Goal: Communication & Community: Answer question/provide support

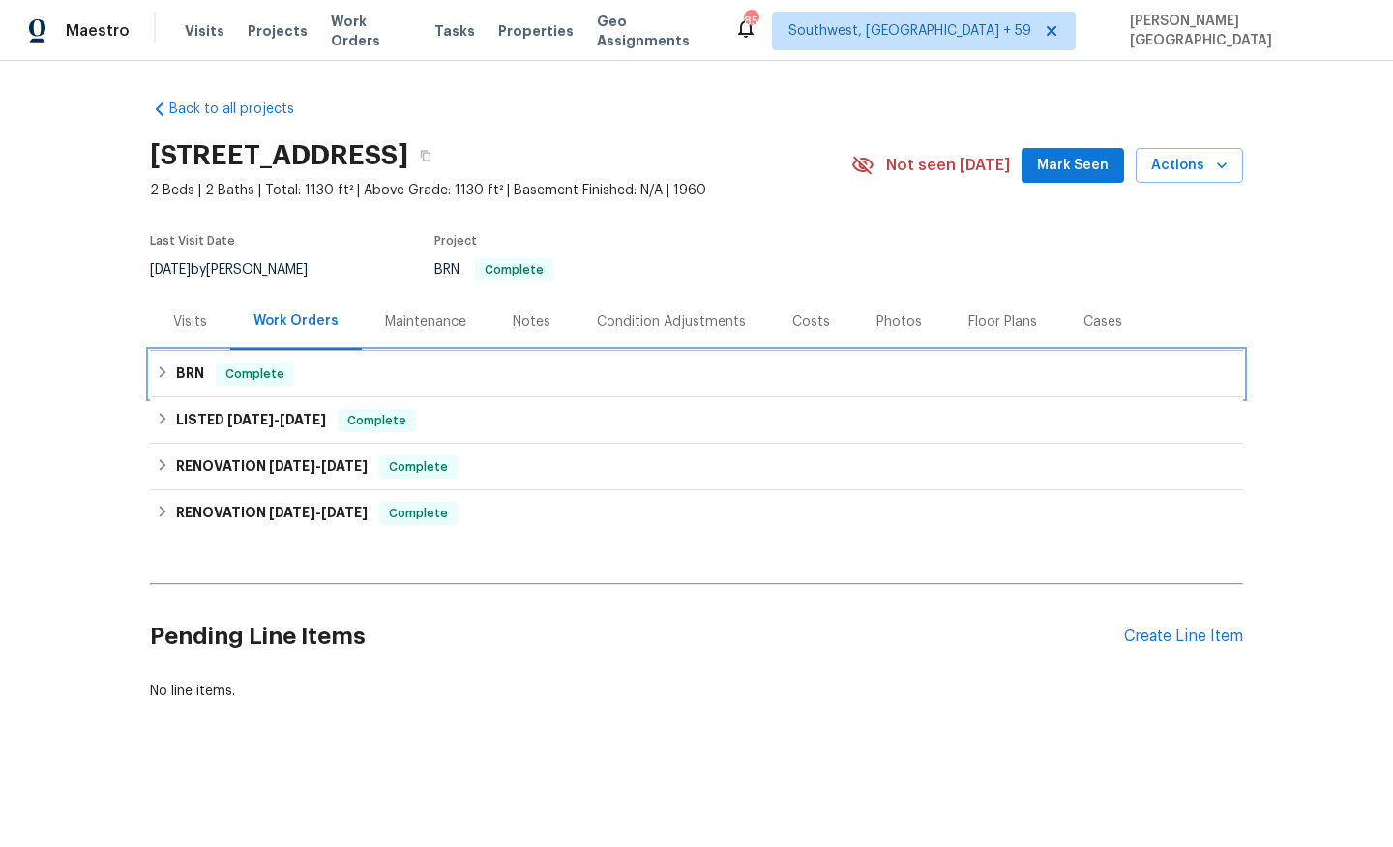
click at [175, 370] on div "BRN Complete" at bounding box center [696, 374] width 1081 height 23
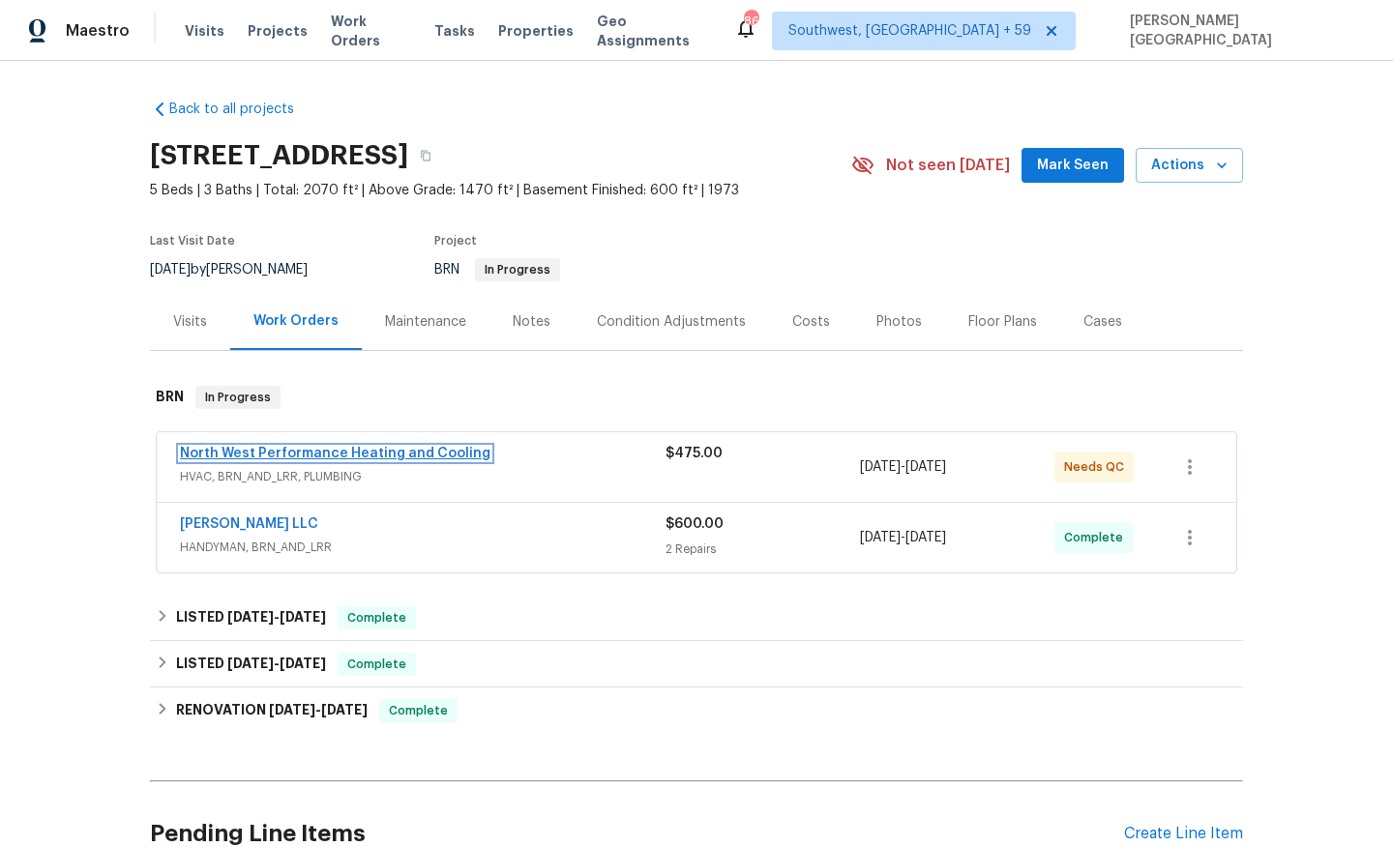
click at [323, 454] on link "North West Performance Heating and Cooling" at bounding box center [335, 454] width 310 height 14
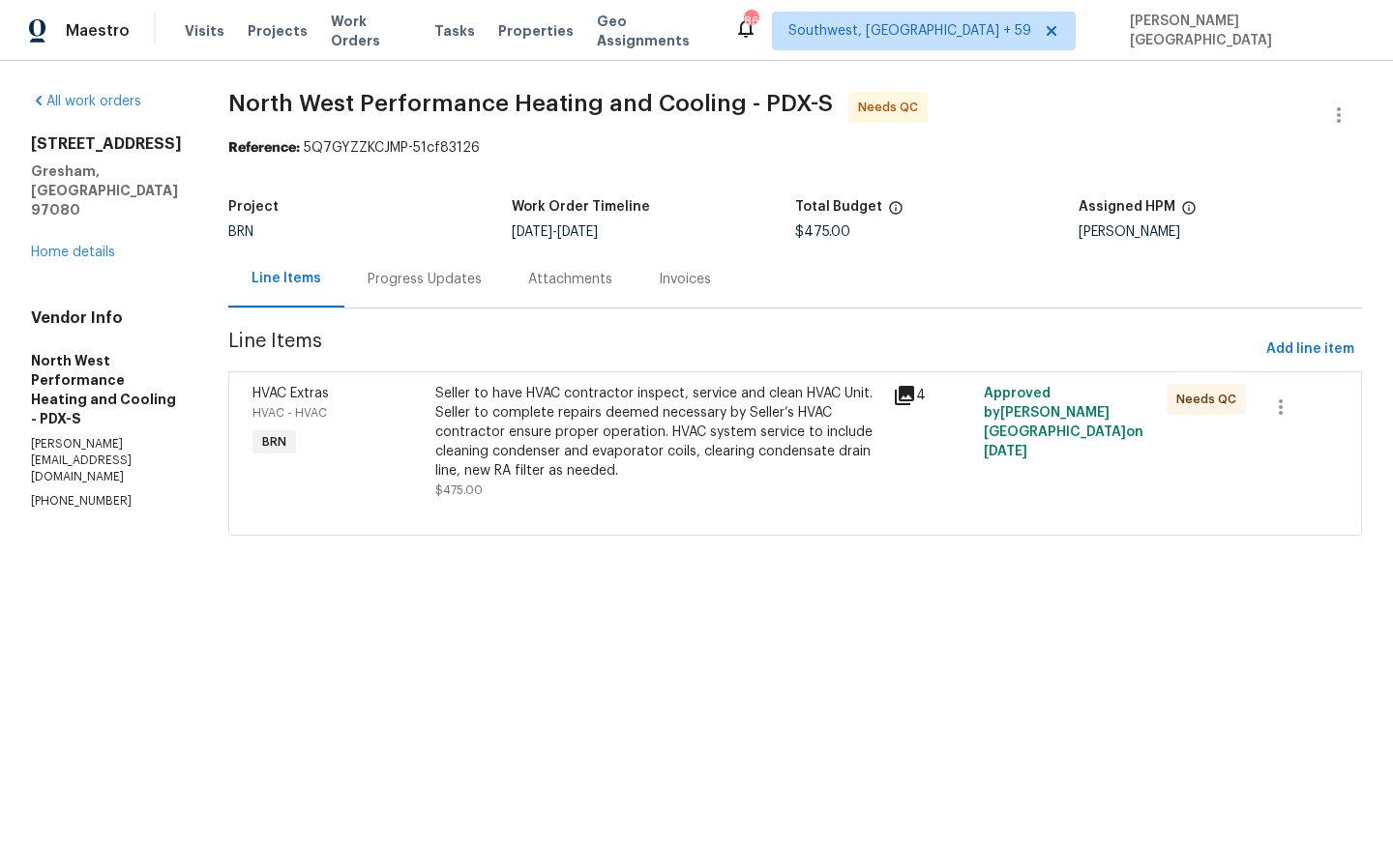
click at [644, 452] on div "Seller to have HVAC contractor inspect, service and clean HVAC Unit. Seller to …" at bounding box center [658, 432] width 446 height 97
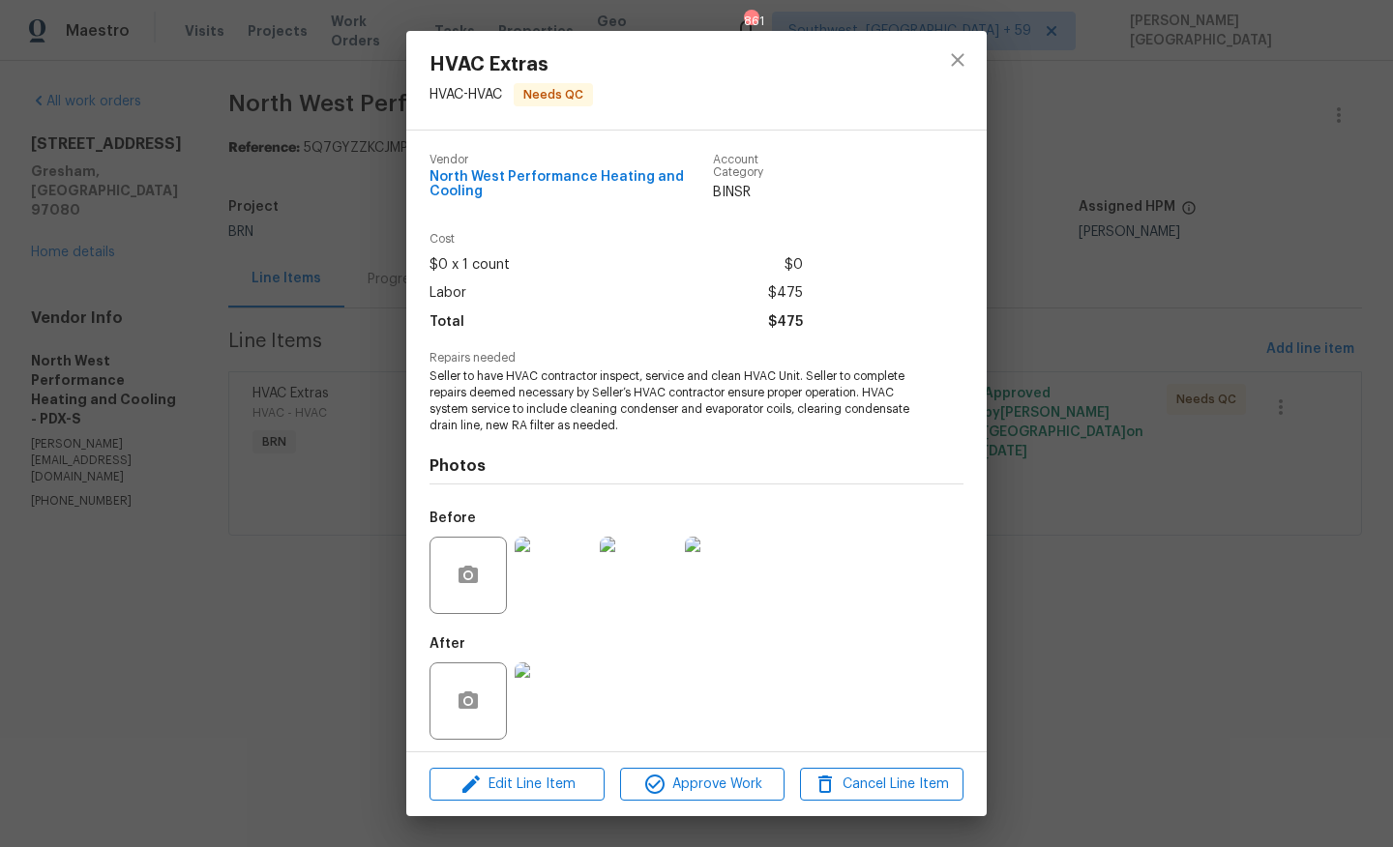
click at [570, 709] on img at bounding box center [553, 701] width 77 height 77
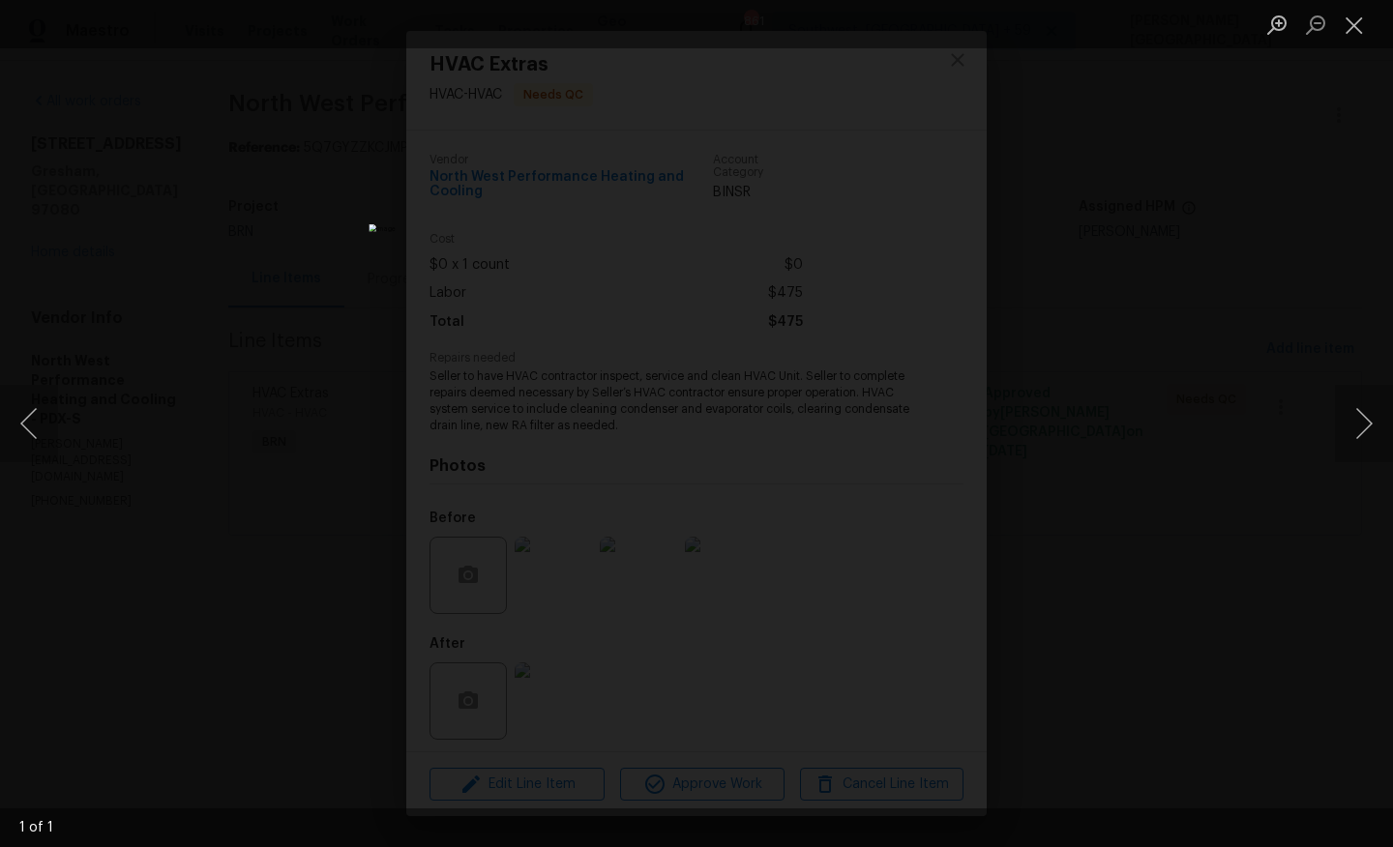
click at [1073, 452] on div "Lightbox" at bounding box center [696, 423] width 1393 height 847
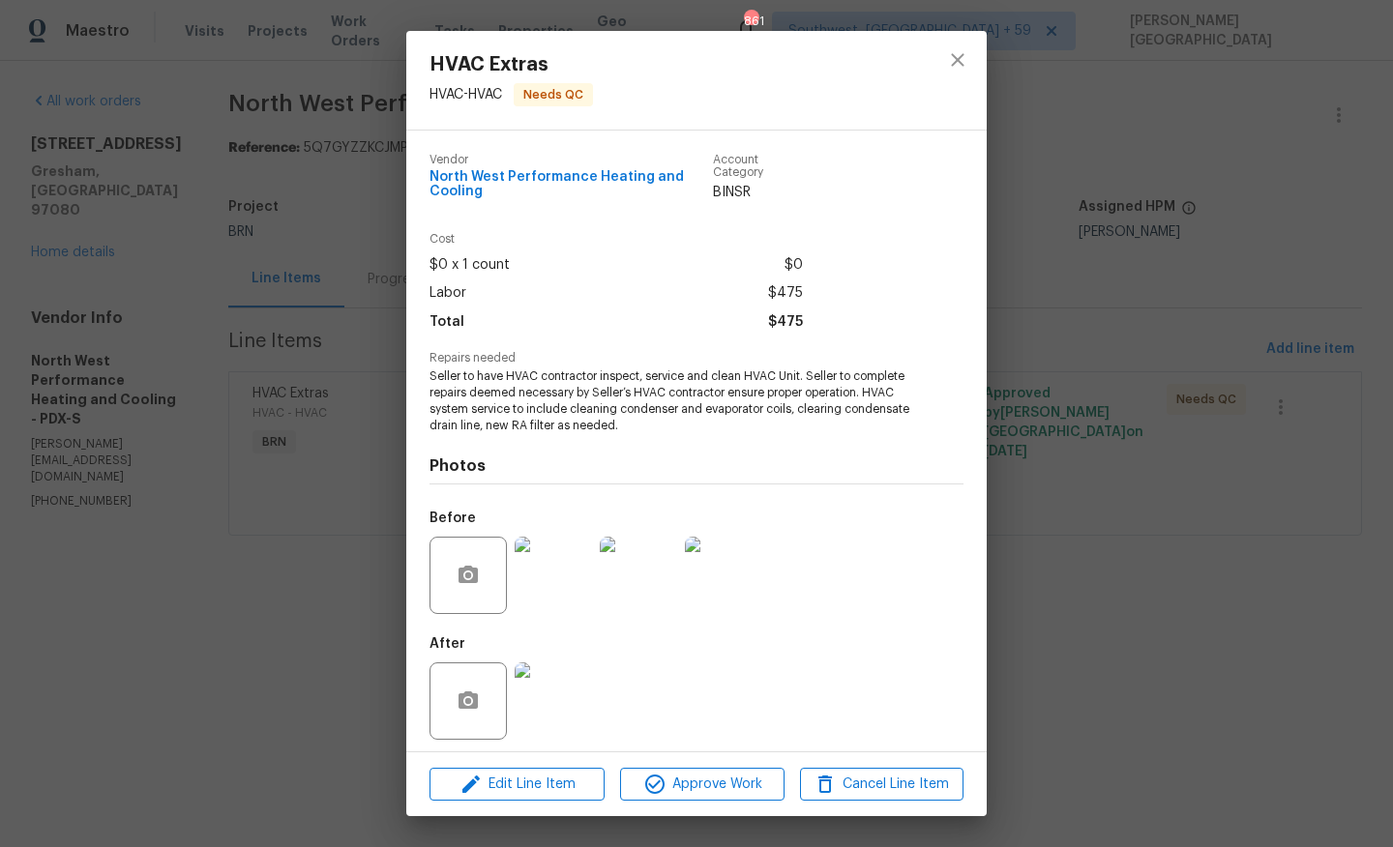
click at [1067, 429] on div "HVAC Extras HVAC - HVAC Needs QC Vendor North West Performance Heating and Cool…" at bounding box center [696, 423] width 1393 height 847
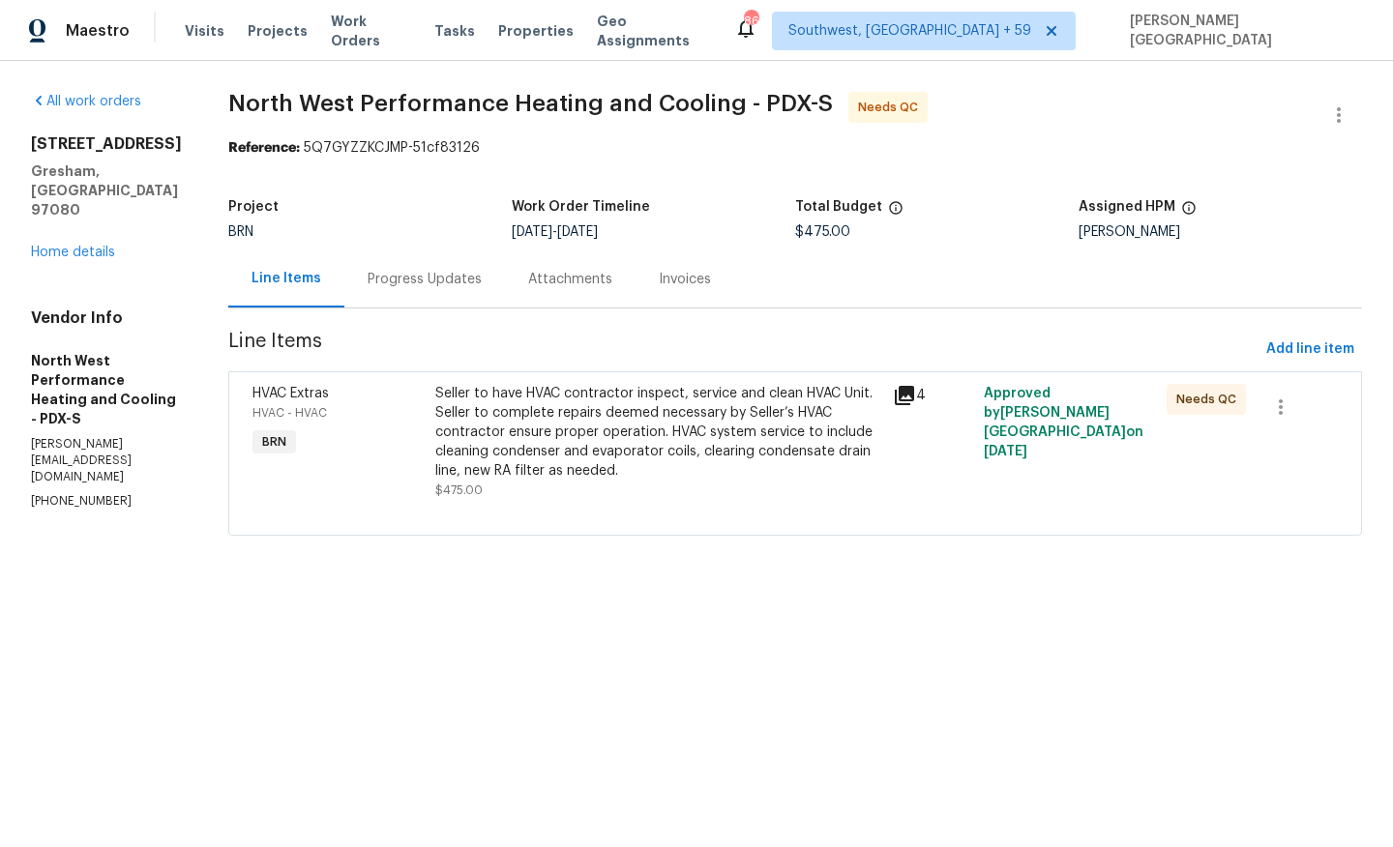
click at [477, 301] on div "Progress Updates" at bounding box center [424, 279] width 161 height 57
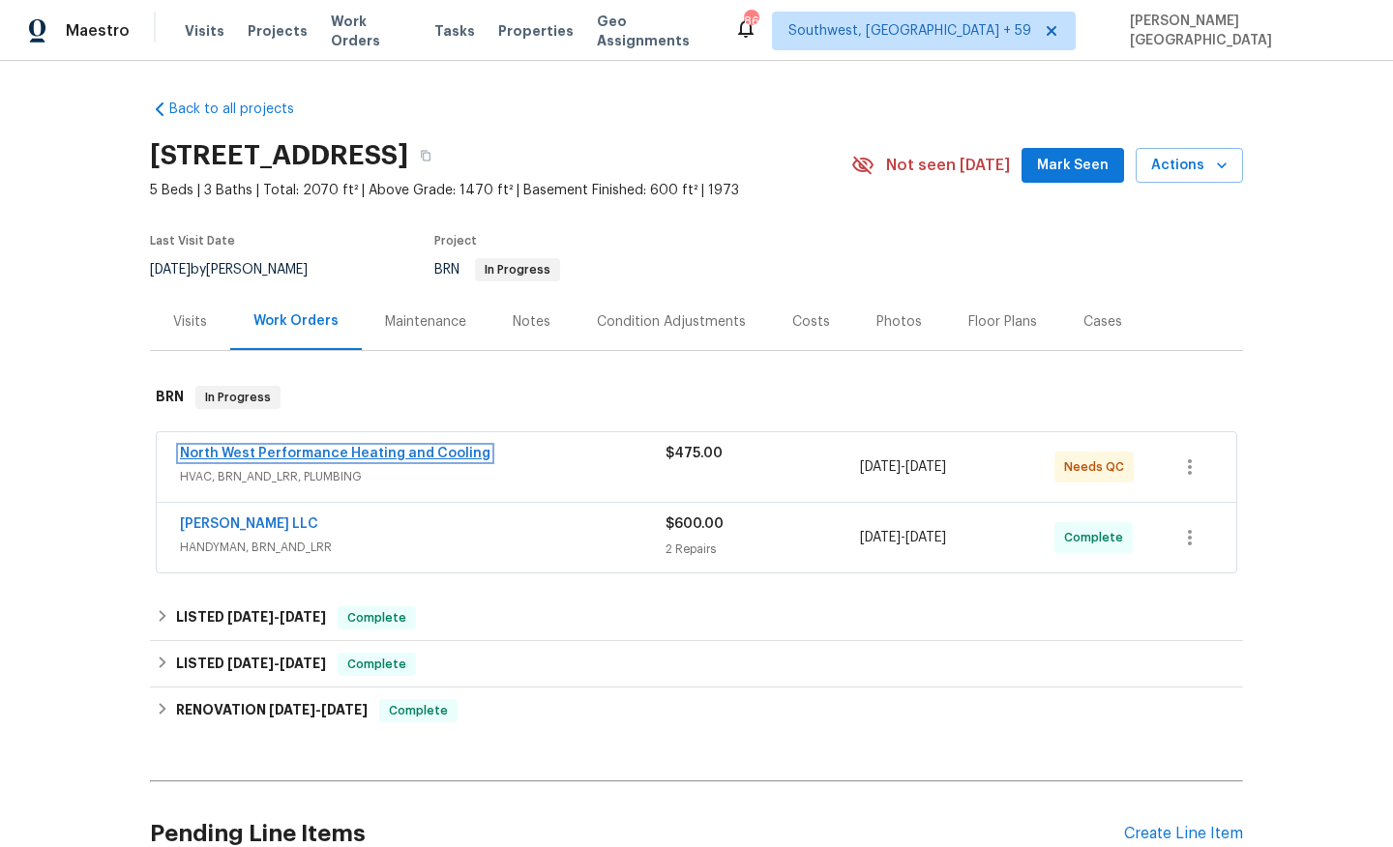
click at [282, 451] on link "North West Performance Heating and Cooling" at bounding box center [335, 454] width 310 height 14
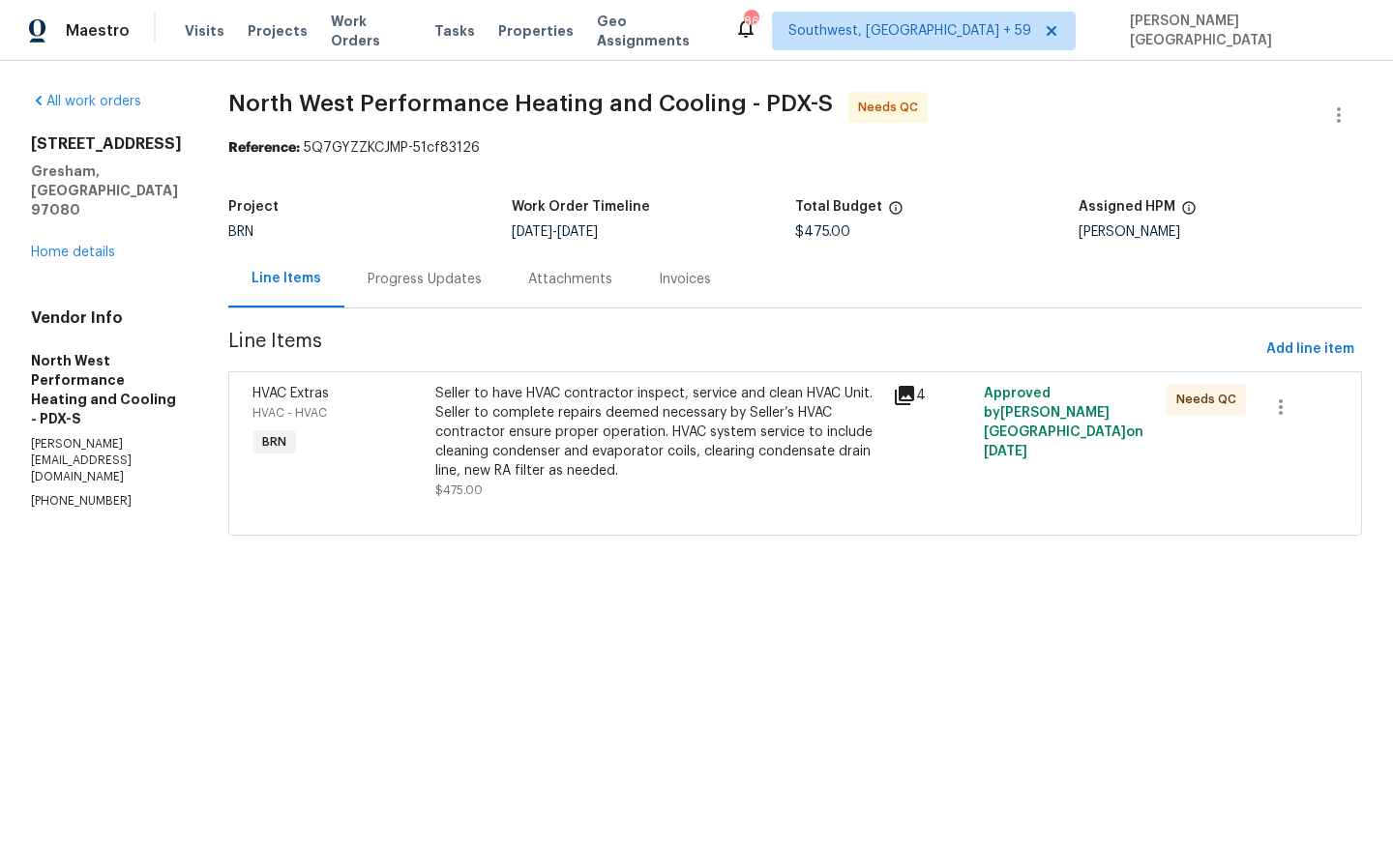
click at [571, 442] on div "Seller to have HVAC contractor inspect, service and clean HVAC Unit. Seller to …" at bounding box center [658, 432] width 446 height 97
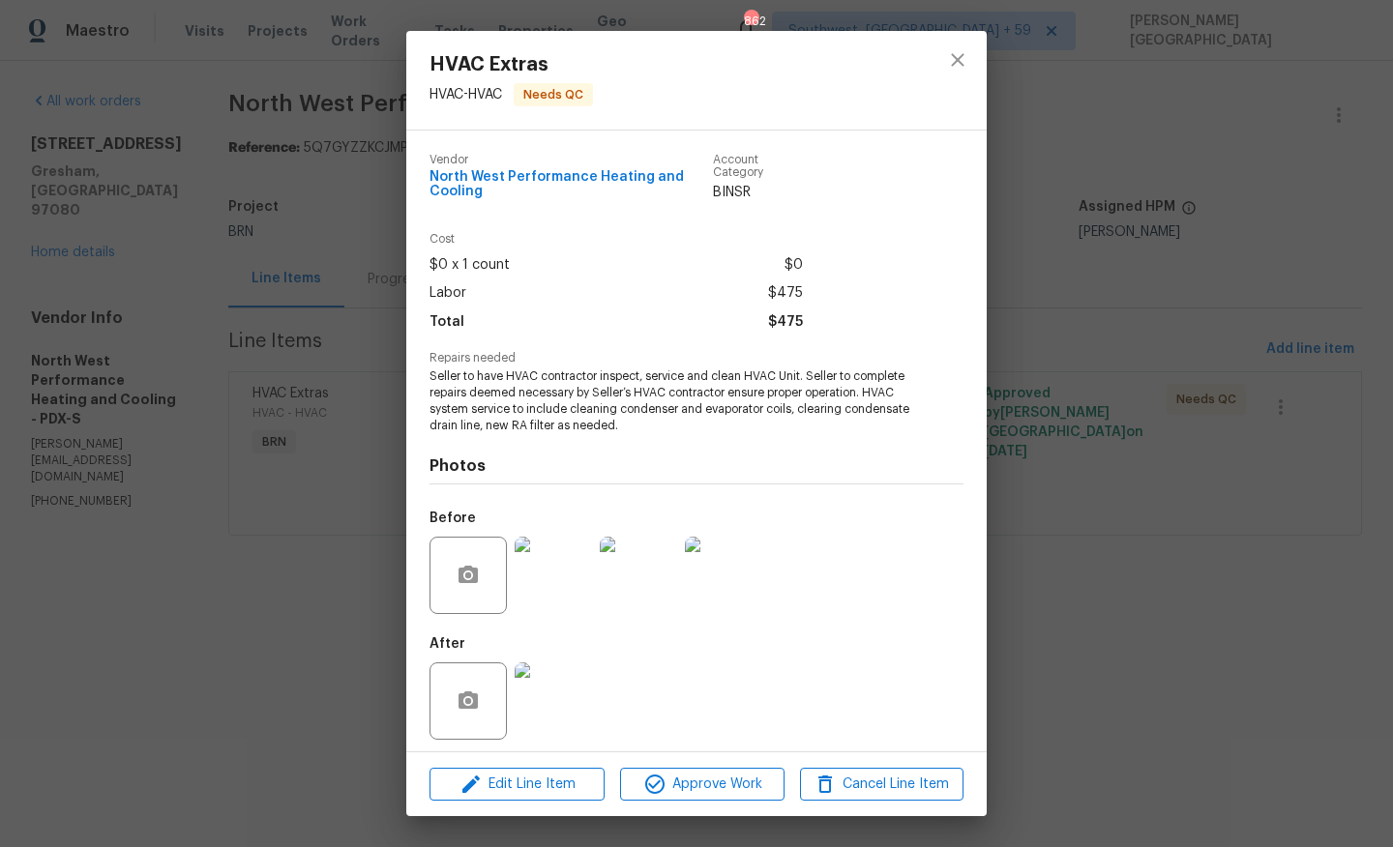
click at [516, 398] on span "Seller to have HVAC contractor inspect, service and clean HVAC Unit. Seller to …" at bounding box center [669, 401] width 481 height 65
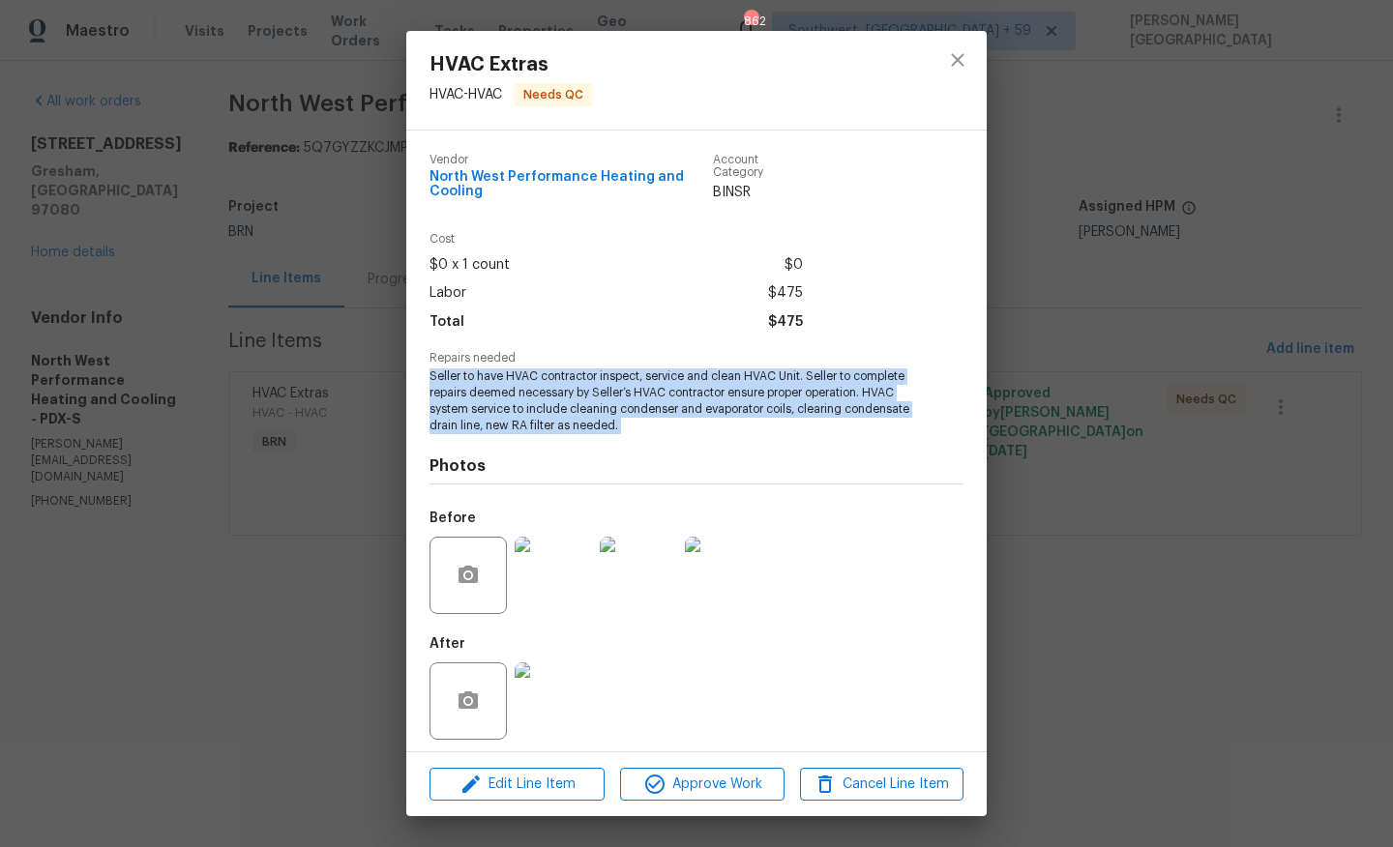
click at [516, 398] on span "Seller to have HVAC contractor inspect, service and clean HVAC Unit. Seller to …" at bounding box center [669, 401] width 481 height 65
copy span "Seller to have HVAC contractor inspect, service and clean HVAC Unit. Seller to …"
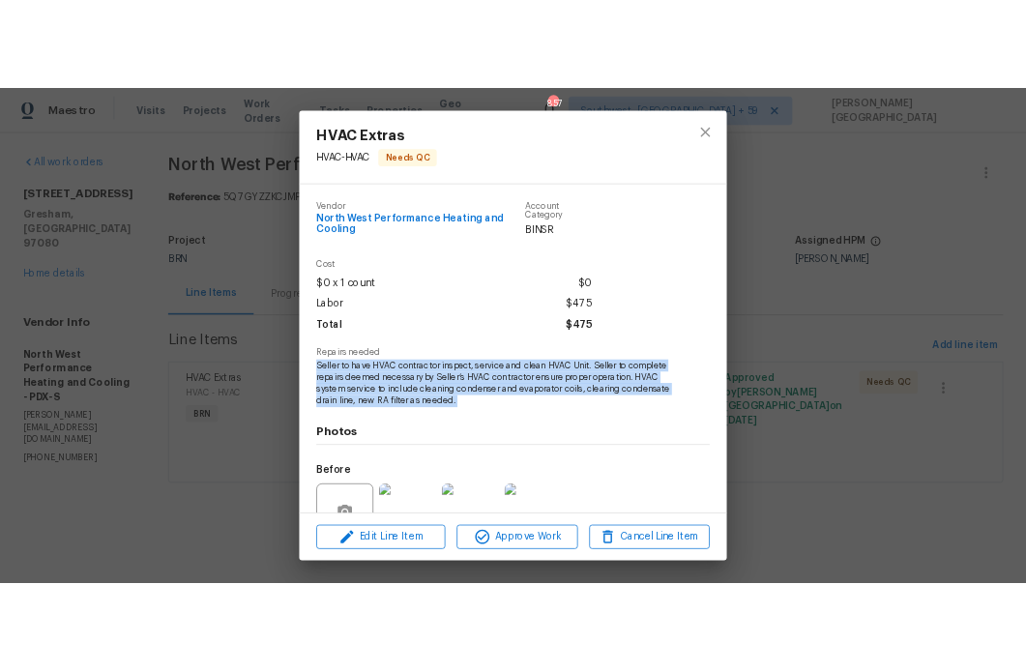
scroll to position [183, 0]
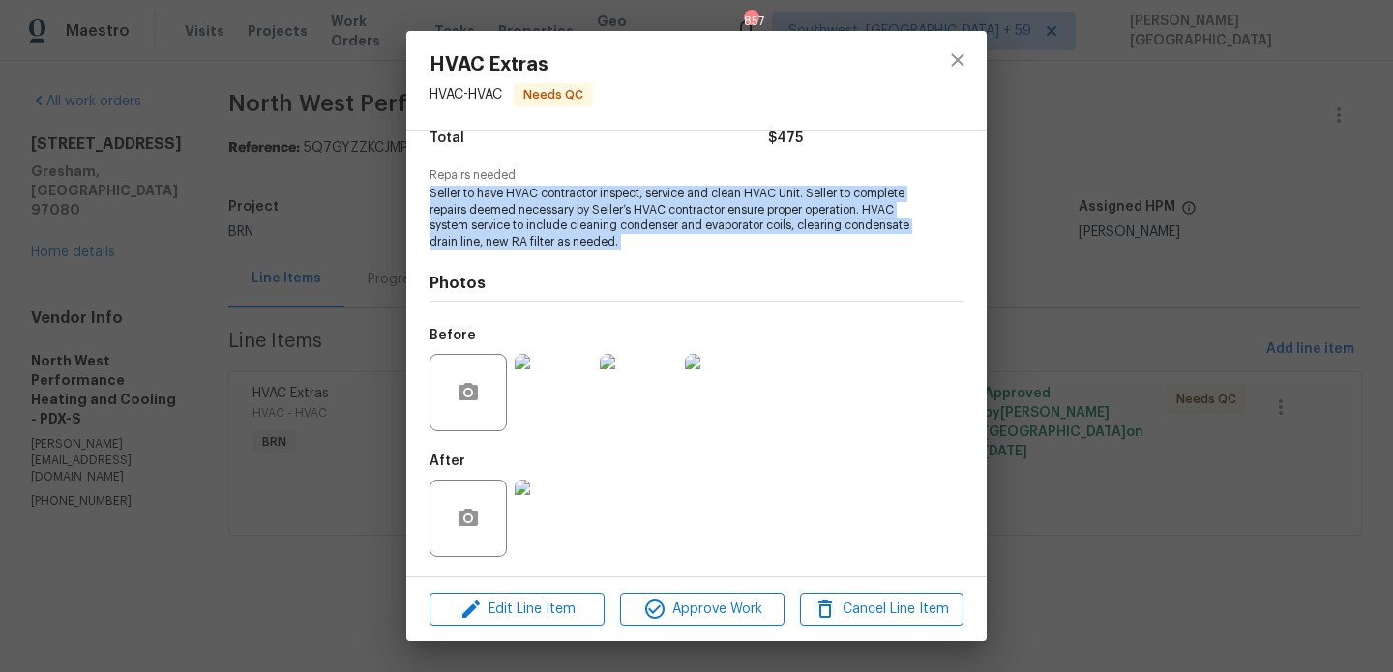
click at [562, 514] on img at bounding box center [553, 518] width 77 height 77
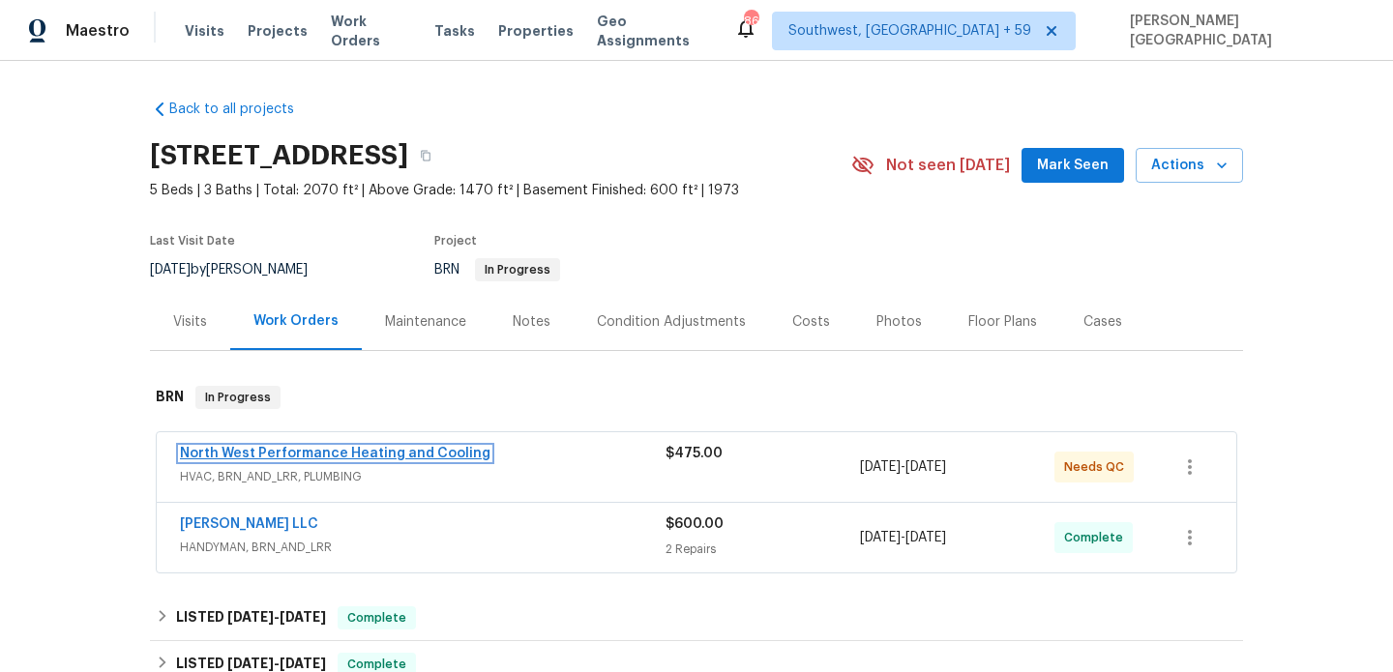
click at [378, 454] on link "North West Performance Heating and Cooling" at bounding box center [335, 454] width 310 height 14
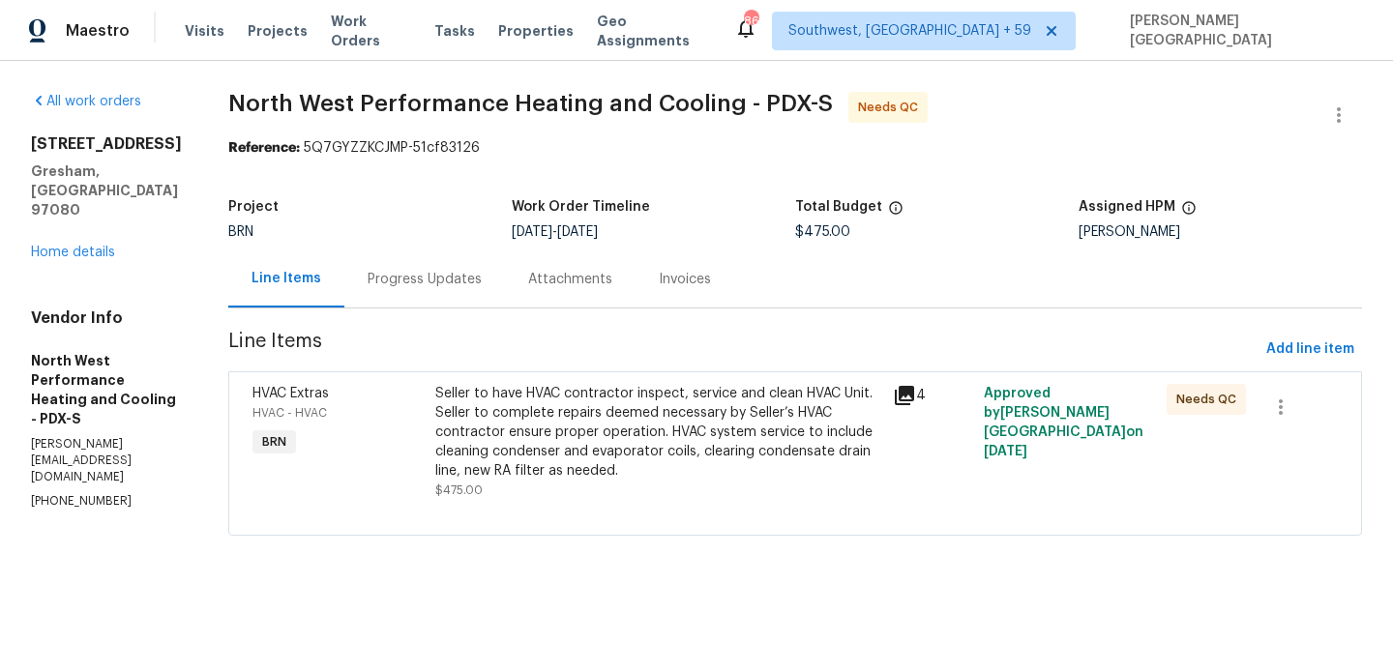
click at [476, 295] on div "Progress Updates" at bounding box center [424, 279] width 161 height 57
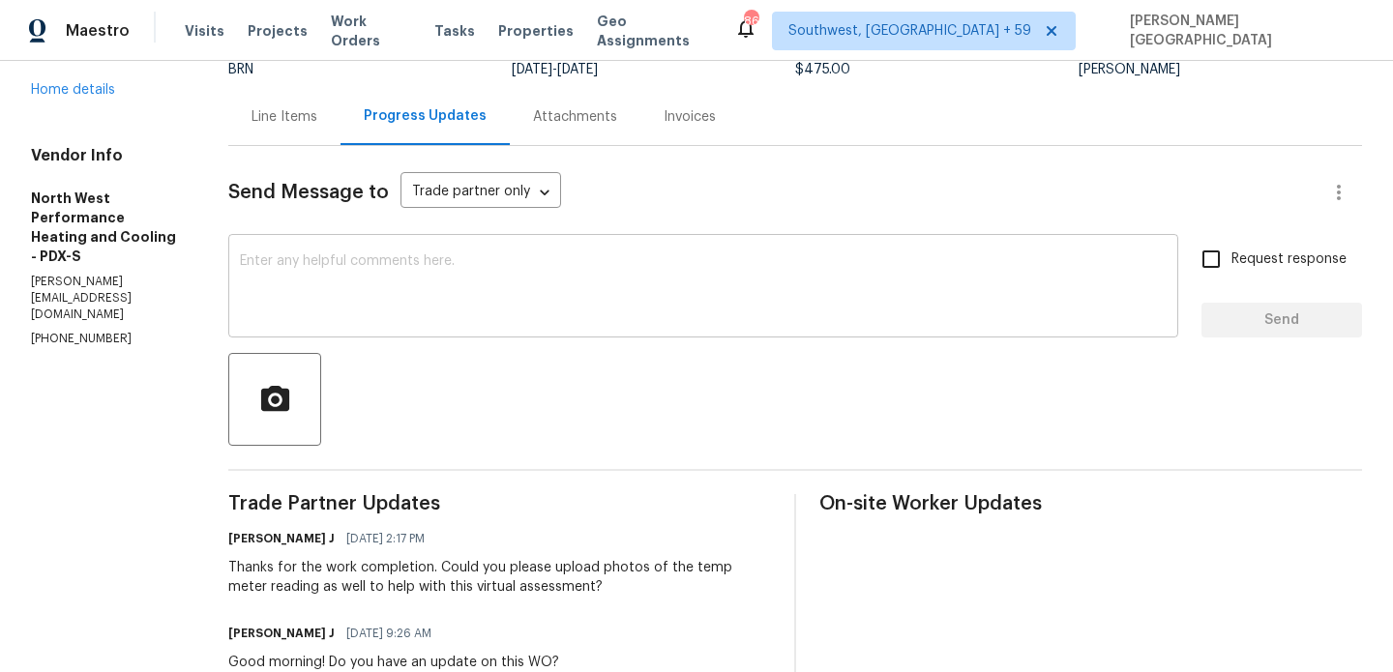
scroll to position [136, 0]
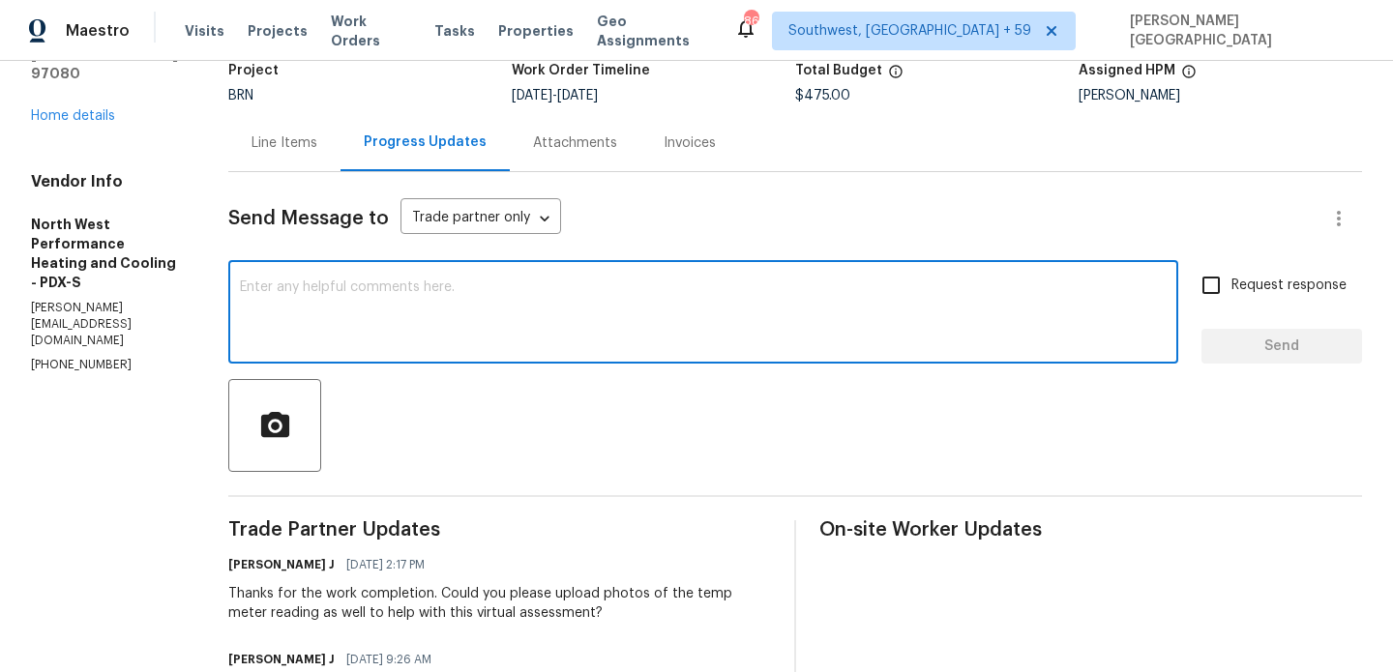
click at [482, 334] on textarea at bounding box center [703, 315] width 927 height 68
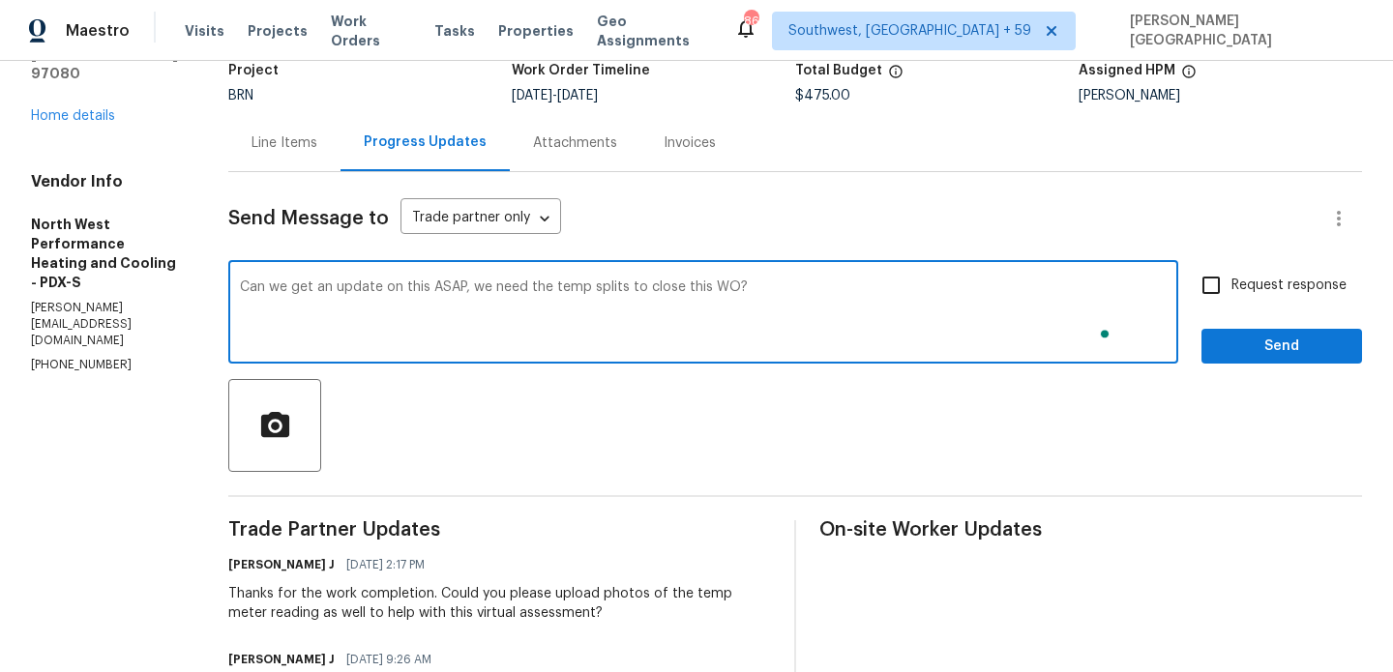
type textarea "Can we get an update on this ASAP, we need the temp splits to close this WO?"
click at [1234, 285] on span "Request response" at bounding box center [1288, 286] width 115 height 20
click at [1231, 285] on input "Request response" at bounding box center [1211, 285] width 41 height 41
checkbox input "true"
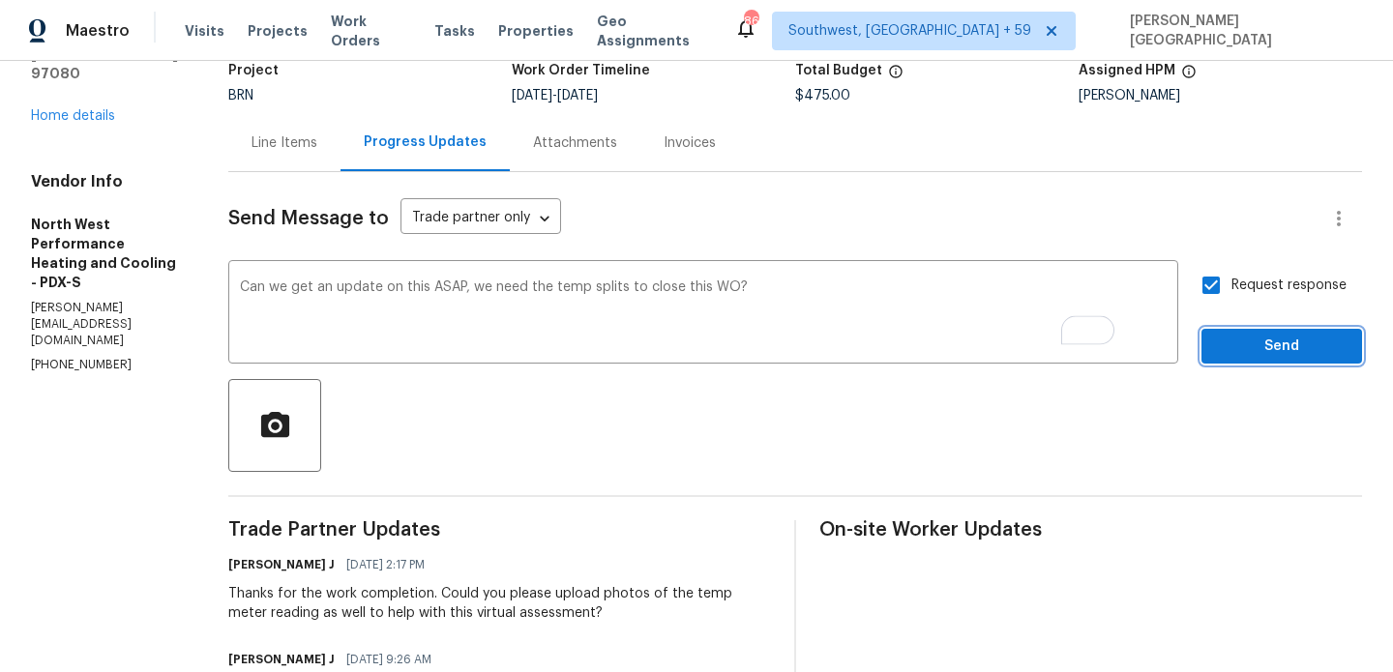
click at [1264, 348] on span "Send" at bounding box center [1282, 347] width 130 height 24
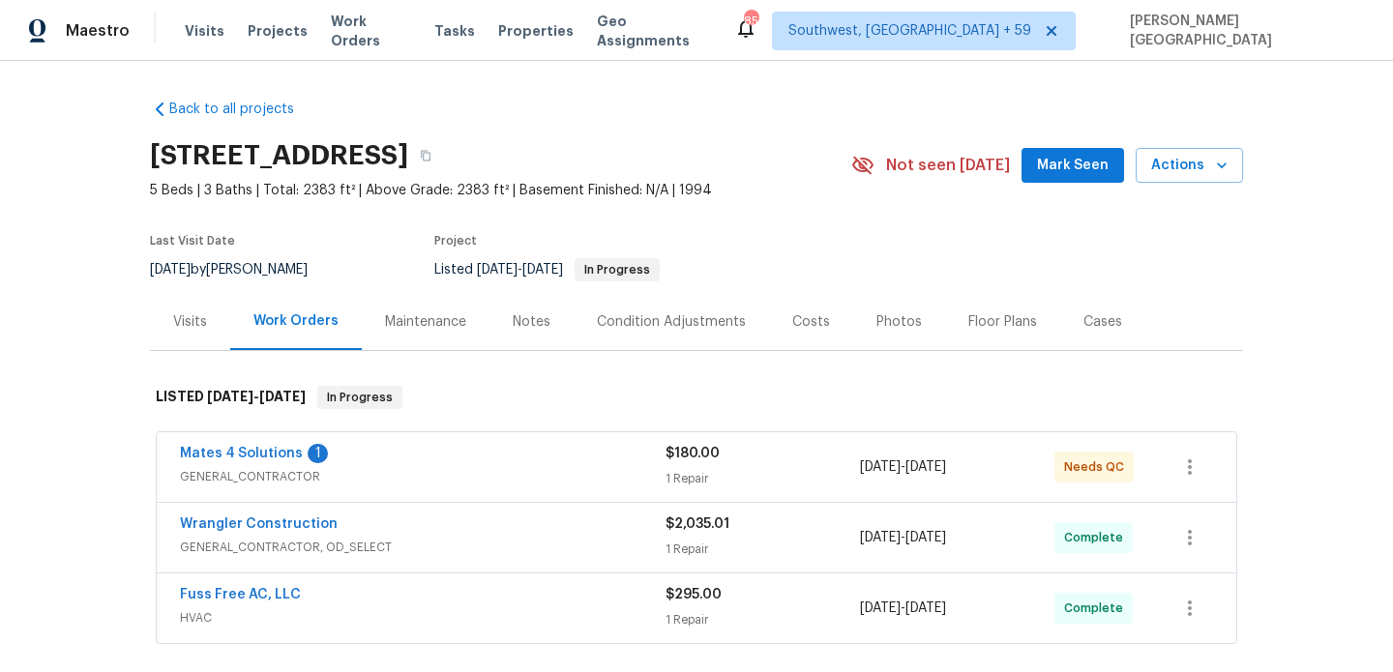
scroll to position [162, 0]
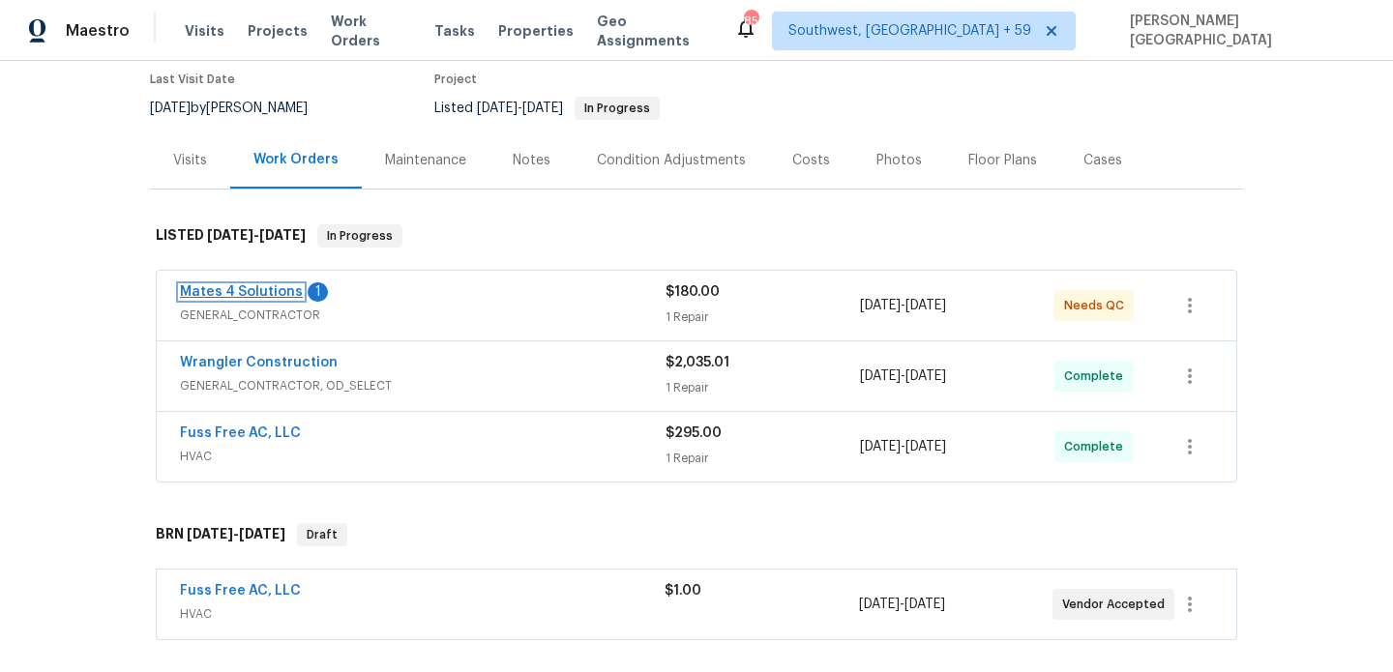
click at [250, 287] on link "Mates 4 Solutions" at bounding box center [241, 292] width 123 height 14
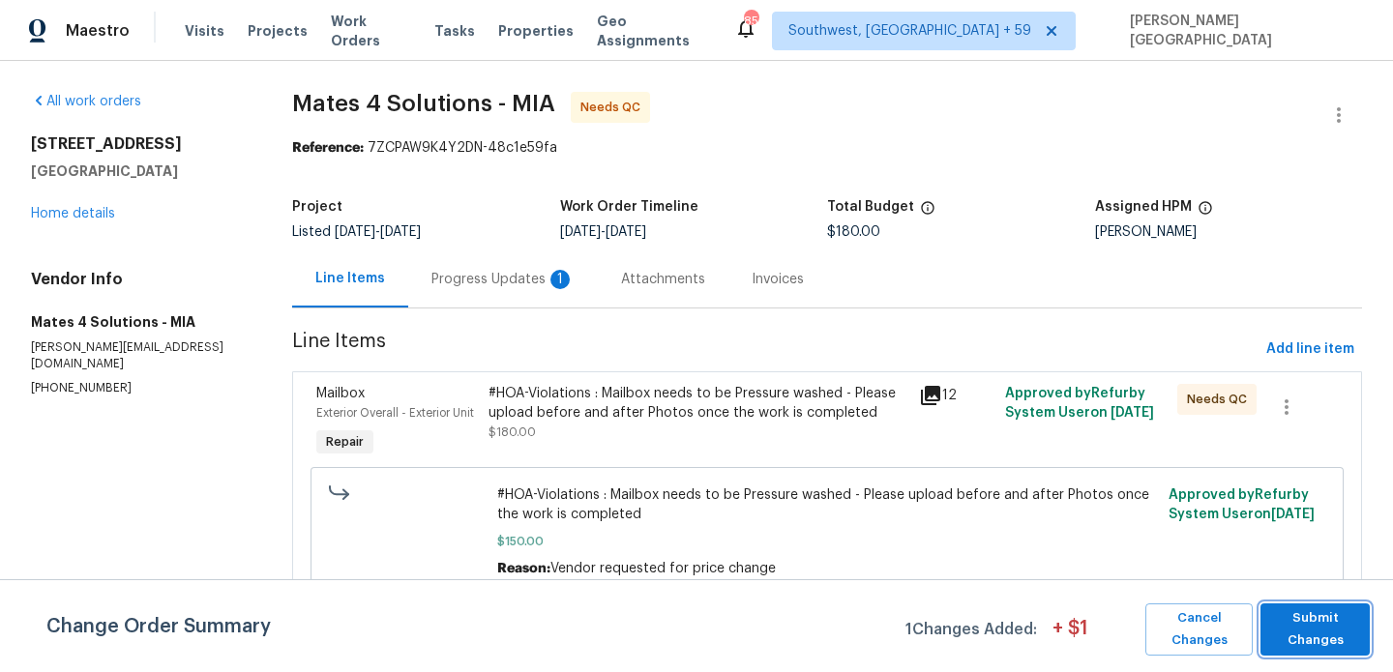
click at [1280, 618] on span "Submit Changes" at bounding box center [1315, 629] width 90 height 44
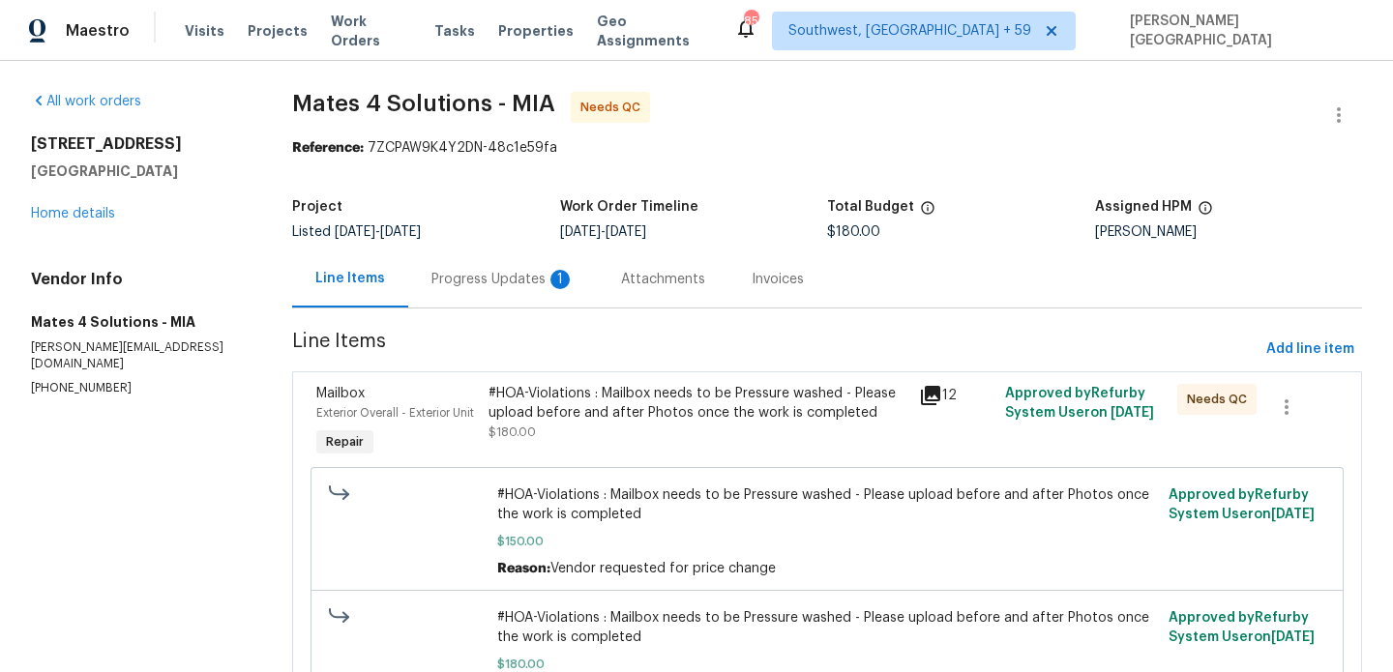
click at [475, 294] on div "Progress Updates 1" at bounding box center [503, 279] width 190 height 57
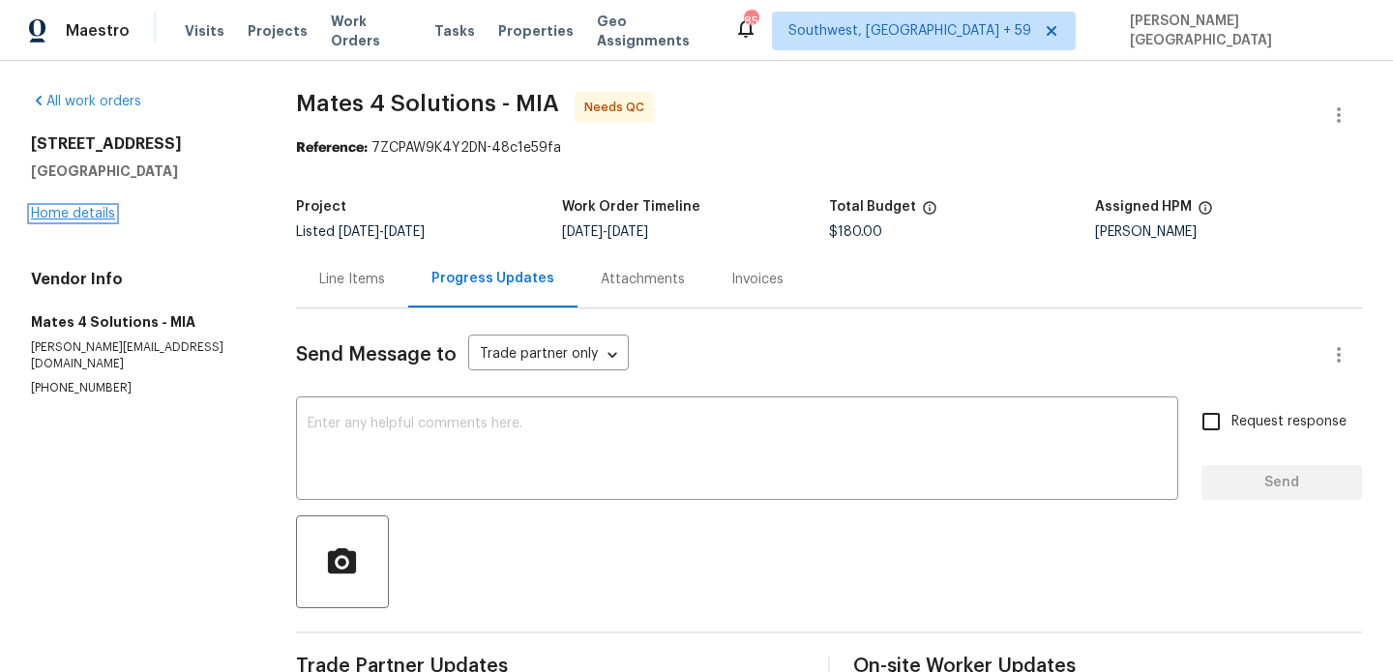
click at [102, 212] on link "Home details" at bounding box center [73, 214] width 84 height 14
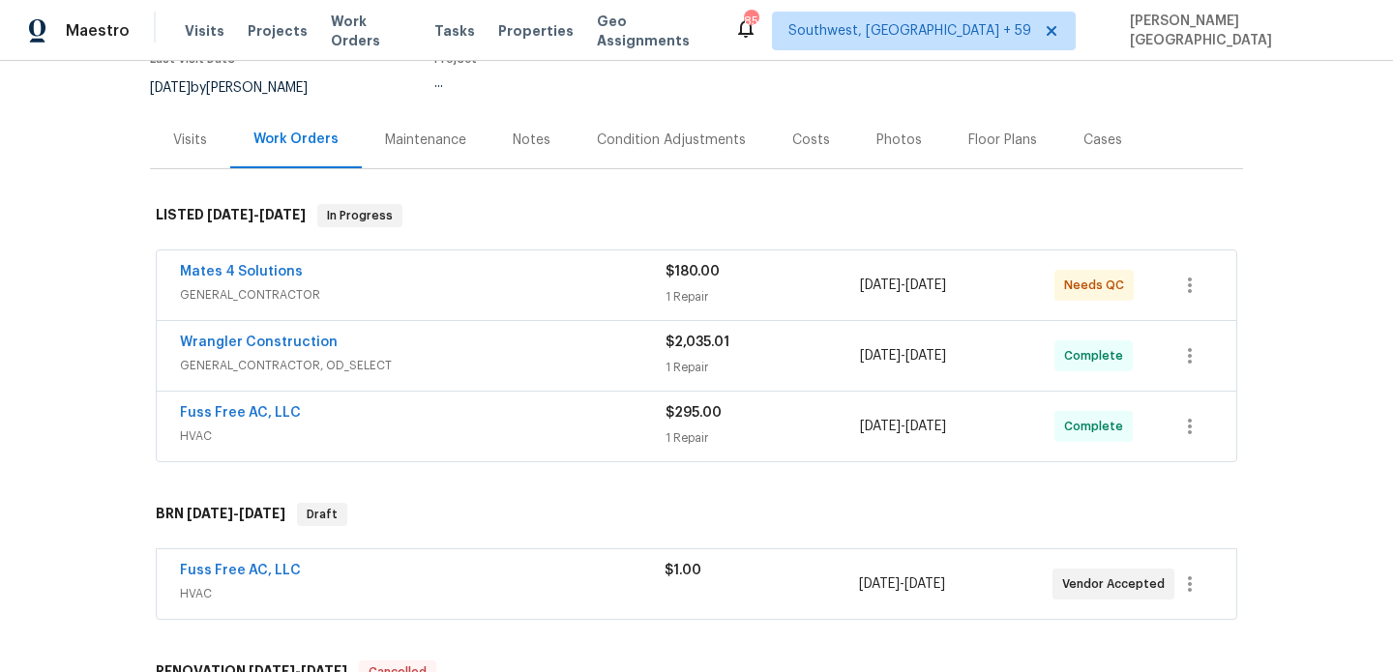
scroll to position [358, 0]
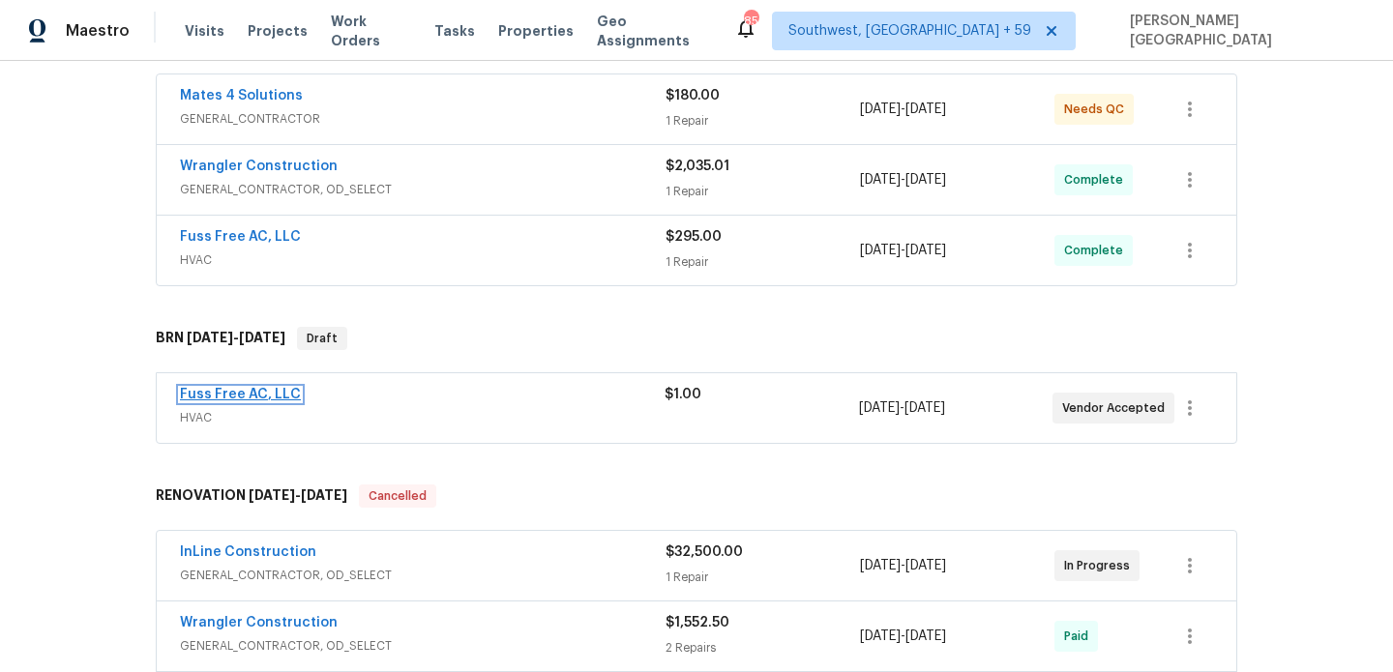
click at [255, 398] on link "Fuss Free AC, LLC" at bounding box center [240, 395] width 121 height 14
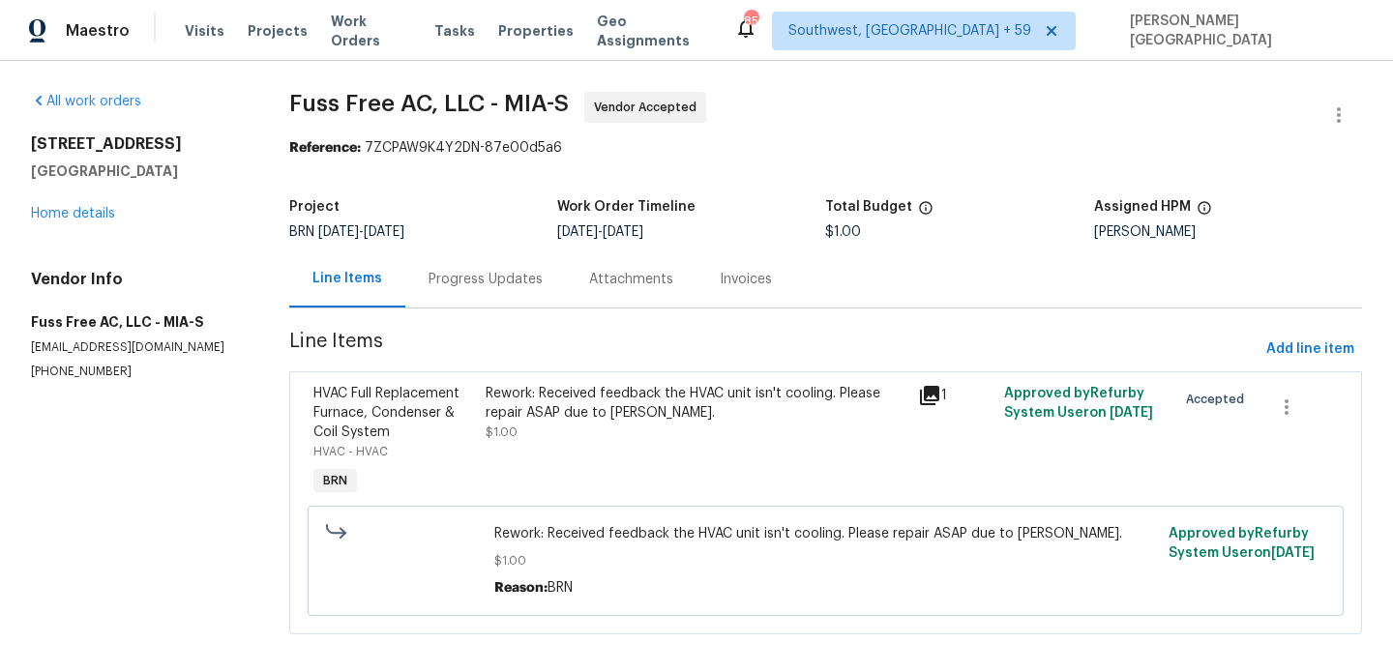
click at [473, 290] on div "Progress Updates" at bounding box center [485, 279] width 161 height 57
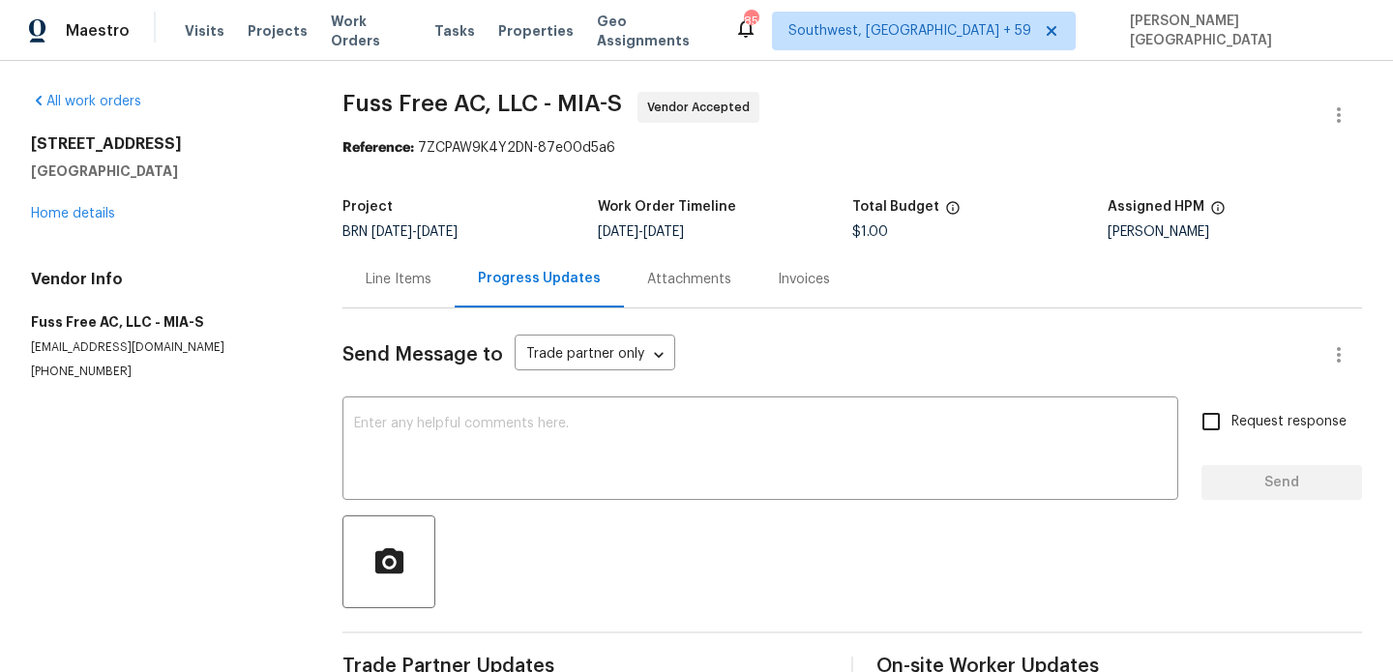
click at [77, 378] on p "(914) 886-5031" at bounding box center [163, 372] width 265 height 16
copy p "(914) 886-5031"
click at [399, 429] on textarea at bounding box center [760, 451] width 812 height 68
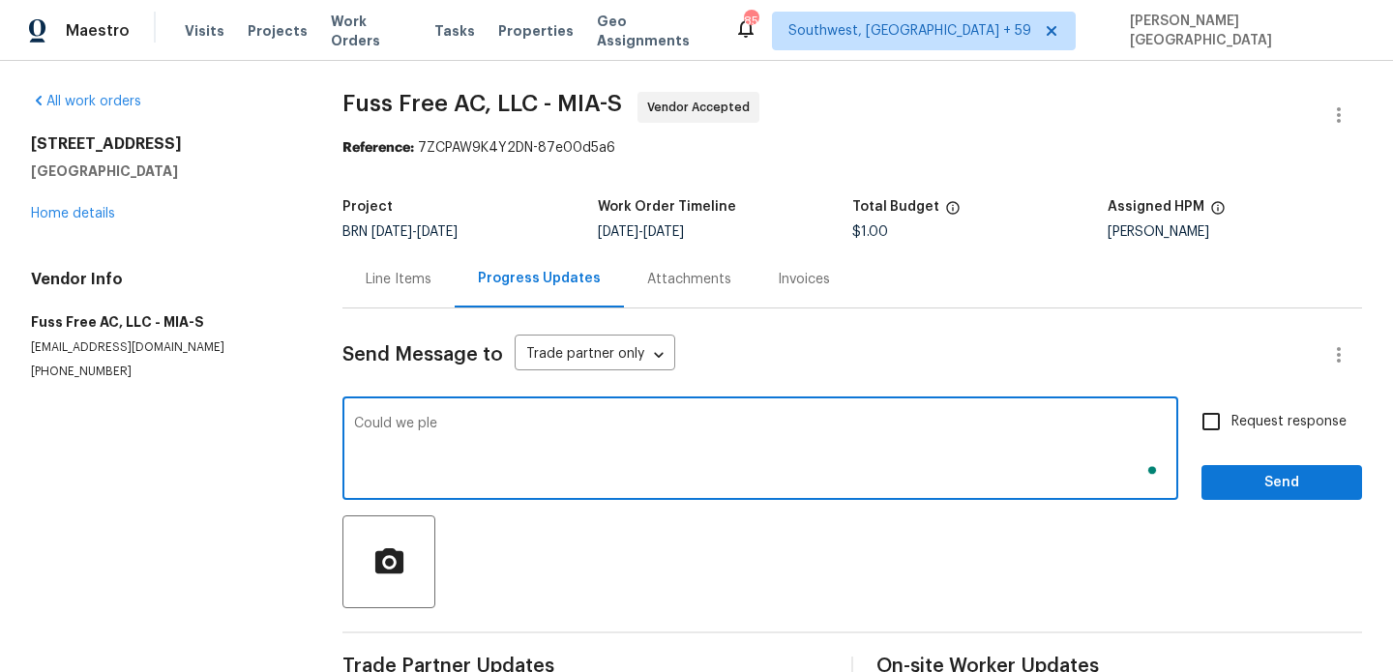
type textarea "Could we ples"
paste textarea "https://admin.opendoor.com/admin/properties/11694848/7ZCPAW9K4Y2DN/44762903/brn…"
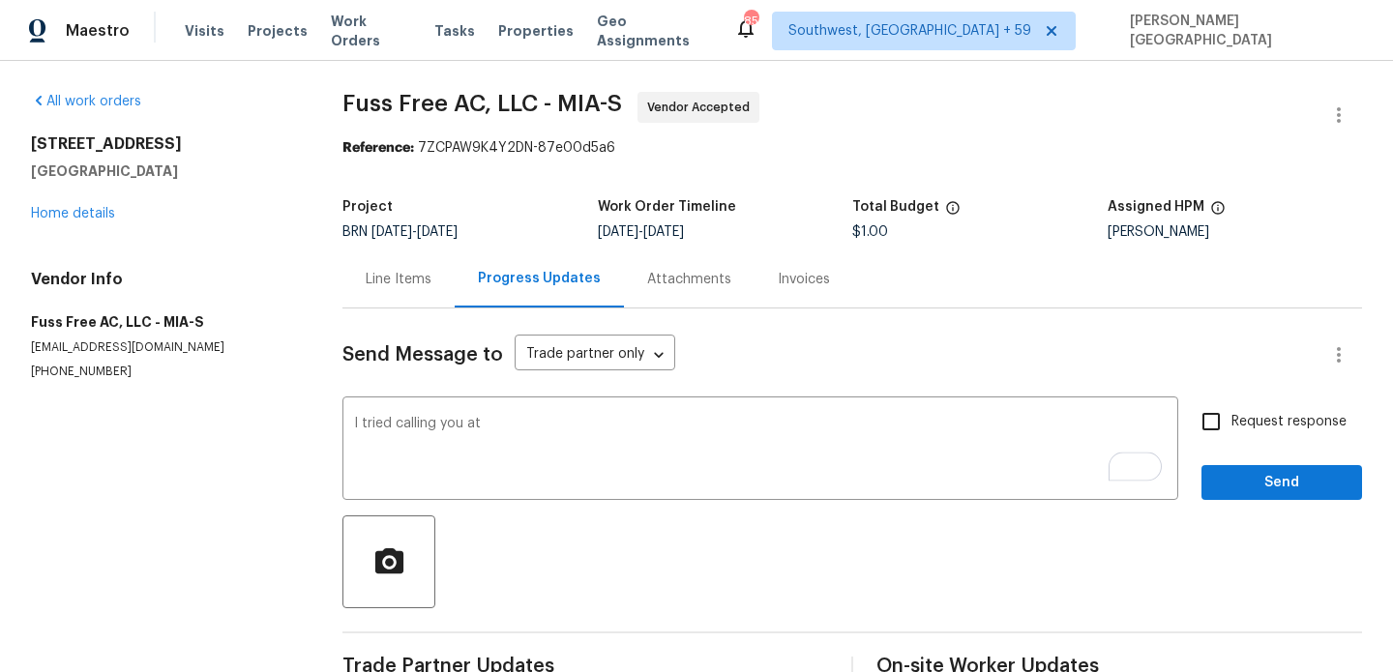
click at [48, 363] on div "Vendor Info Fuss Free AC, LLC - MIA-S opendoorworkorders@fussfreeac.com (914) 8…" at bounding box center [163, 325] width 265 height 110
copy p "(914) 886-5031"
click at [518, 428] on textarea "I tried calling you at" at bounding box center [760, 451] width 812 height 68
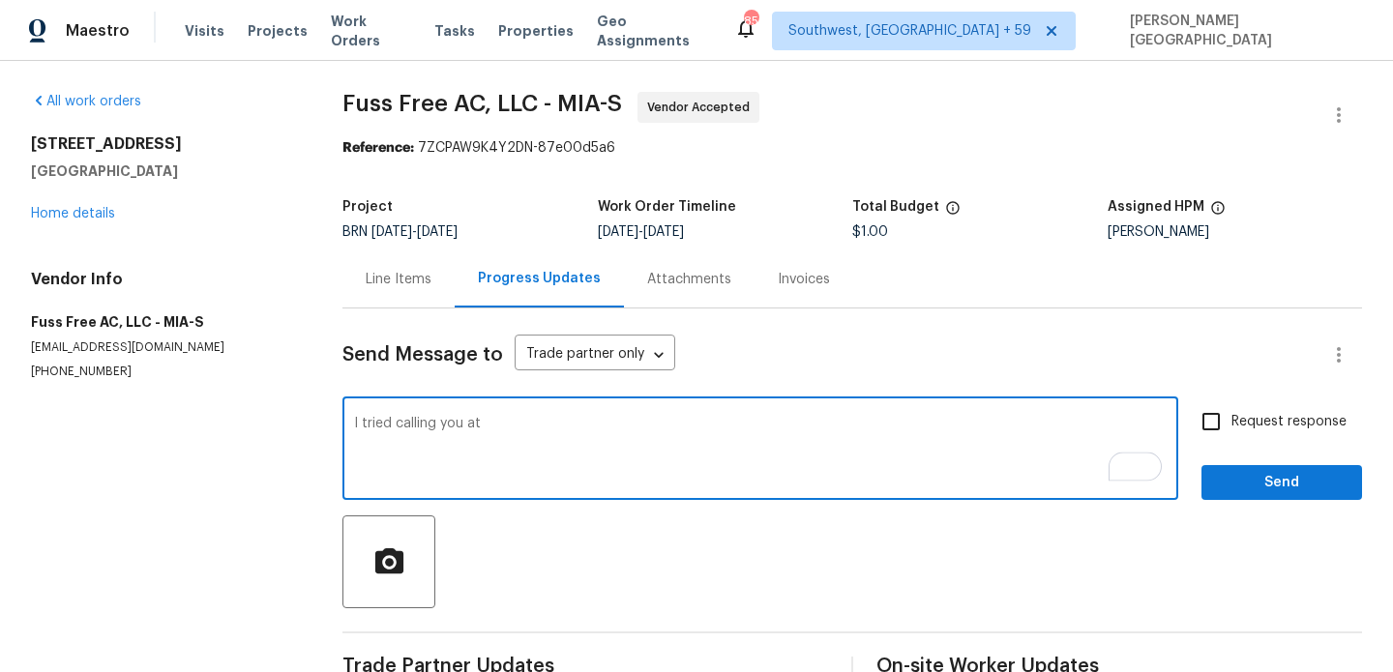
paste textarea "(914) 886-5031"
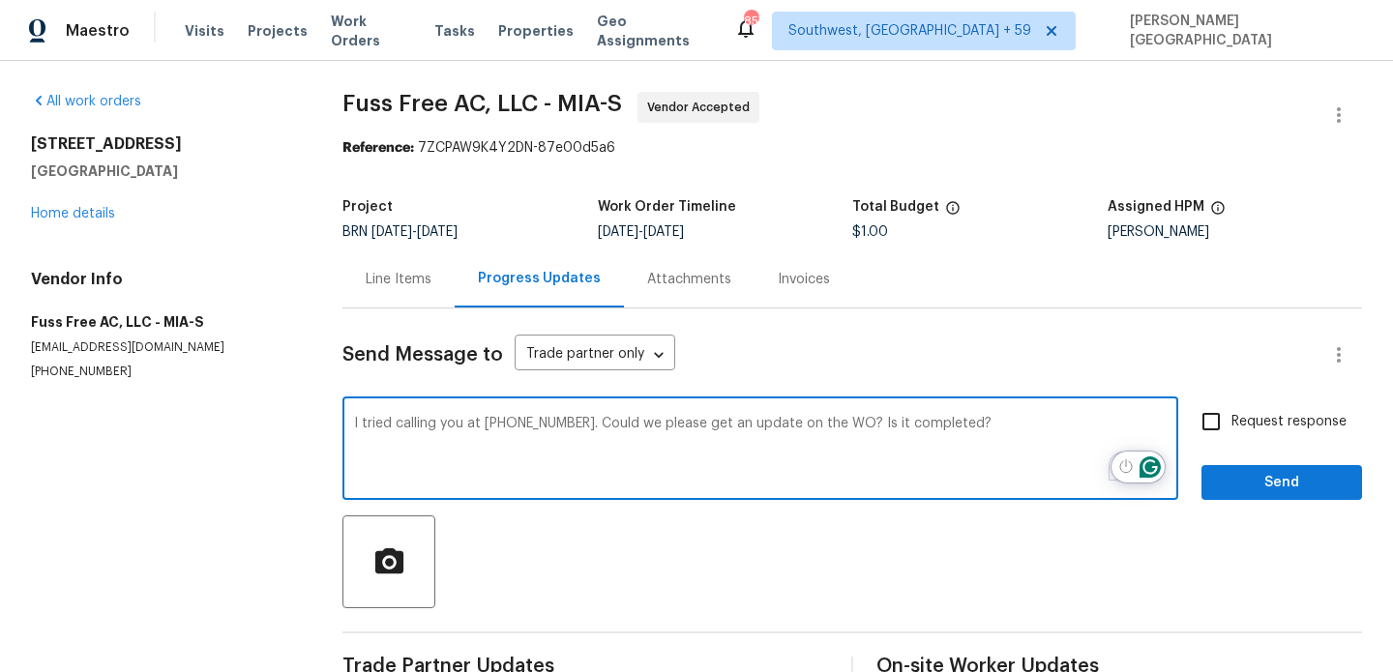
type textarea "I tried calling you at (914) 886-5031. Could we please get an update on the WO?…"
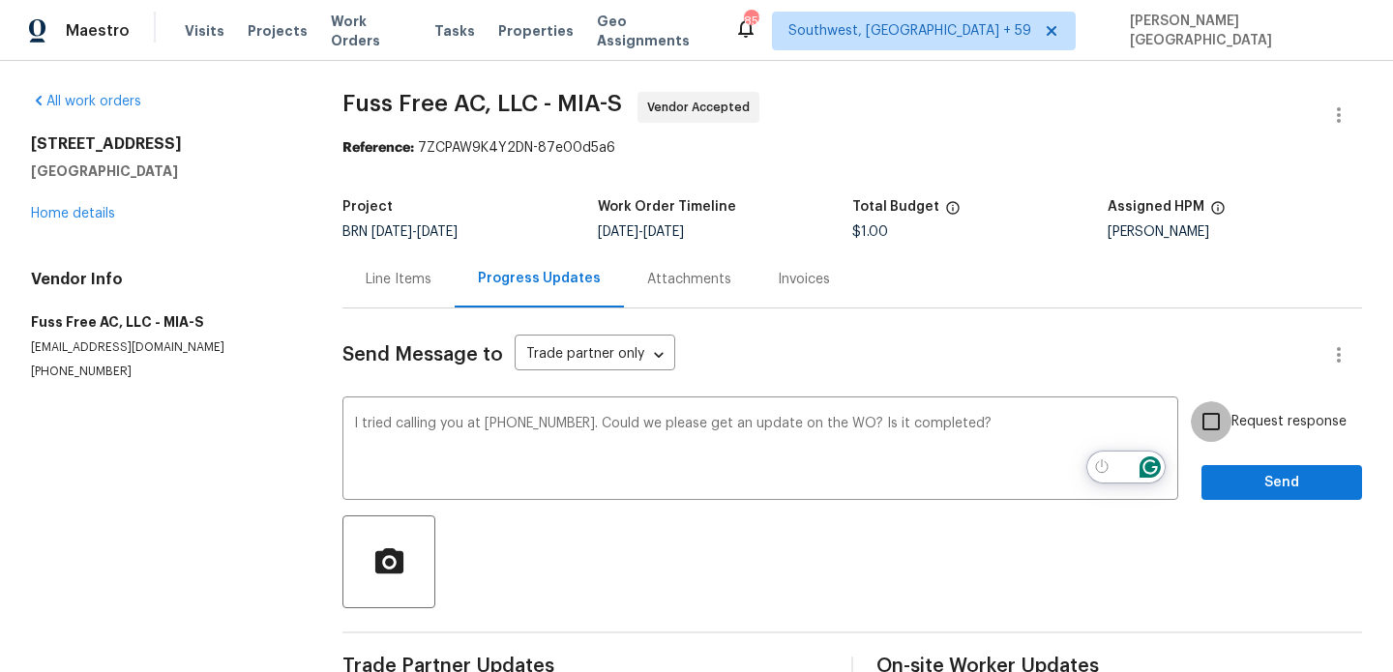
click at [1227, 436] on input "Request response" at bounding box center [1211, 421] width 41 height 41
checkbox input "true"
click at [1237, 474] on span "Send" at bounding box center [1282, 483] width 130 height 24
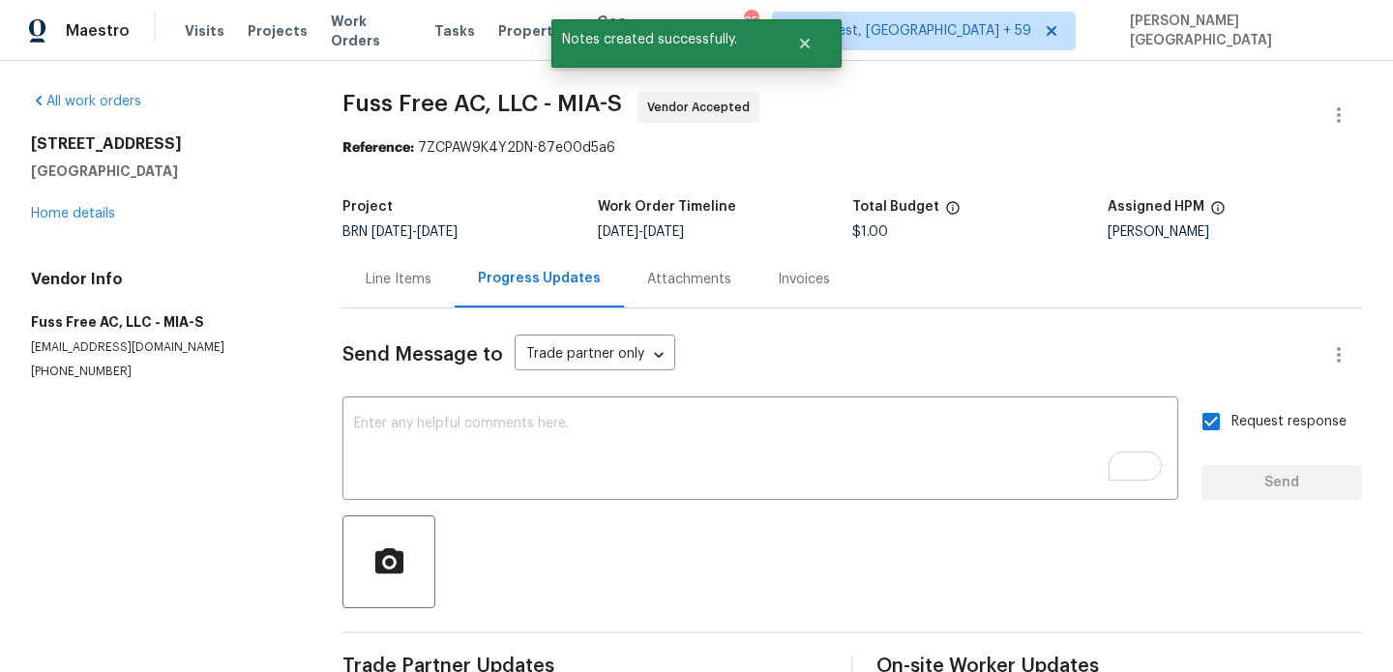
click at [344, 101] on div "All work orders 9479 Lake Serena Dr Boca Raton, FL 33496 Home details Vendor In…" at bounding box center [696, 635] width 1393 height 1149
click at [421, 105] on span "Fuss Free AC, LLC - MIA-S" at bounding box center [482, 103] width 280 height 23
copy span "Fuss Free"
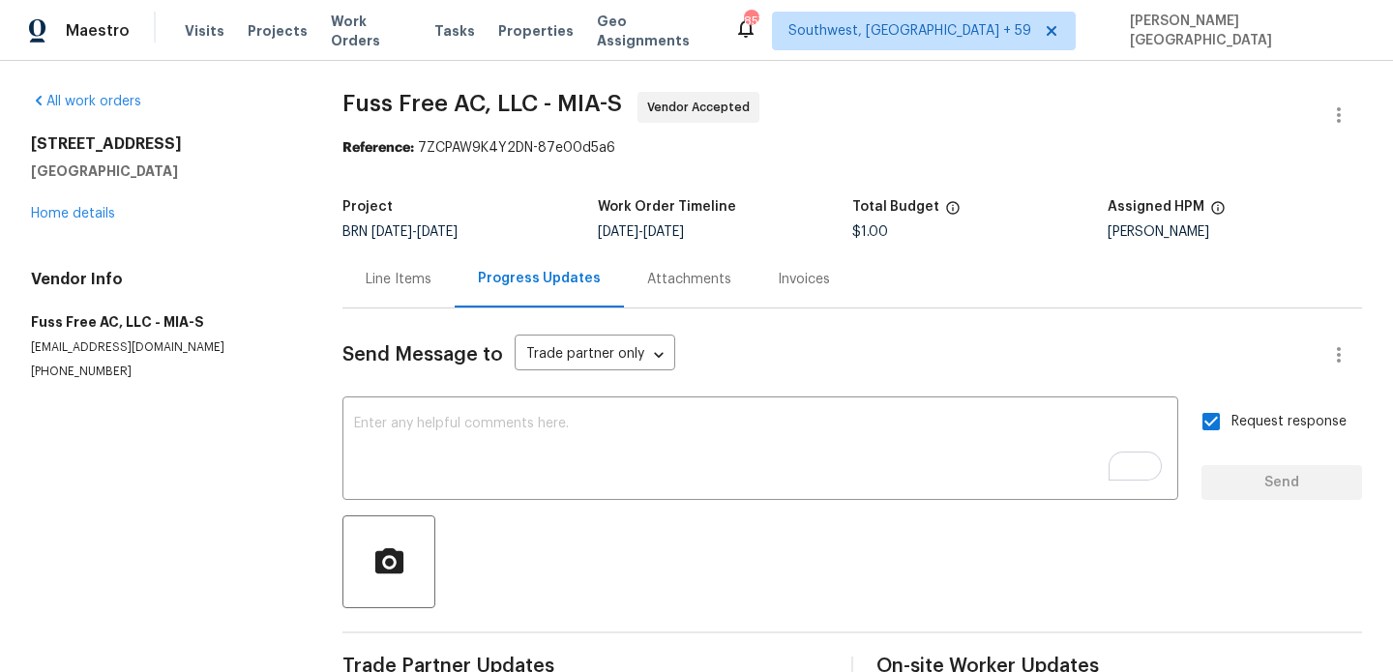
click at [387, 282] on div "Line Items" at bounding box center [399, 279] width 66 height 19
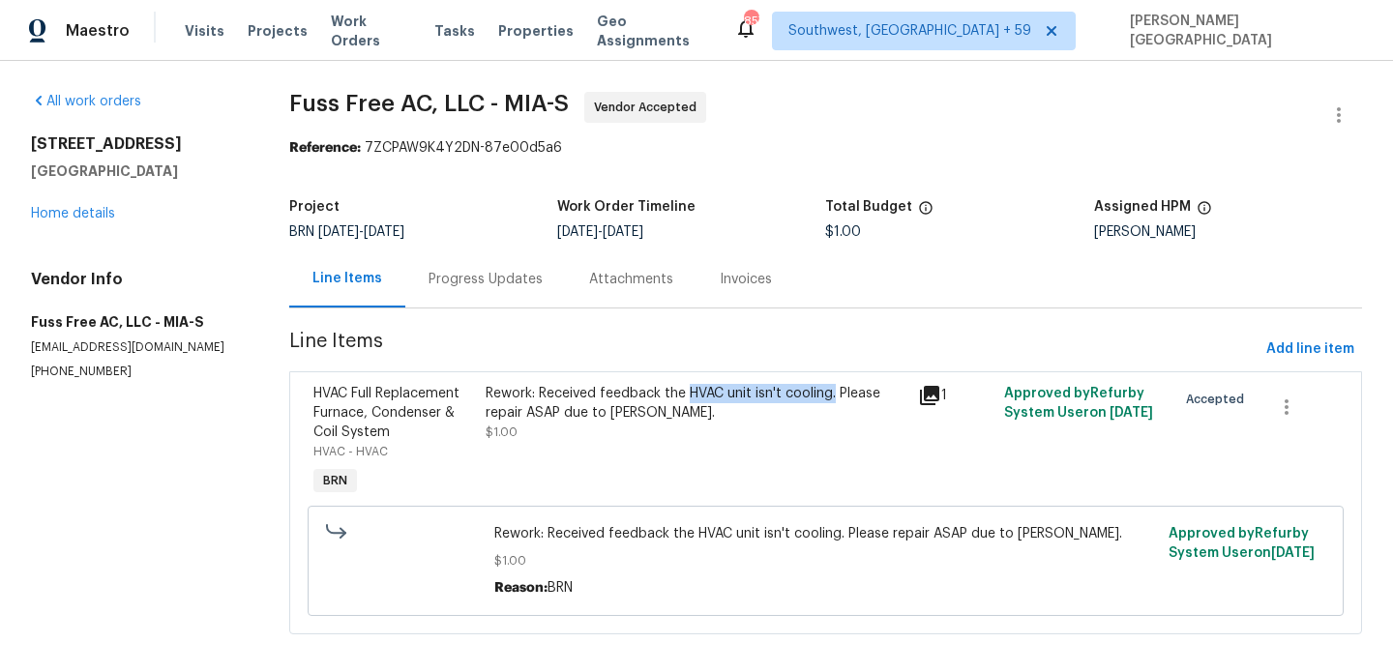
drag, startPoint x: 693, startPoint y: 392, endPoint x: 841, endPoint y: 400, distance: 148.2
click at [841, 400] on div "Rework: Received feedback the HVAC unit isn't cooling. Please repair ASAP due t…" at bounding box center [696, 403] width 420 height 39
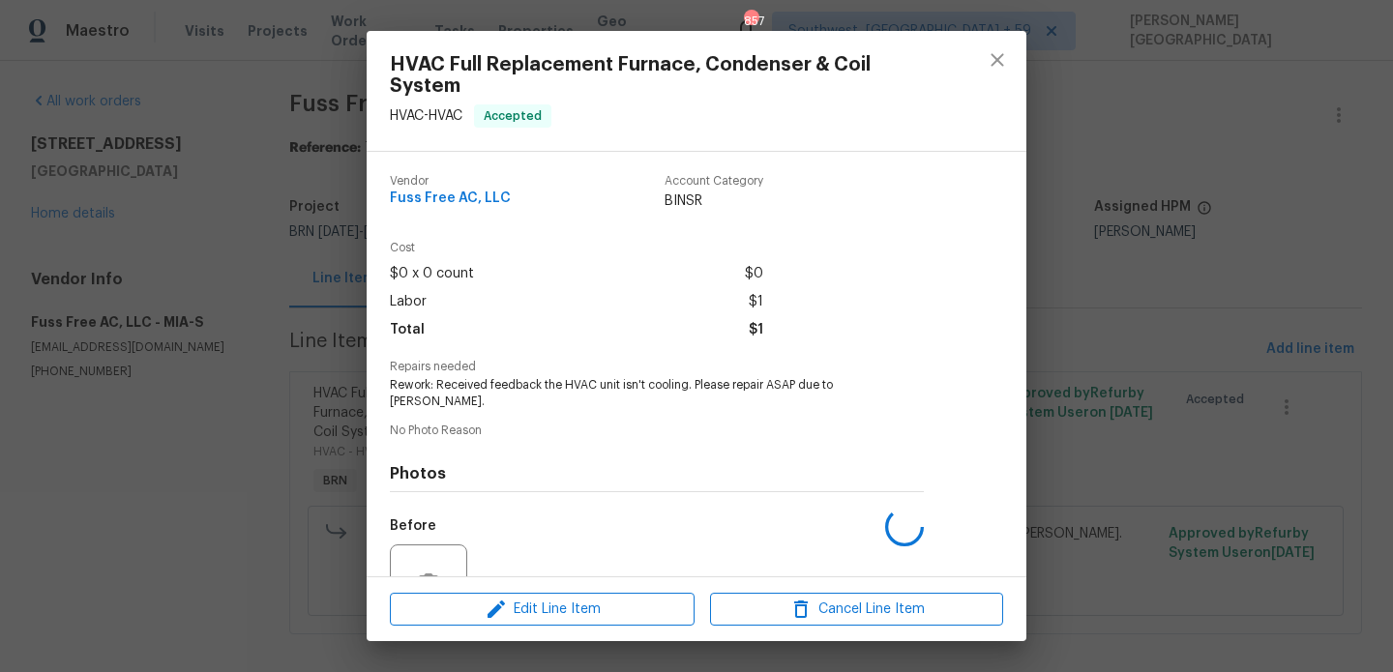
copy div "HVAC unit isn't cooling."
drag, startPoint x: 568, startPoint y: 385, endPoint x: 692, endPoint y: 387, distance: 123.8
click at [692, 387] on span "Rework: Received feedback the HVAC unit isn't cooling. Please repair ASAP due t…" at bounding box center [630, 393] width 481 height 33
copy span "HVAC unit isn't cooling"
click at [1154, 175] on div "HVAC Full Replacement Furnace, Condenser & Coil System HVAC - HVAC Accepted Ven…" at bounding box center [696, 336] width 1393 height 672
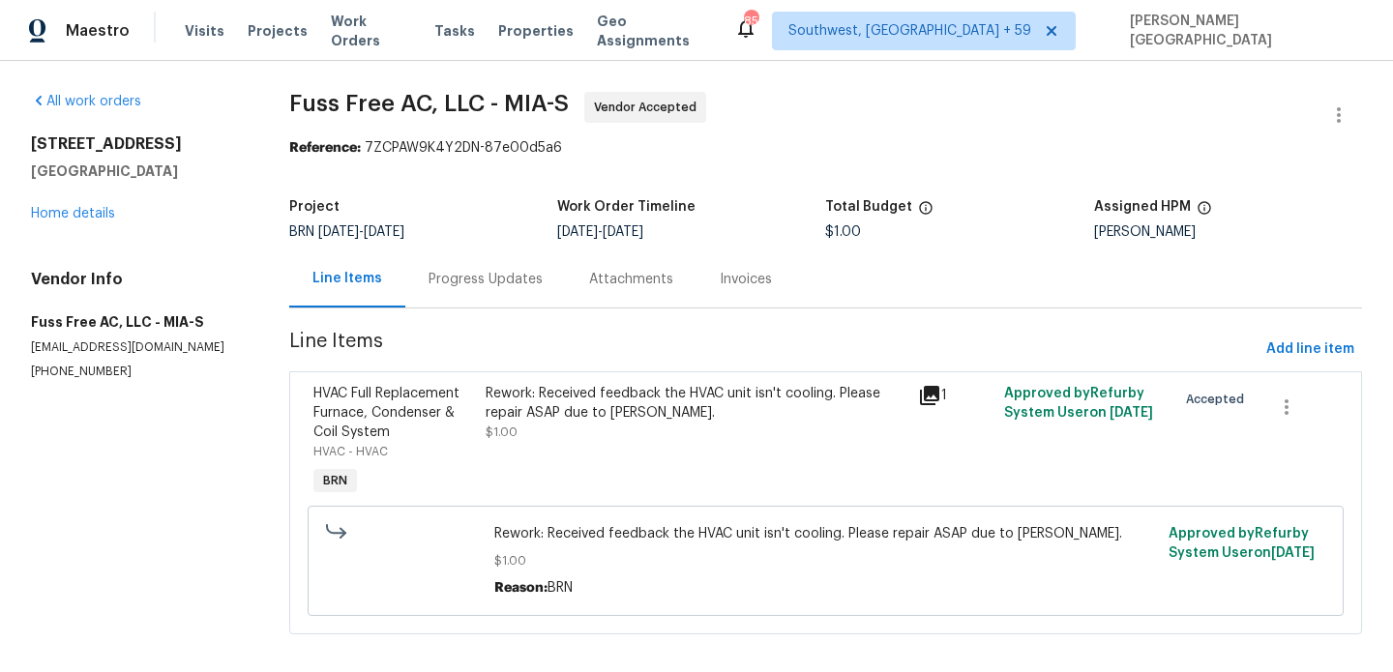
click at [487, 276] on div "Progress Updates" at bounding box center [485, 279] width 114 height 19
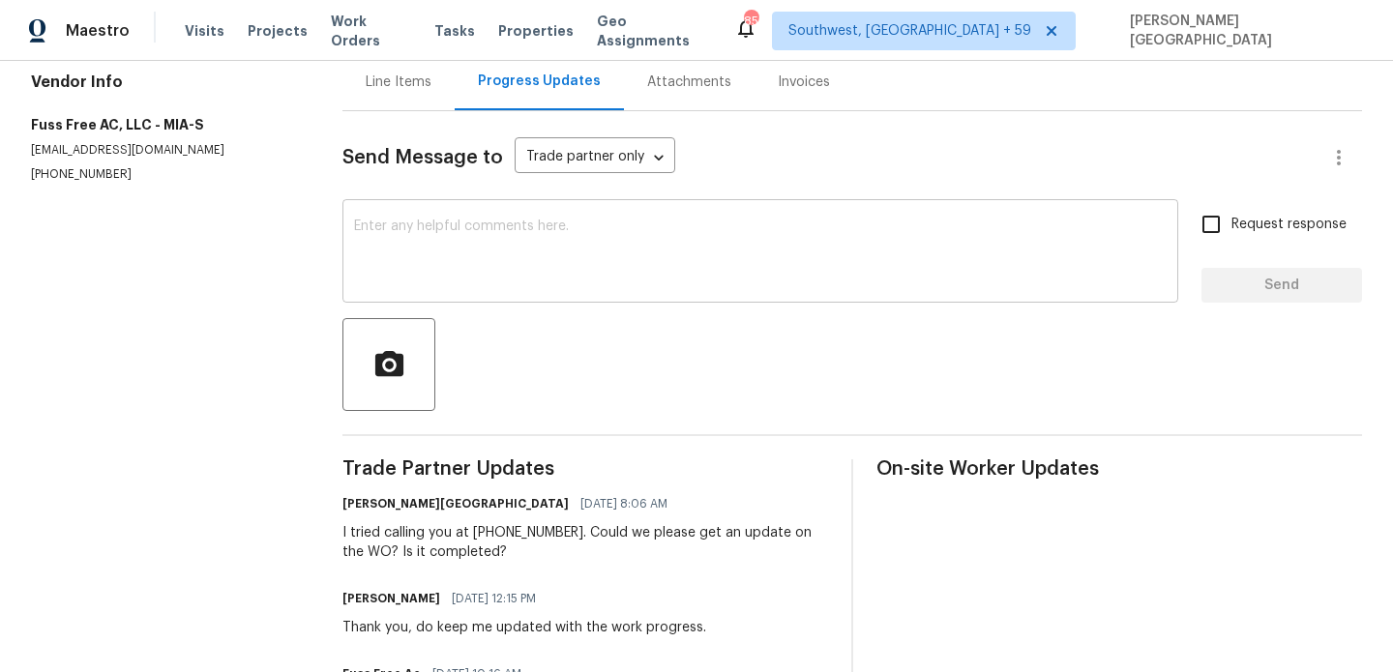
scroll to position [74, 0]
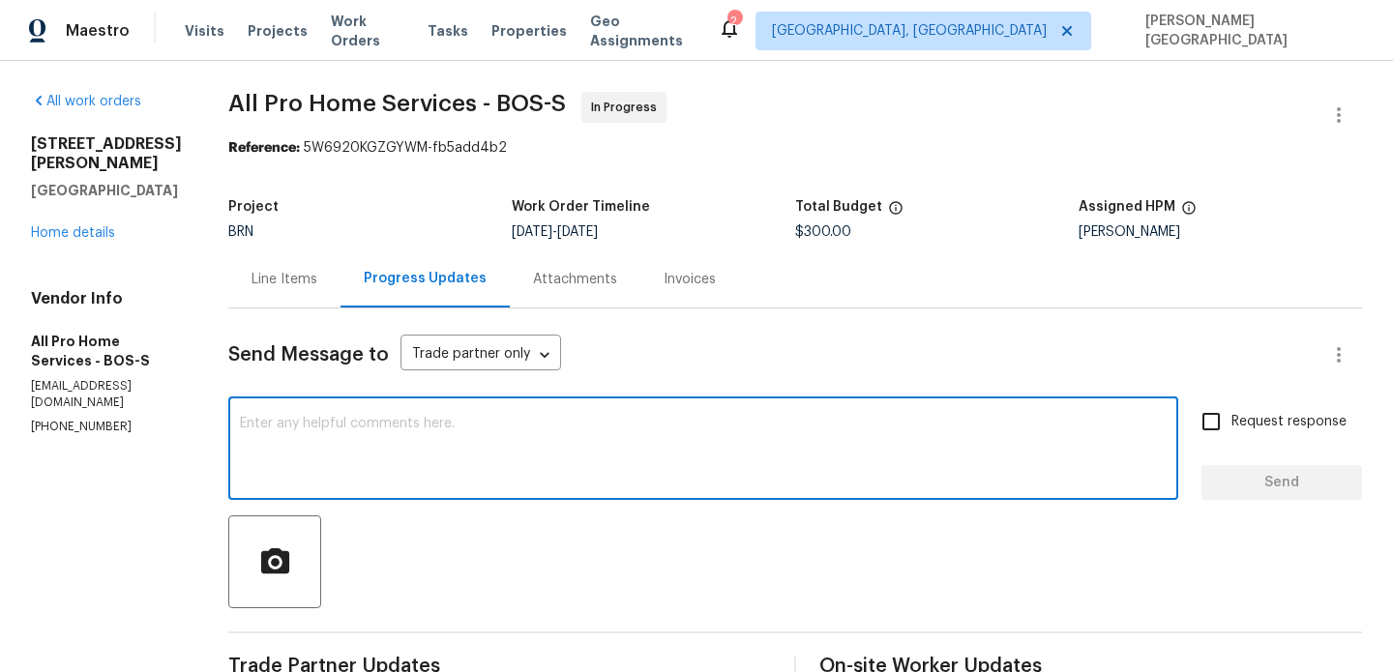
click at [335, 461] on textarea at bounding box center [703, 451] width 927 height 68
type textarea "Can y"
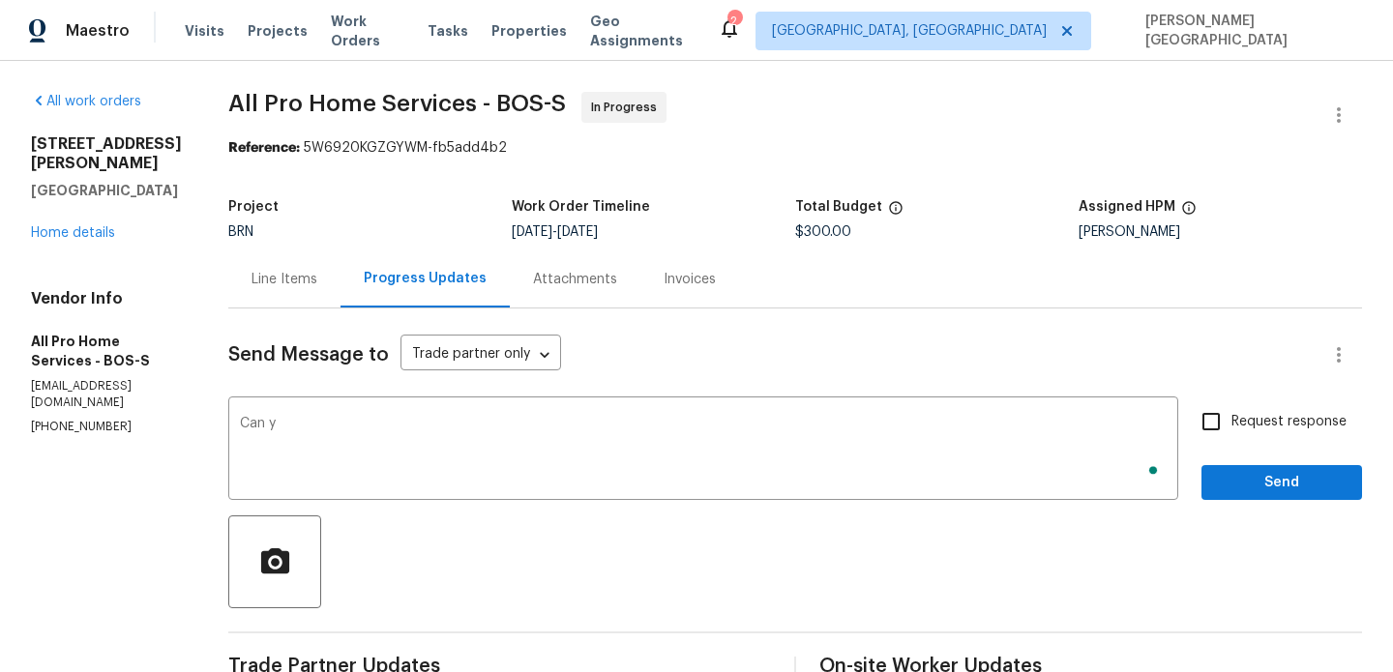
click at [53, 419] on p "[PHONE_NUMBER]" at bounding box center [106, 427] width 151 height 16
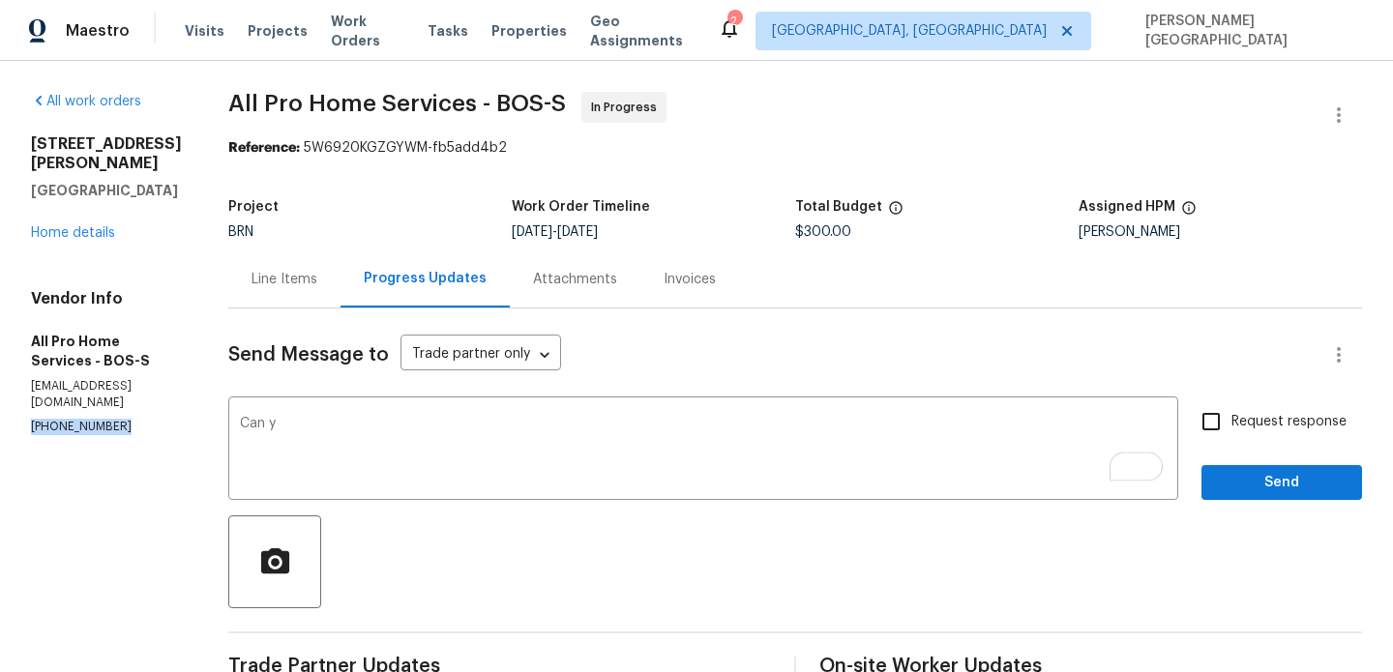
copy p "[PHONE_NUMBER]"
click at [272, 418] on textarea "Can y" at bounding box center [703, 451] width 927 height 68
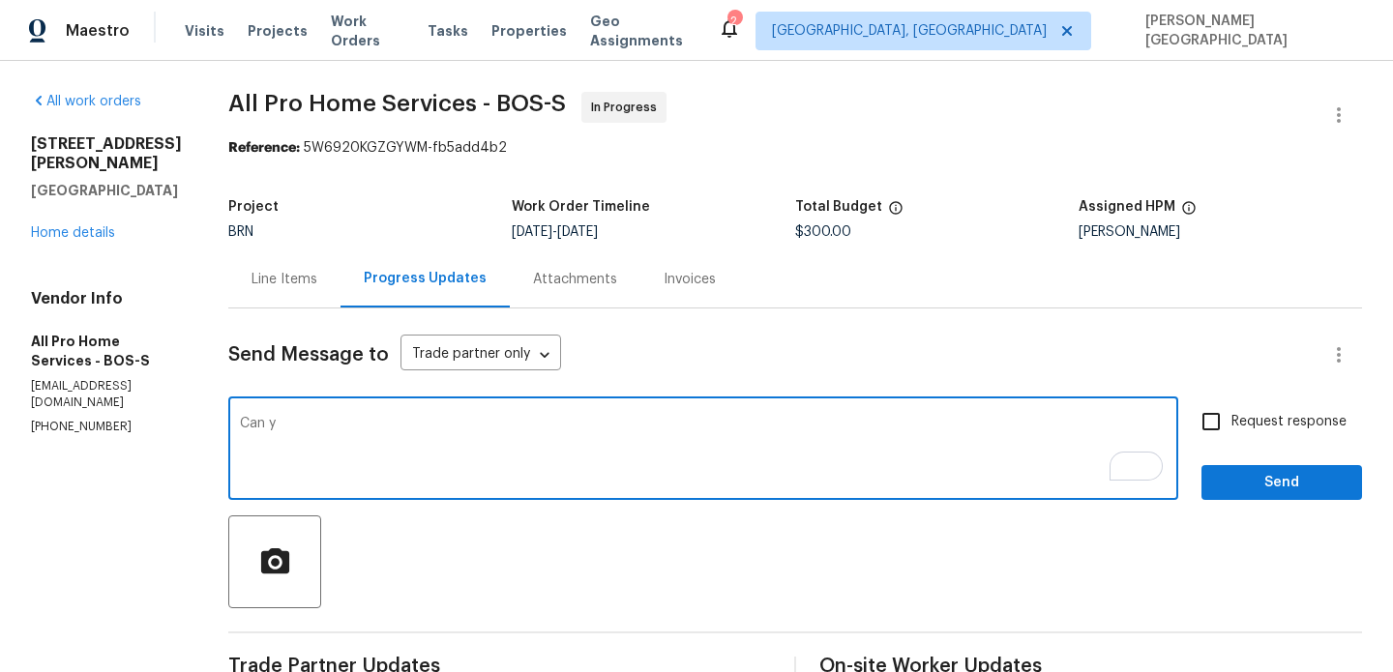
click at [272, 418] on textarea "Can y" at bounding box center [703, 451] width 927 height 68
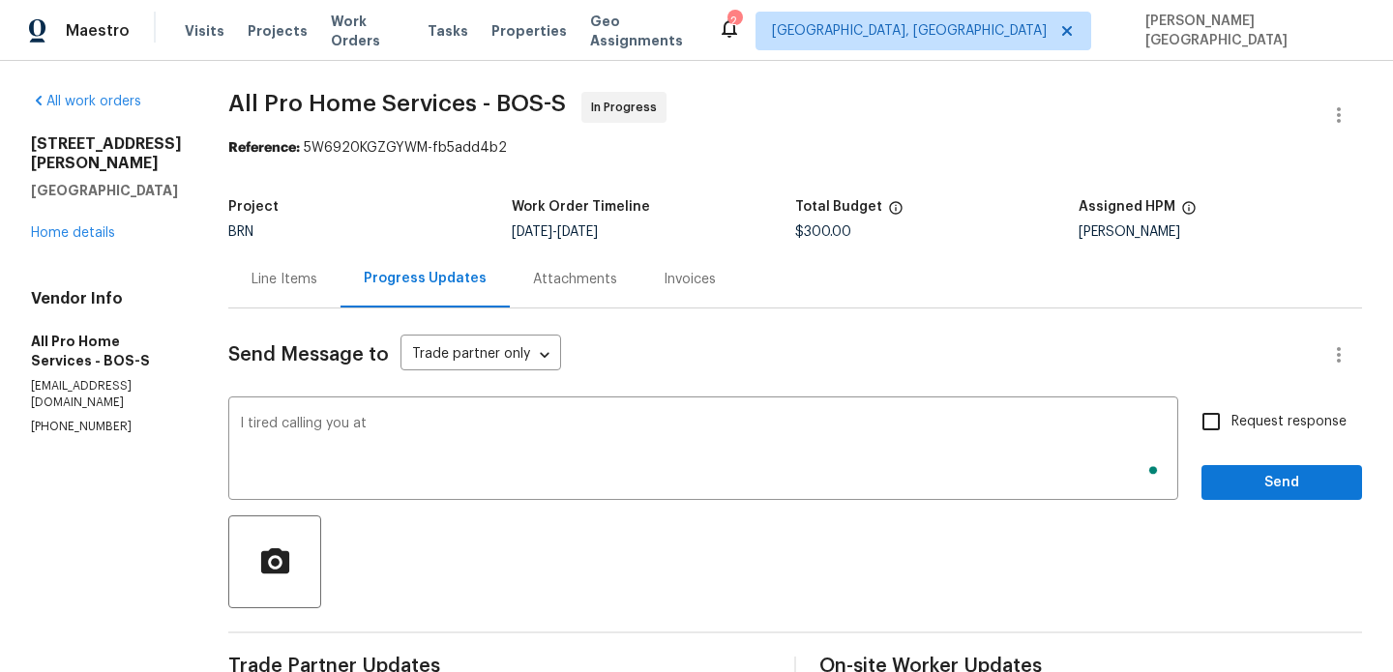
click at [54, 419] on p "[PHONE_NUMBER]" at bounding box center [106, 427] width 151 height 16
copy p "[PHONE_NUMBER]"
click at [374, 422] on textarea "I tired calling you at" at bounding box center [703, 451] width 927 height 68
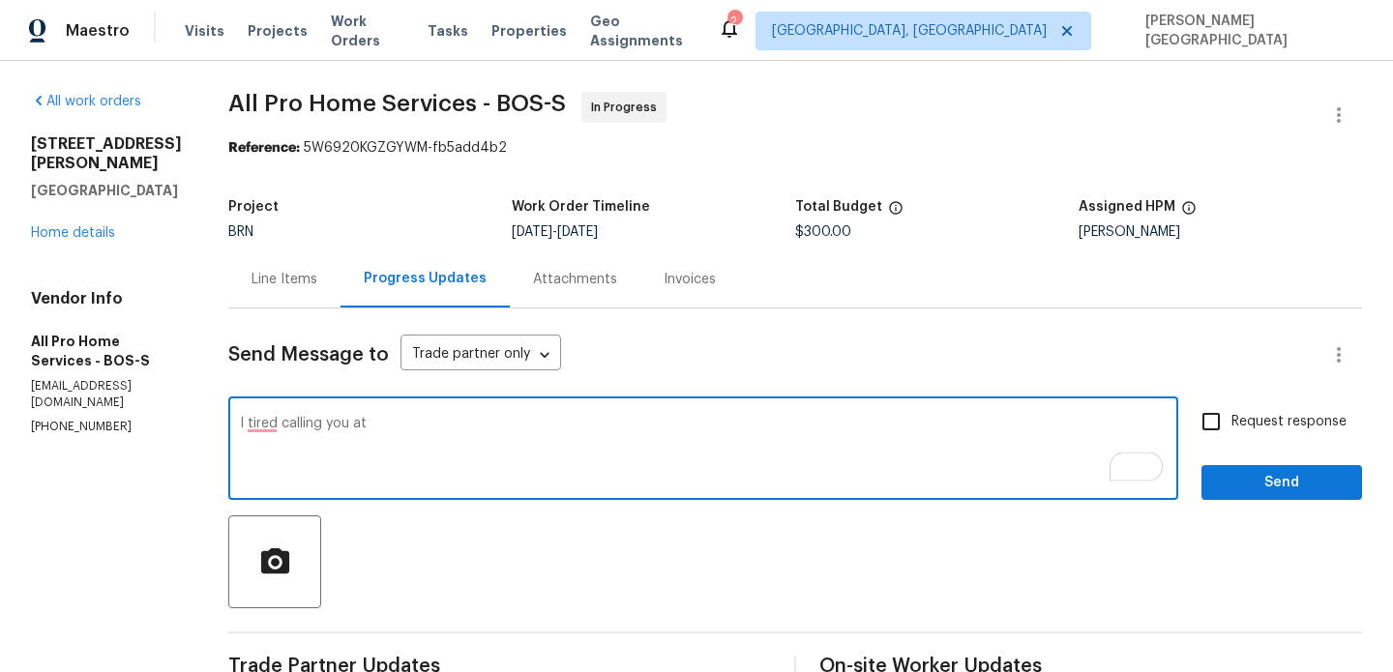
paste textarea "[PHONE_NUMBER]"
click at [480, 424] on textarea "I tried calling you at (508) 692-8815" at bounding box center [703, 451] width 927 height 68
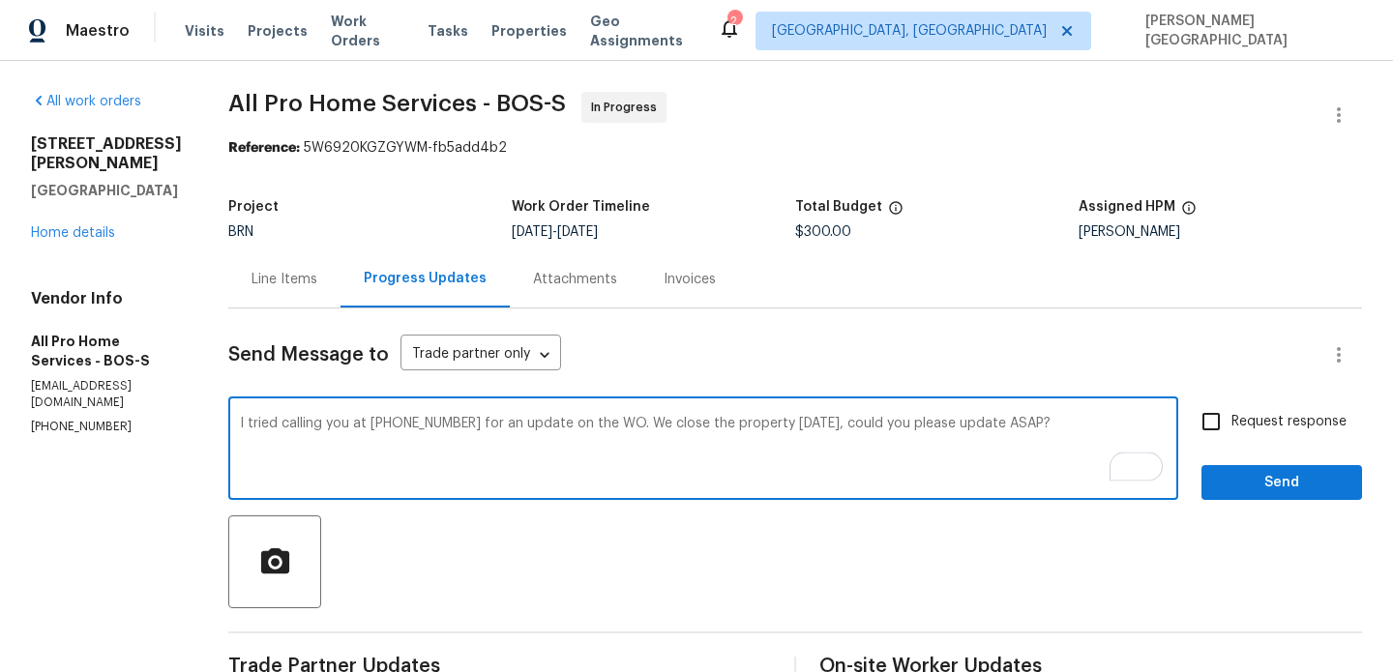
type textarea "I tried calling you at (508) 692-8815 for an update on the WO. We close the pro…"
click at [1224, 434] on input "Request response" at bounding box center [1211, 421] width 41 height 41
checkbox input "true"
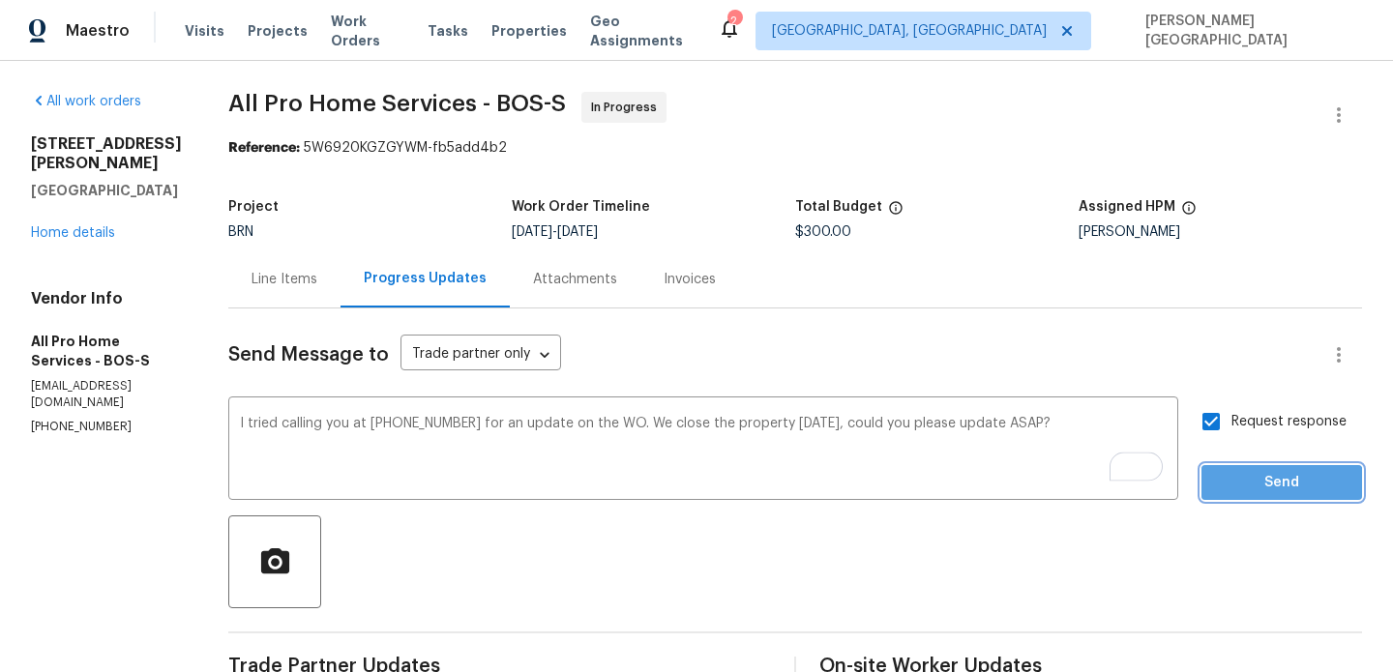
click at [1248, 491] on span "Send" at bounding box center [1282, 483] width 130 height 24
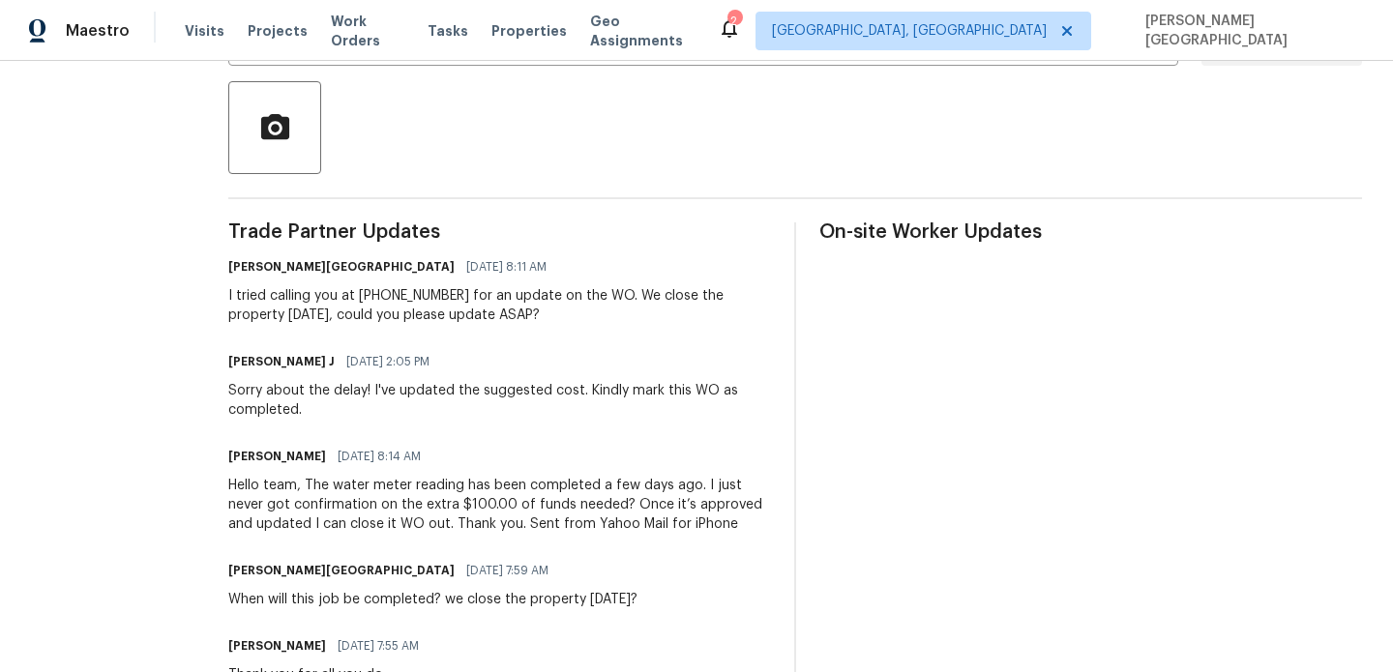
scroll to position [376, 0]
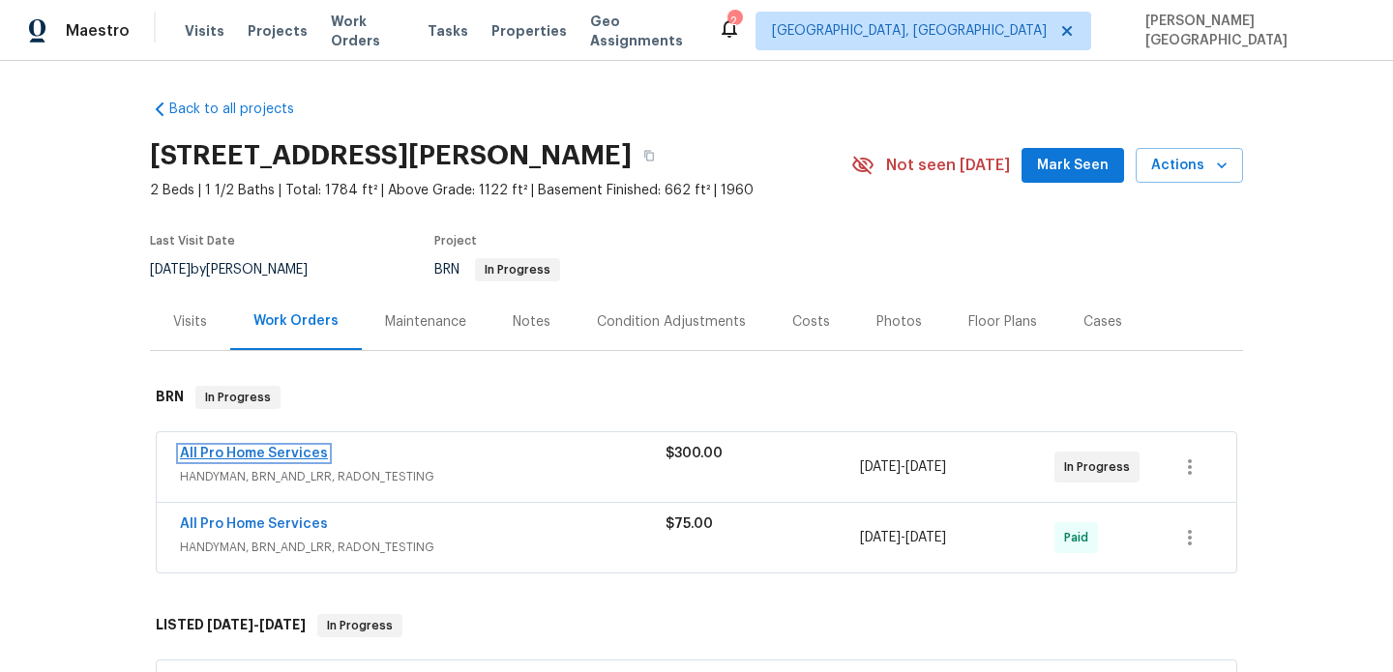
click at [249, 454] on link "All Pro Home Services" at bounding box center [254, 454] width 148 height 14
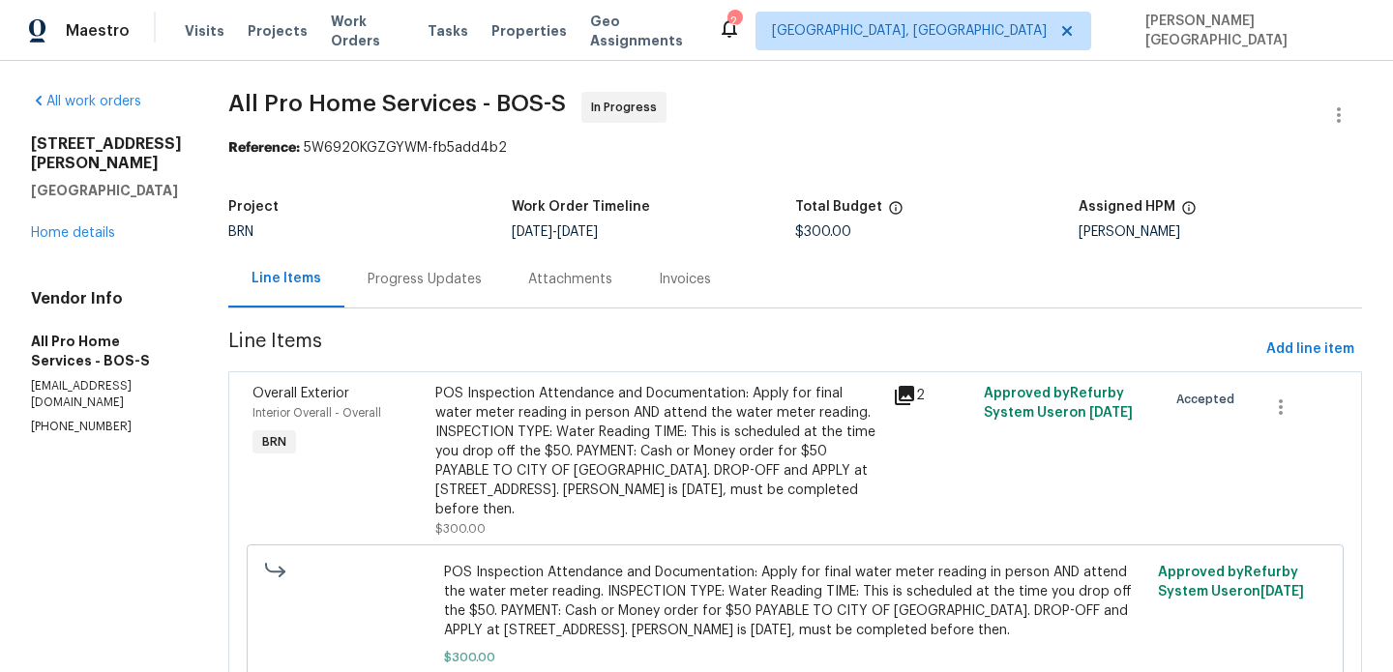
click at [75, 378] on div "Vendor Info All Pro Home Services - BOS-S your.repairman@yahoo.com (508) 692-88…" at bounding box center [106, 362] width 151 height 146
copy p "(508) 692-8815"
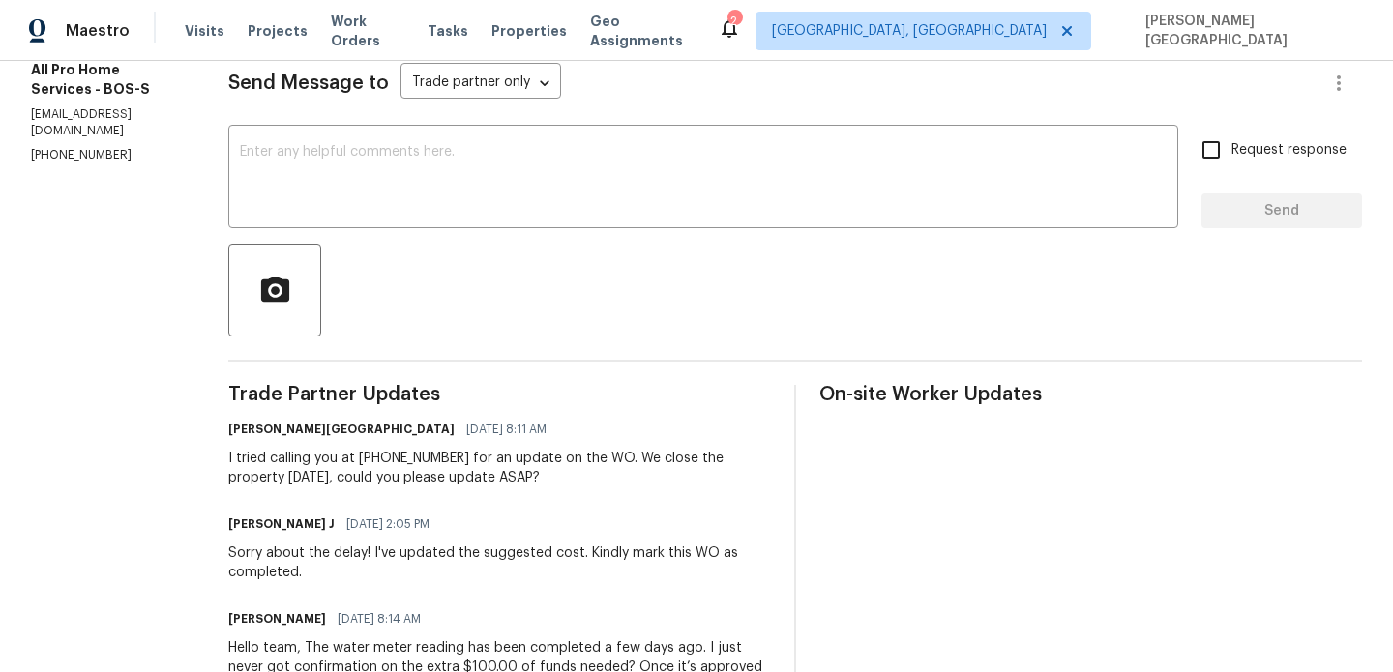
scroll to position [699, 0]
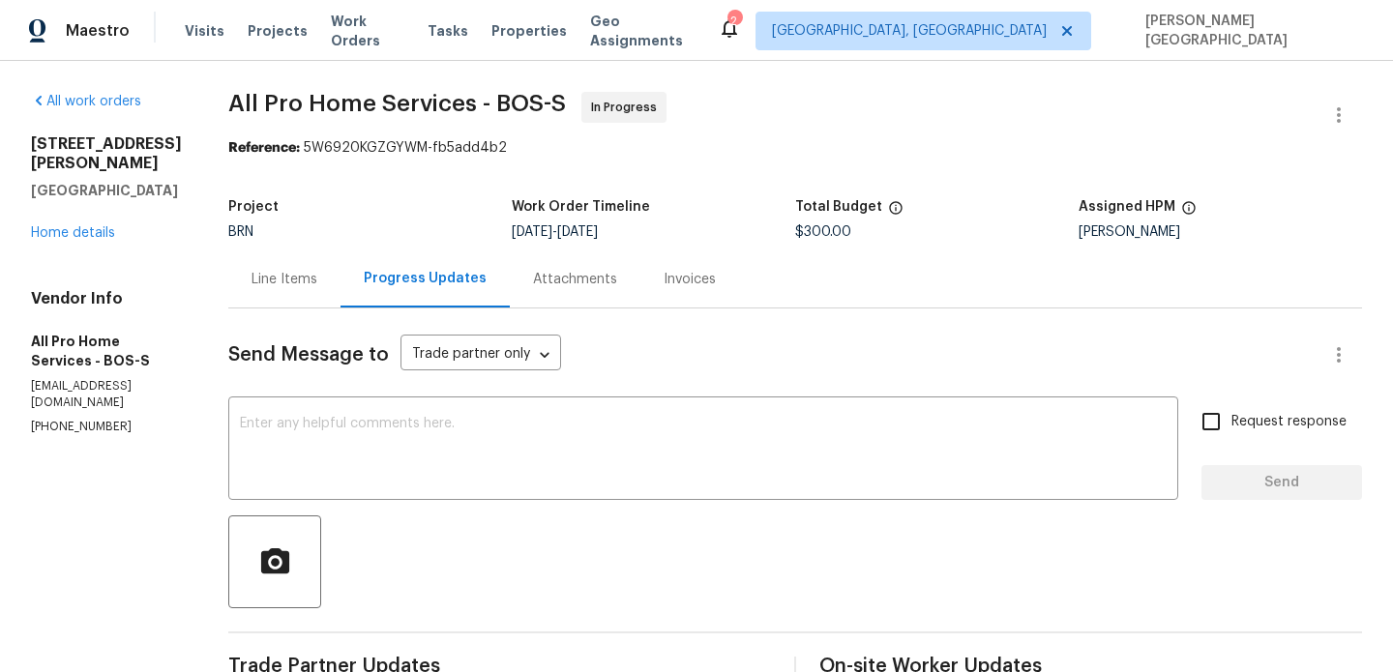
click at [273, 268] on div "Line Items" at bounding box center [284, 279] width 112 height 57
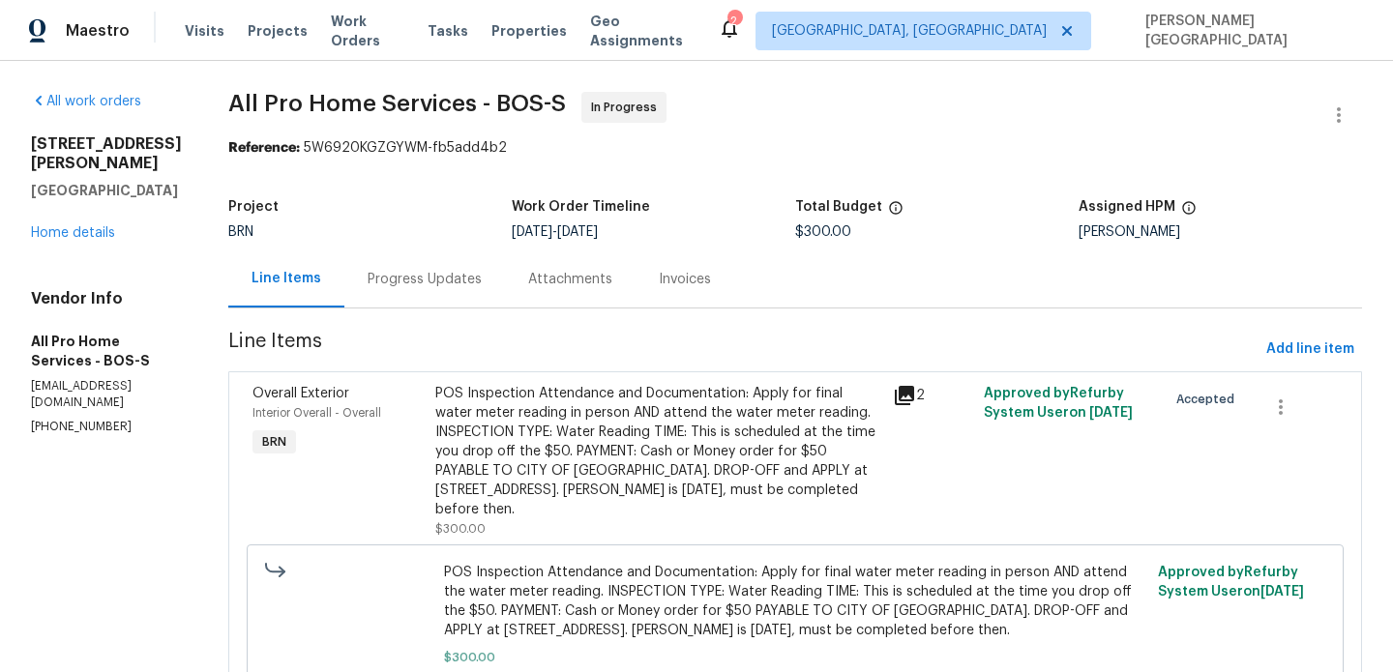
click at [708, 451] on div "POS Inspection Attendance and Documentation: Apply for final water meter readin…" at bounding box center [658, 451] width 446 height 135
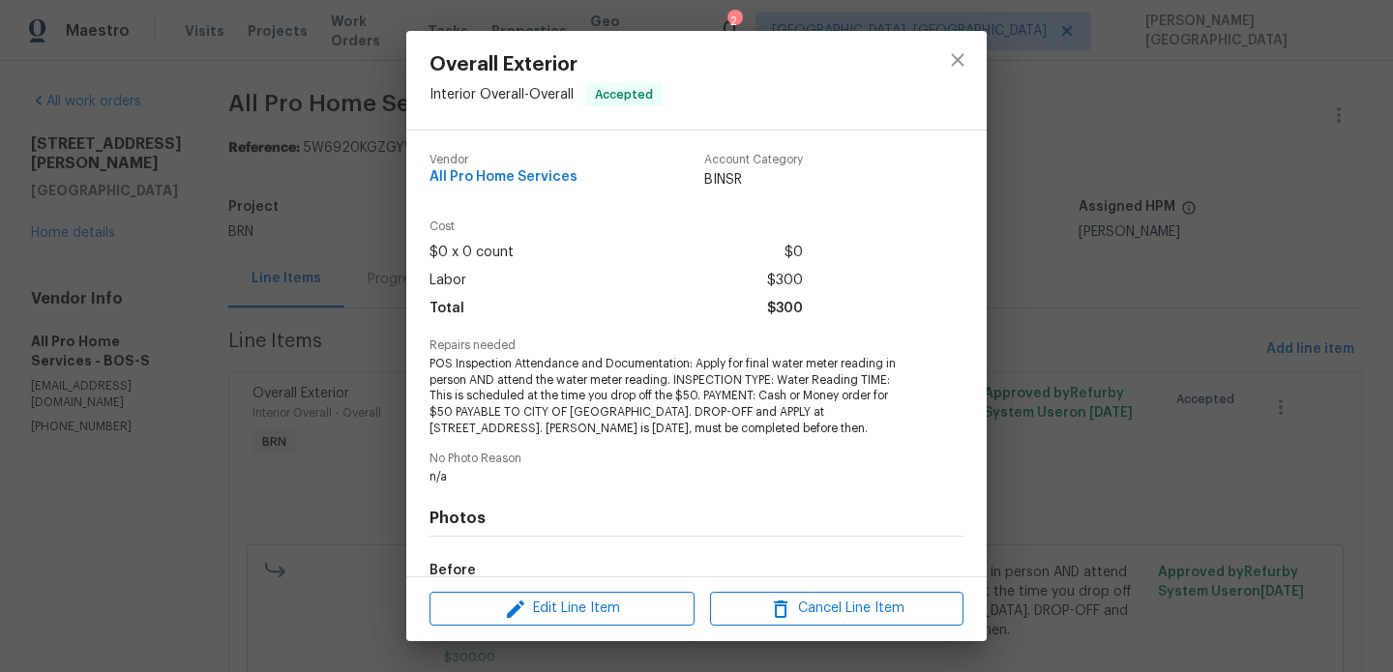
scroll to position [234, 0]
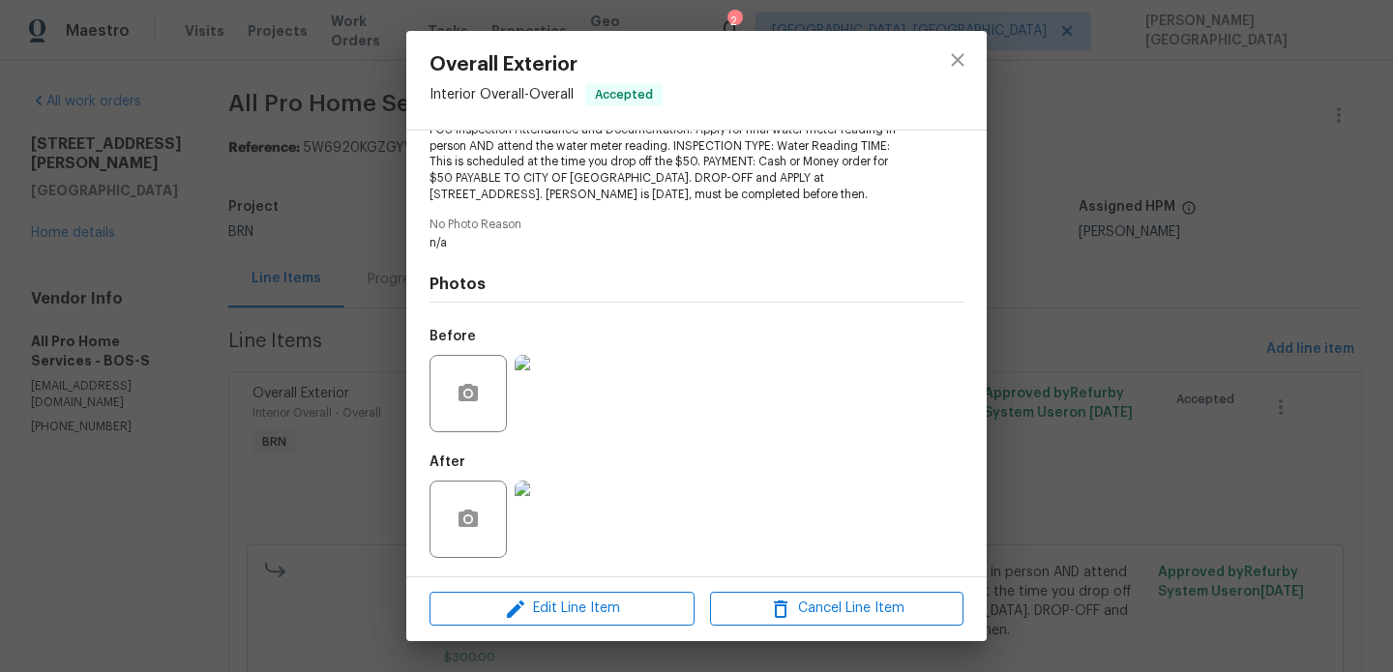
click at [548, 399] on img at bounding box center [553, 393] width 77 height 77
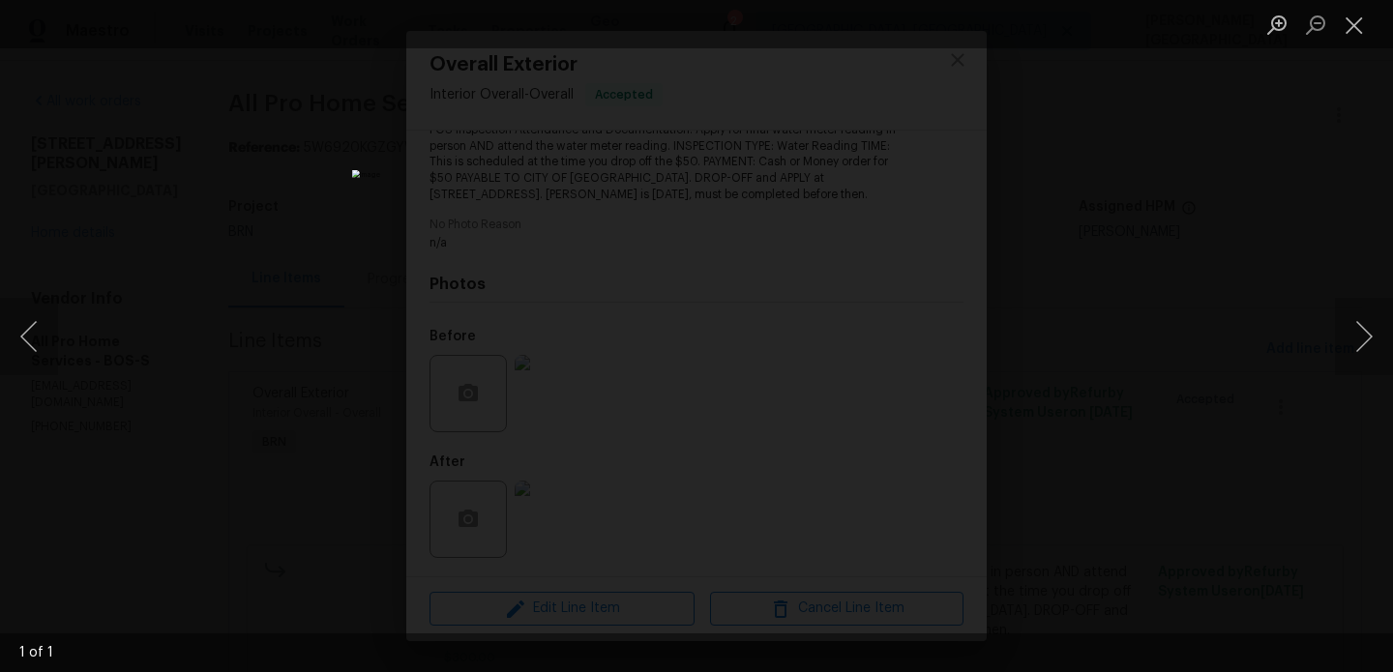
click at [1050, 390] on div "Lightbox" at bounding box center [696, 336] width 1393 height 672
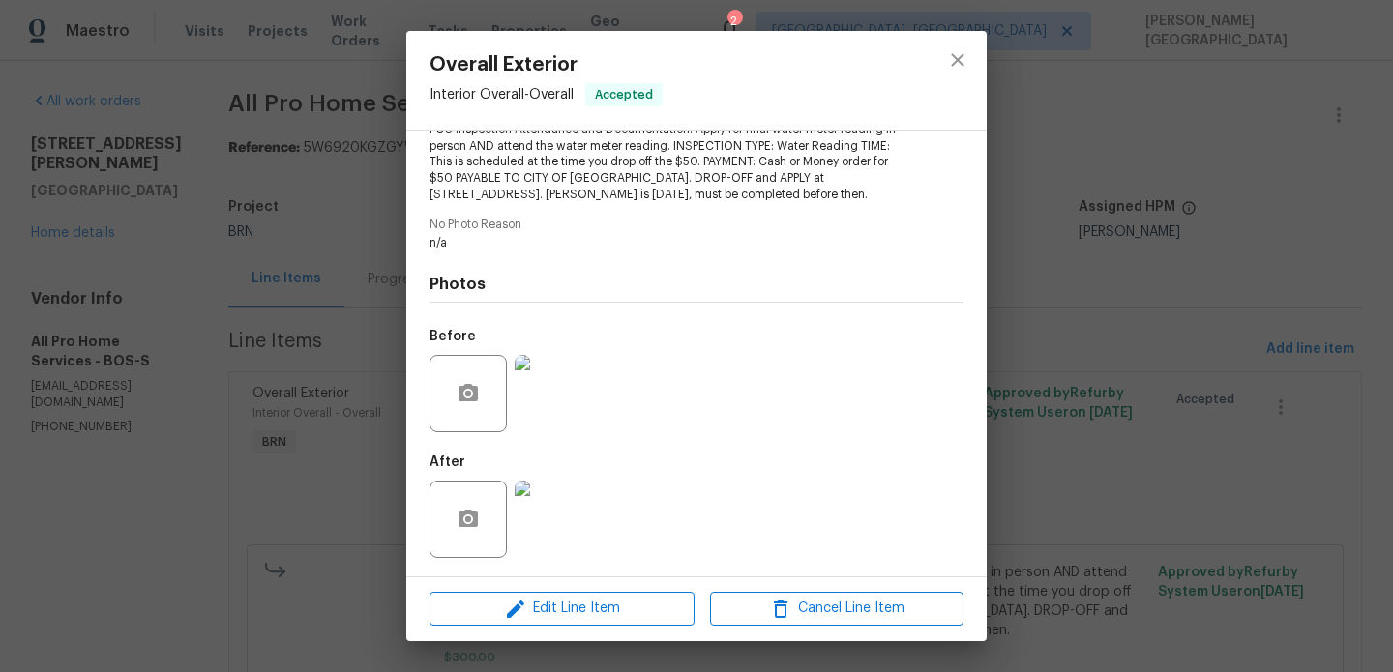
click at [570, 517] on img at bounding box center [553, 519] width 77 height 77
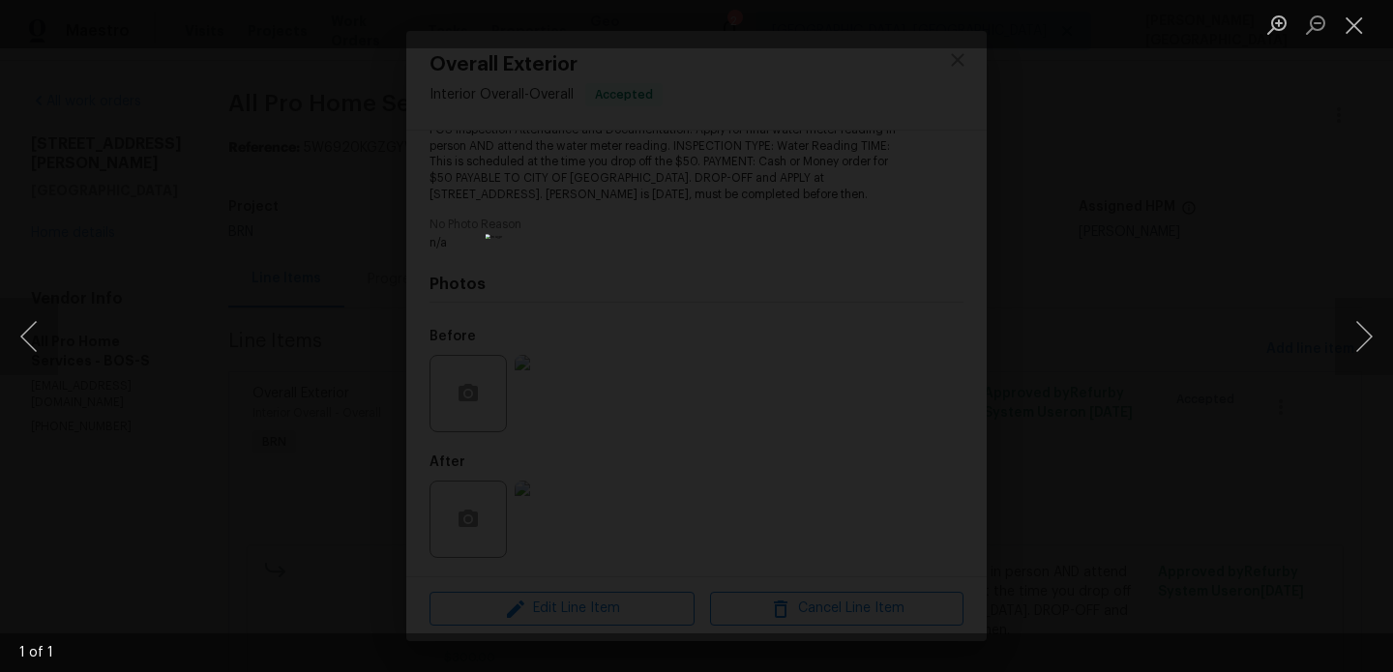
click at [1167, 214] on div "Lightbox" at bounding box center [696, 336] width 1393 height 672
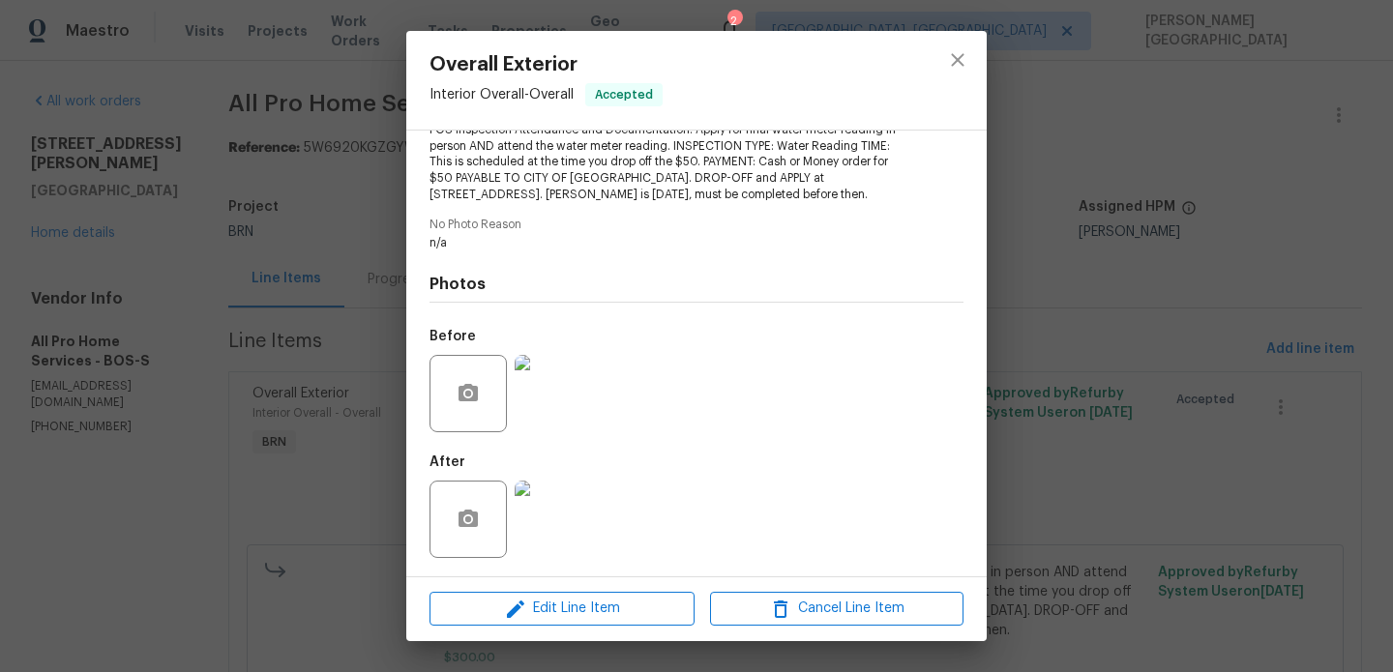
click at [1167, 214] on div "Lightbox" at bounding box center [696, 336] width 1393 height 672
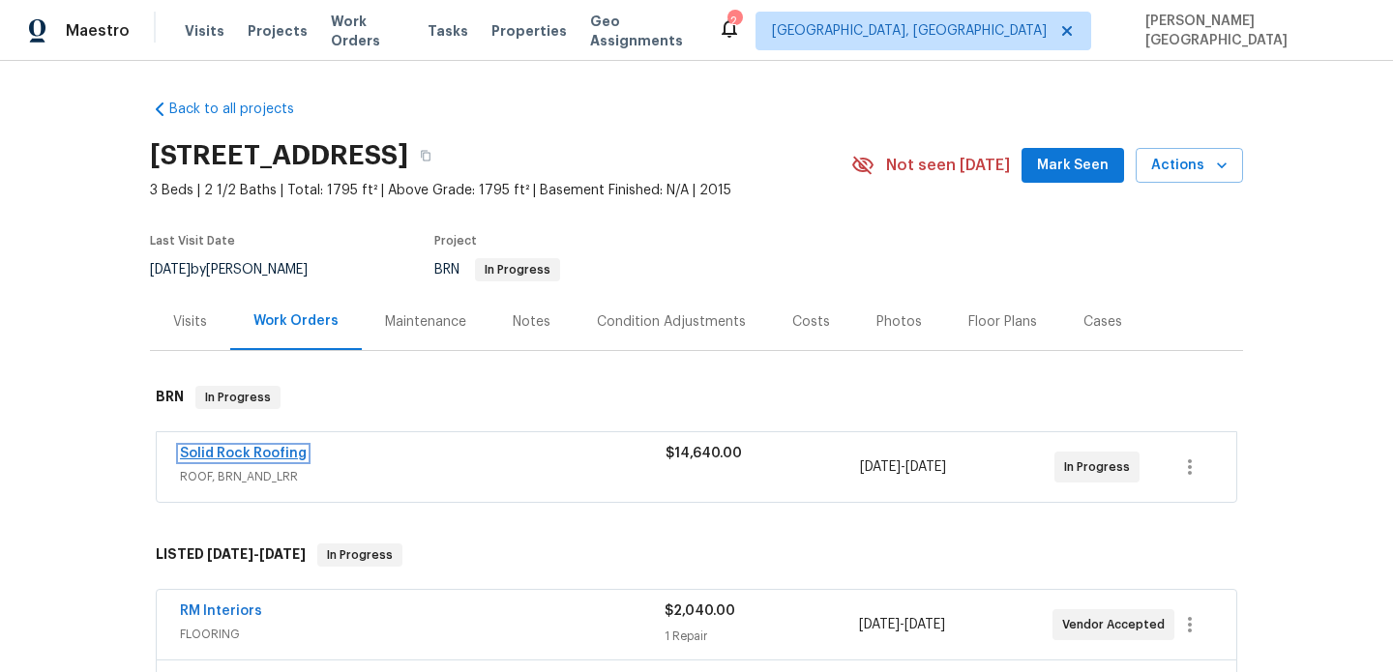
click at [282, 452] on link "Solid Rock Roofing" at bounding box center [243, 454] width 127 height 14
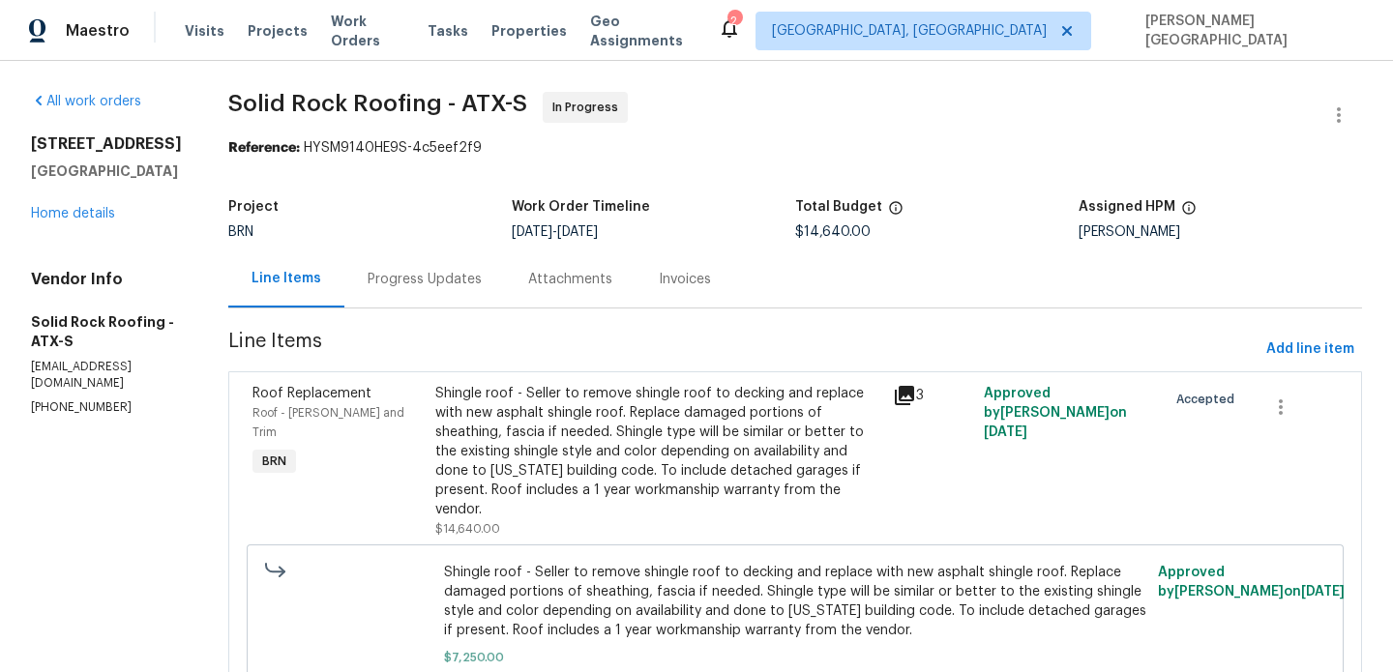
click at [452, 280] on div "Progress Updates" at bounding box center [425, 279] width 114 height 19
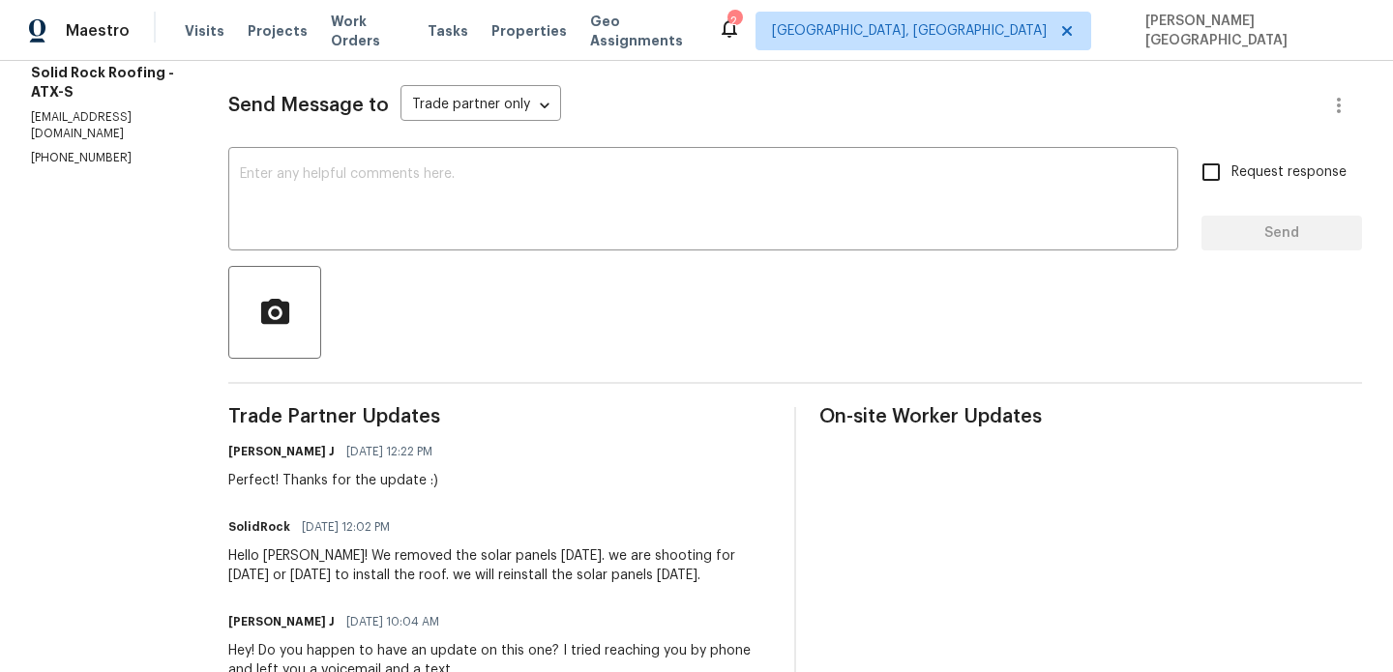
scroll to position [233, 0]
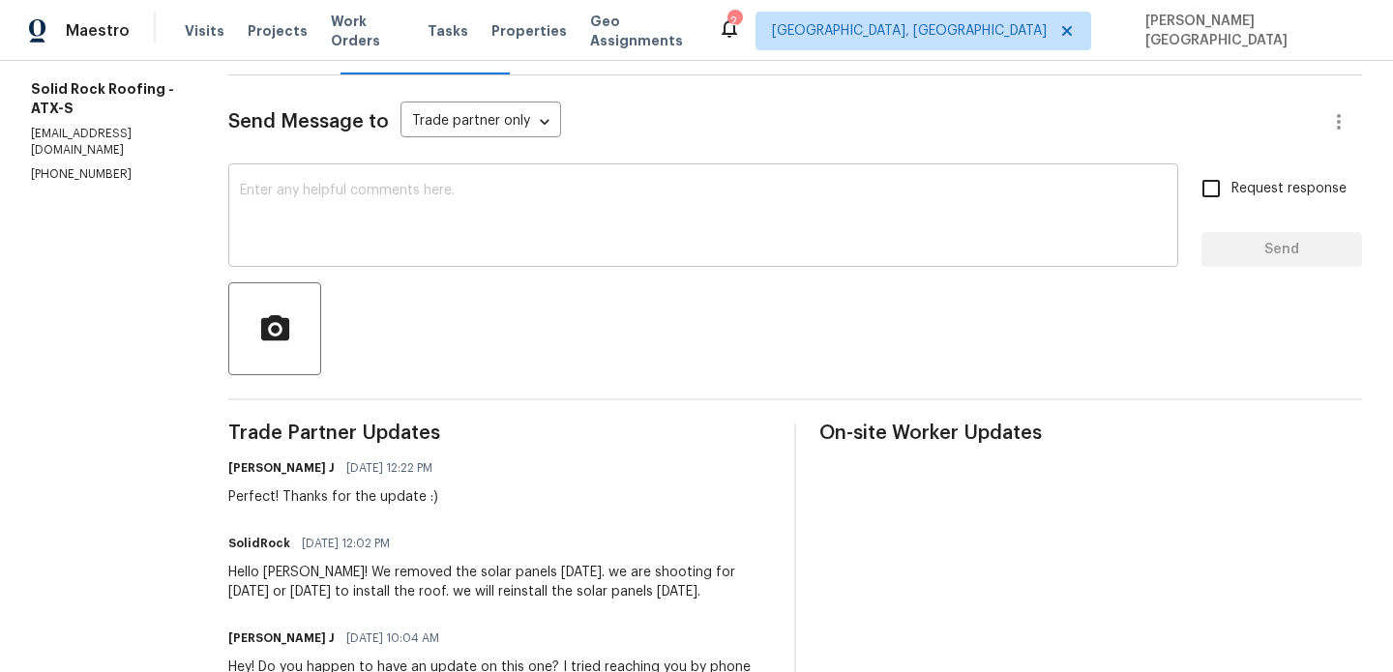
click at [311, 234] on textarea at bounding box center [703, 218] width 927 height 68
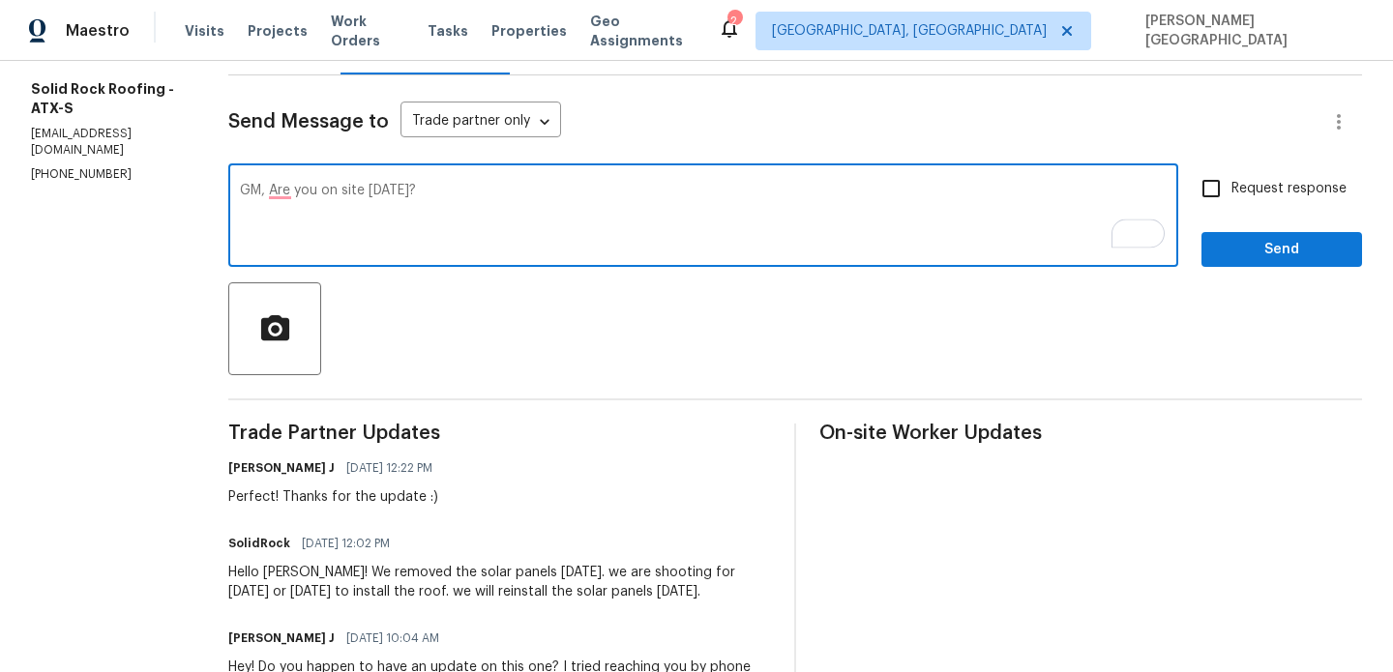
type textarea "GM, Are you on site [DATE]?"
drag, startPoint x: 1251, startPoint y: 203, endPoint x: 1260, endPoint y: 218, distance: 17.4
click at [1251, 203] on label "Request response" at bounding box center [1269, 188] width 156 height 41
click at [1231, 203] on input "Request response" at bounding box center [1211, 188] width 41 height 41
checkbox input "true"
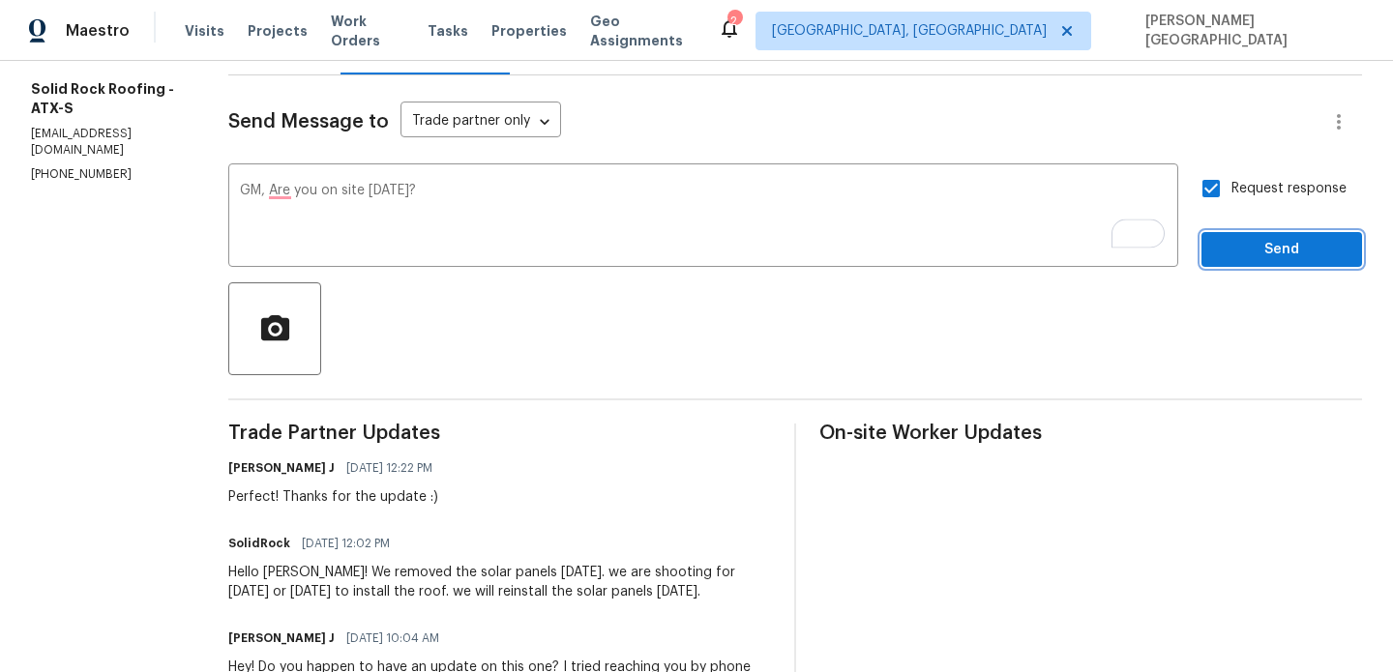
click at [1278, 264] on button "Send" at bounding box center [1281, 250] width 161 height 36
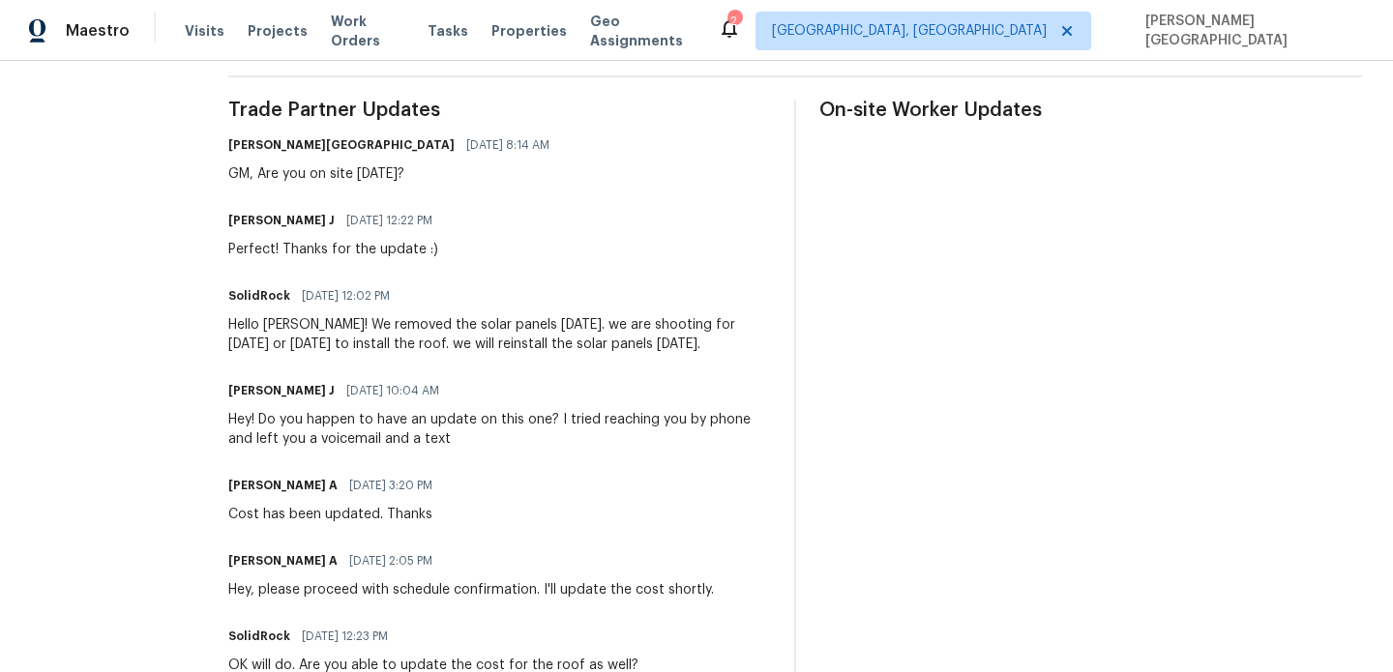
scroll to position [556, 0]
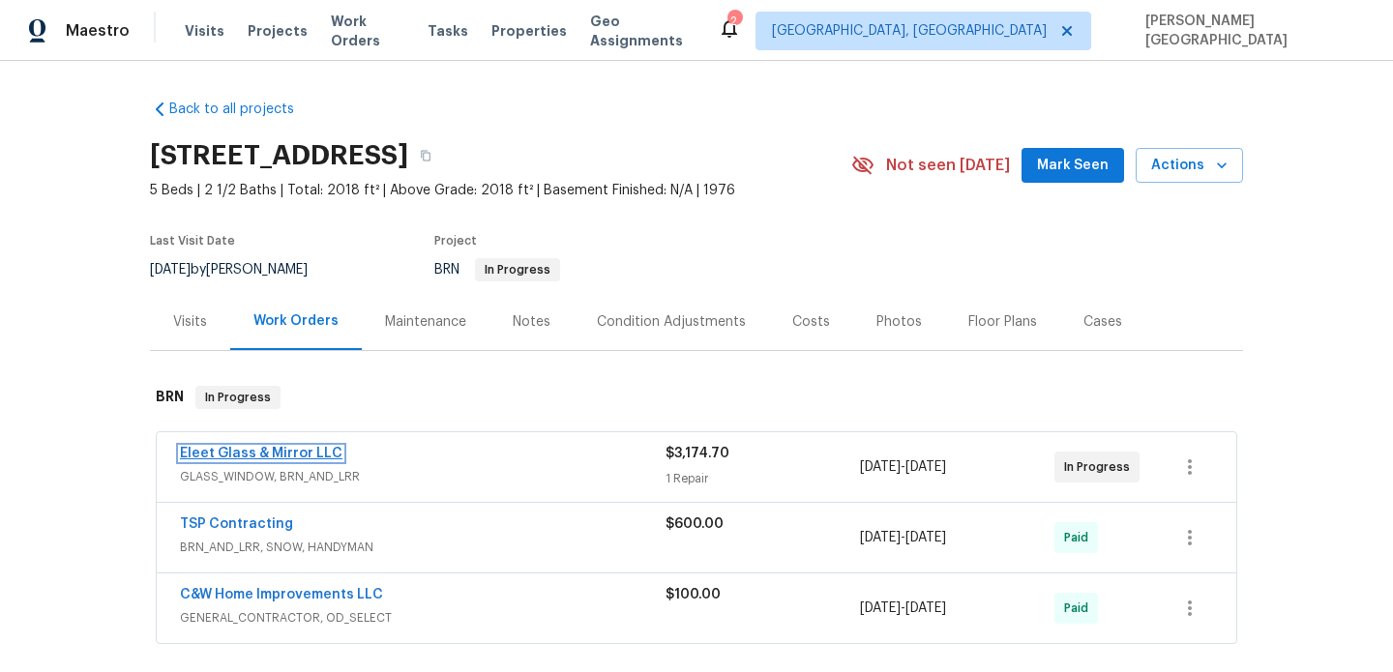
click at [270, 450] on link "Eleet Glass & Mirror LLC" at bounding box center [261, 454] width 162 height 14
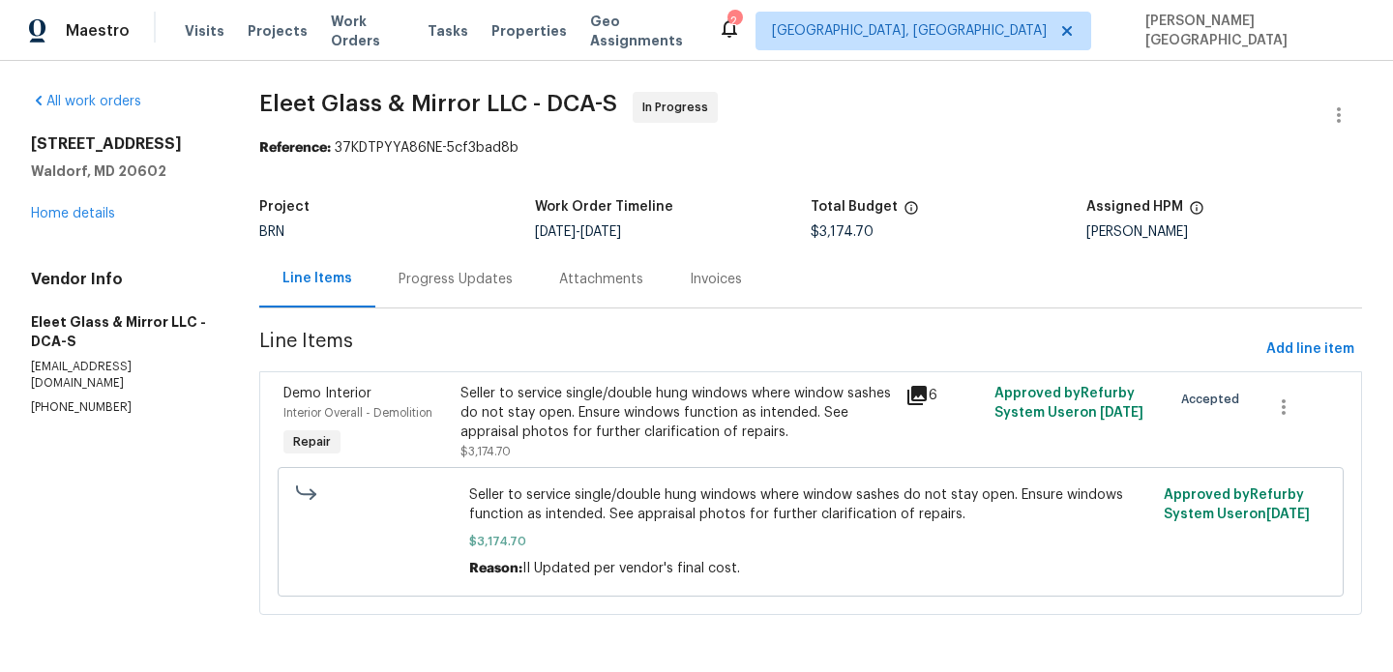
click at [464, 300] on div "Progress Updates" at bounding box center [455, 279] width 161 height 57
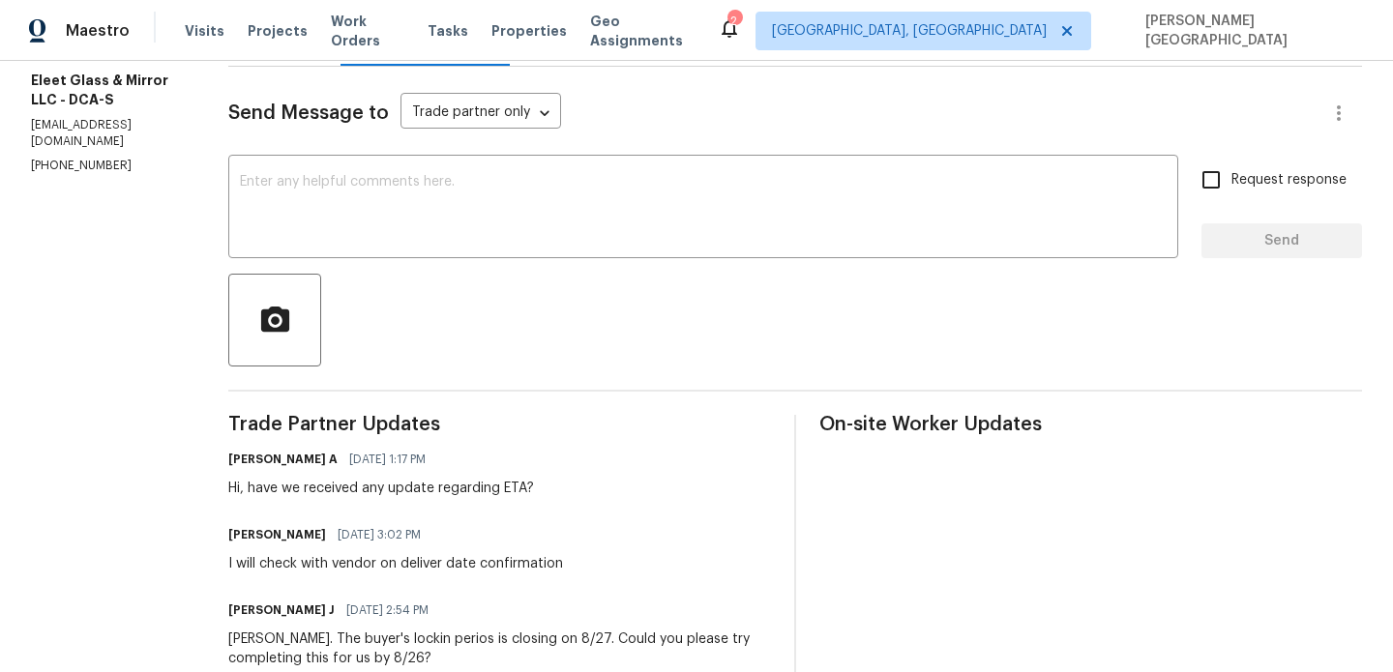
scroll to position [227, 0]
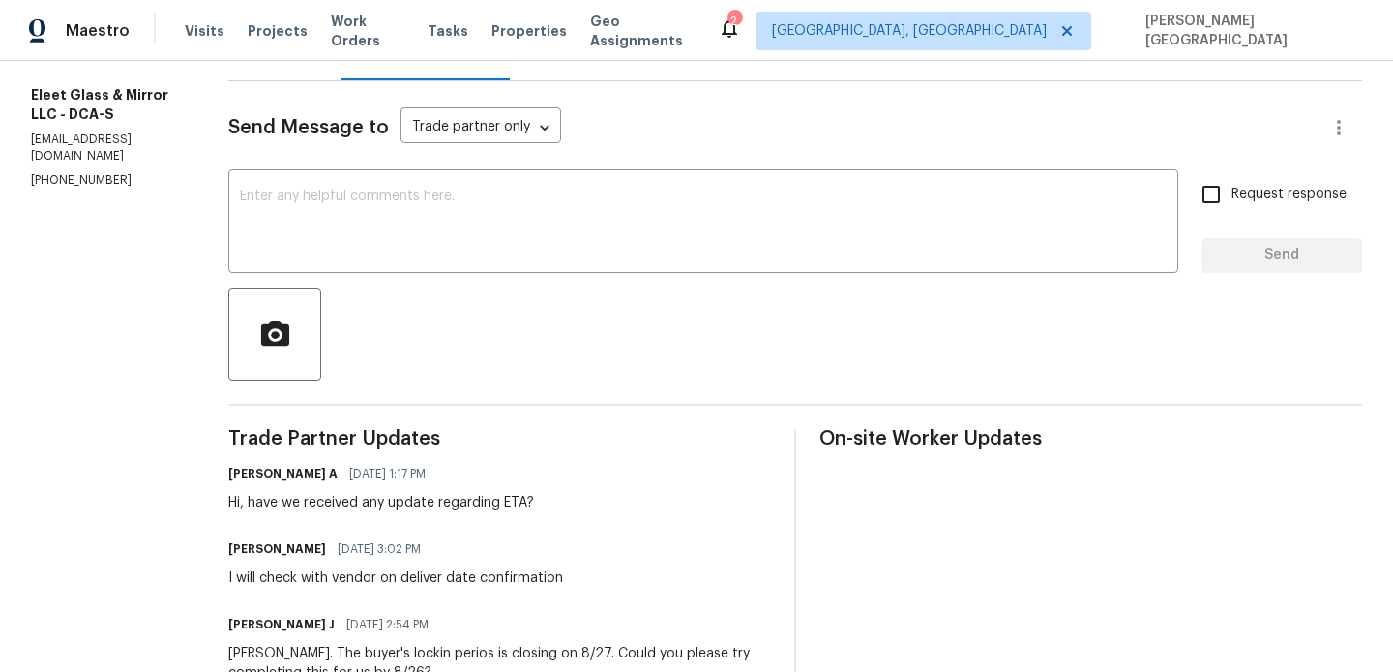
click at [82, 189] on p "[PHONE_NUMBER]" at bounding box center [106, 180] width 151 height 16
copy p "[PHONE_NUMBER]"
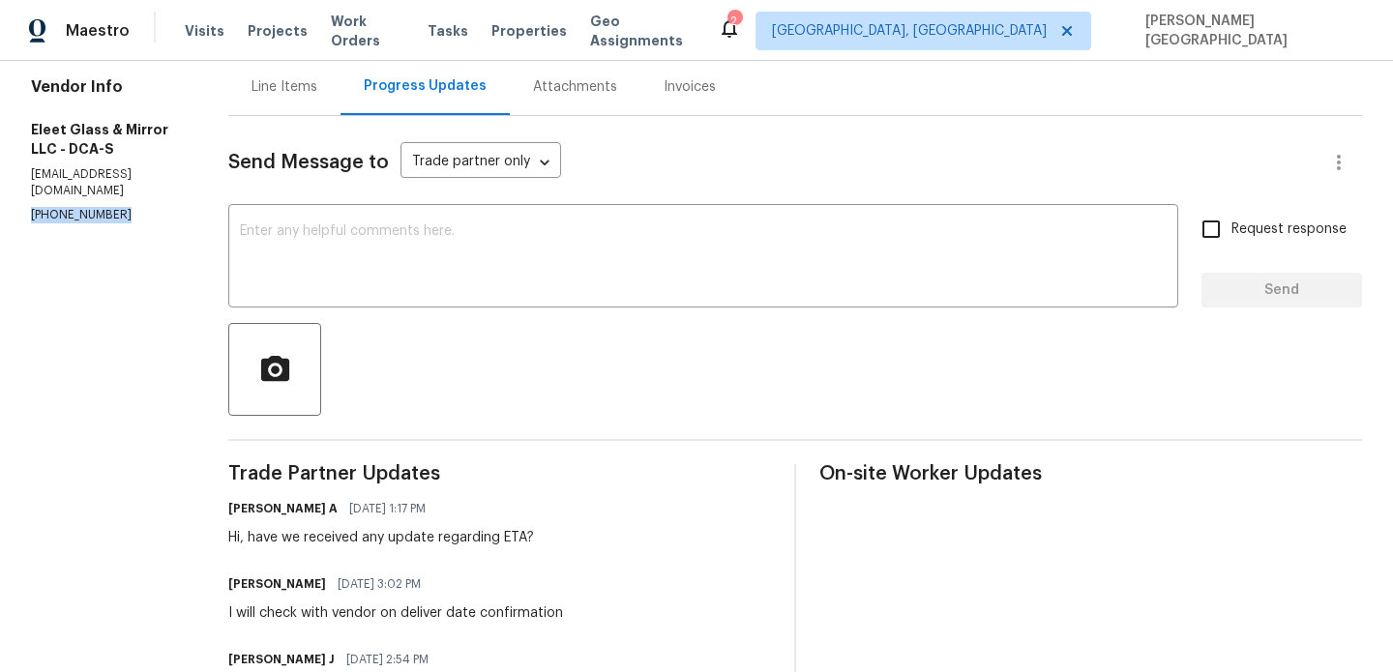
scroll to position [165, 0]
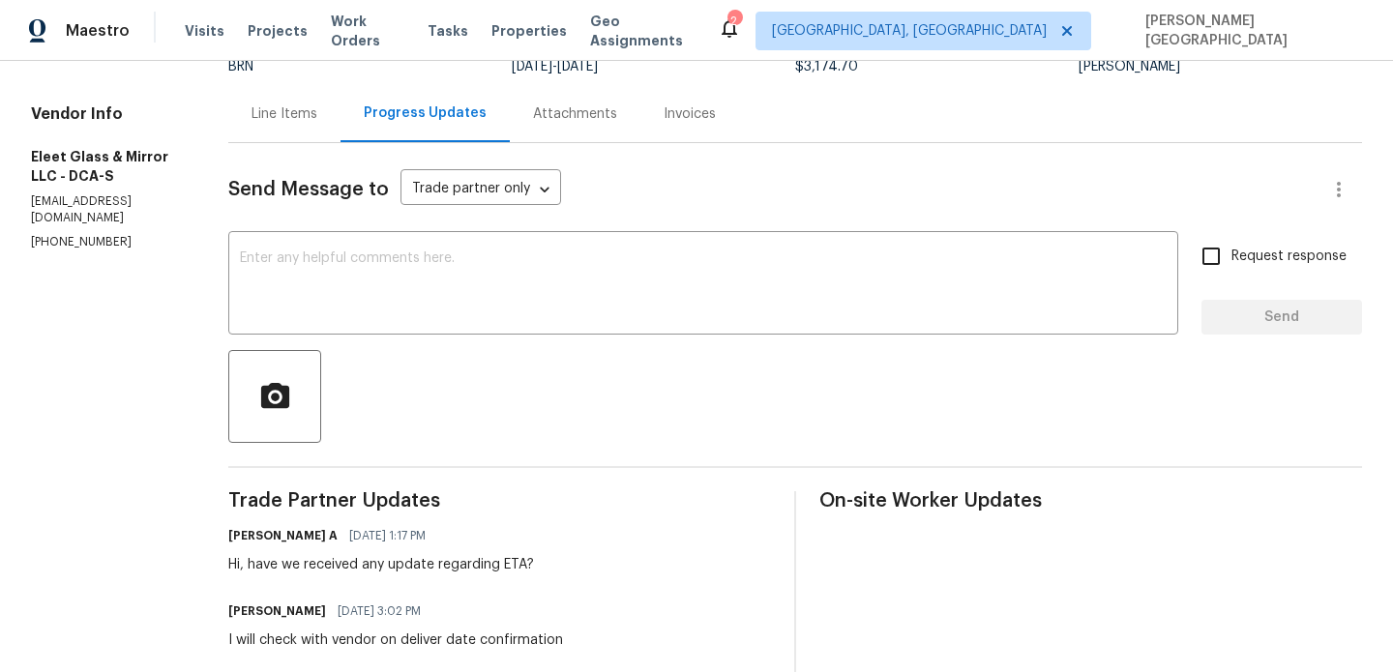
click at [253, 107] on div "Line Items" at bounding box center [284, 113] width 66 height 19
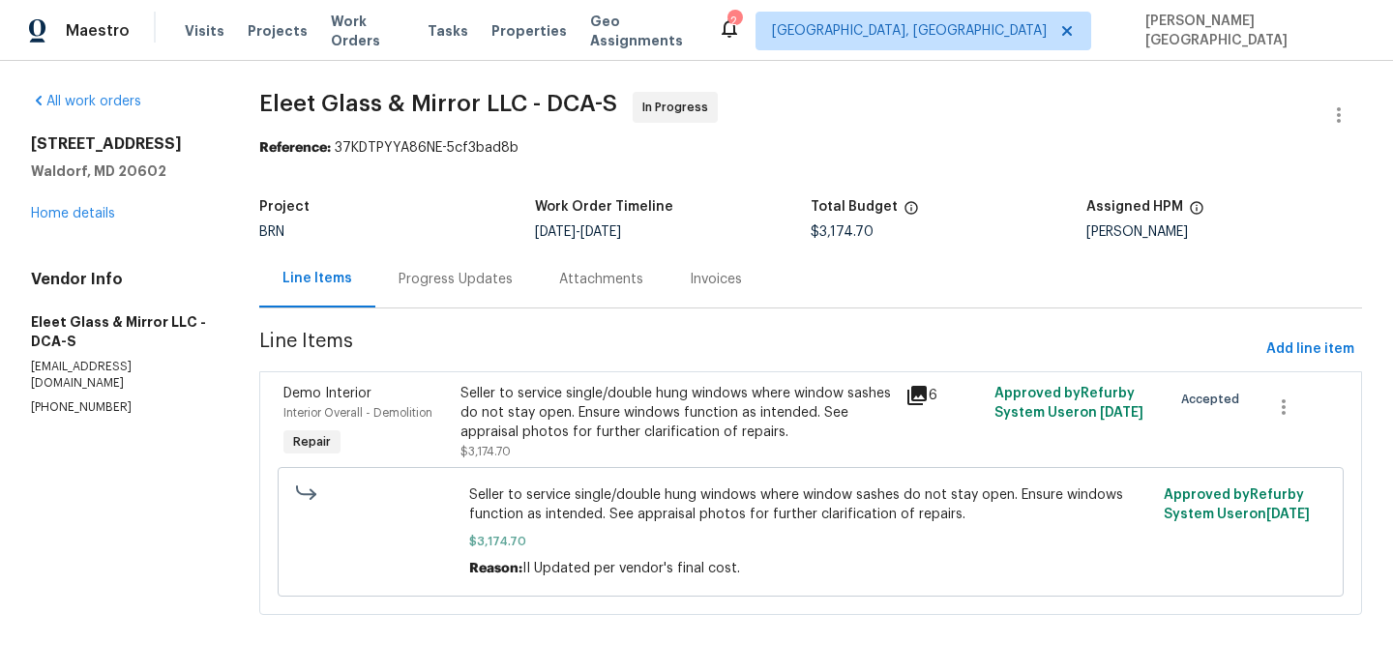
click at [601, 439] on div "Seller to service single/double hung windows where window sashes do not stay op…" at bounding box center [676, 413] width 432 height 58
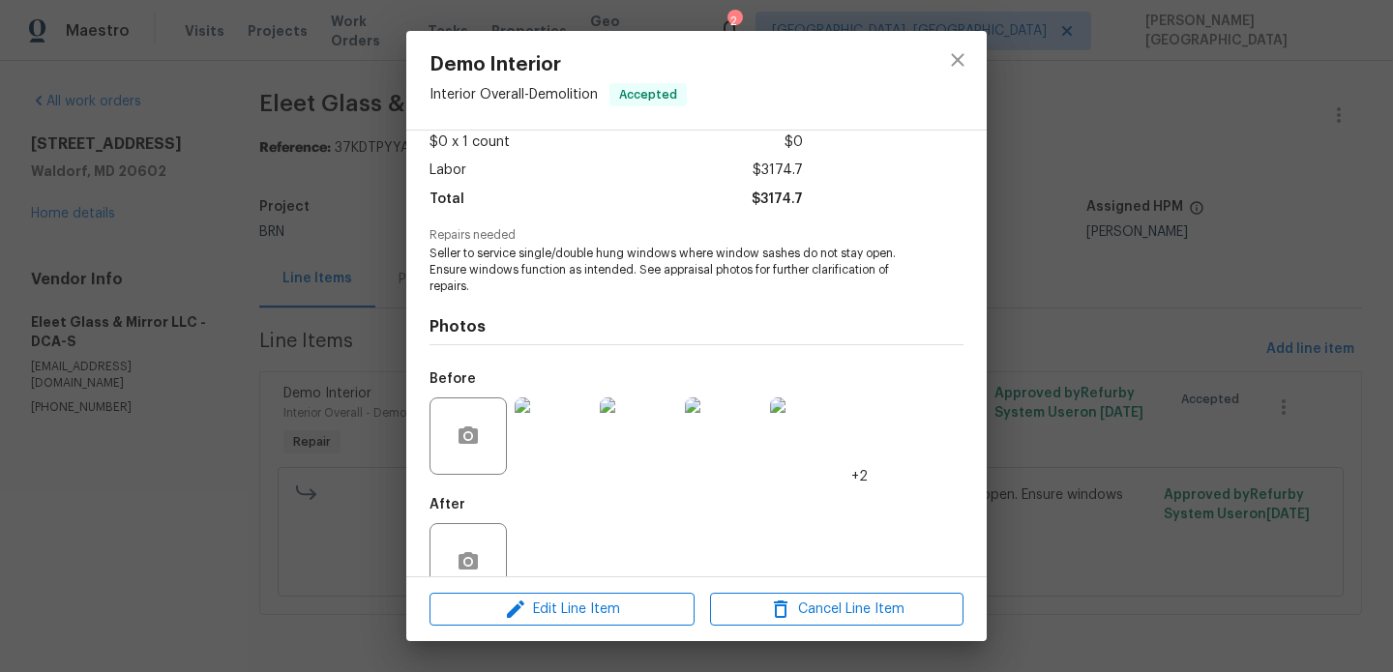
scroll to position [154, 0]
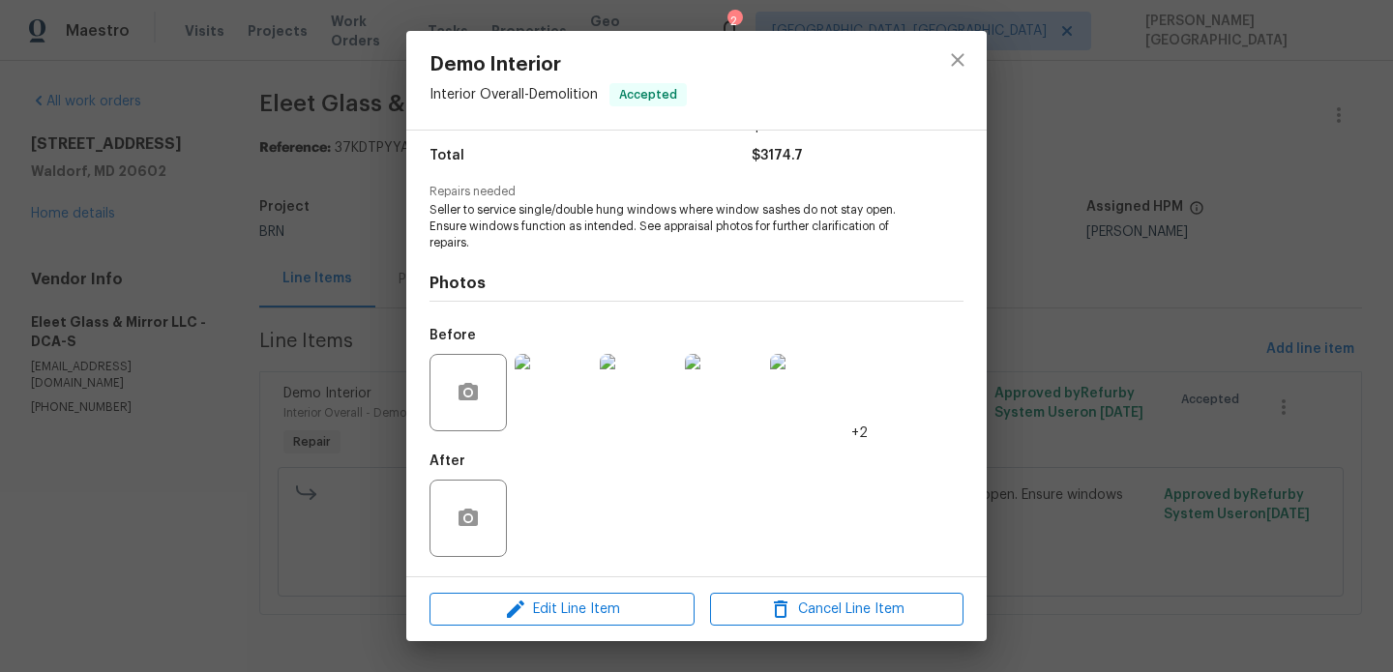
click at [566, 389] on img at bounding box center [553, 392] width 77 height 77
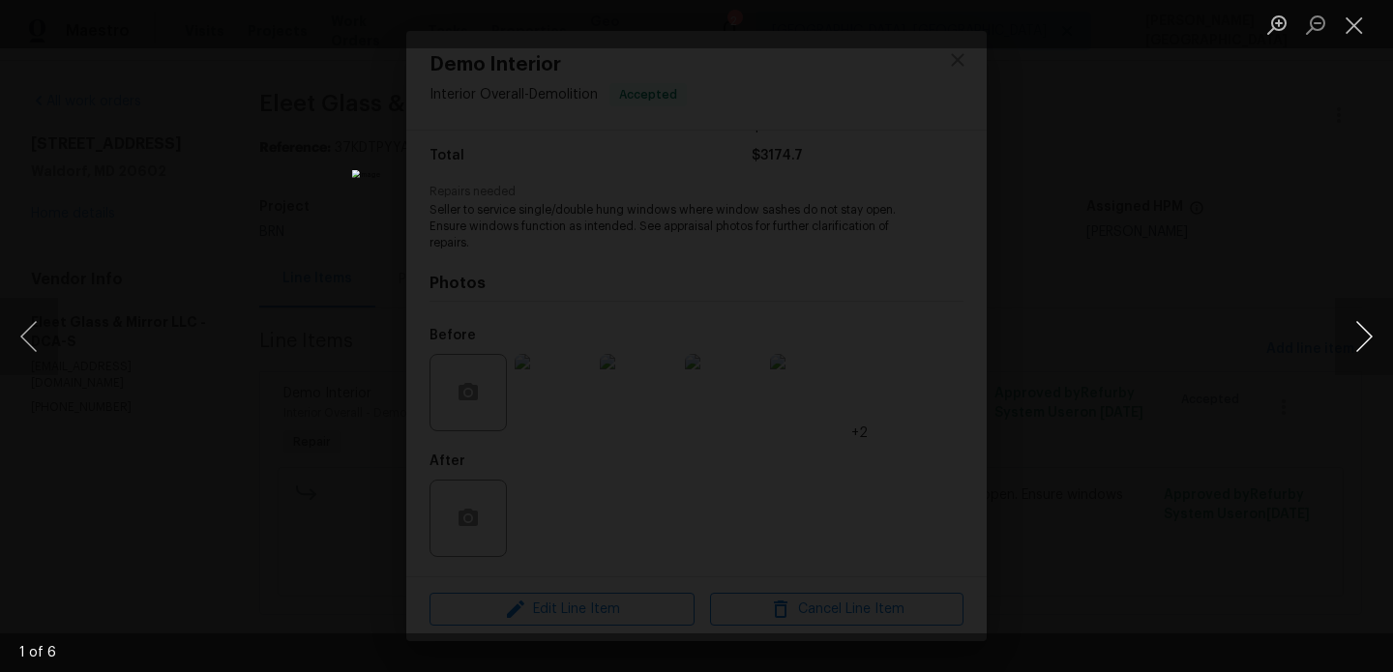
click at [1373, 318] on button "Next image" at bounding box center [1364, 336] width 58 height 77
click at [1364, 342] on button "Next image" at bounding box center [1364, 336] width 58 height 77
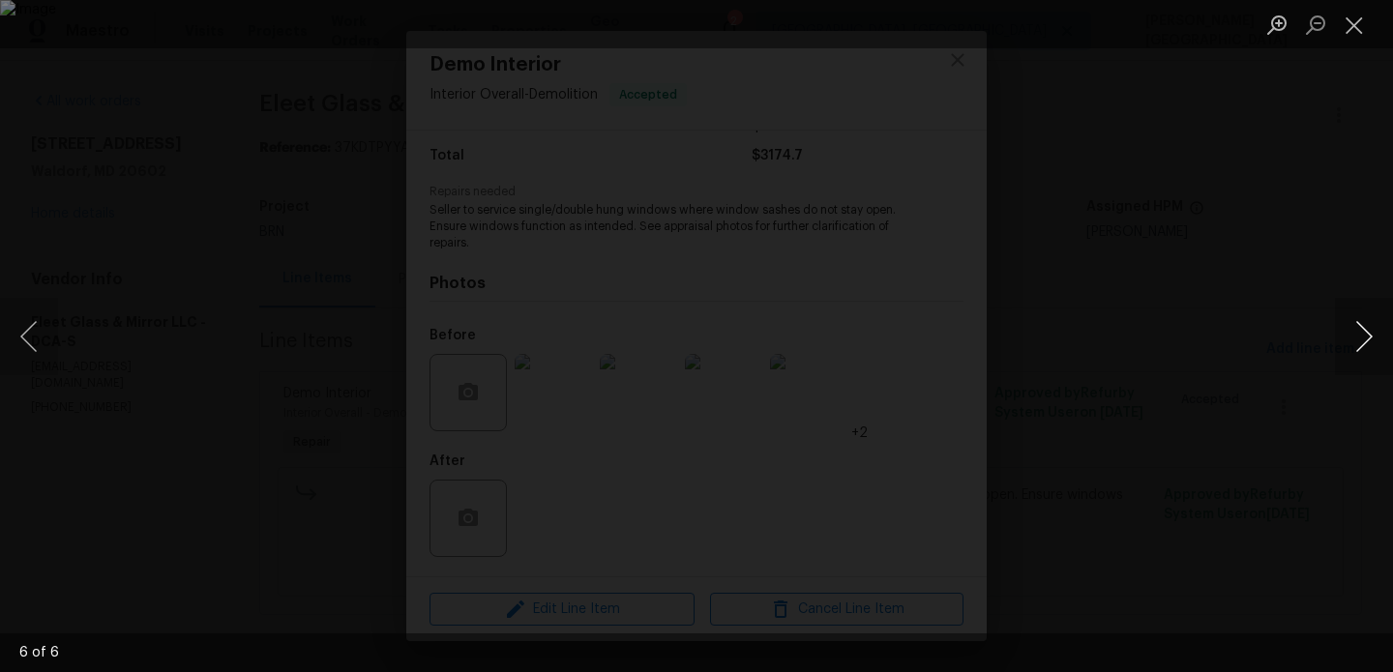
click at [1366, 344] on button "Next image" at bounding box center [1364, 336] width 58 height 77
click at [1353, 38] on button "Close lightbox" at bounding box center [1354, 25] width 39 height 34
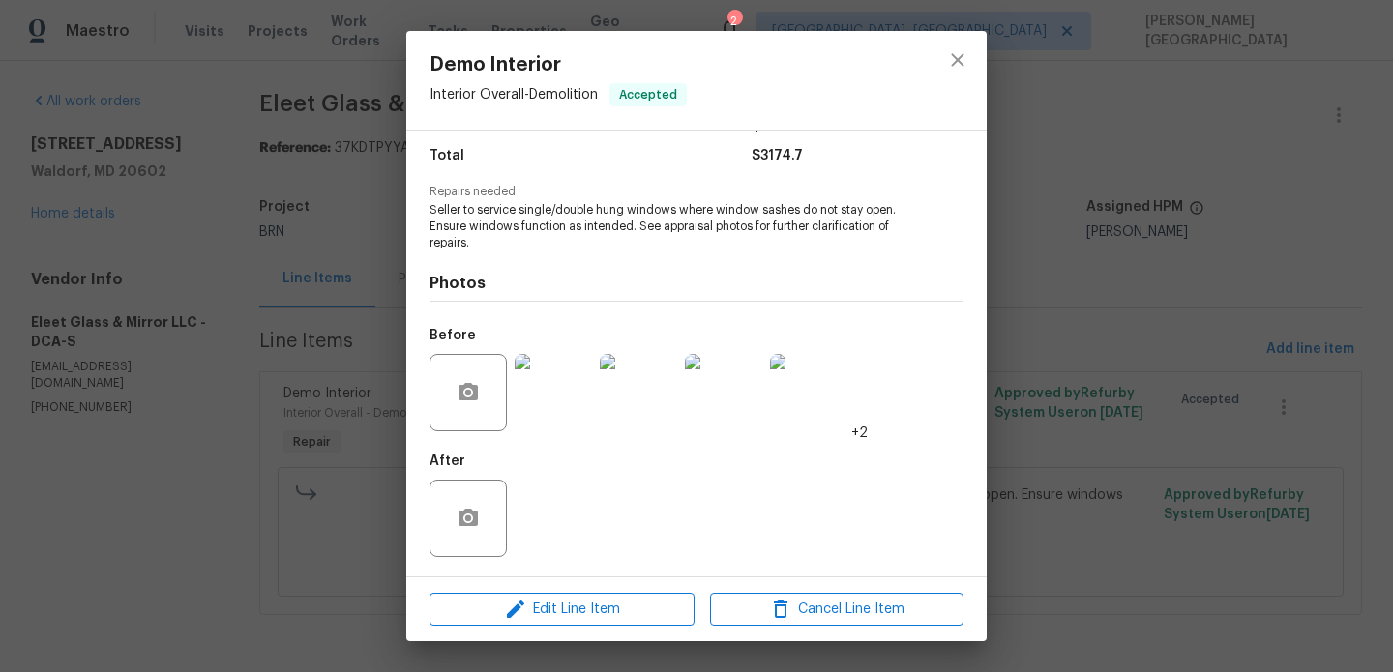
click at [1133, 372] on div "Demo Interior Interior Overall - Demolition Accepted Vendor Eleet Glass & Mirro…" at bounding box center [696, 336] width 1393 height 672
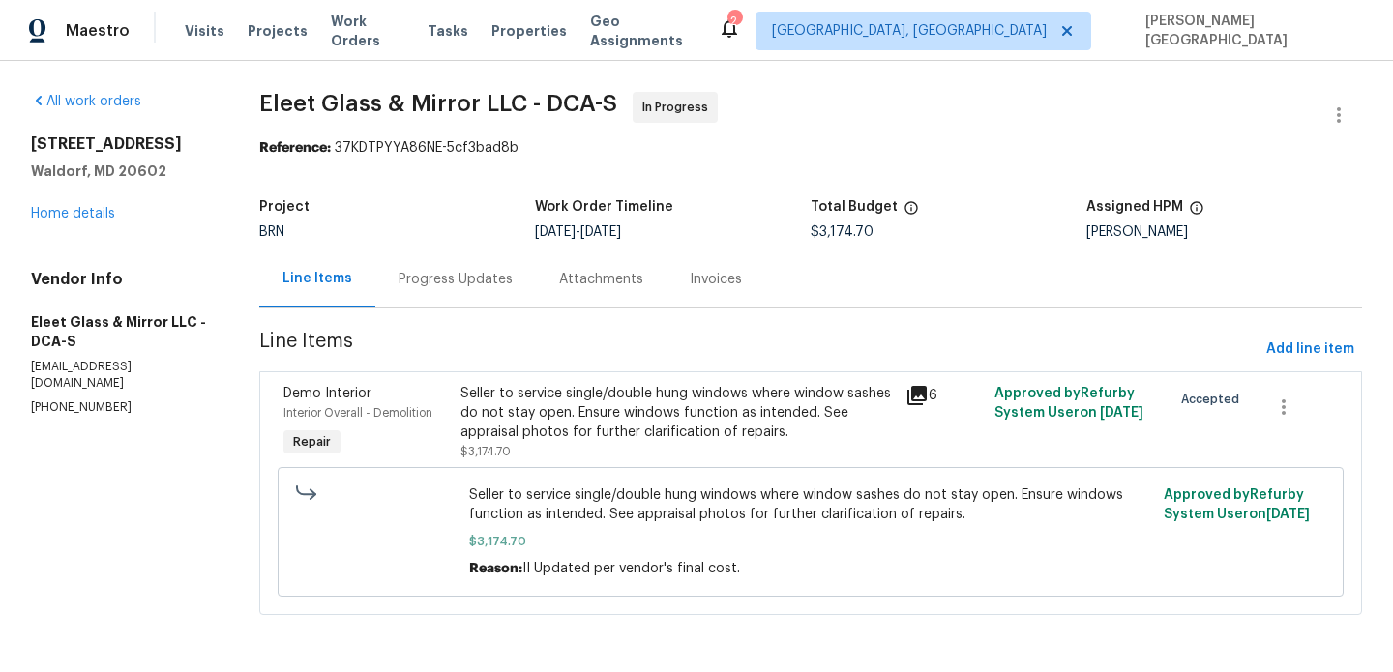
click at [480, 298] on div "Progress Updates" at bounding box center [455, 279] width 161 height 57
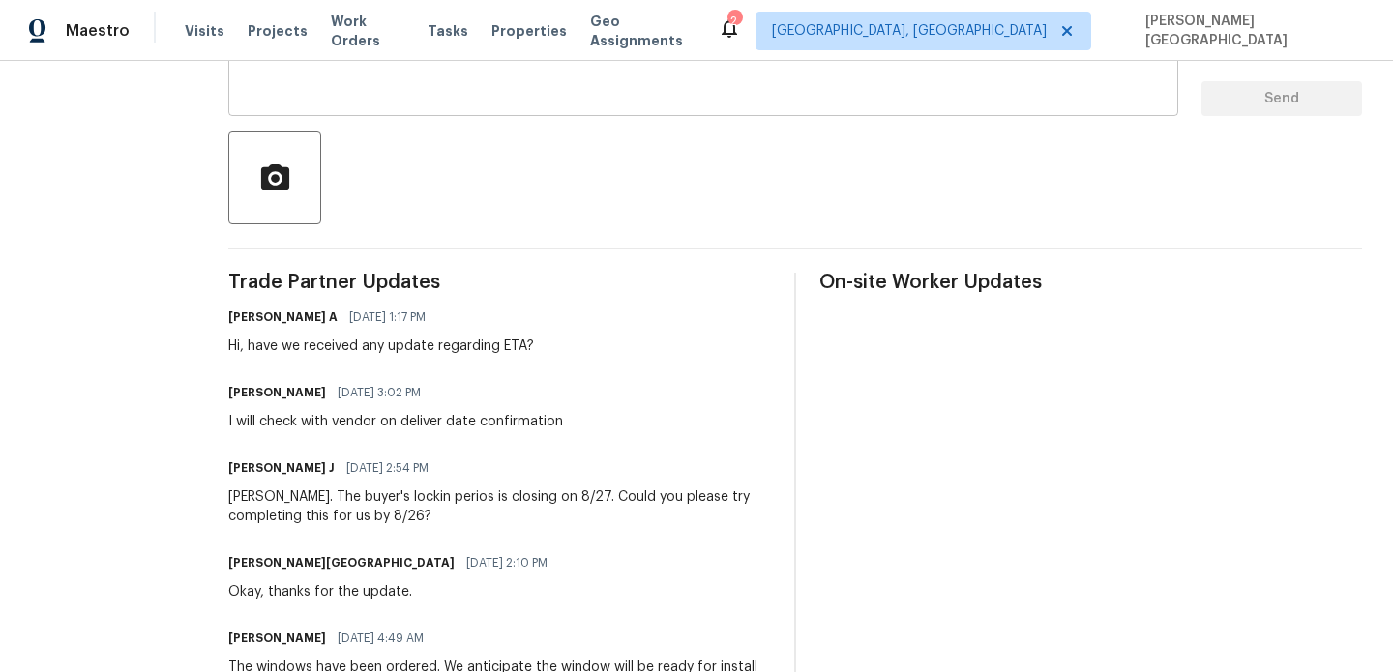
scroll to position [389, 0]
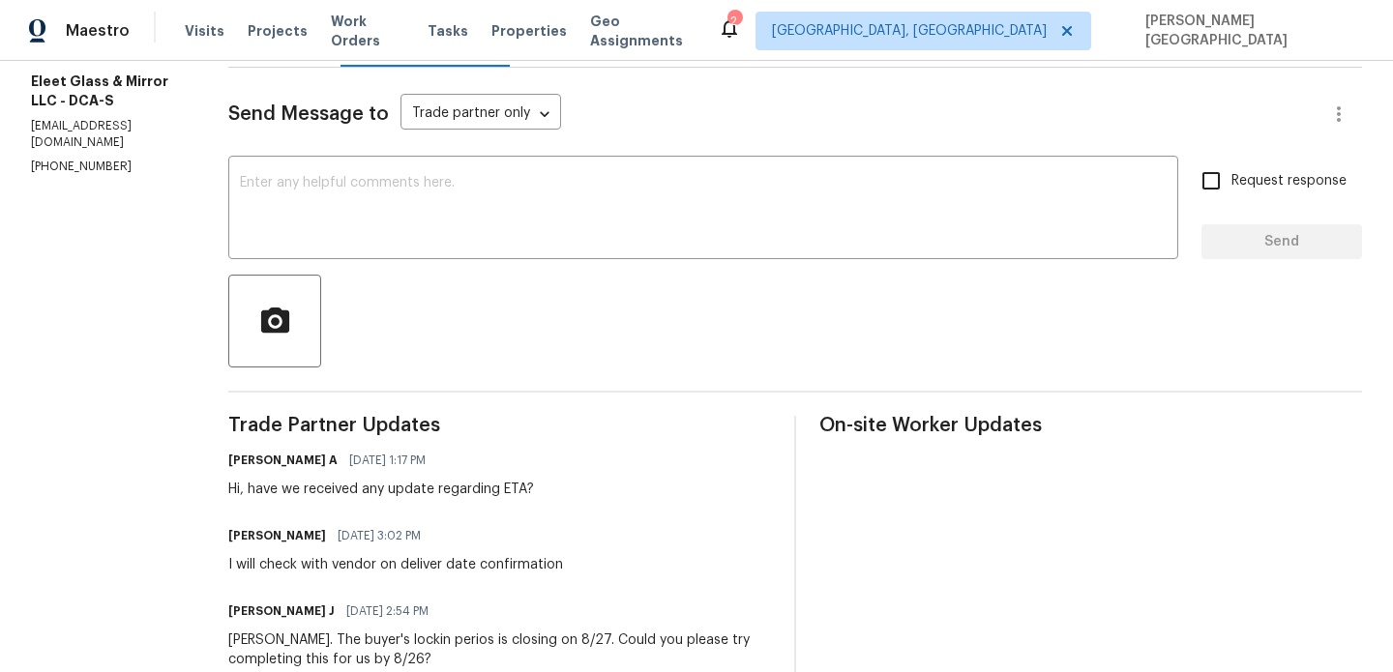
scroll to position [0, 0]
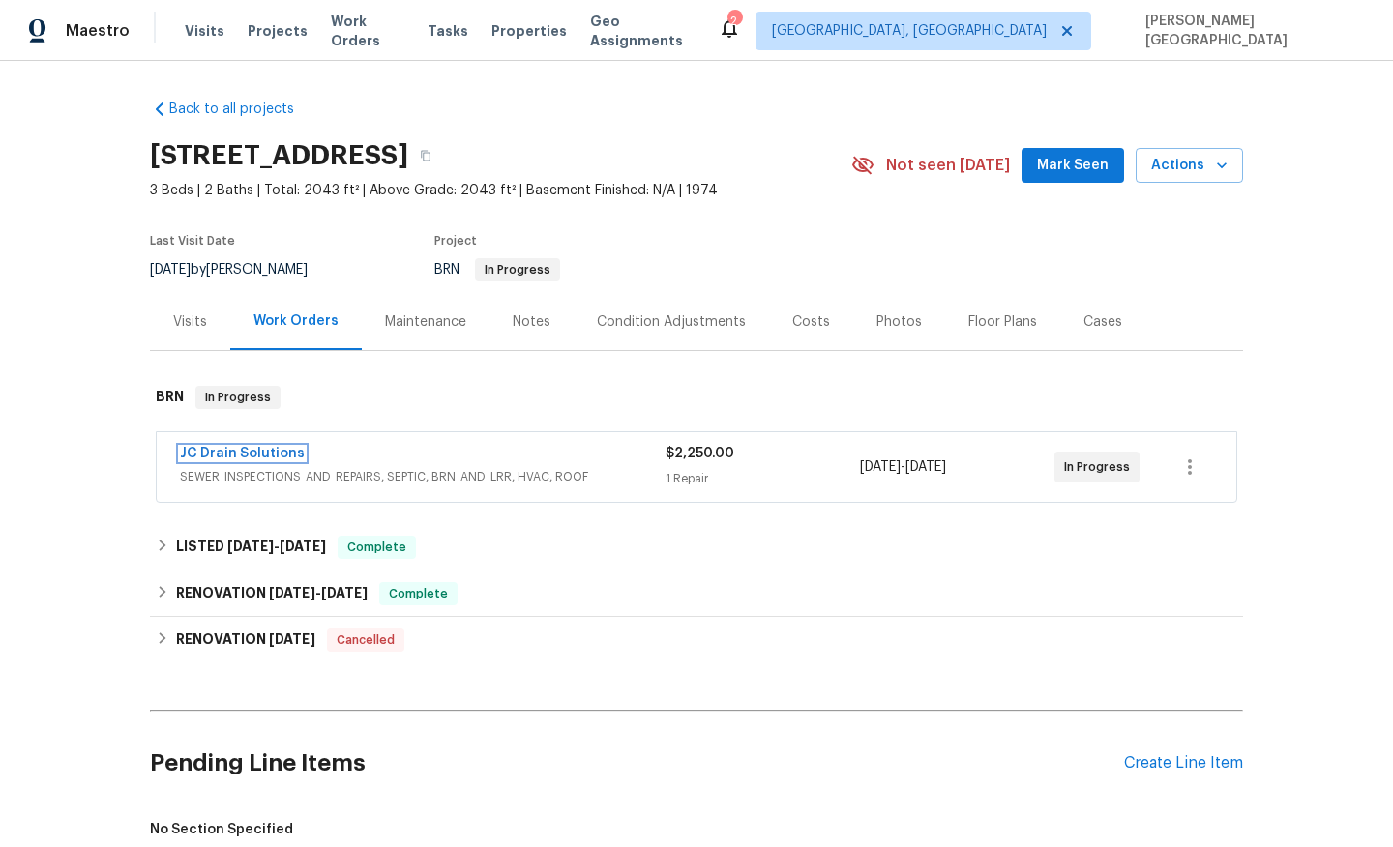
click at [248, 451] on link "JC Drain Solutions" at bounding box center [242, 454] width 125 height 14
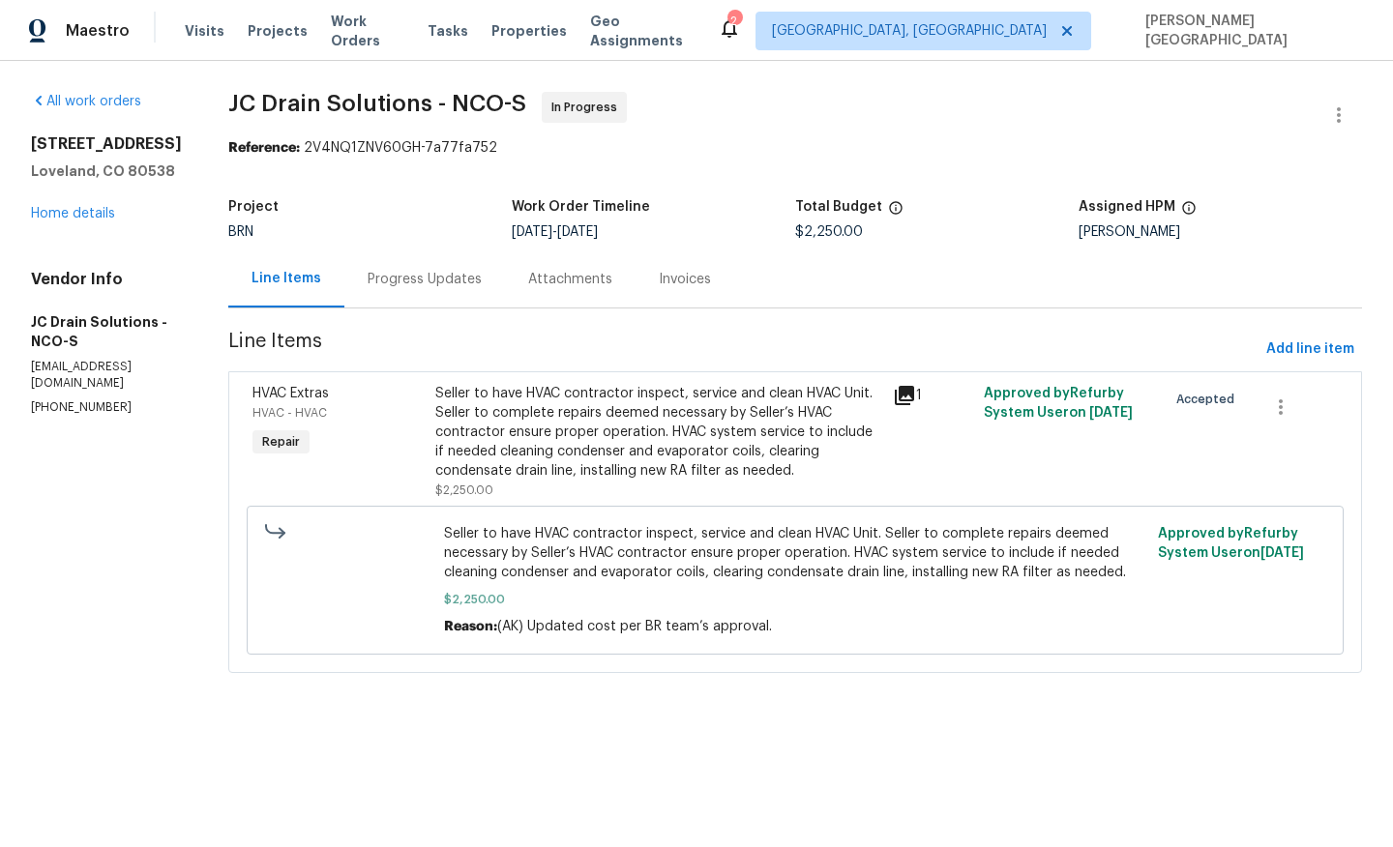
click at [458, 286] on div "Progress Updates" at bounding box center [425, 279] width 114 height 19
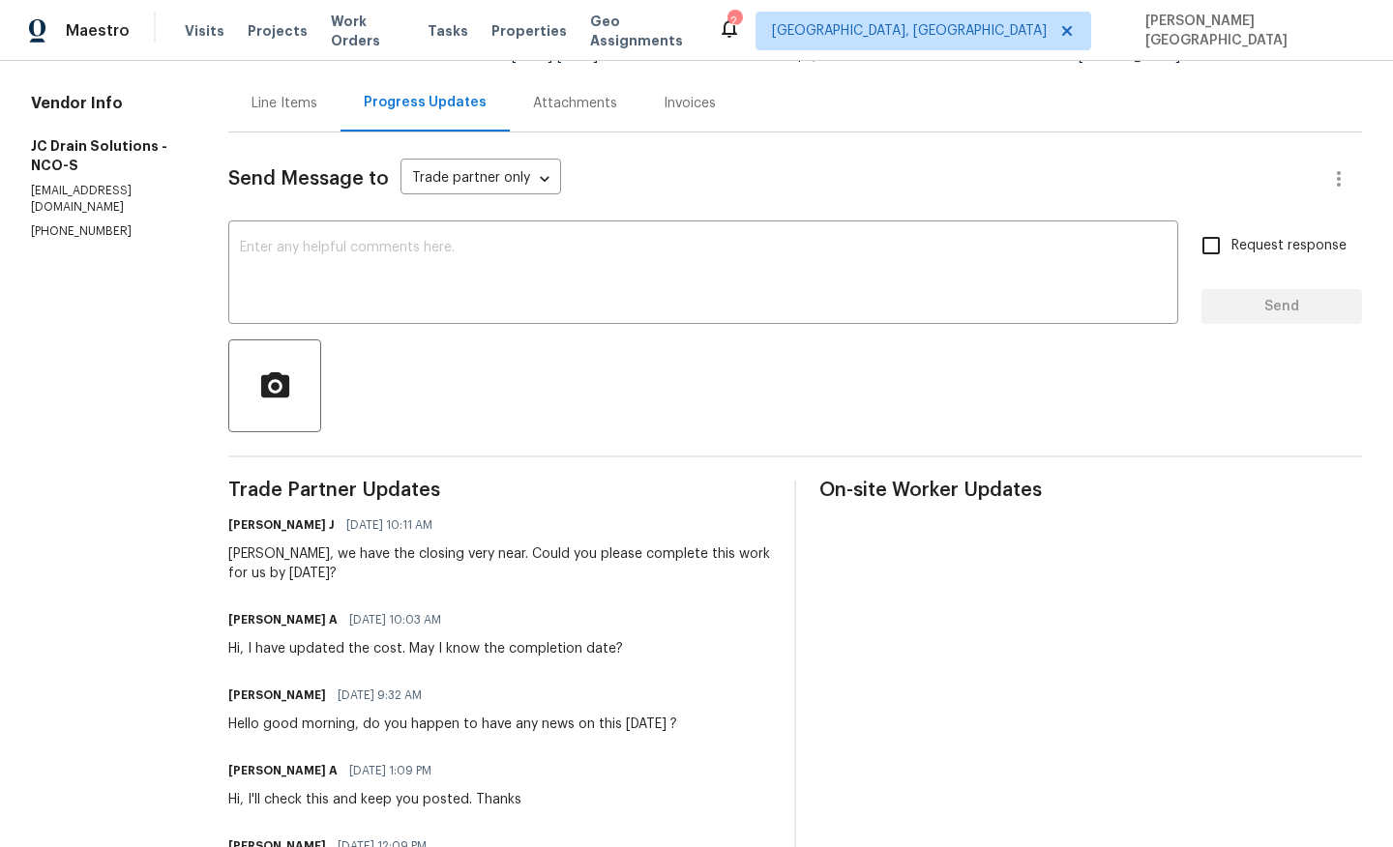
scroll to position [192, 0]
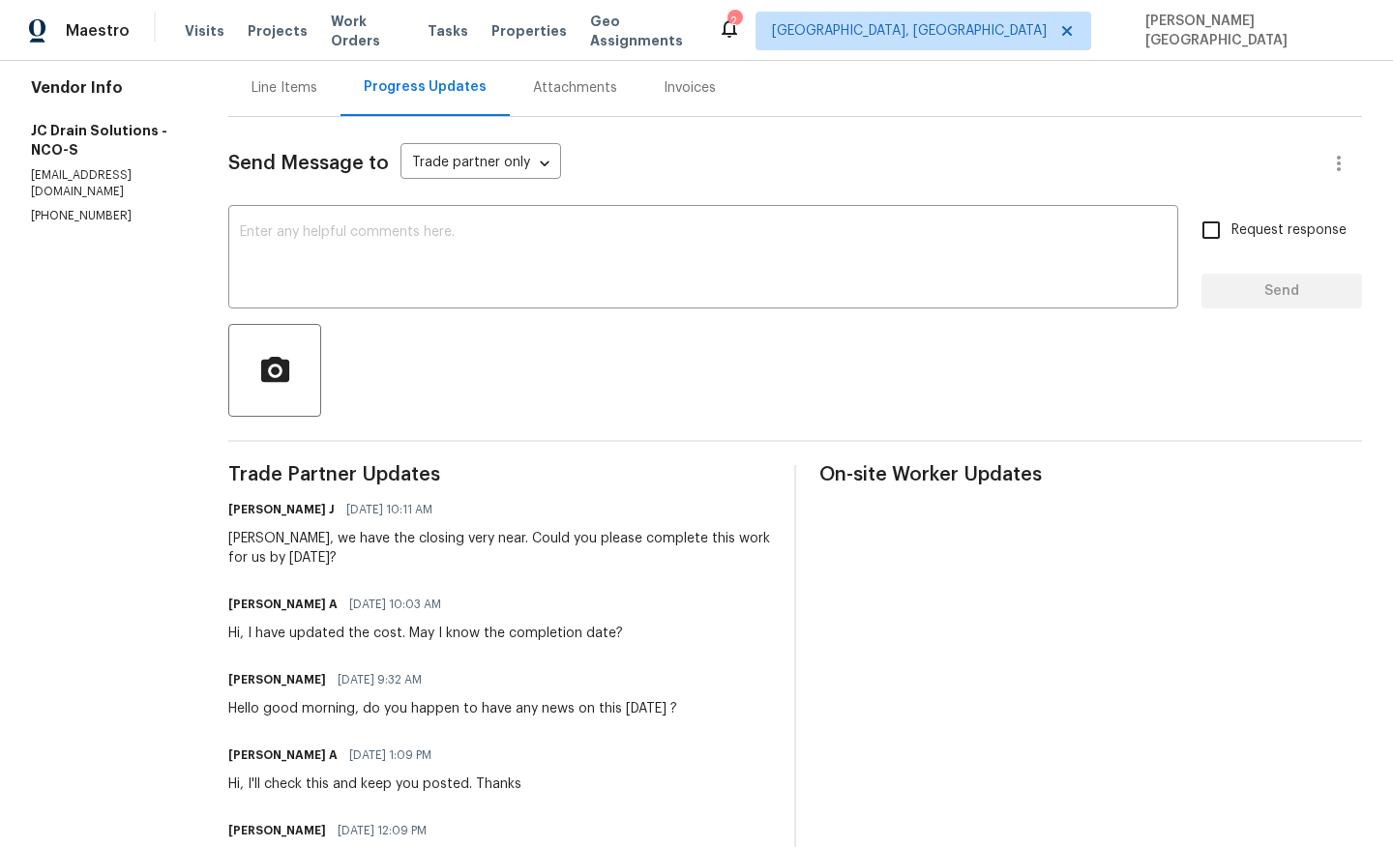
click at [74, 183] on p "manager@jcdrainsolutions.com" at bounding box center [106, 183] width 151 height 33
click at [74, 208] on p "(719) 453-4372" at bounding box center [106, 216] width 151 height 16
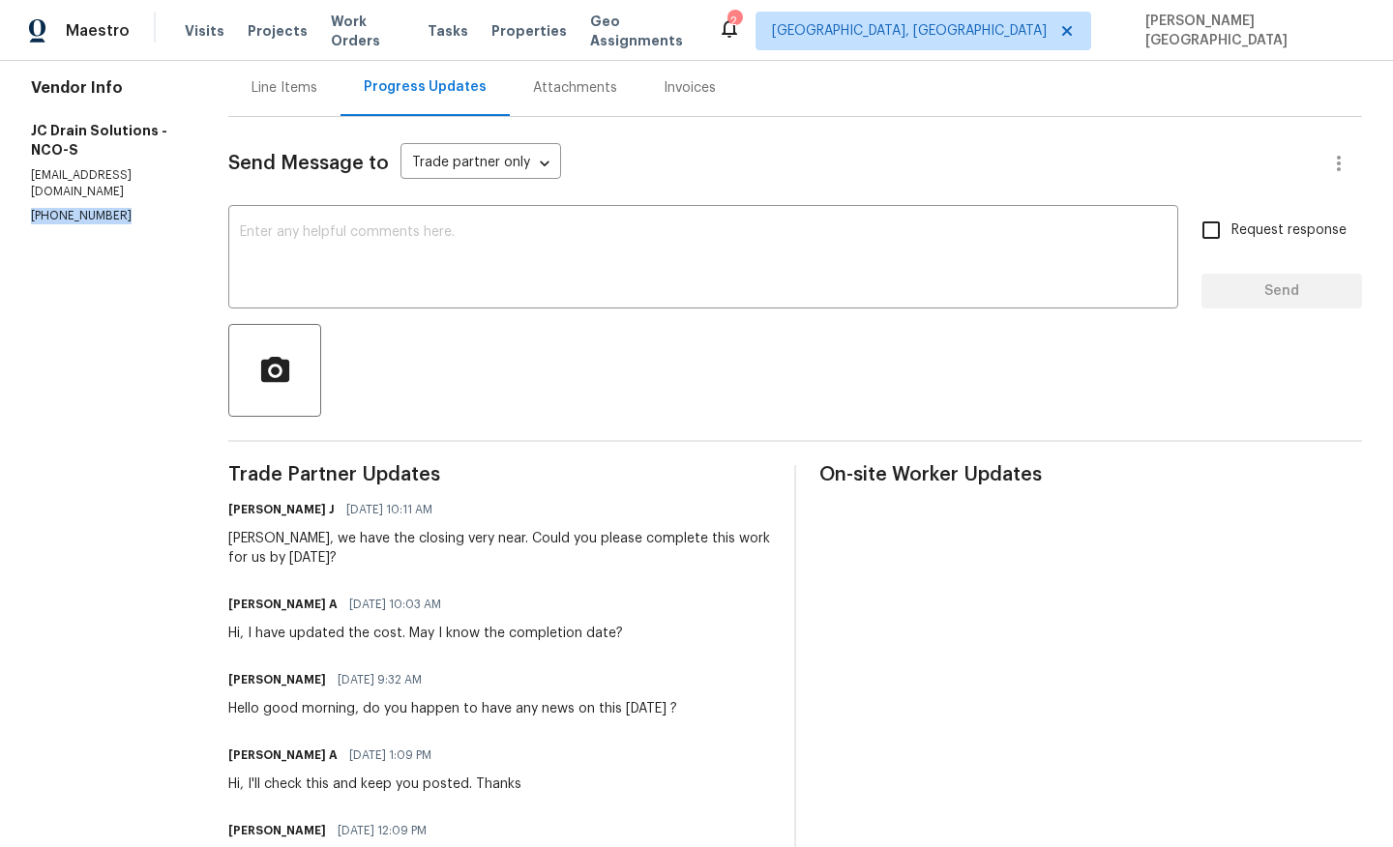
copy p "(719) 453-4372"
click at [317, 251] on textarea at bounding box center [703, 259] width 927 height 68
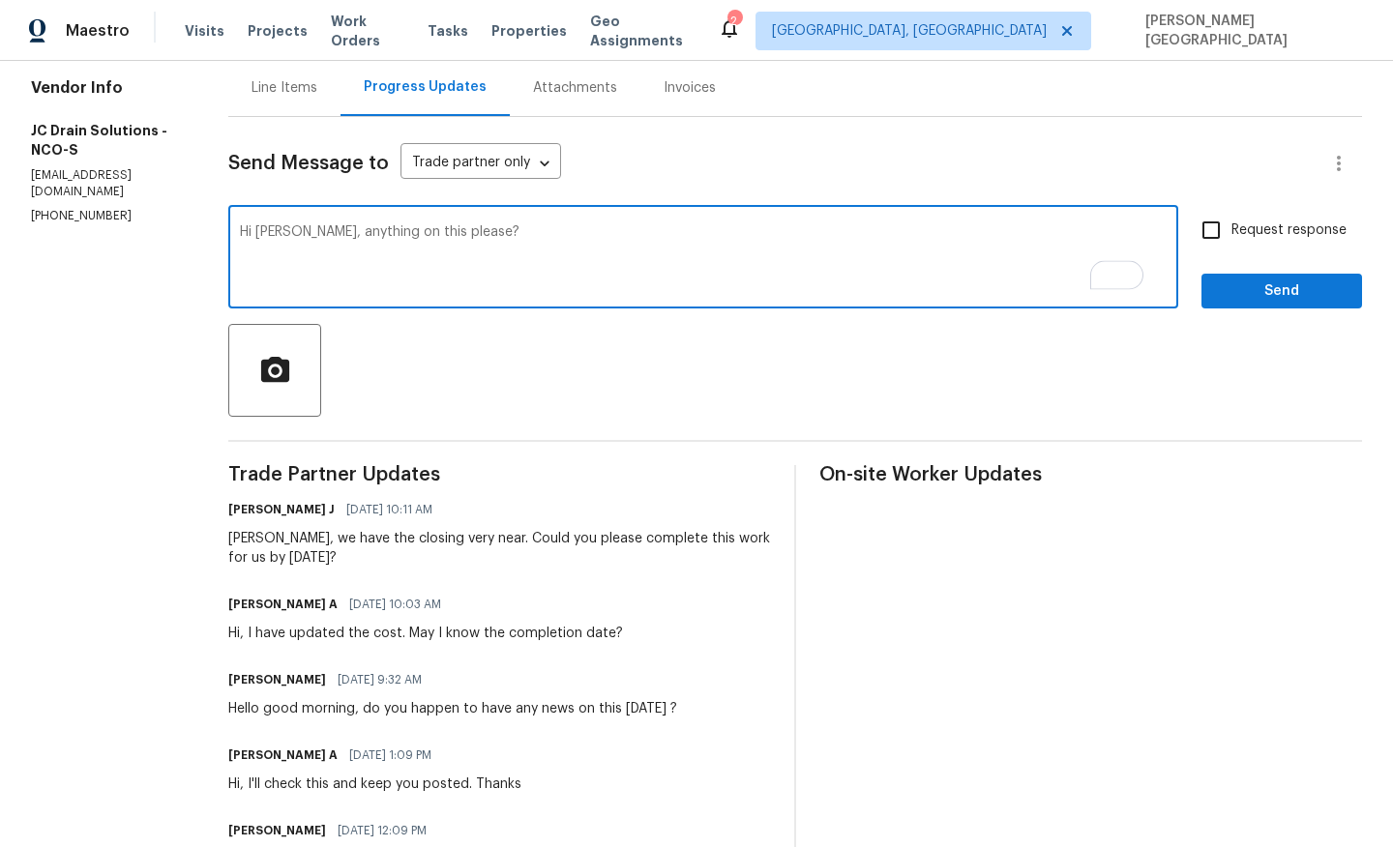
type textarea "Hi Juan, anything on this please?"
click at [1275, 218] on label "Request response" at bounding box center [1269, 230] width 156 height 41
click at [1231, 218] on input "Request response" at bounding box center [1211, 230] width 41 height 41
checkbox input "true"
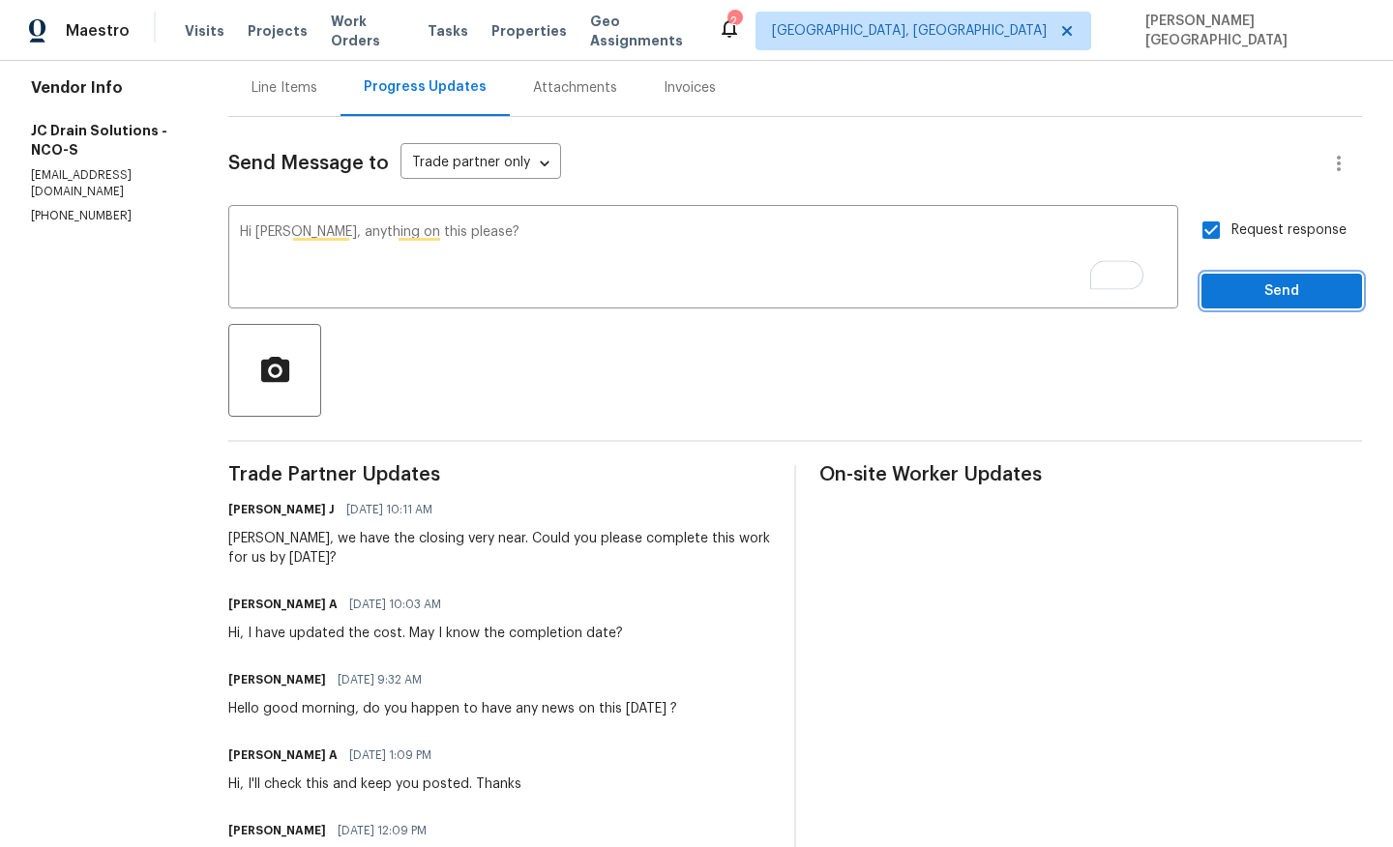
click at [1269, 283] on span "Send" at bounding box center [1282, 292] width 130 height 24
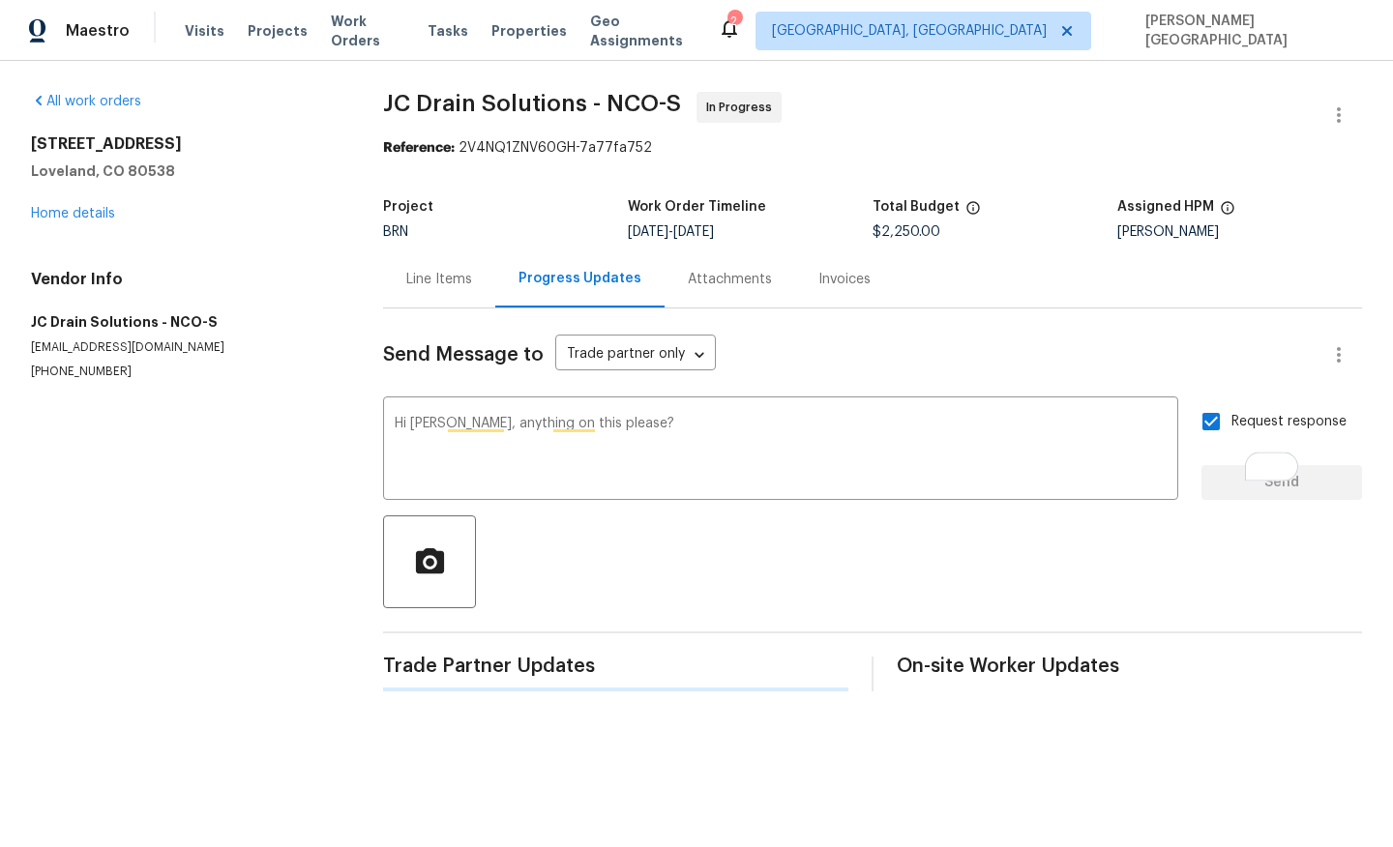
scroll to position [0, 0]
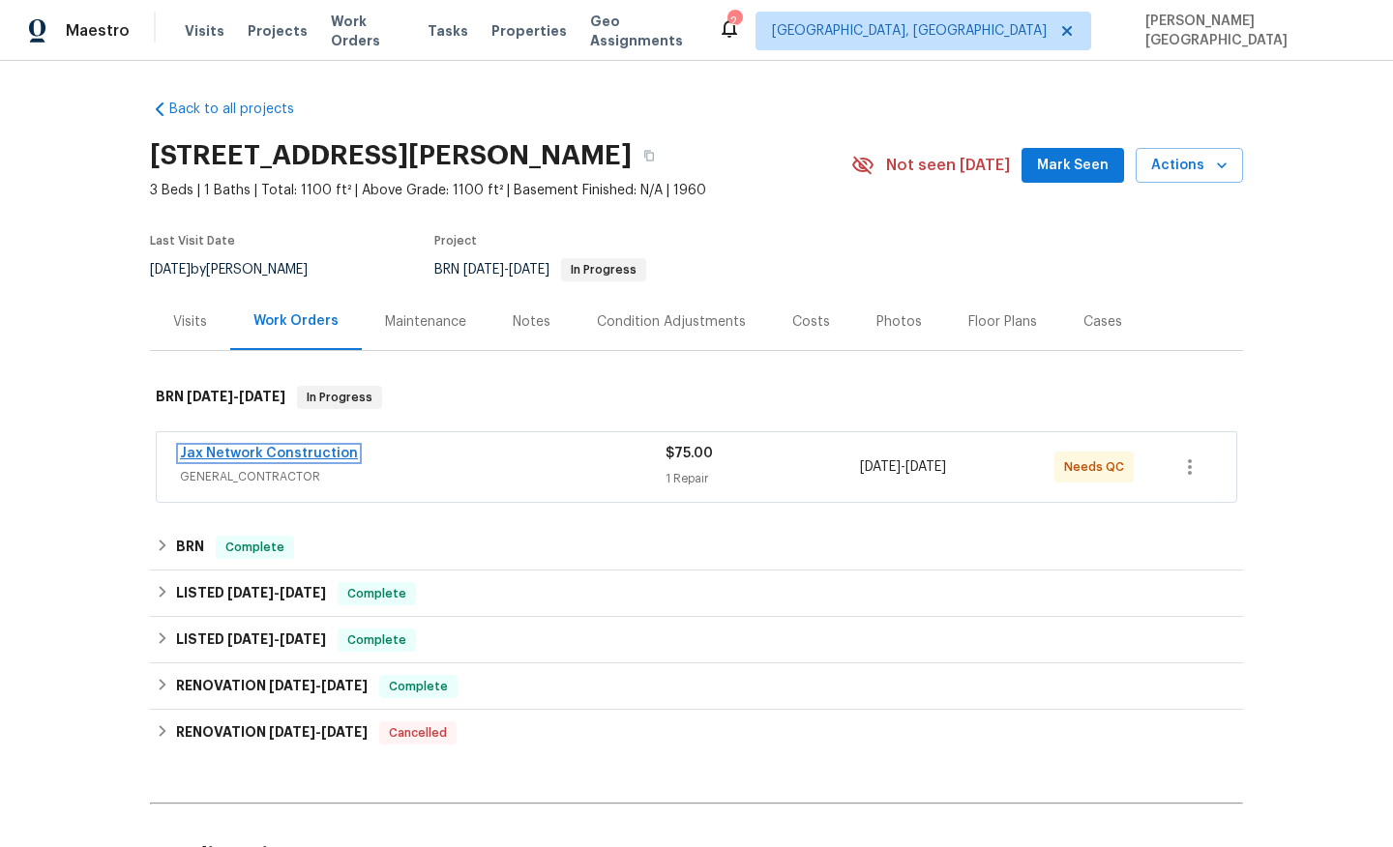
click at [264, 453] on link "Jax Network Construction" at bounding box center [269, 454] width 178 height 14
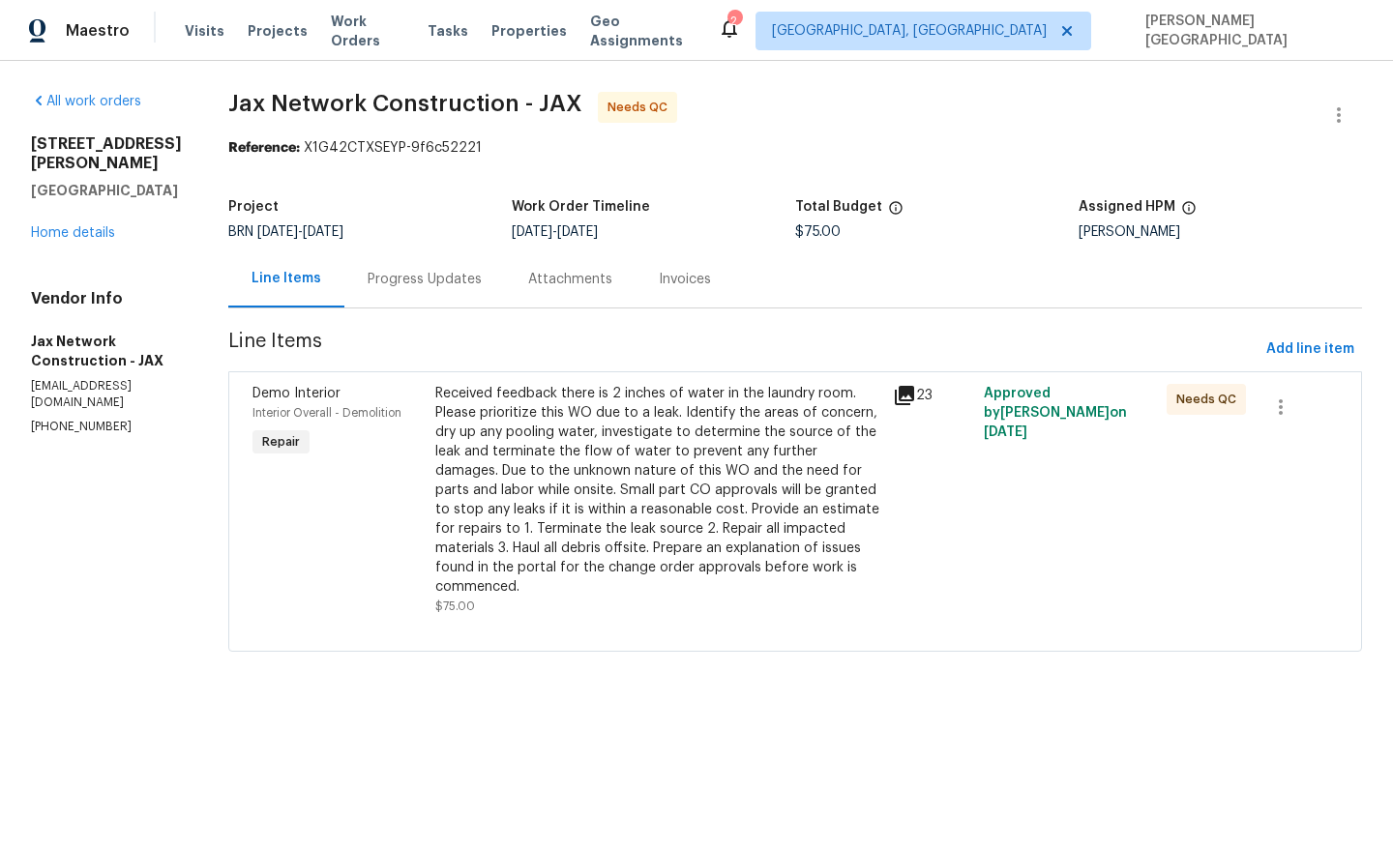
click at [477, 269] on div "Progress Updates" at bounding box center [424, 279] width 161 height 57
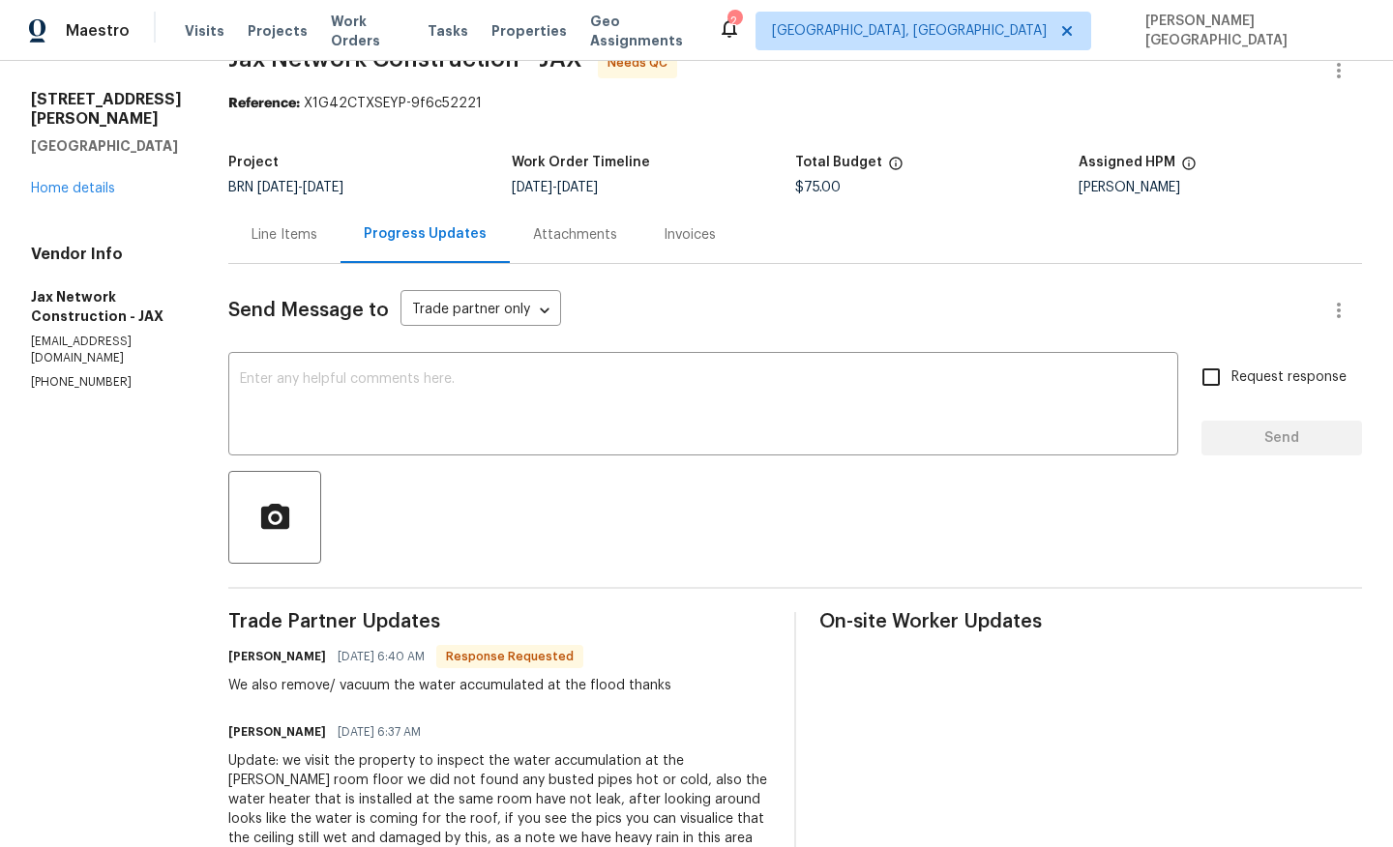
scroll to position [13, 0]
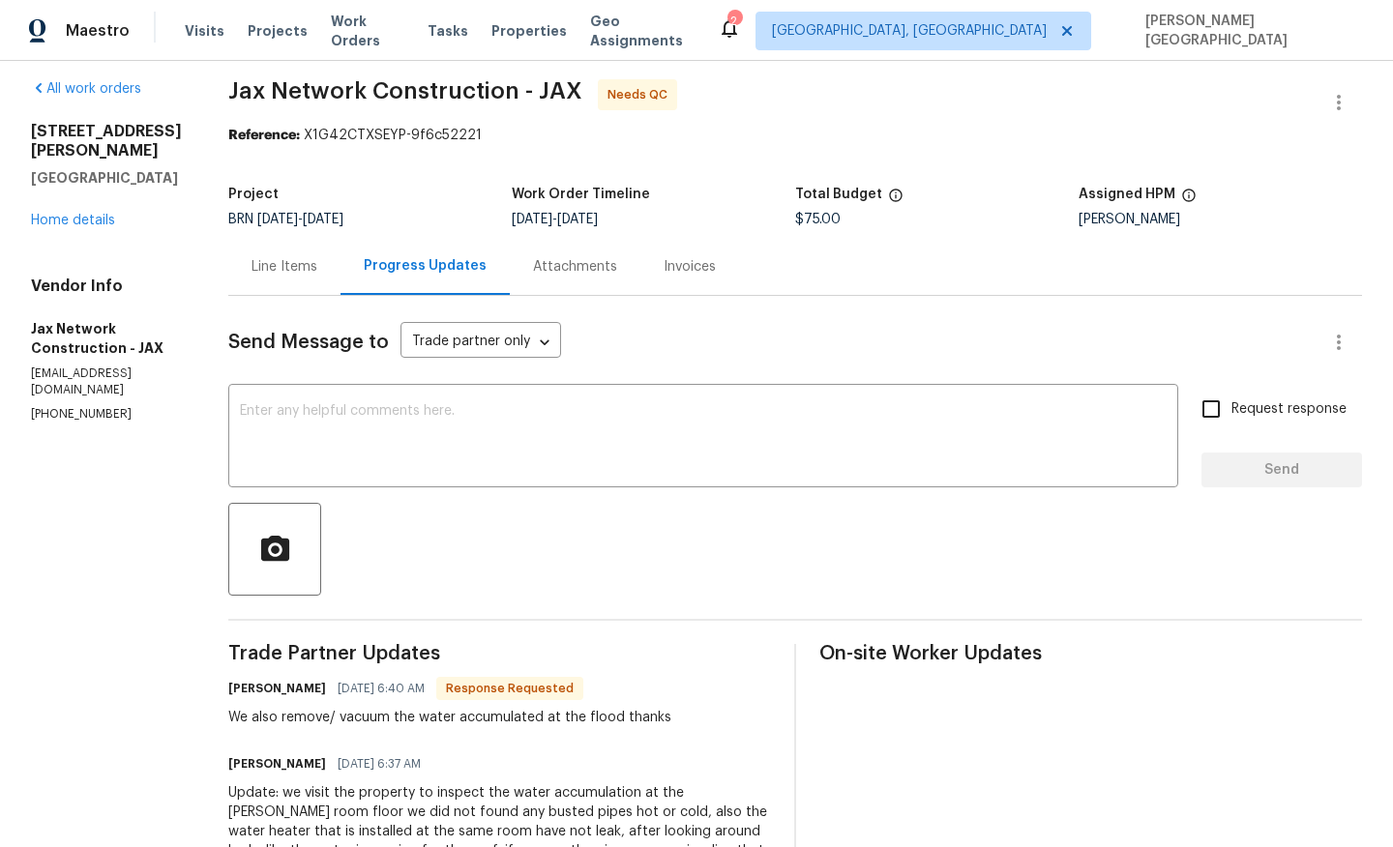
click at [289, 276] on div "Line Items" at bounding box center [284, 266] width 112 height 57
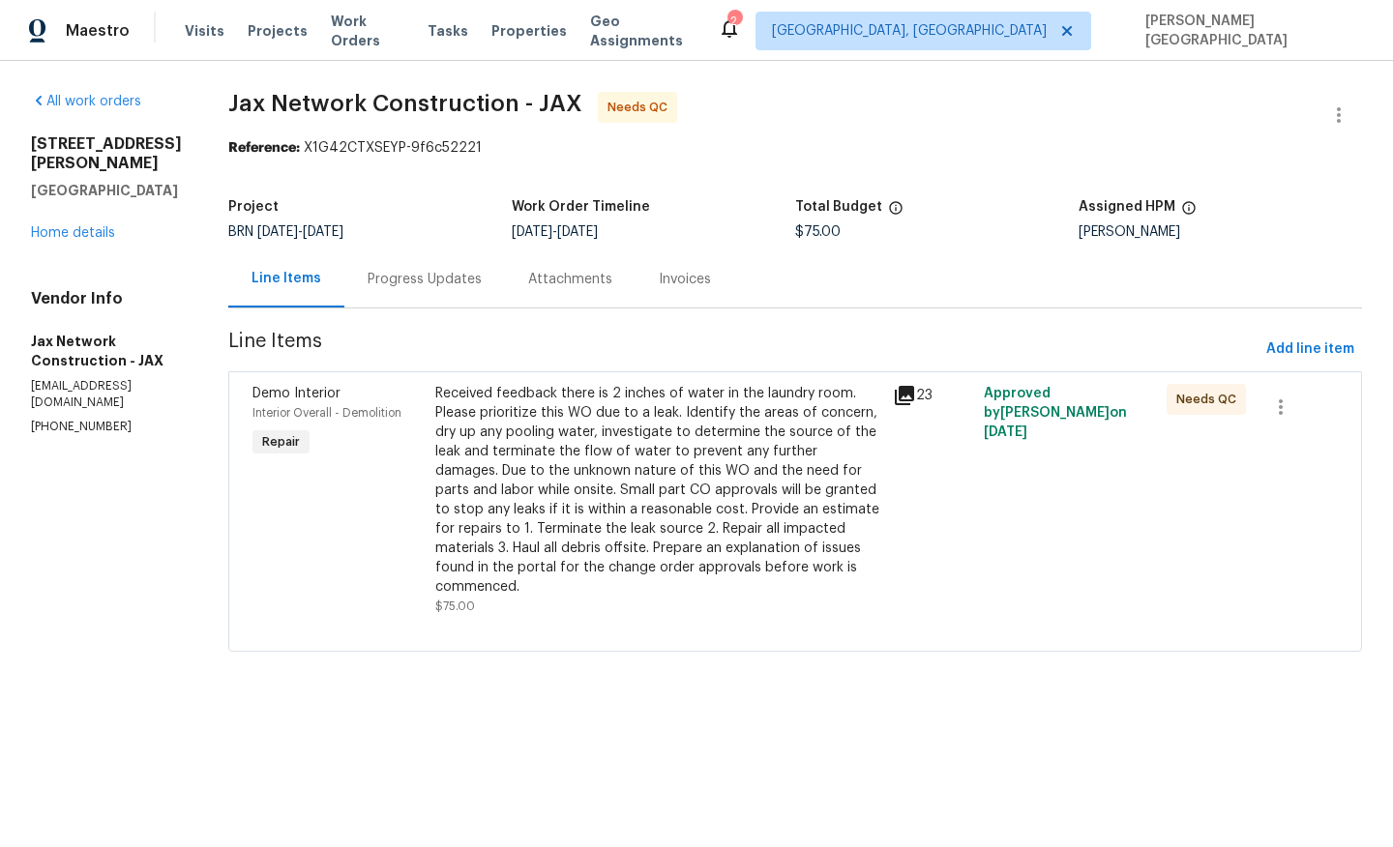
click at [597, 470] on div "Received feedback there is 2 inches of water in the laundry room. Please priori…" at bounding box center [658, 490] width 446 height 213
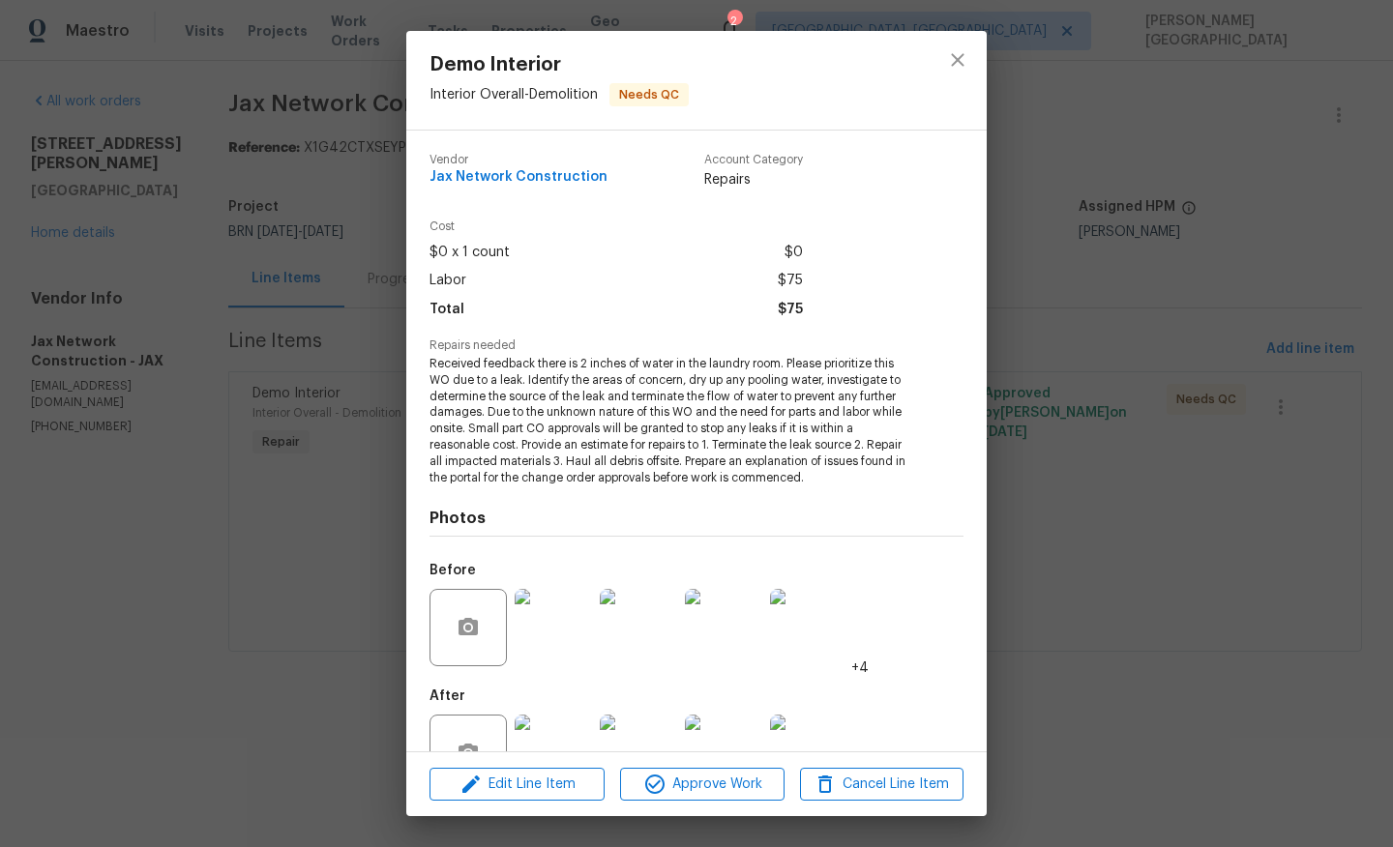
scroll to position [61, 0]
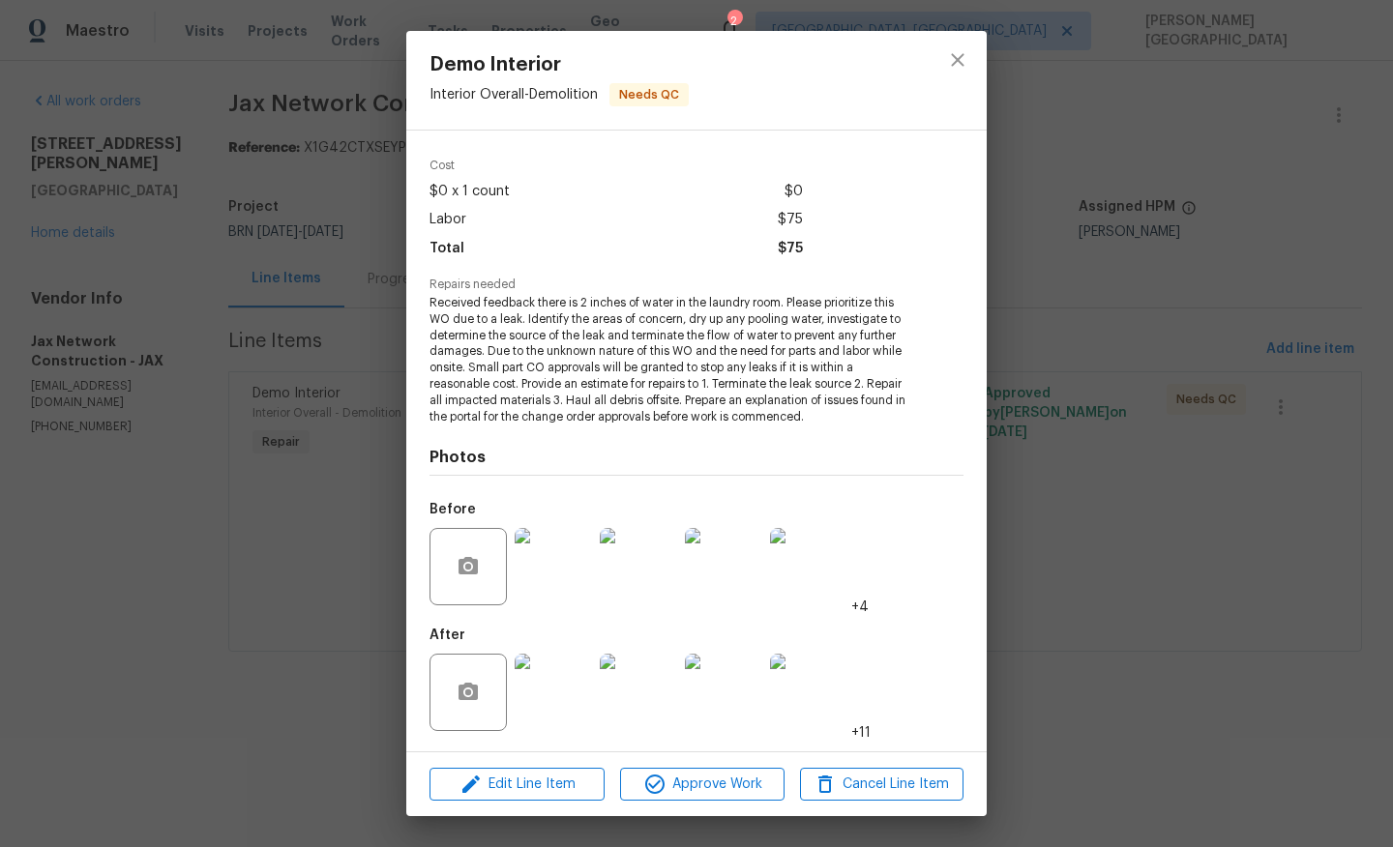
click at [553, 707] on img at bounding box center [553, 692] width 77 height 77
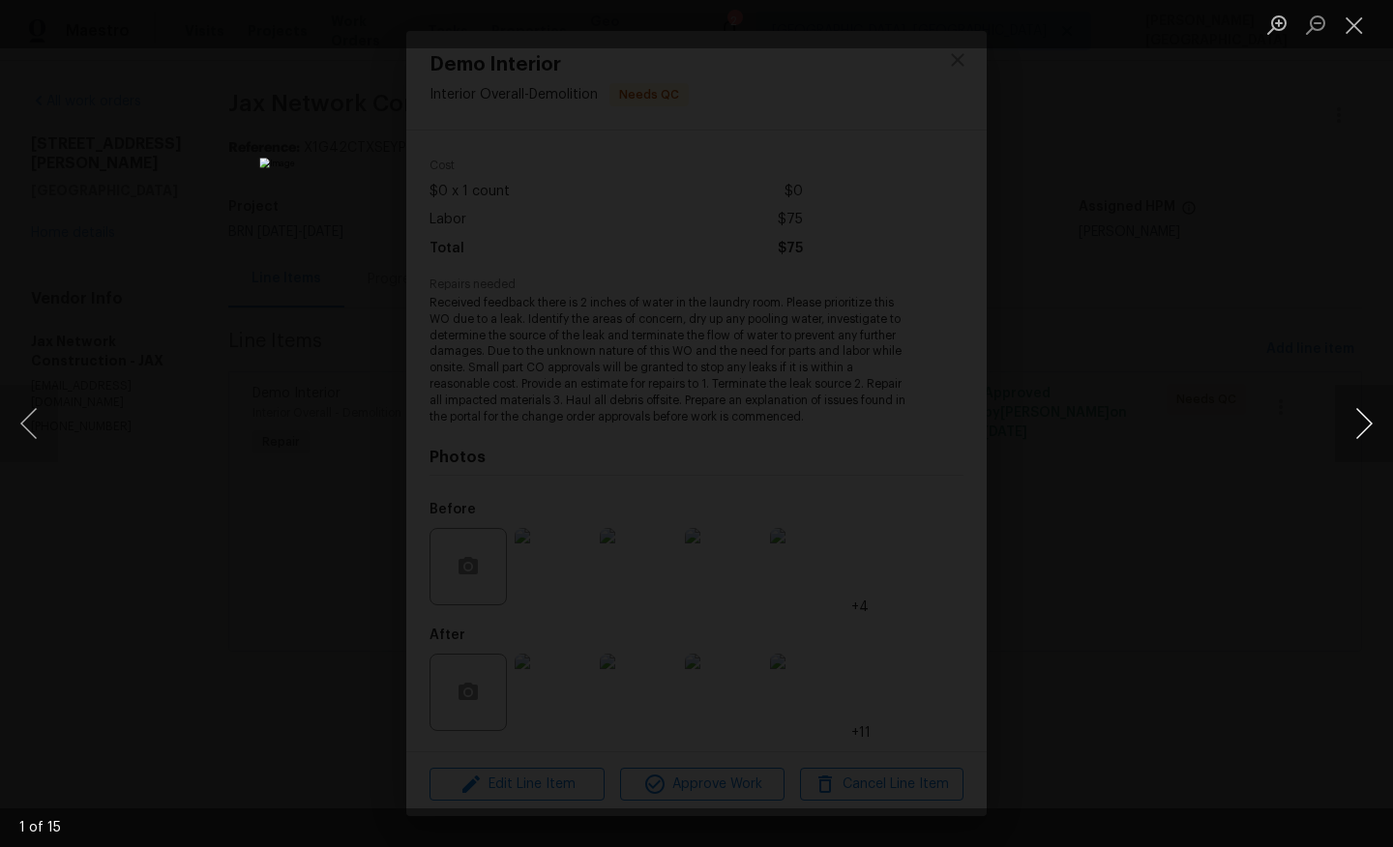
click at [1365, 431] on button "Next image" at bounding box center [1364, 423] width 58 height 77
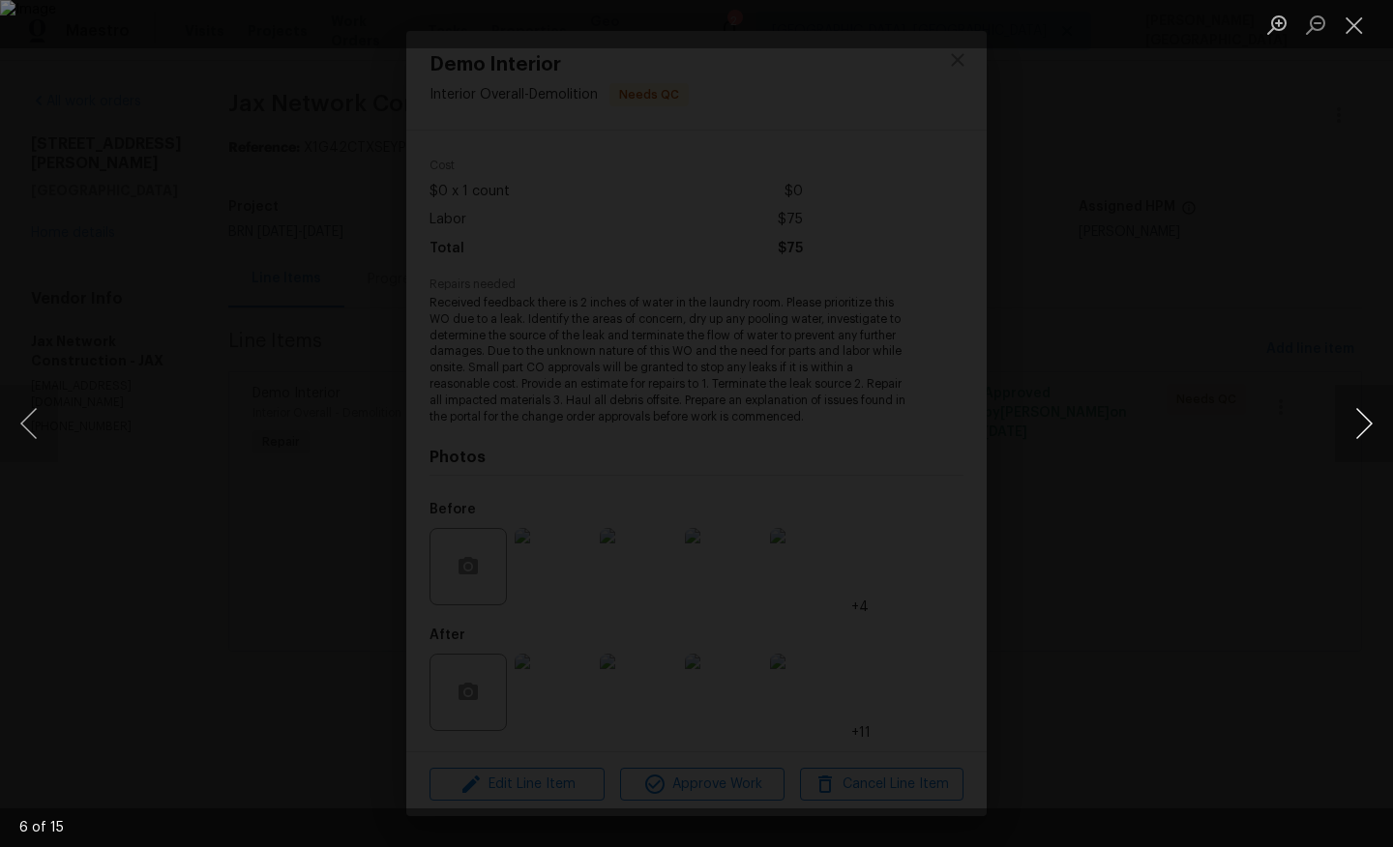
click at [1365, 431] on button "Next image" at bounding box center [1364, 423] width 58 height 77
click at [1365, 425] on button "Next image" at bounding box center [1364, 423] width 58 height 77
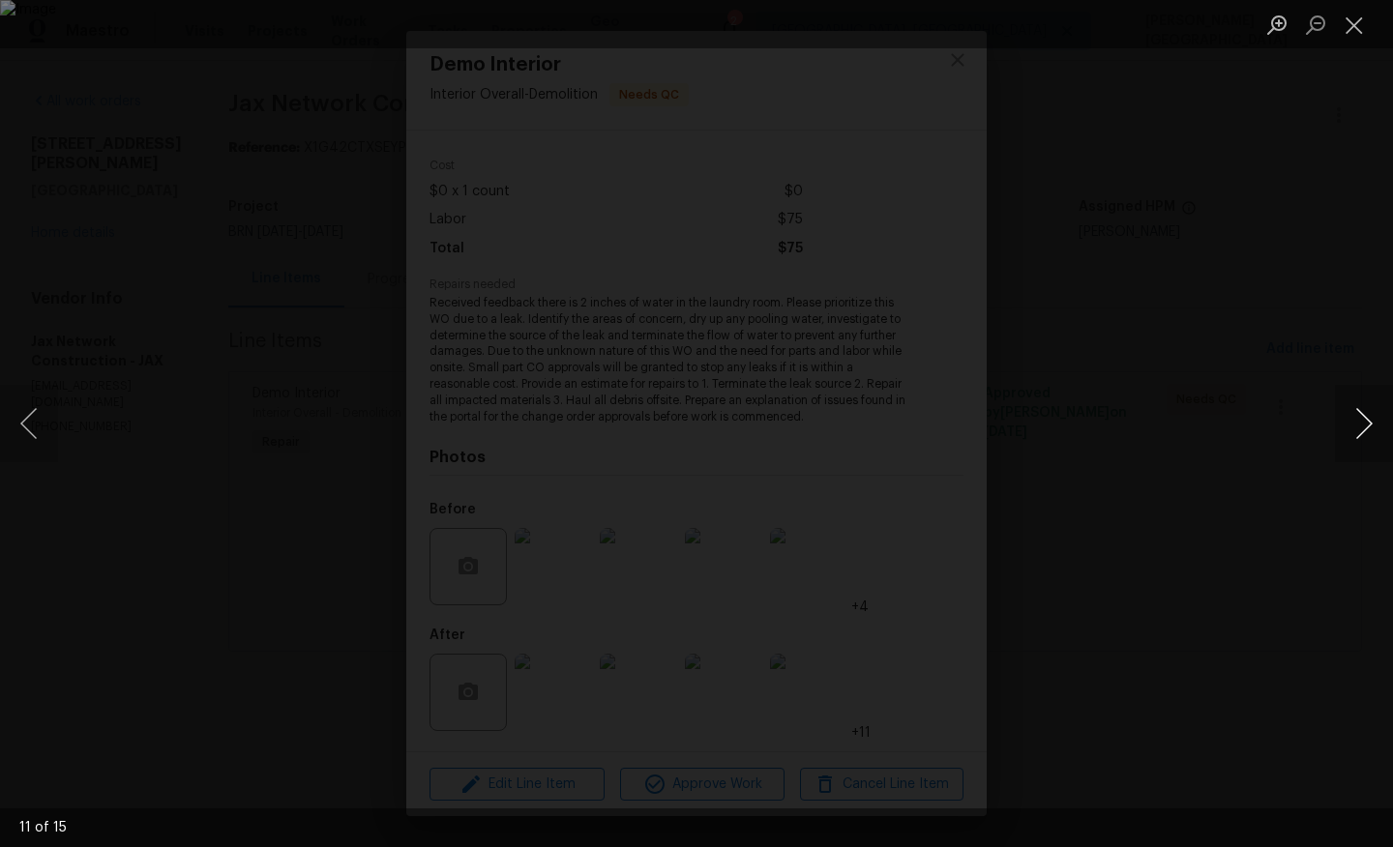
click at [1365, 425] on button "Next image" at bounding box center [1364, 423] width 58 height 77
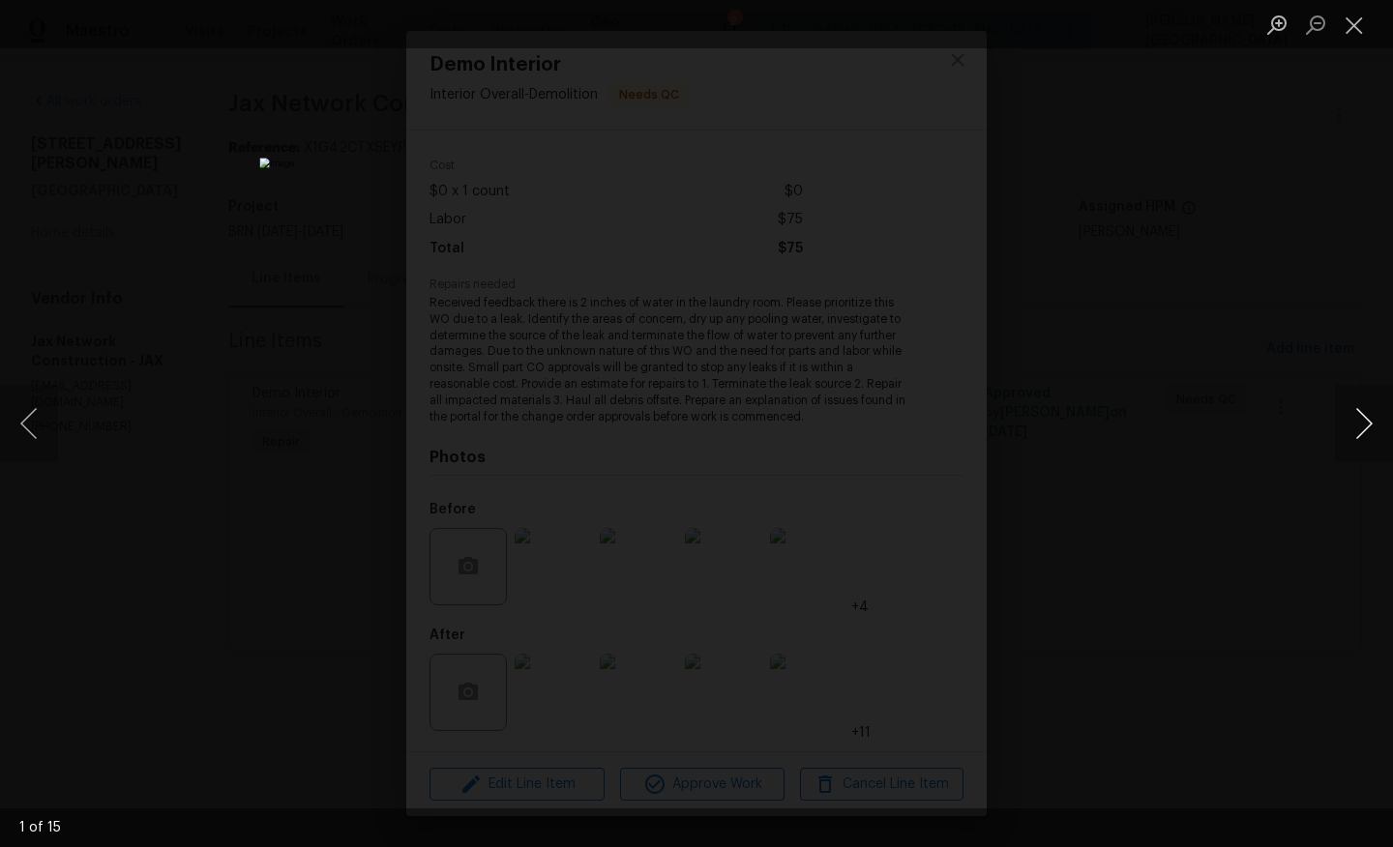
click at [1365, 425] on button "Next image" at bounding box center [1364, 423] width 58 height 77
click at [1239, 133] on div "Lightbox" at bounding box center [696, 423] width 1393 height 847
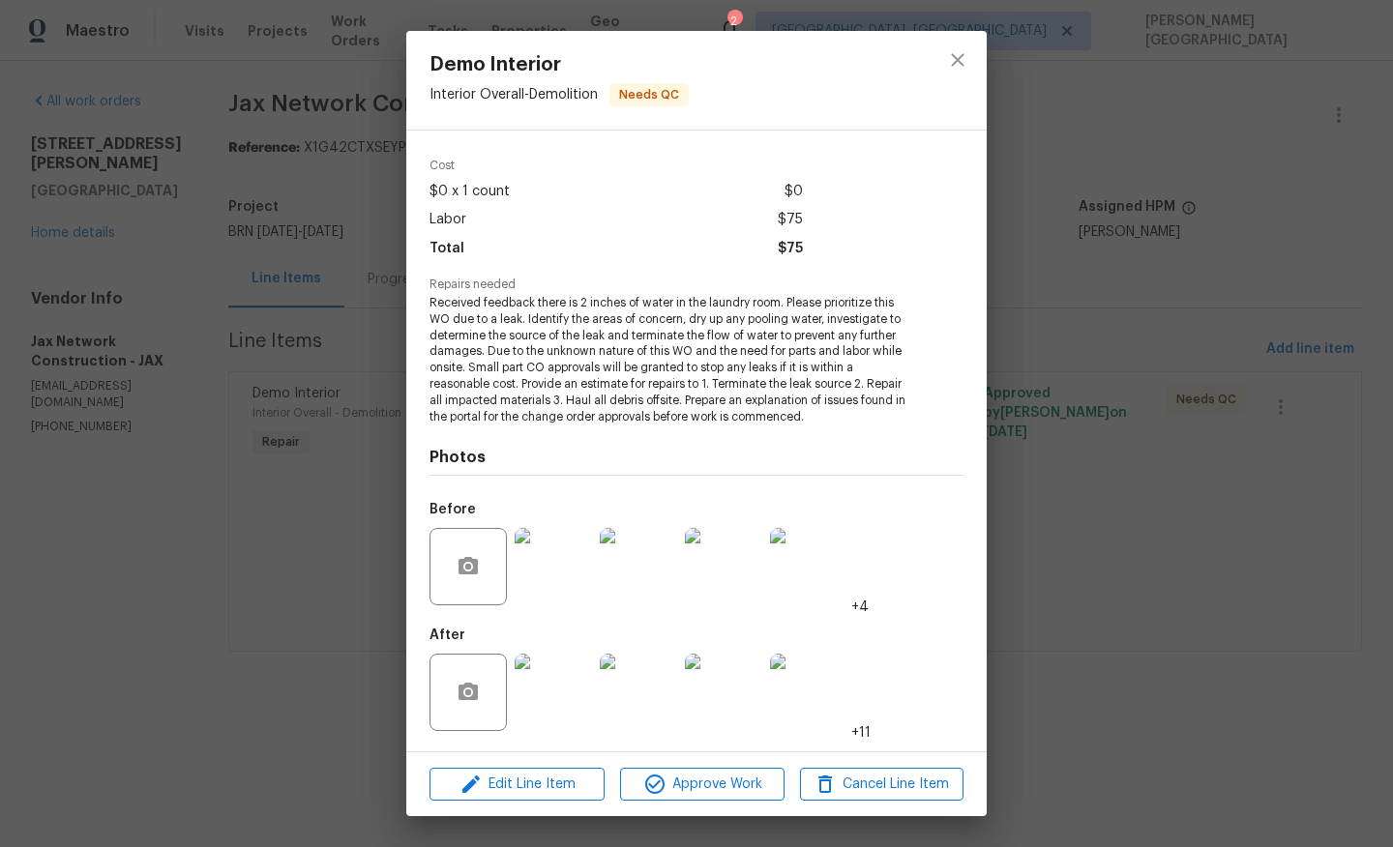
click at [540, 714] on img at bounding box center [553, 692] width 77 height 77
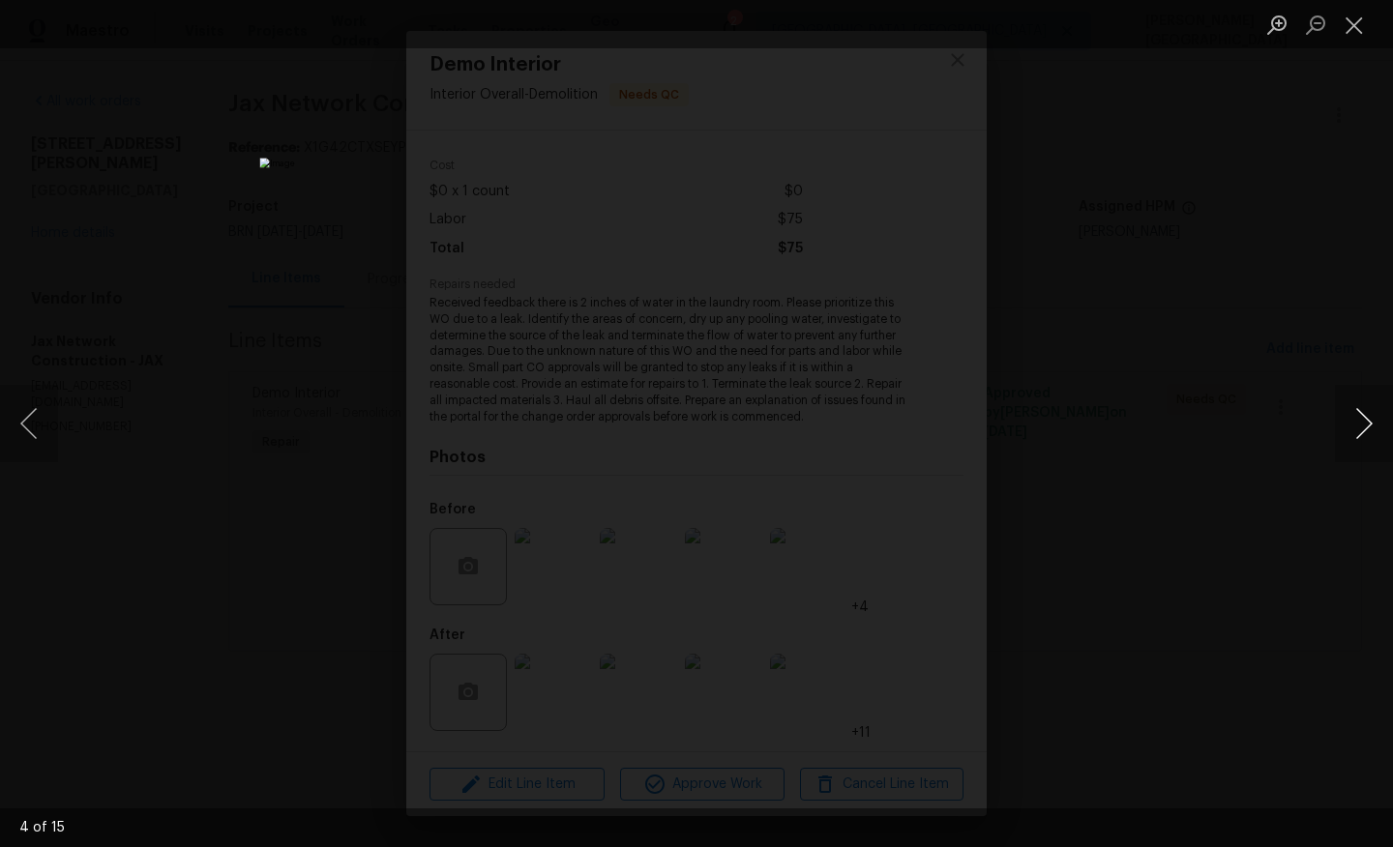
click at [1376, 407] on button "Next image" at bounding box center [1364, 423] width 58 height 77
click at [1376, 412] on button "Next image" at bounding box center [1364, 423] width 58 height 77
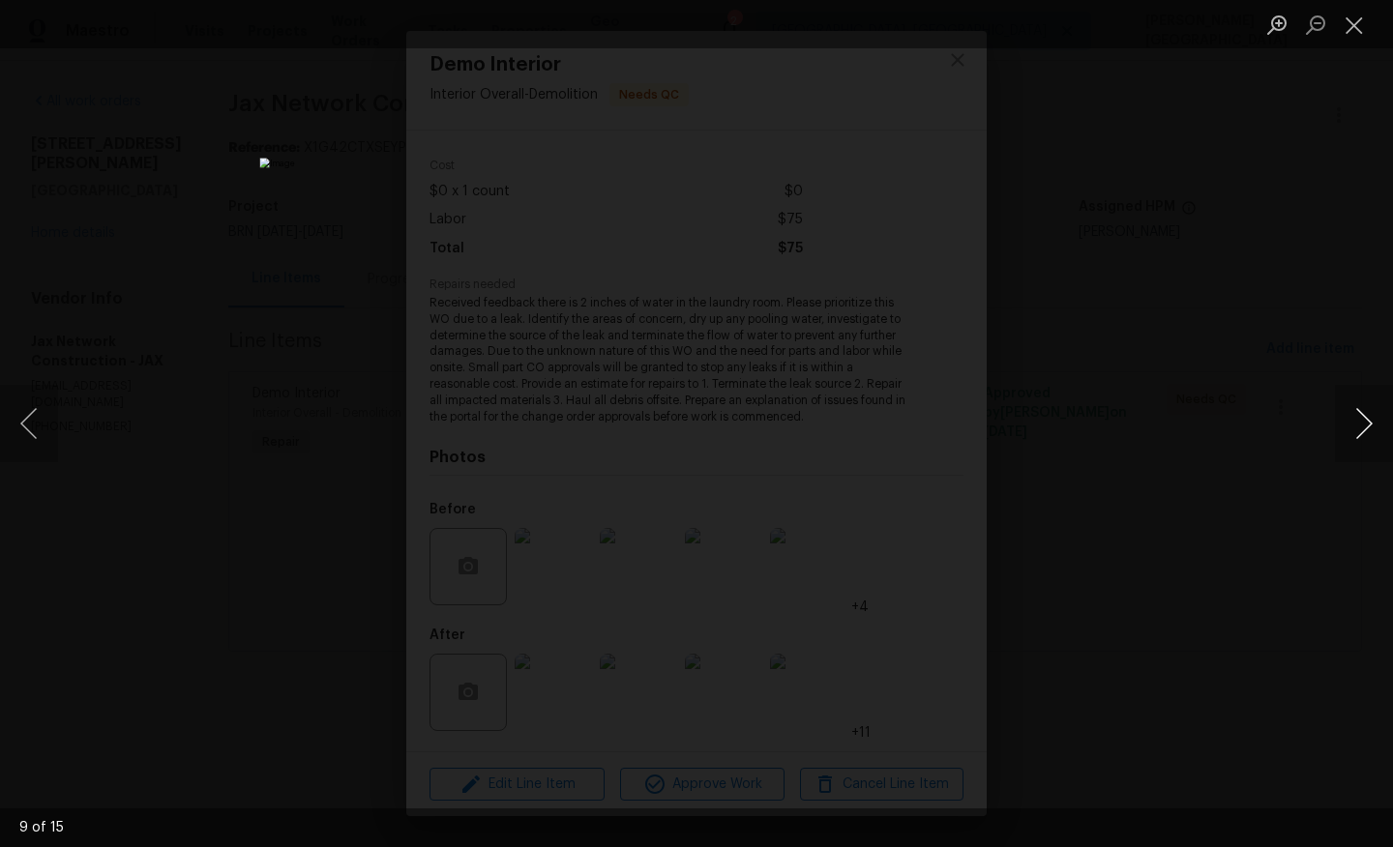
click at [1376, 412] on button "Next image" at bounding box center [1364, 423] width 58 height 77
click at [1349, 412] on button "Next image" at bounding box center [1364, 423] width 58 height 77
click at [1351, 418] on button "Next image" at bounding box center [1364, 423] width 58 height 77
click at [1351, 417] on button "Next image" at bounding box center [1364, 423] width 58 height 77
click at [1099, 305] on div "Lightbox" at bounding box center [696, 423] width 1393 height 847
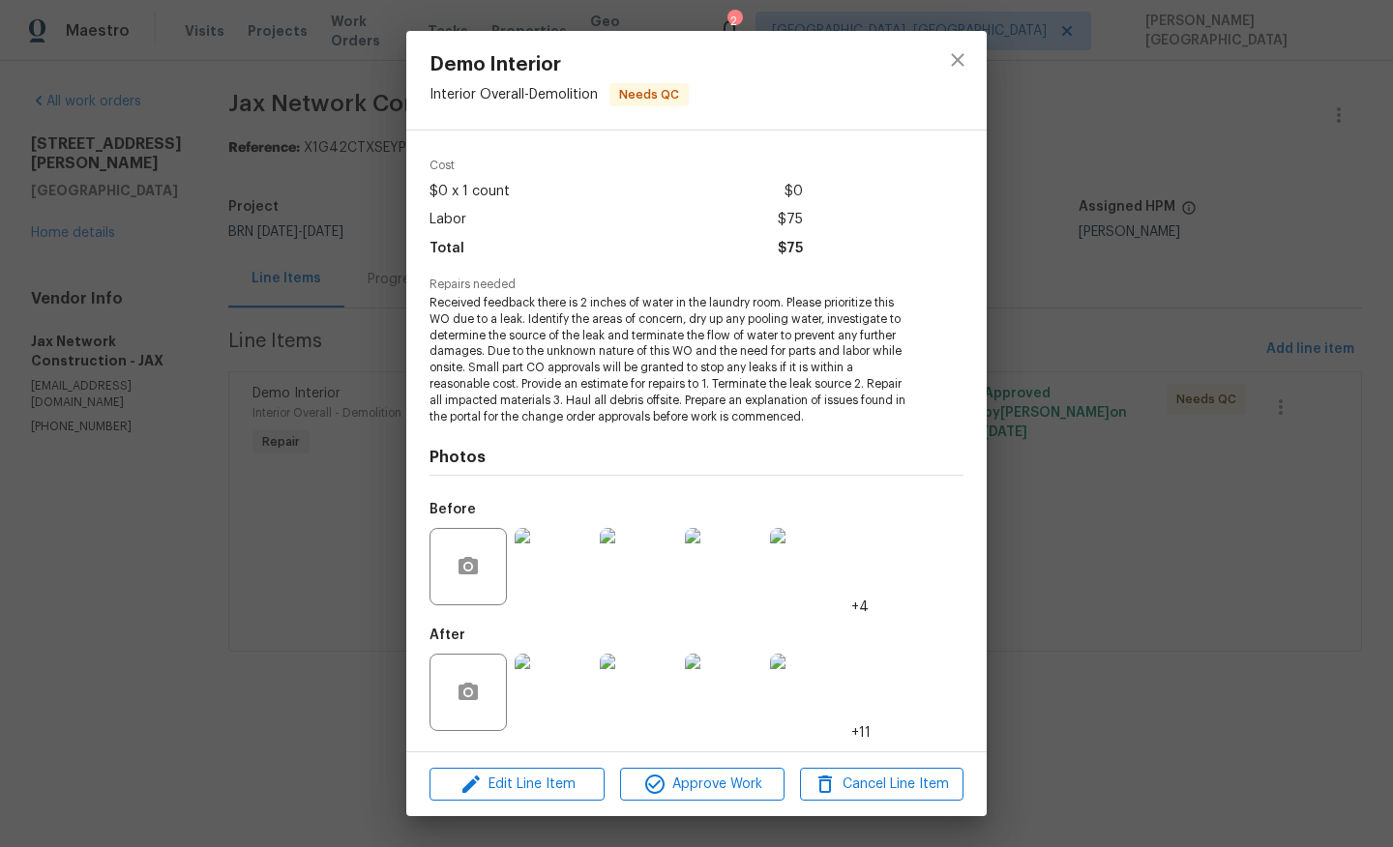
click at [1199, 309] on div "Demo Interior Interior Overall - Demolition Needs QC Vendor Jax Network Constru…" at bounding box center [696, 423] width 1393 height 847
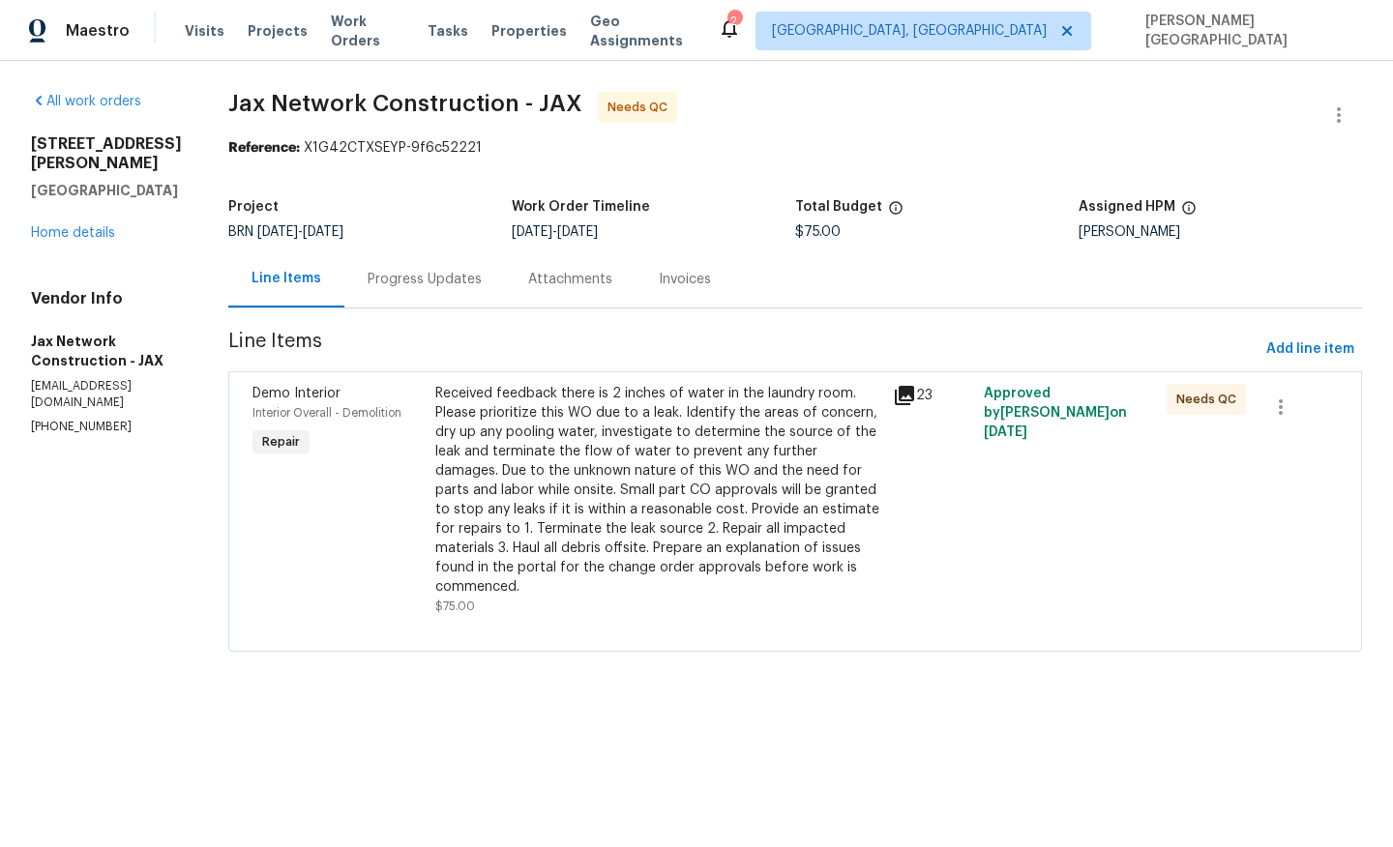
click at [74, 419] on p "(423) 557-9995" at bounding box center [106, 427] width 151 height 16
copy p "(423) 557-9995"
click at [420, 278] on div "Progress Updates" at bounding box center [425, 279] width 114 height 19
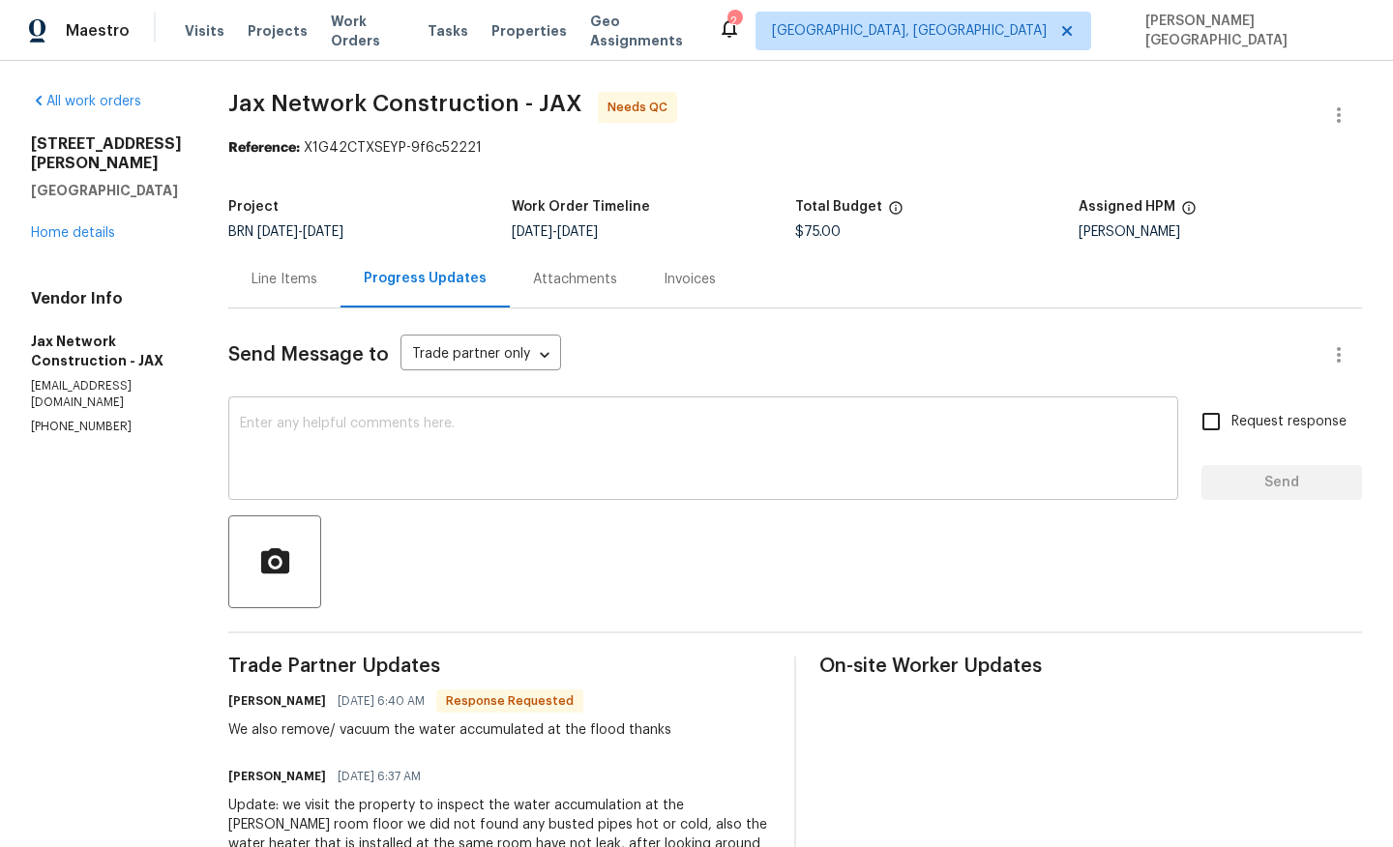
click at [454, 468] on textarea at bounding box center [703, 451] width 927 height 68
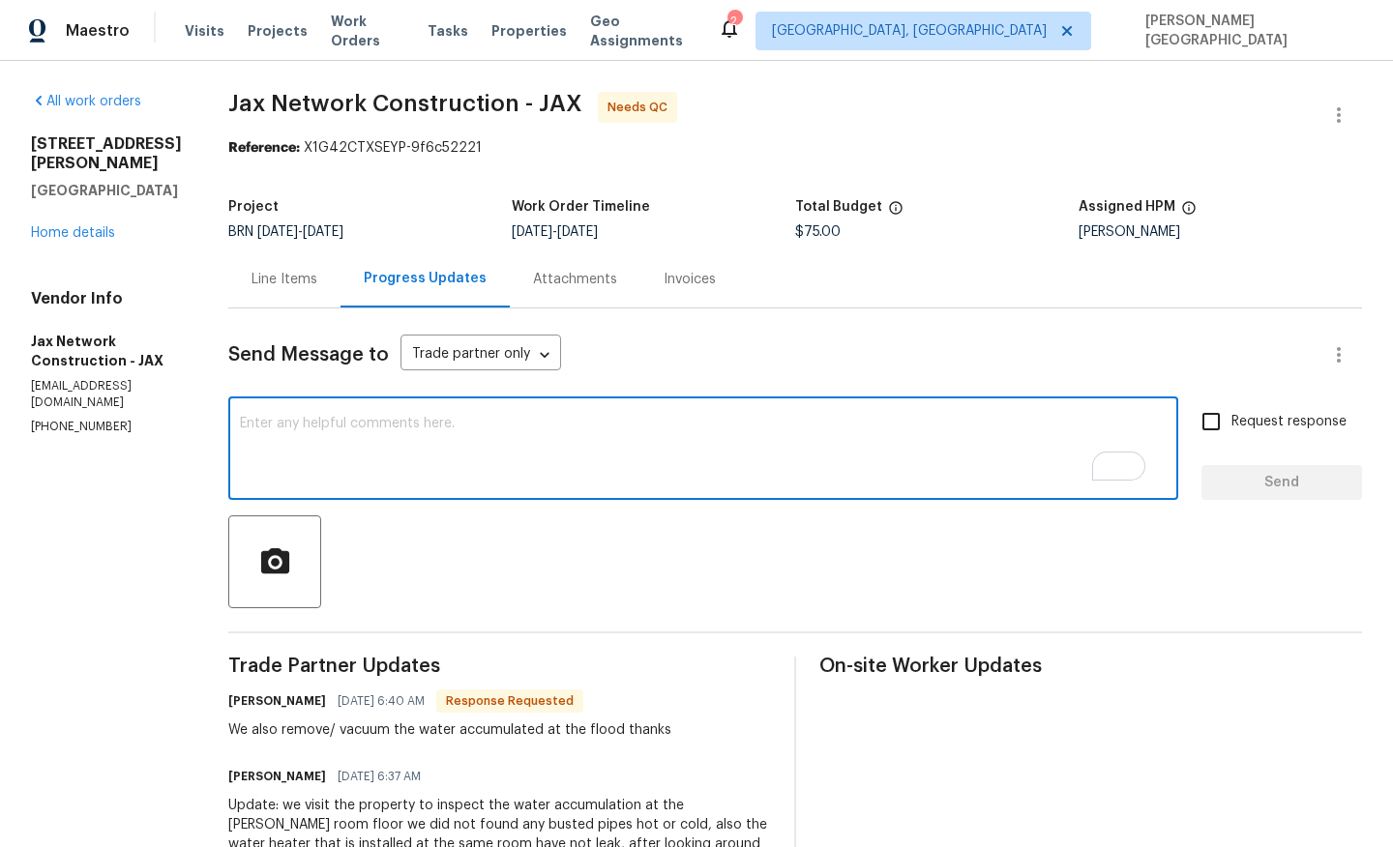
click at [383, 478] on textarea "To enrich screen reader interactions, please activate Accessibility in Grammarl…" at bounding box center [703, 451] width 927 height 68
type textarea "I"
type textarea "Hi Eneas, just need a confirmation"
click at [302, 282] on div "Line Items" at bounding box center [284, 279] width 66 height 19
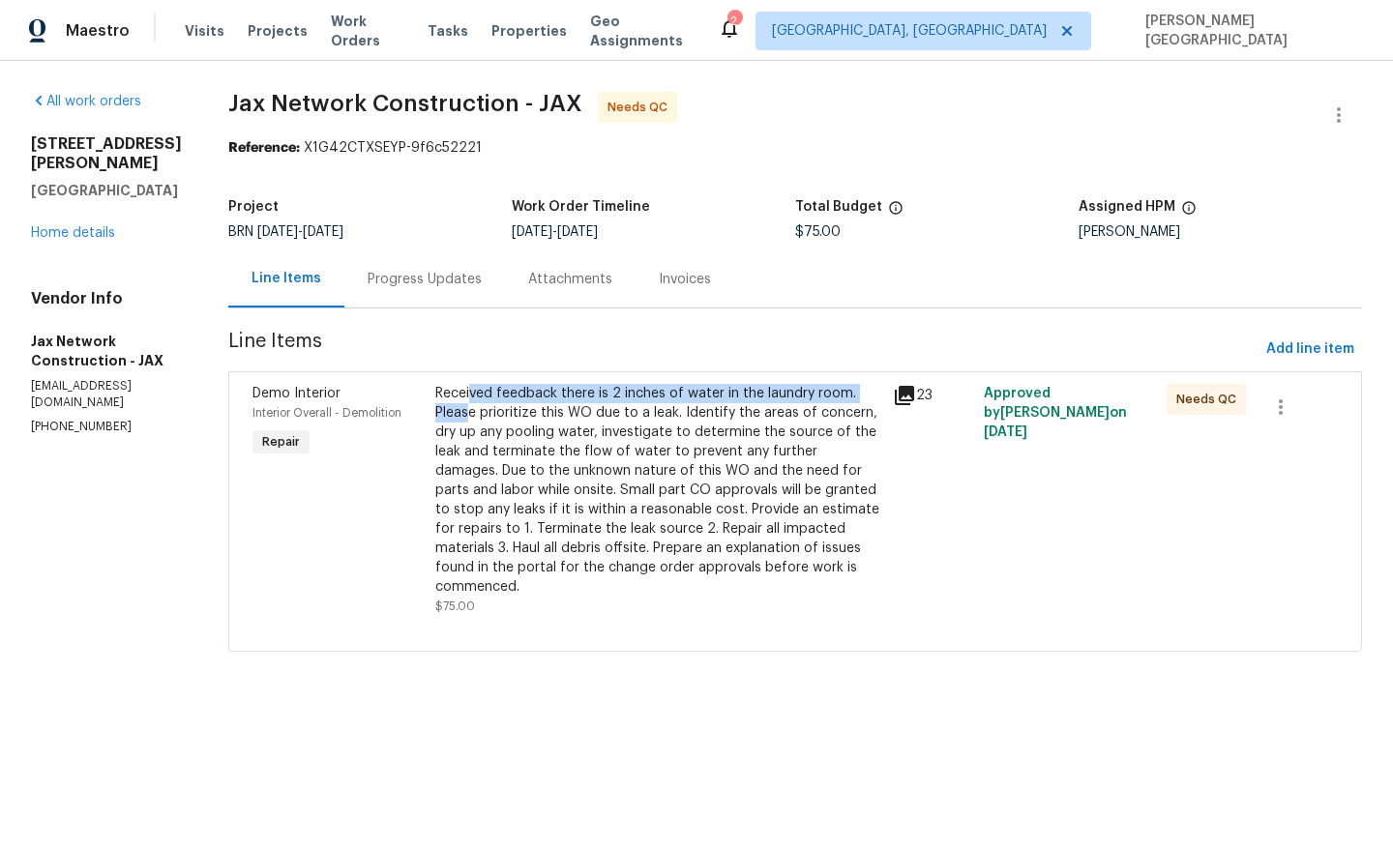
click at [486, 403] on div "Received feedback there is 2 inches of water in the laundry room. Please priori…" at bounding box center [658, 490] width 446 height 213
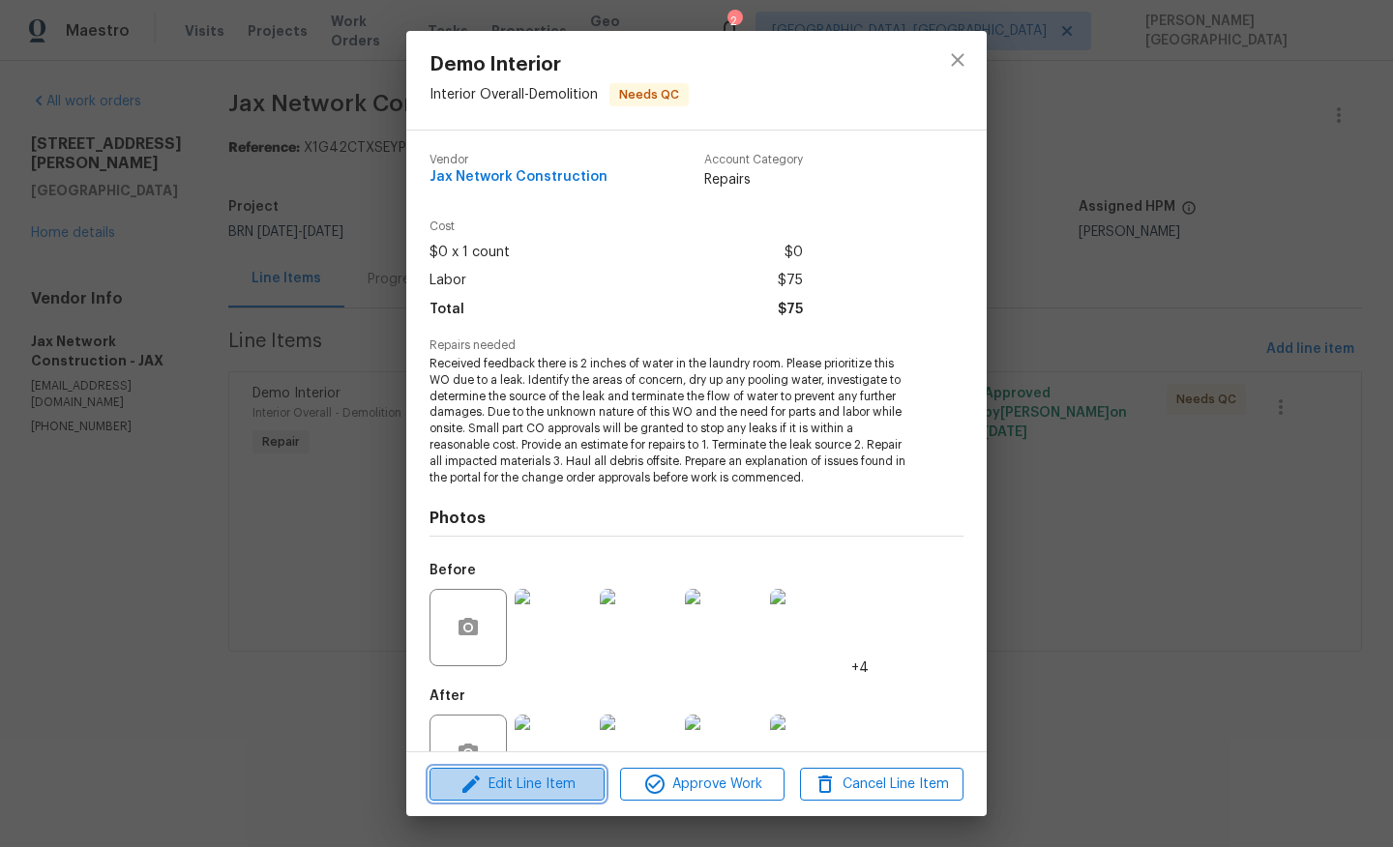
click at [525, 787] on span "Edit Line Item" at bounding box center [516, 785] width 163 height 24
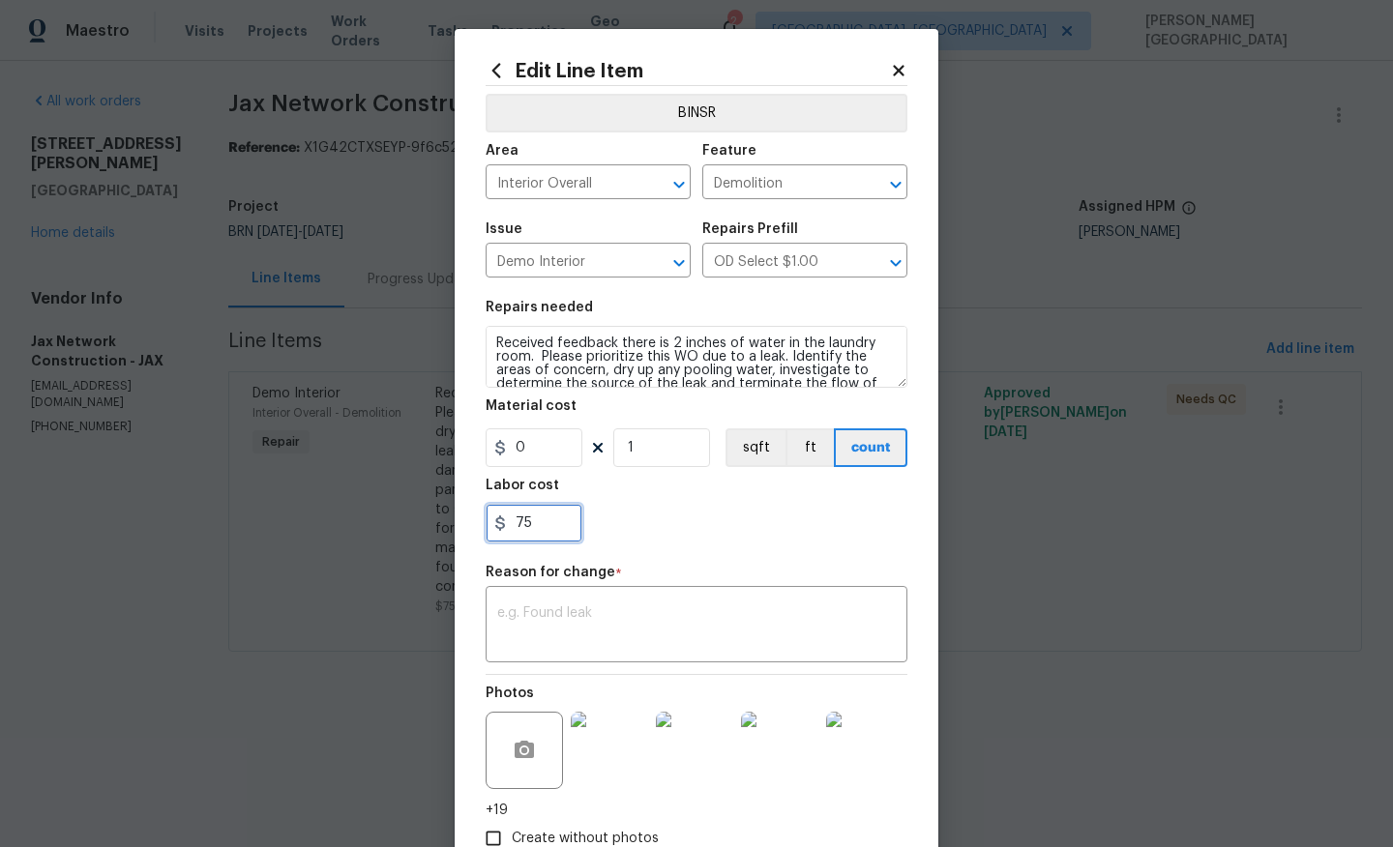
click at [540, 519] on input "75" at bounding box center [534, 523] width 97 height 39
type input "150"
click at [582, 611] on textarea at bounding box center [696, 626] width 399 height 41
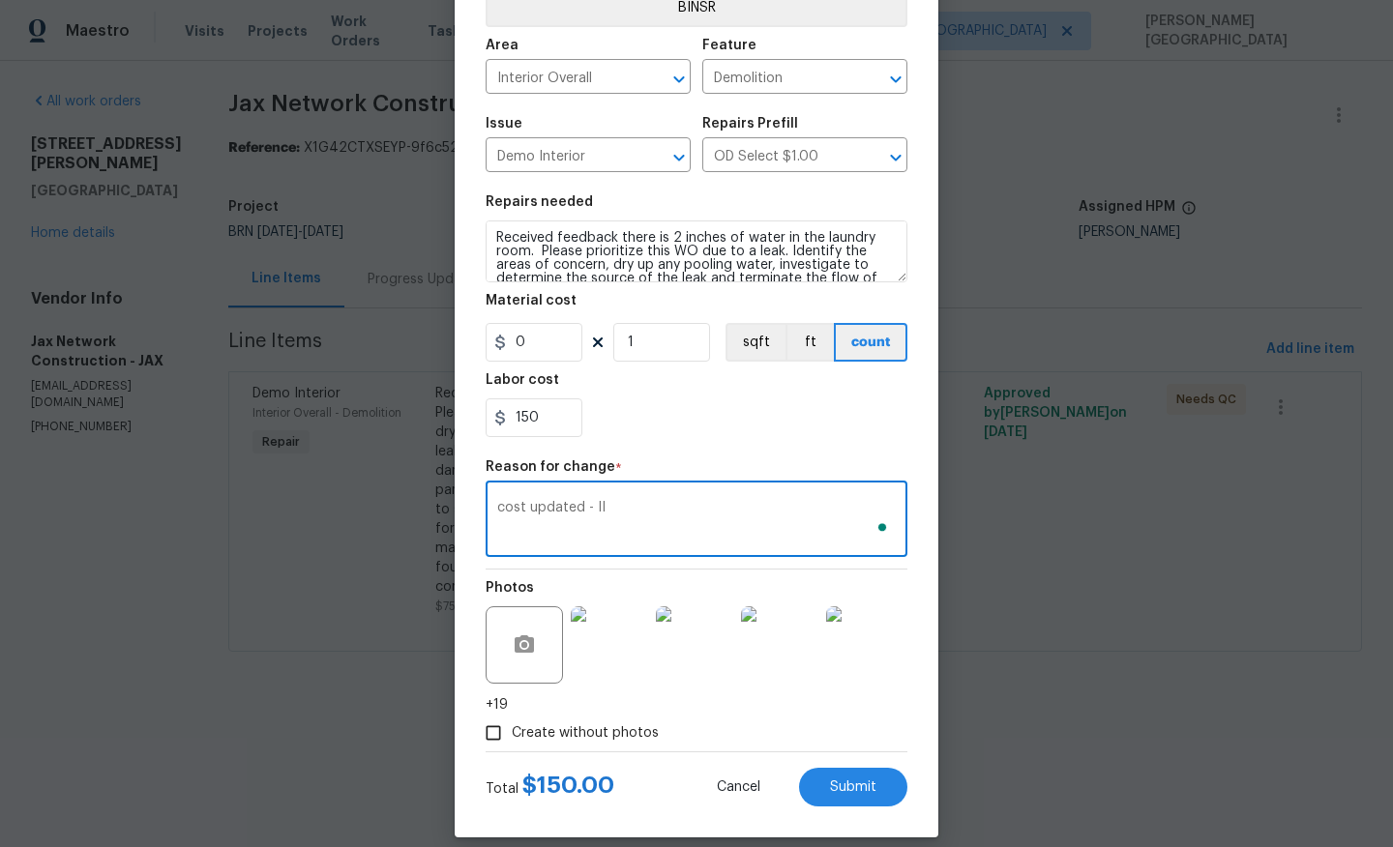
scroll to position [126, 0]
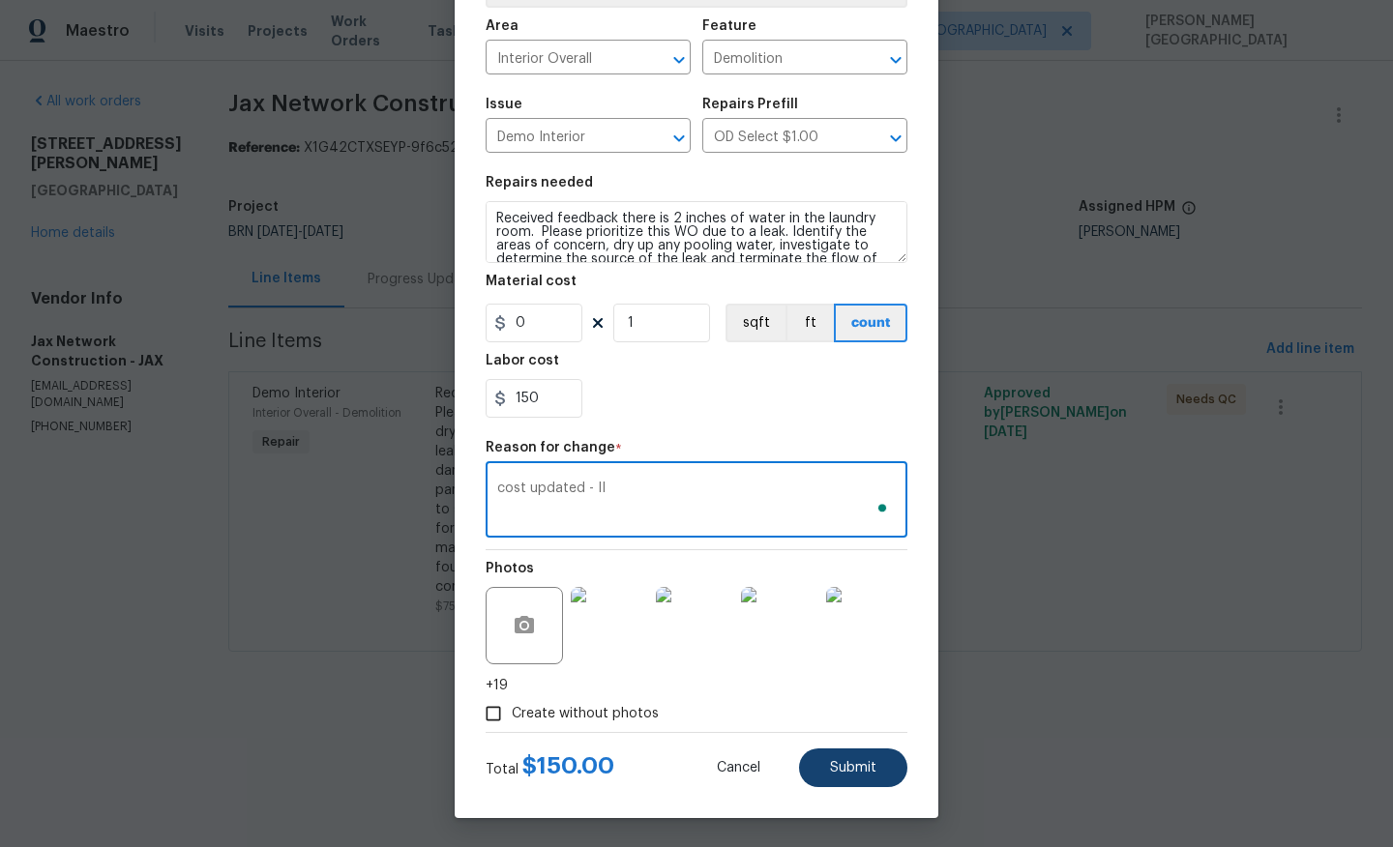
type textarea "cost updated - II"
click at [850, 761] on span "Submit" at bounding box center [853, 768] width 46 height 15
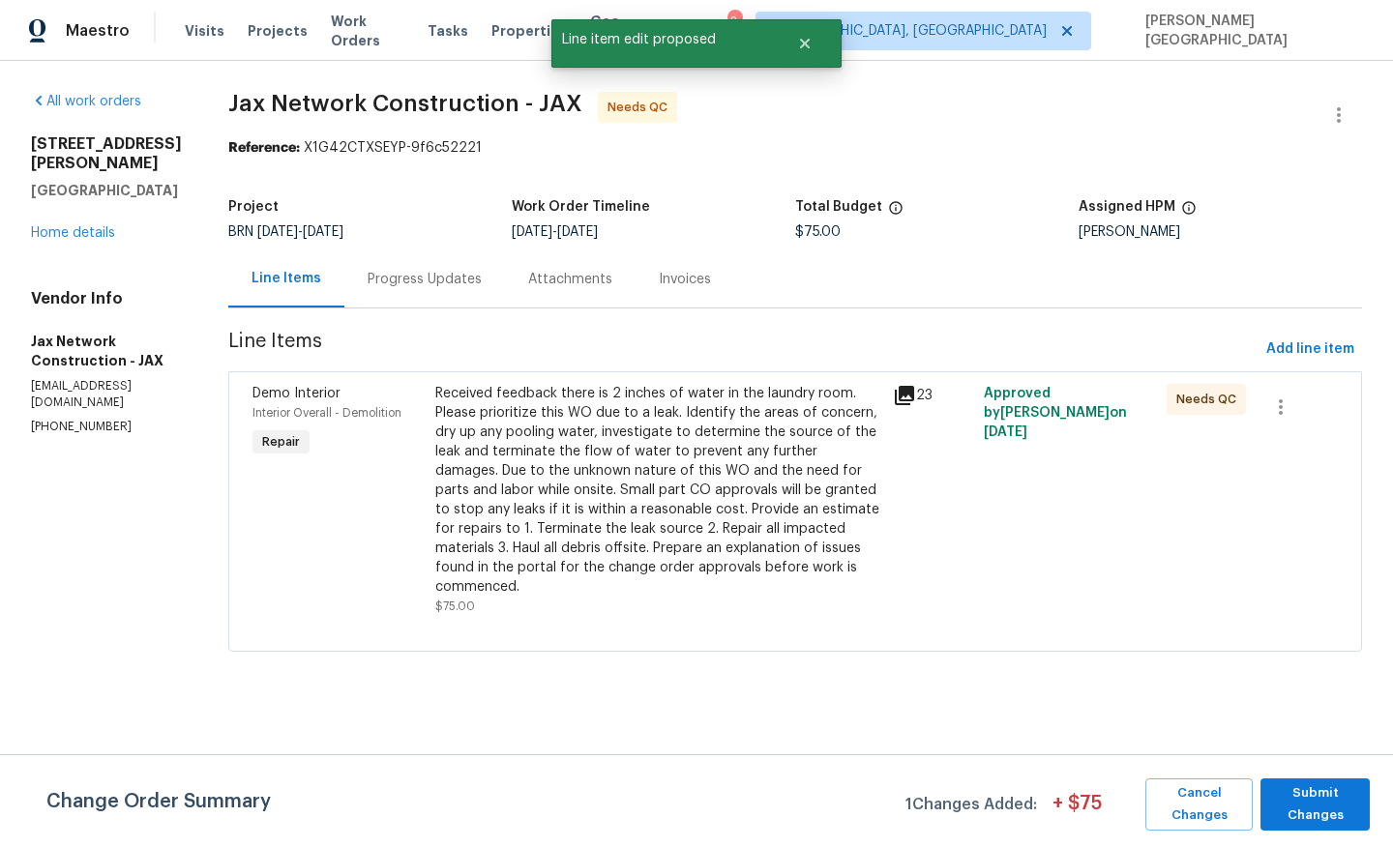
scroll to position [0, 0]
click at [1313, 798] on span "Submit Changes" at bounding box center [1315, 804] width 90 height 44
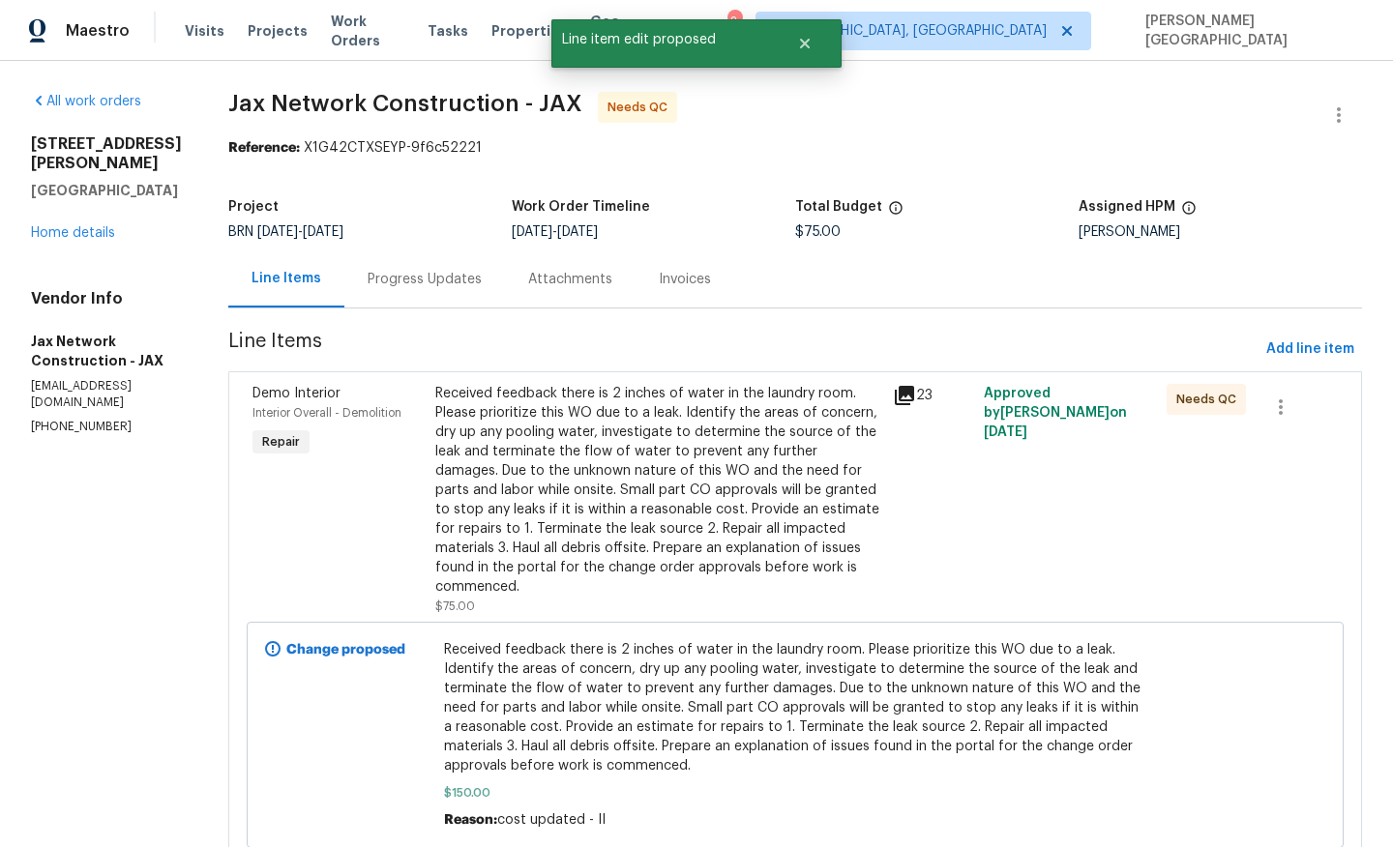
click at [413, 282] on div "Progress Updates" at bounding box center [425, 279] width 114 height 19
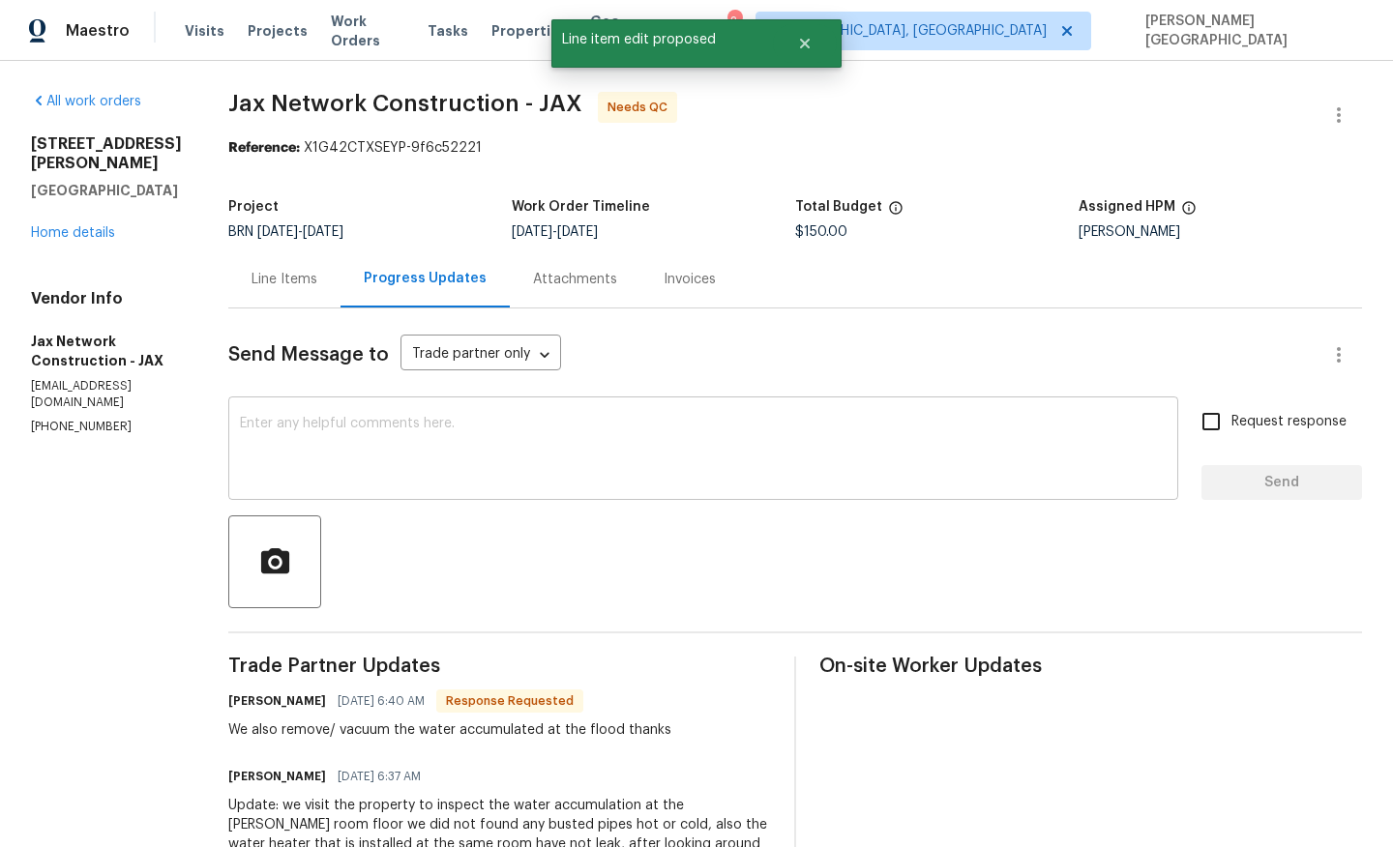
click at [412, 448] on textarea at bounding box center [703, 451] width 927 height 68
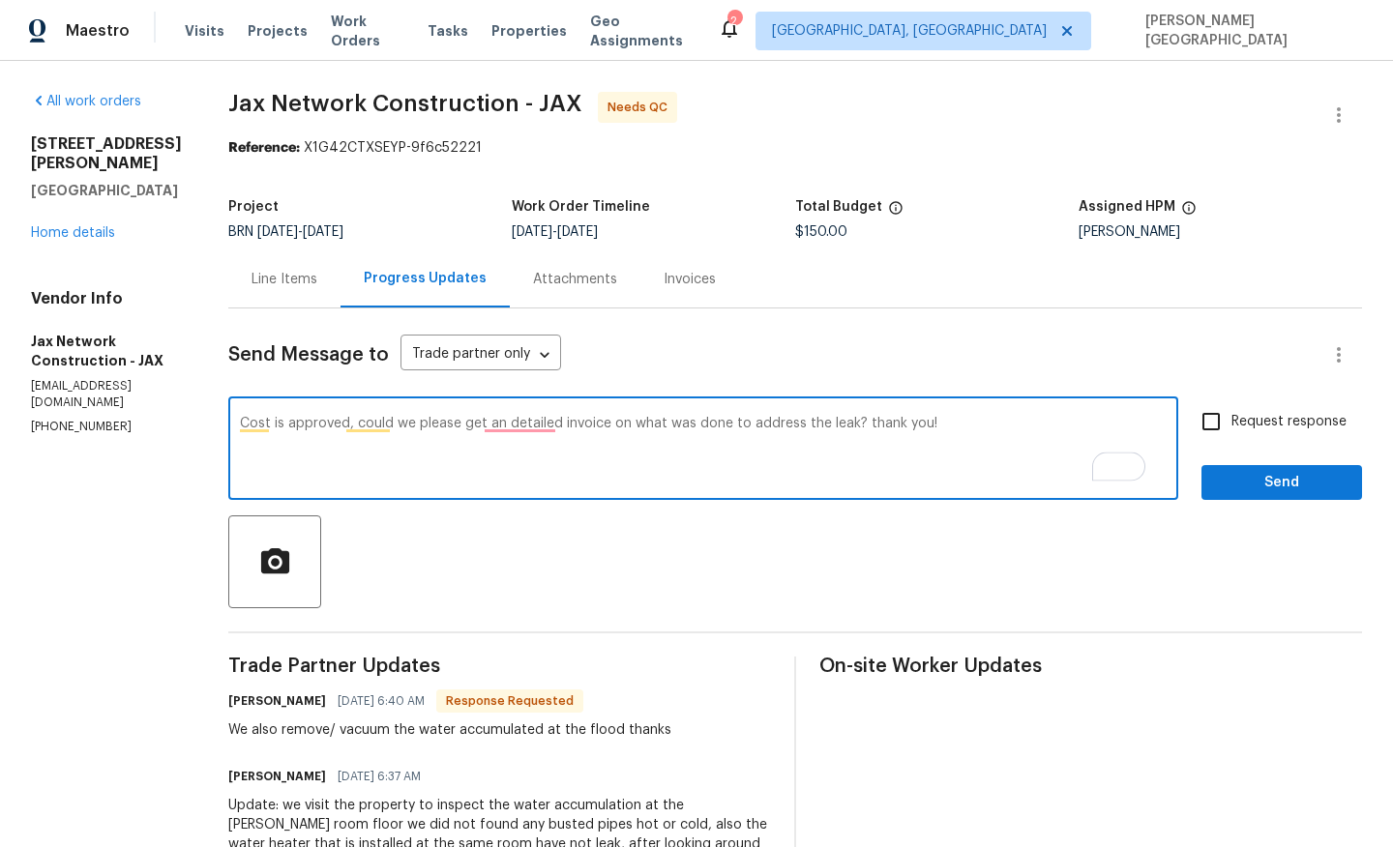
type textarea "Cost is approved, could we please get an detailed invoice on what was done to a…"
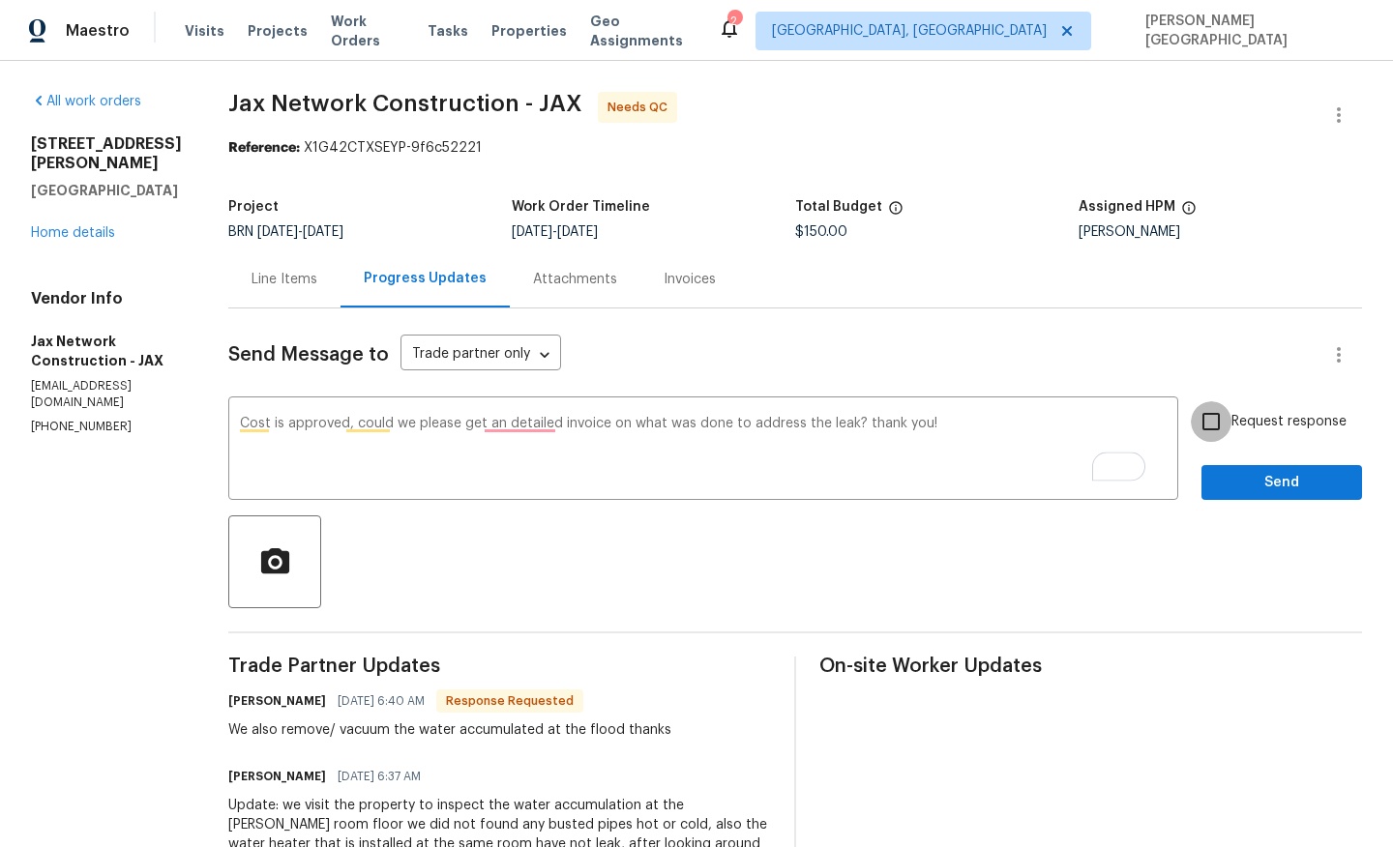
click at [1226, 420] on input "Request response" at bounding box center [1211, 421] width 41 height 41
checkbox input "true"
click at [1258, 506] on div "Send Message to Trade partner only Trade partner only ​ Cost is approved, could…" at bounding box center [795, 708] width 1134 height 799
click at [1245, 481] on span "Send" at bounding box center [1282, 483] width 130 height 24
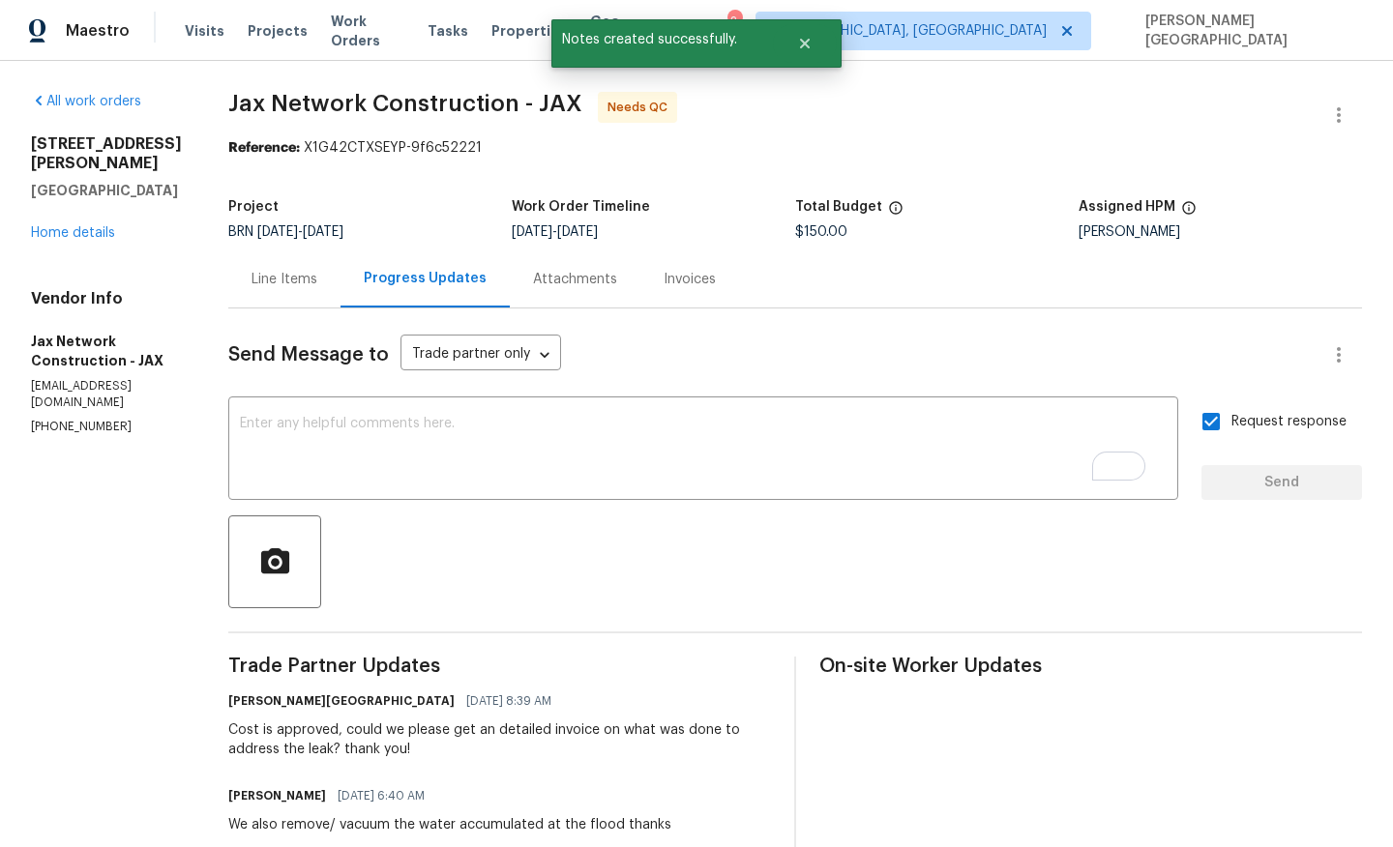
click at [245, 90] on div "All work orders 3460 Rogero Rd Jacksonville, FL 32277 Home details Vendor Info …" at bounding box center [696, 647] width 1393 height 1172
click at [416, 106] on span "Jax Network Construction - JAX" at bounding box center [405, 103] width 354 height 23
copy span "Jax Network Construction"
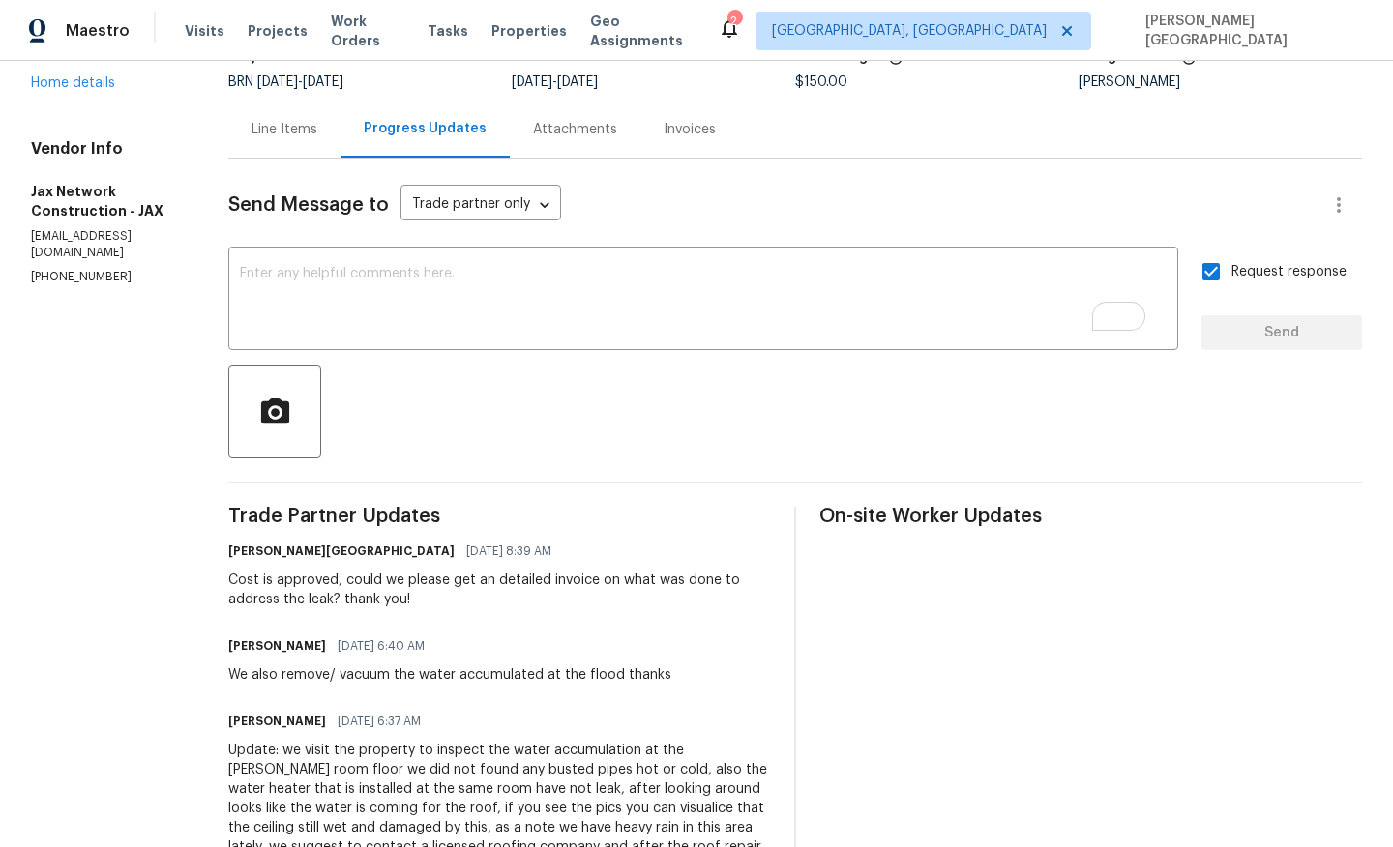
scroll to position [150, 0]
drag, startPoint x: 295, startPoint y: 672, endPoint x: 588, endPoint y: 684, distance: 293.3
click at [588, 684] on div "We also remove/ vacuum the water accumulated at the flood thanks" at bounding box center [449, 674] width 443 height 19
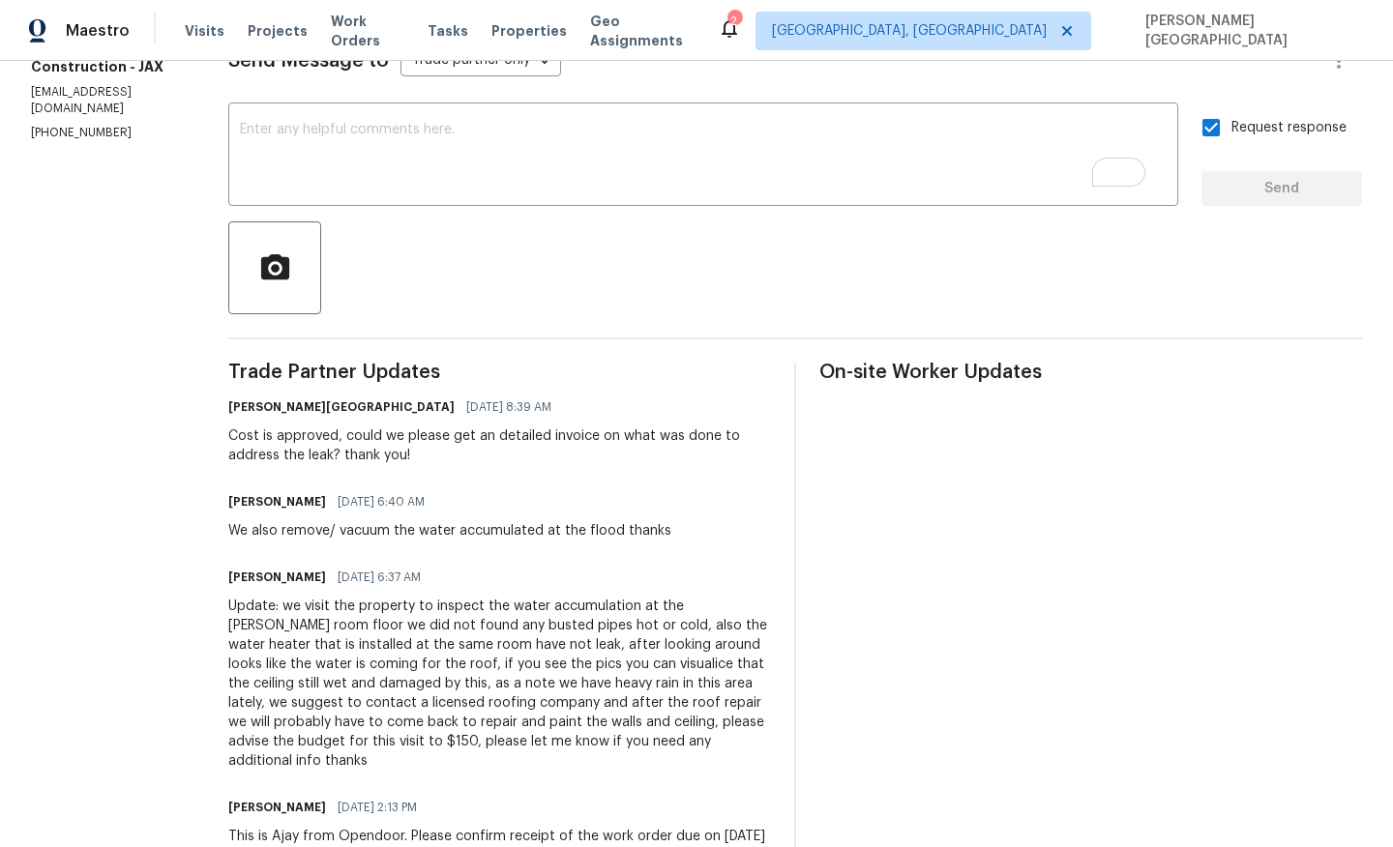
drag, startPoint x: 354, startPoint y: 606, endPoint x: 717, endPoint y: 737, distance: 385.5
click at [721, 738] on div "Update: we visit the property to inspect the water accumulation at the Landry r…" at bounding box center [499, 684] width 543 height 174
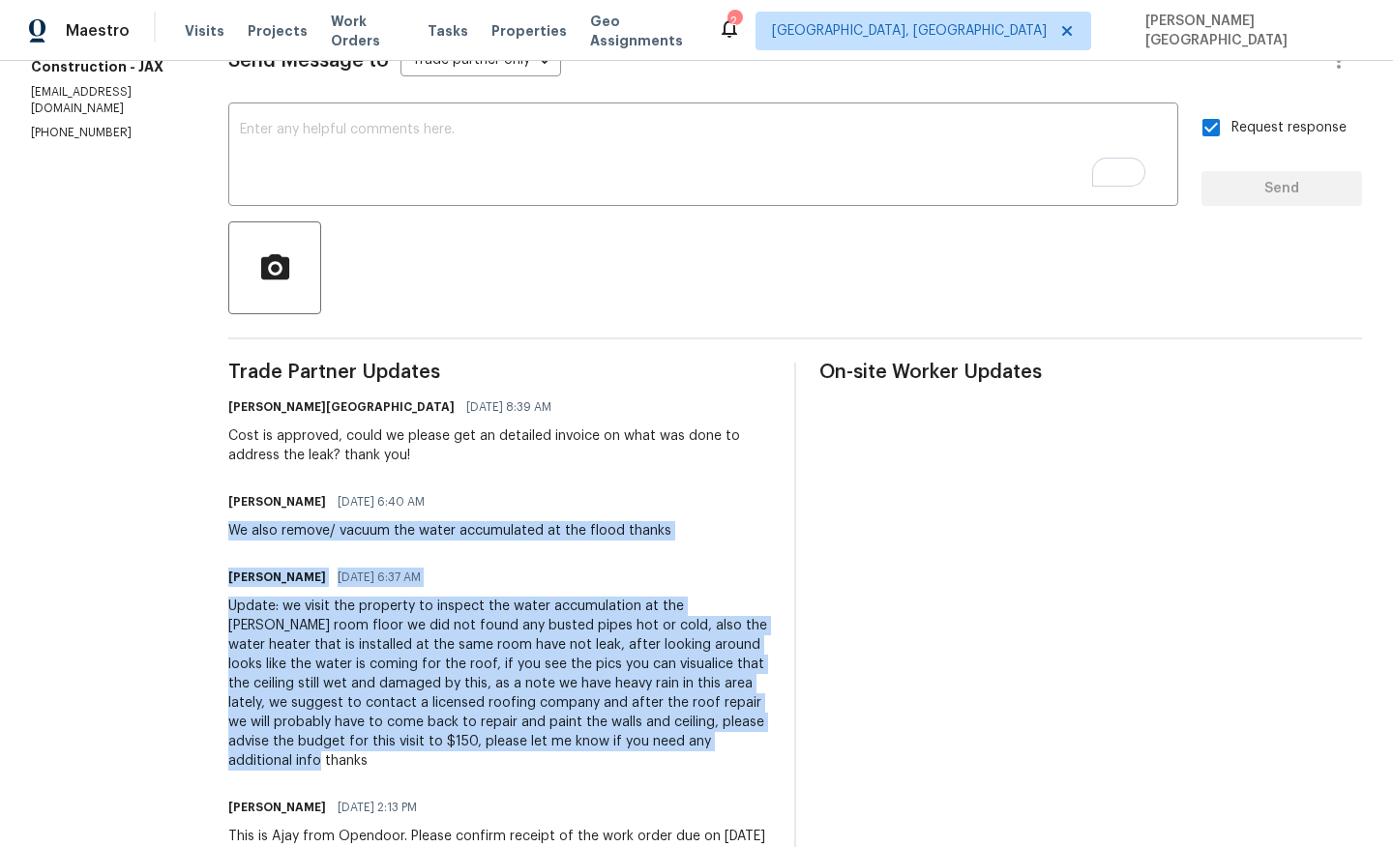
drag, startPoint x: 233, startPoint y: 533, endPoint x: 740, endPoint y: 752, distance: 552.0
click at [740, 752] on div "All work orders 3460 Rogero Rd Jacksonville, FL 32277 Home details Vendor Info …" at bounding box center [696, 353] width 1393 height 1172
copy div "We also remove/ vacuum the water accumulated at the flood thanks Eneas Olivares…"
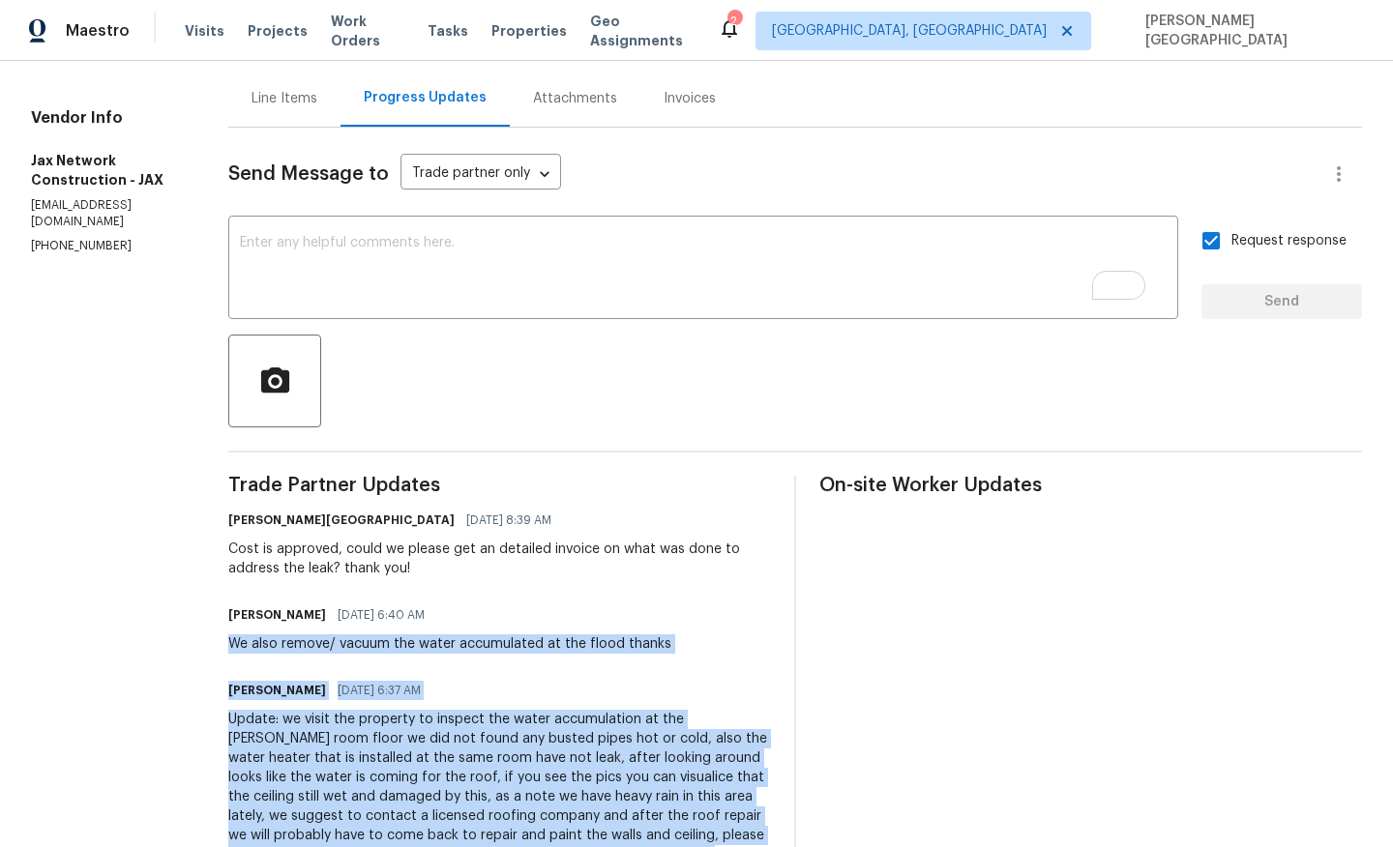
scroll to position [0, 0]
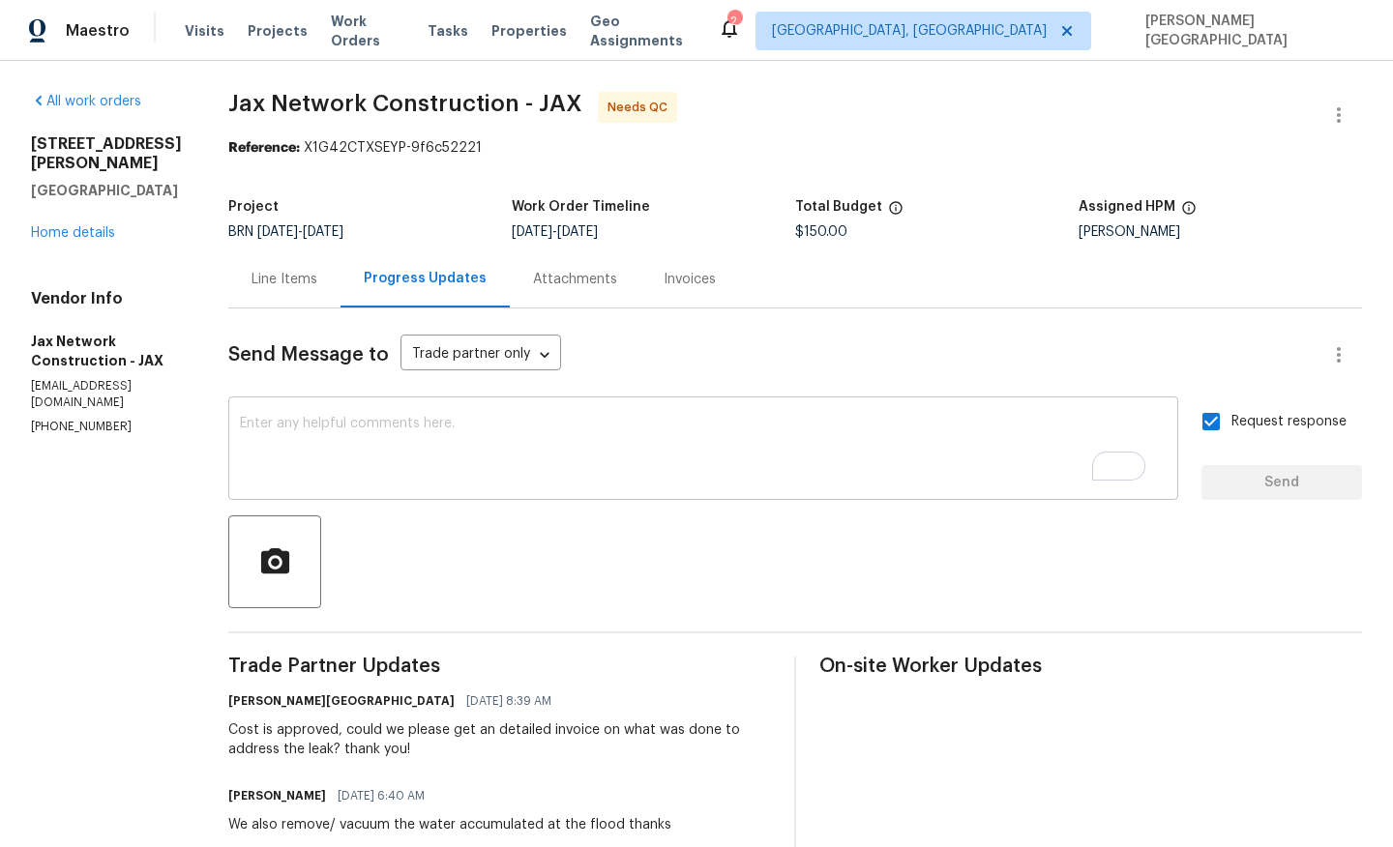
click at [310, 410] on div "x ​" at bounding box center [703, 450] width 950 height 99
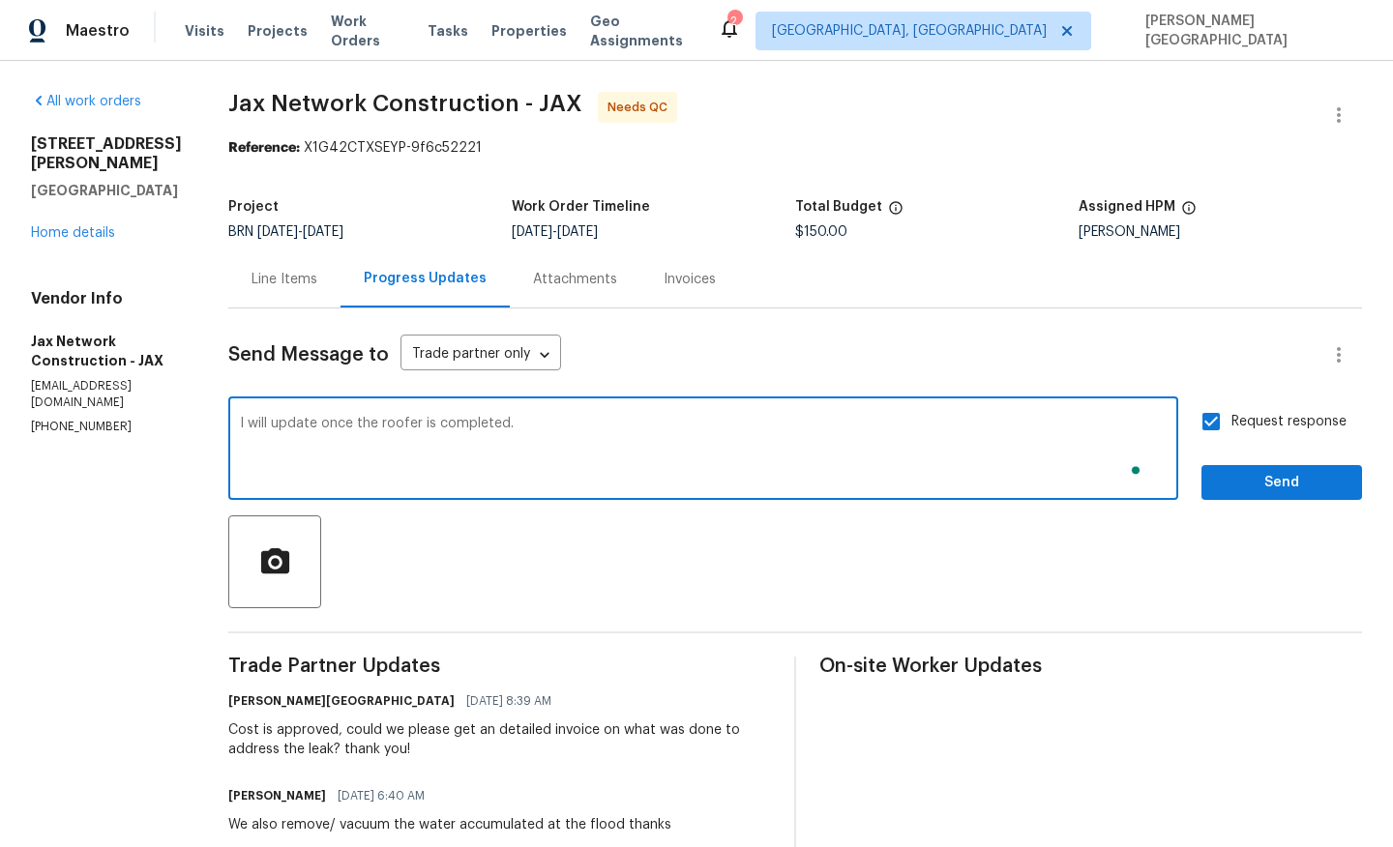
type textarea "I will update once the roofer is completed."
click at [1208, 429] on input "Request response" at bounding box center [1211, 421] width 41 height 41
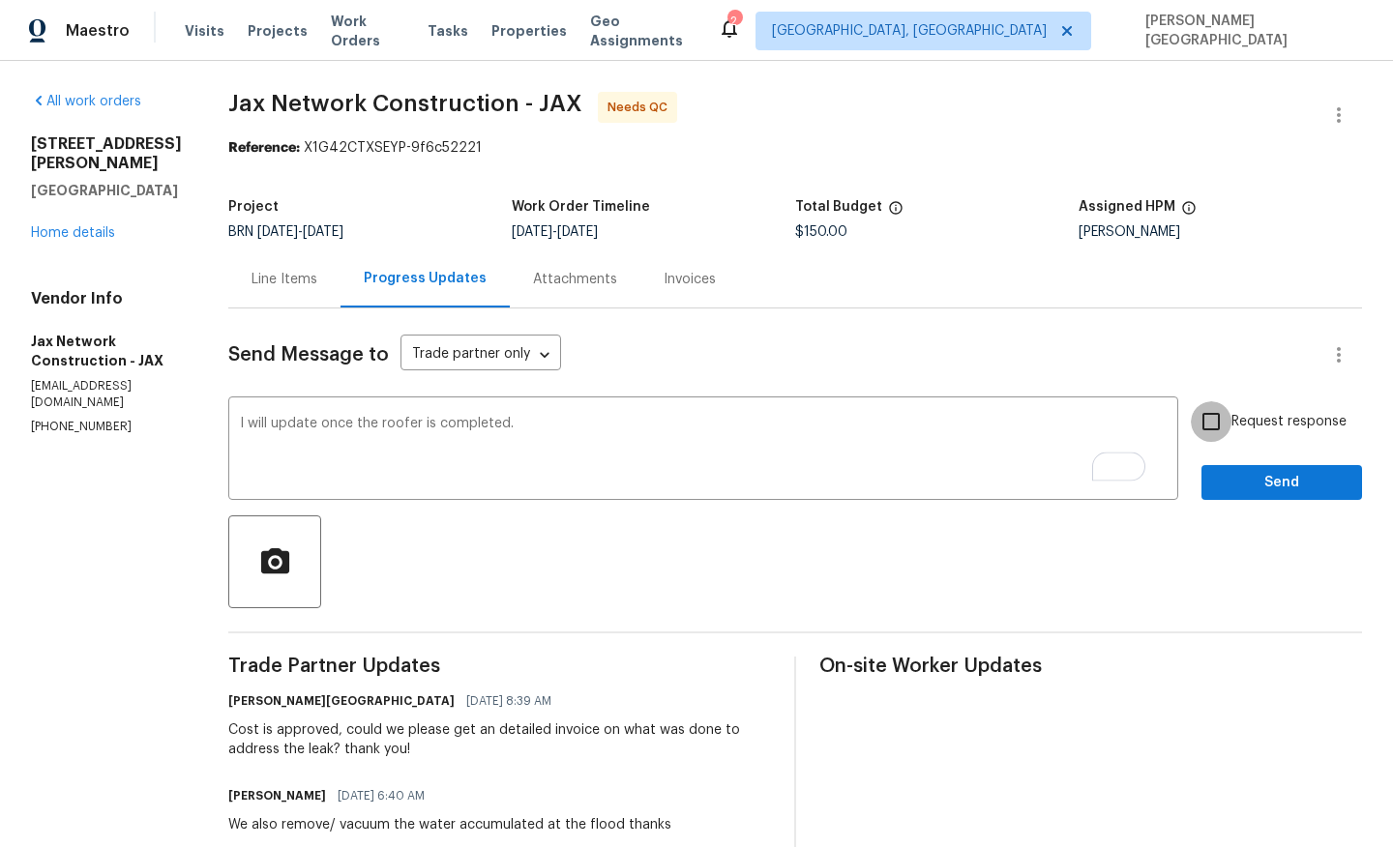
click at [1208, 419] on input "Request response" at bounding box center [1211, 421] width 41 height 41
checkbox input "true"
click at [1238, 477] on span "Send" at bounding box center [1282, 483] width 130 height 24
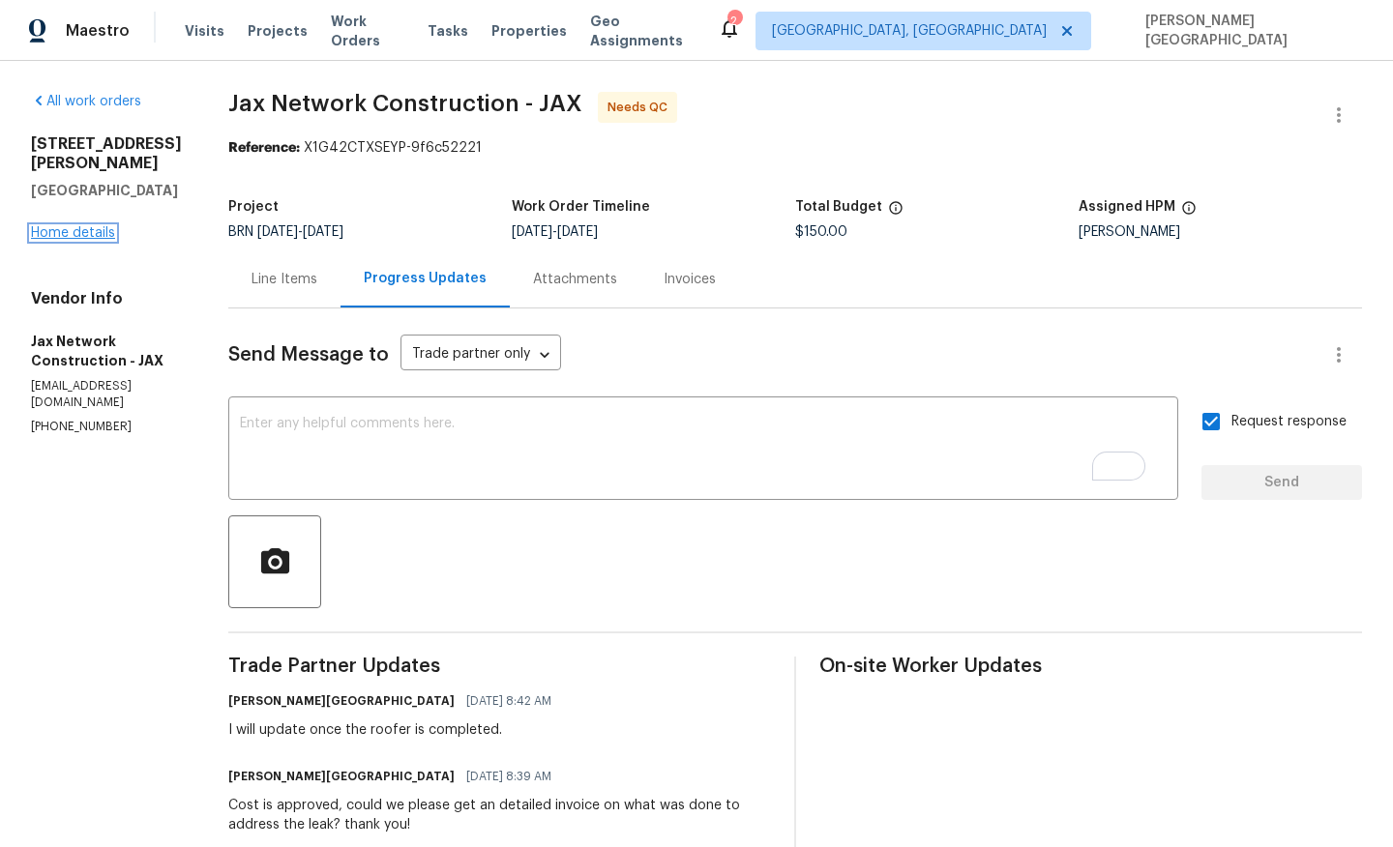
click at [103, 226] on link "Home details" at bounding box center [73, 233] width 84 height 14
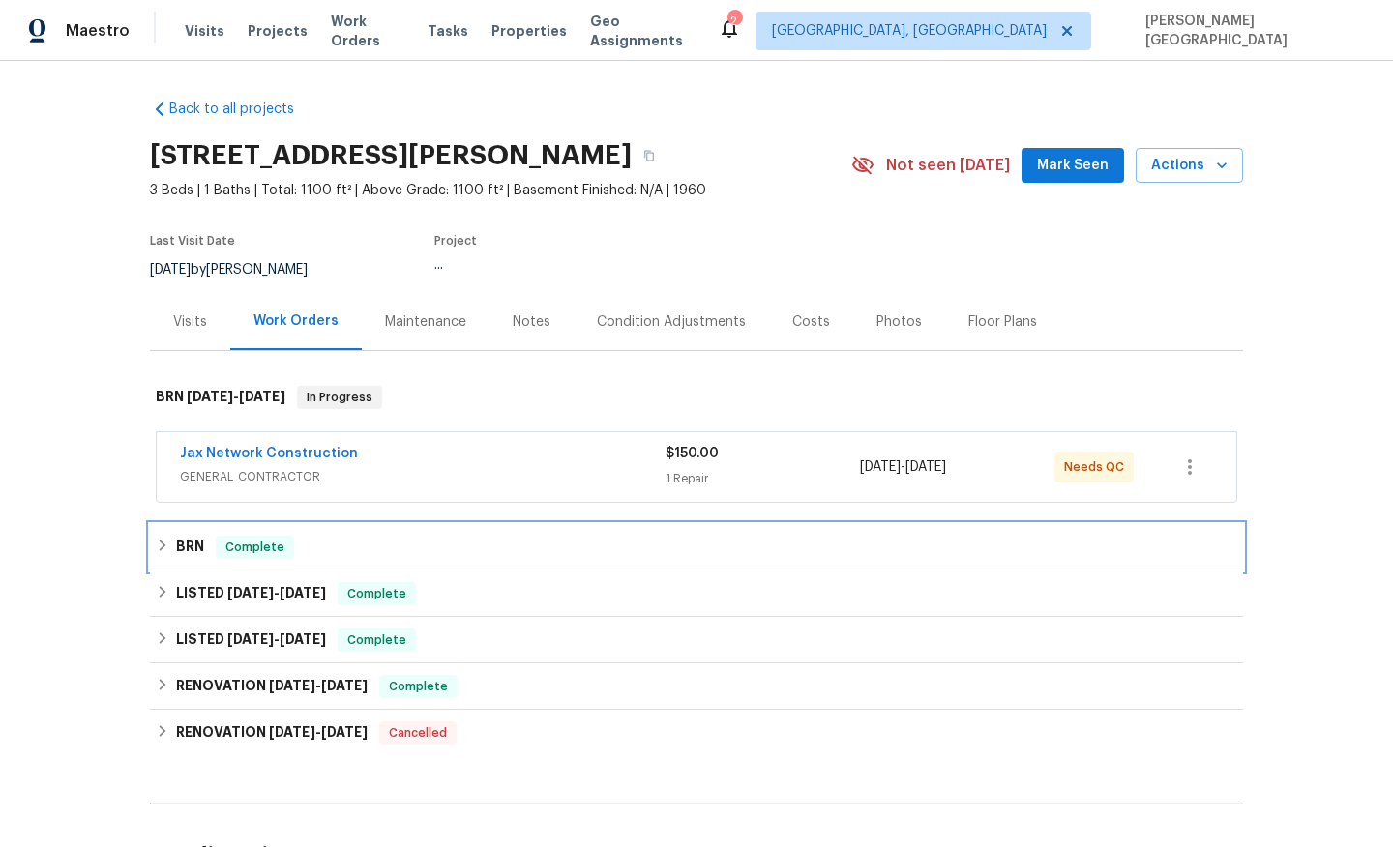
click at [207, 550] on div "BRN Complete" at bounding box center [696, 547] width 1081 height 23
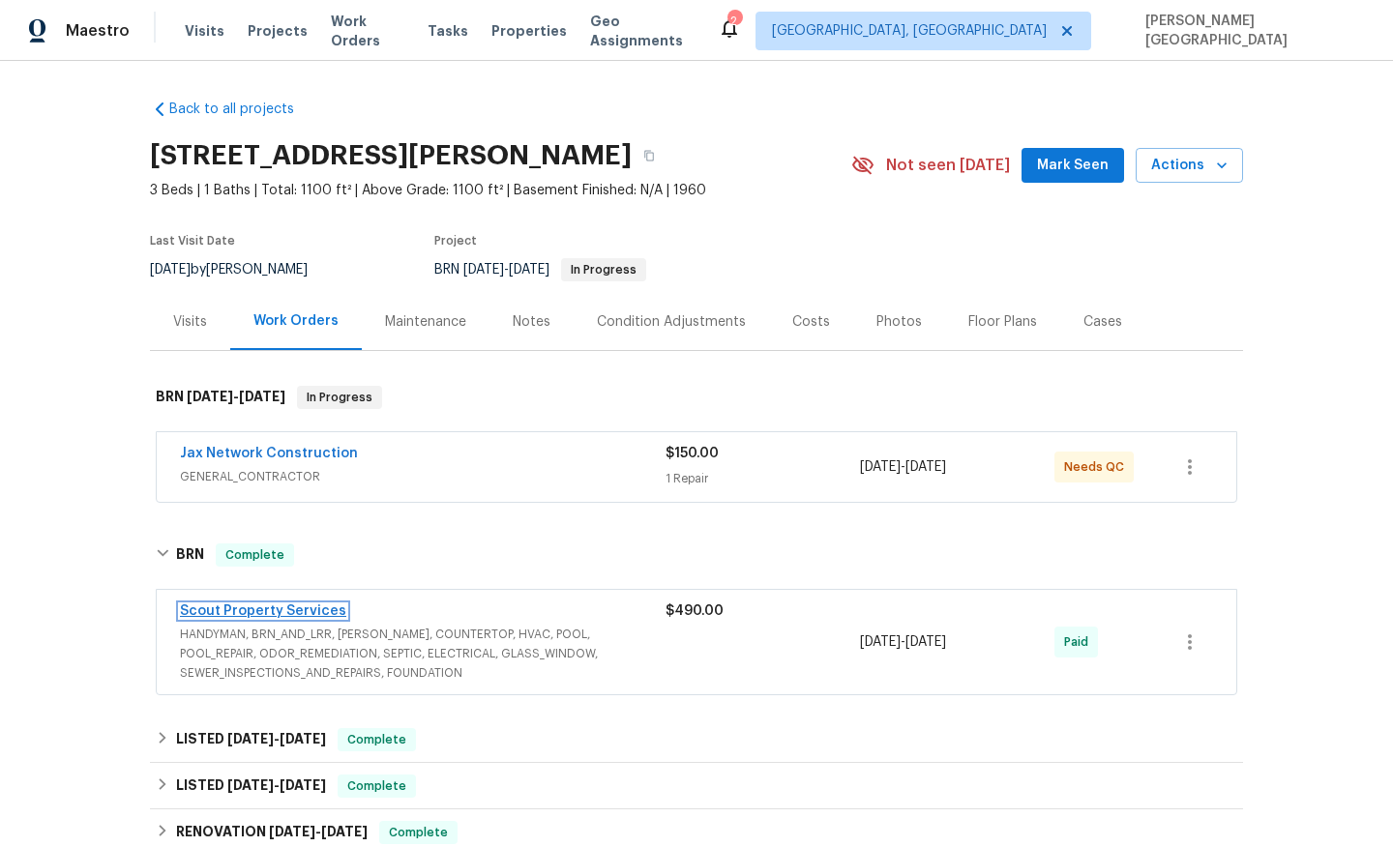
click at [288, 607] on link "Scout Property Services" at bounding box center [263, 612] width 166 height 14
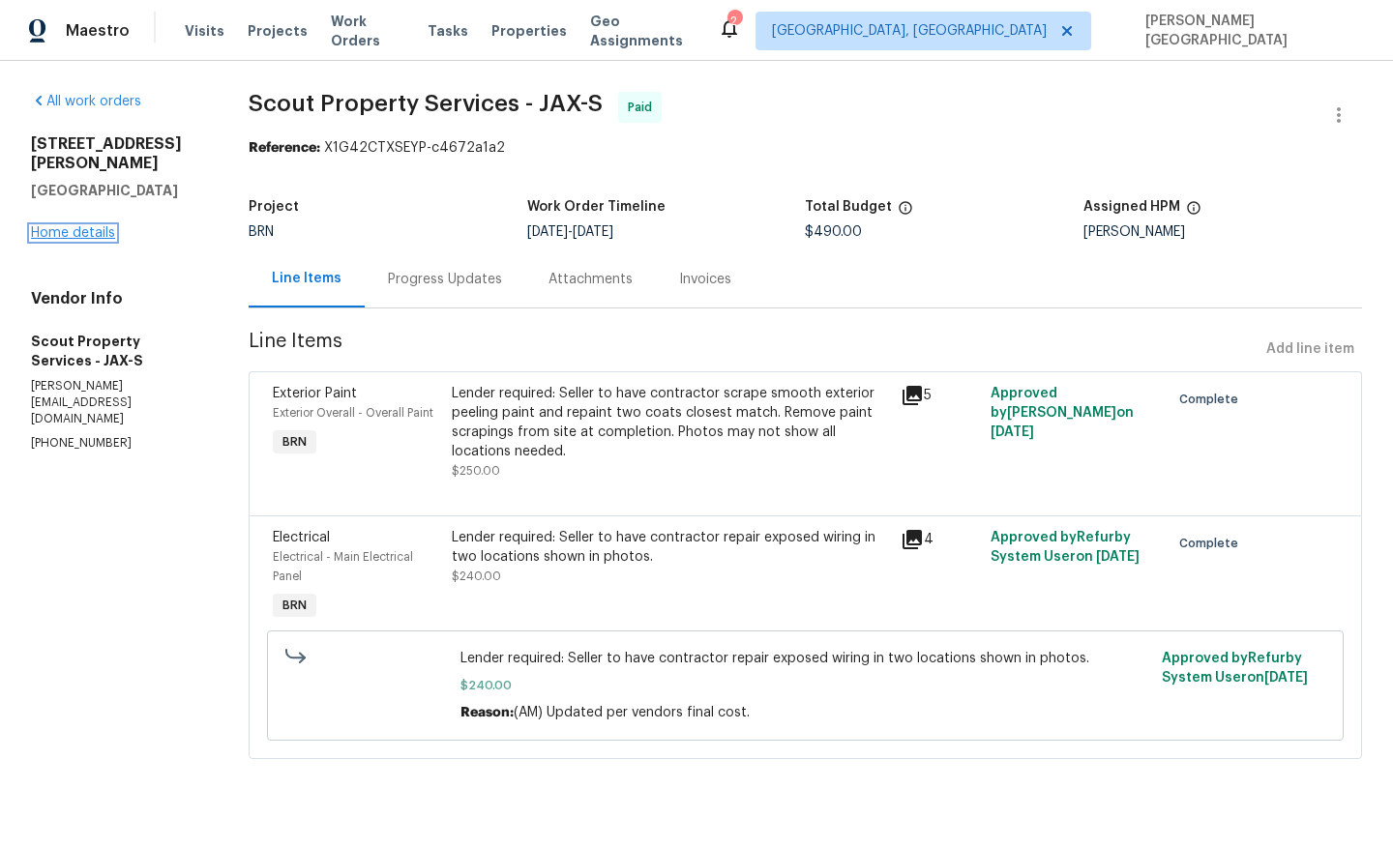
click at [72, 226] on link "Home details" at bounding box center [73, 233] width 84 height 14
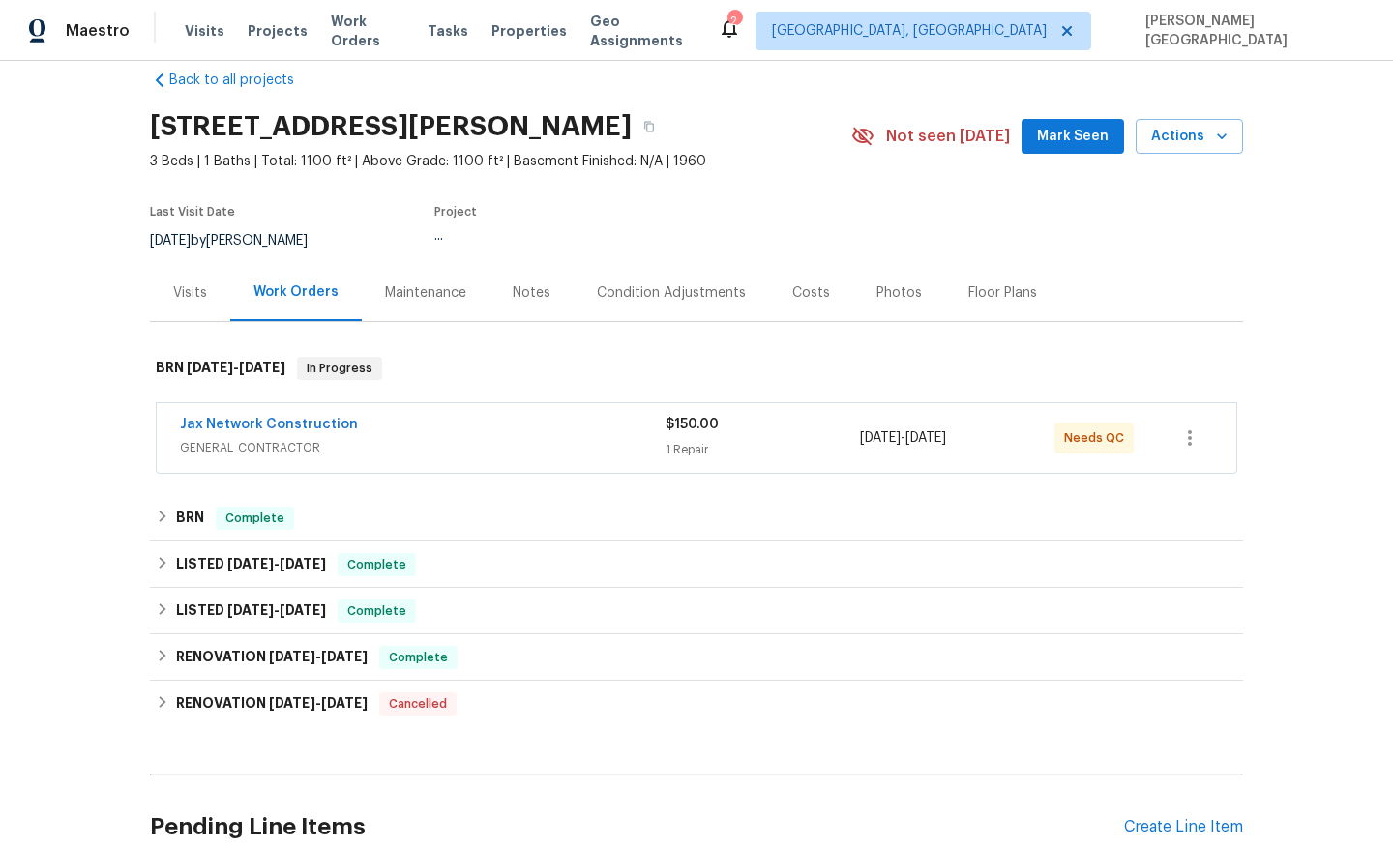
scroll to position [57, 0]
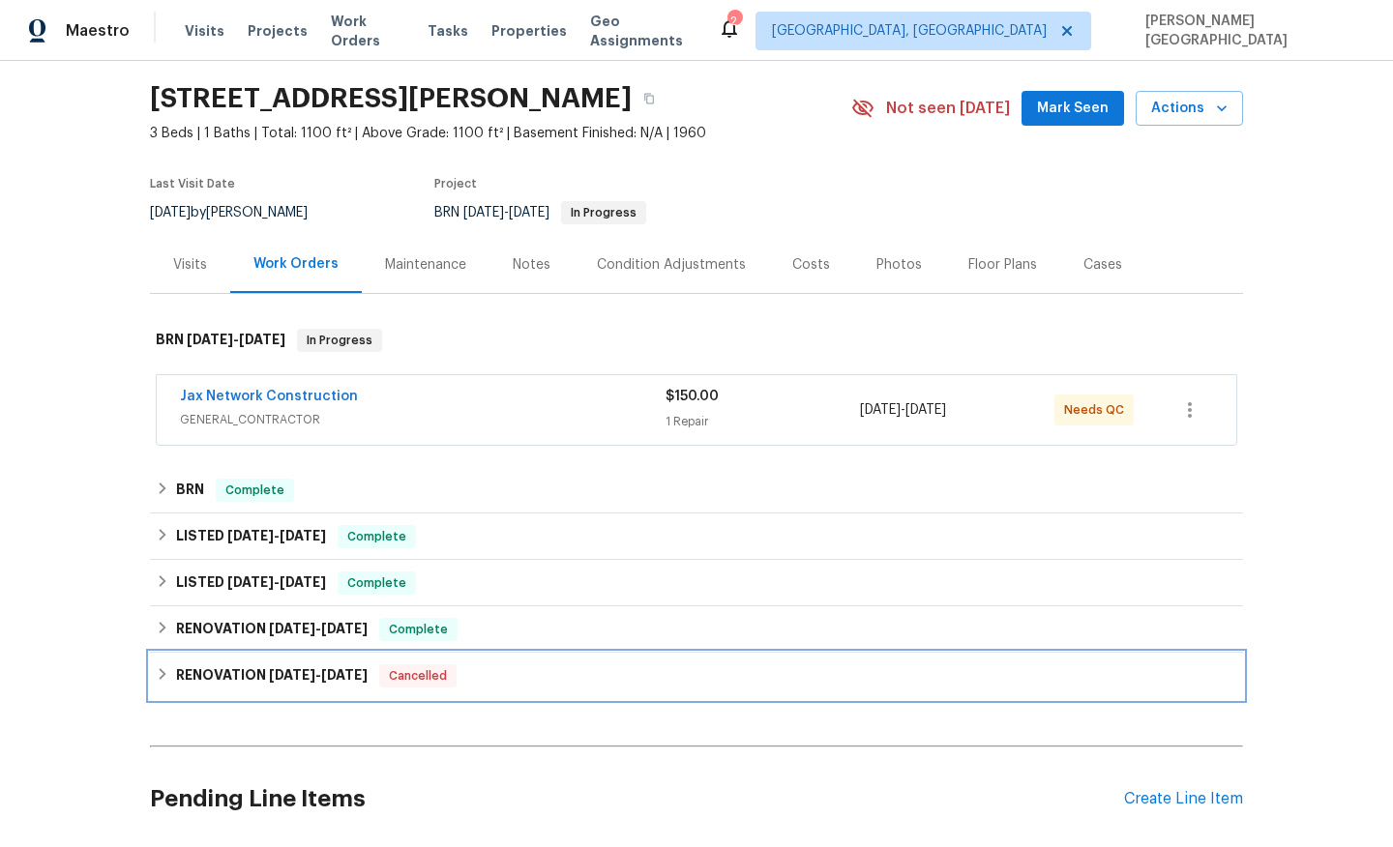
click at [241, 665] on h6 "RENOVATION 1/7/25 - 1/28/25" at bounding box center [272, 675] width 192 height 23
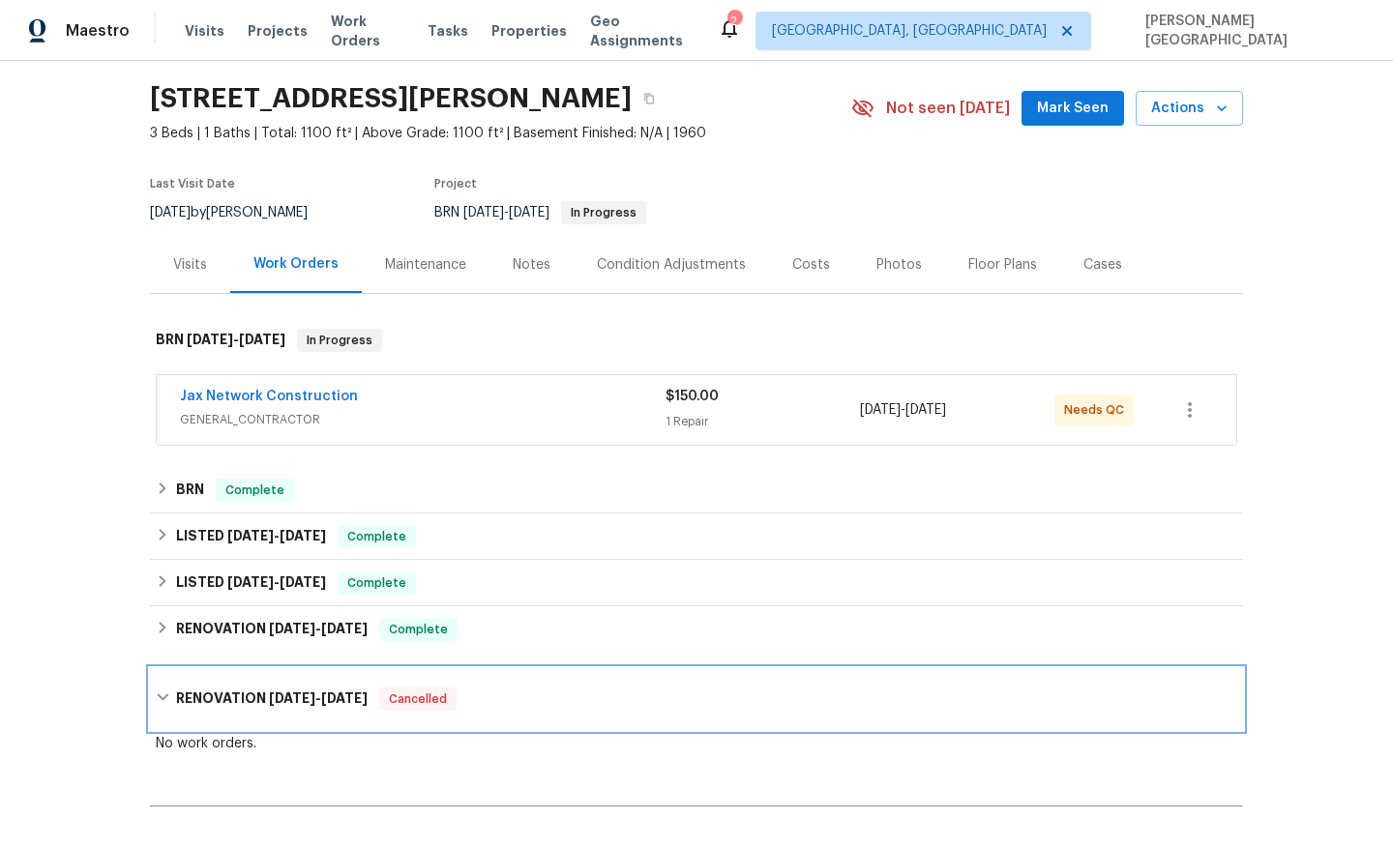
scroll to position [265, 0]
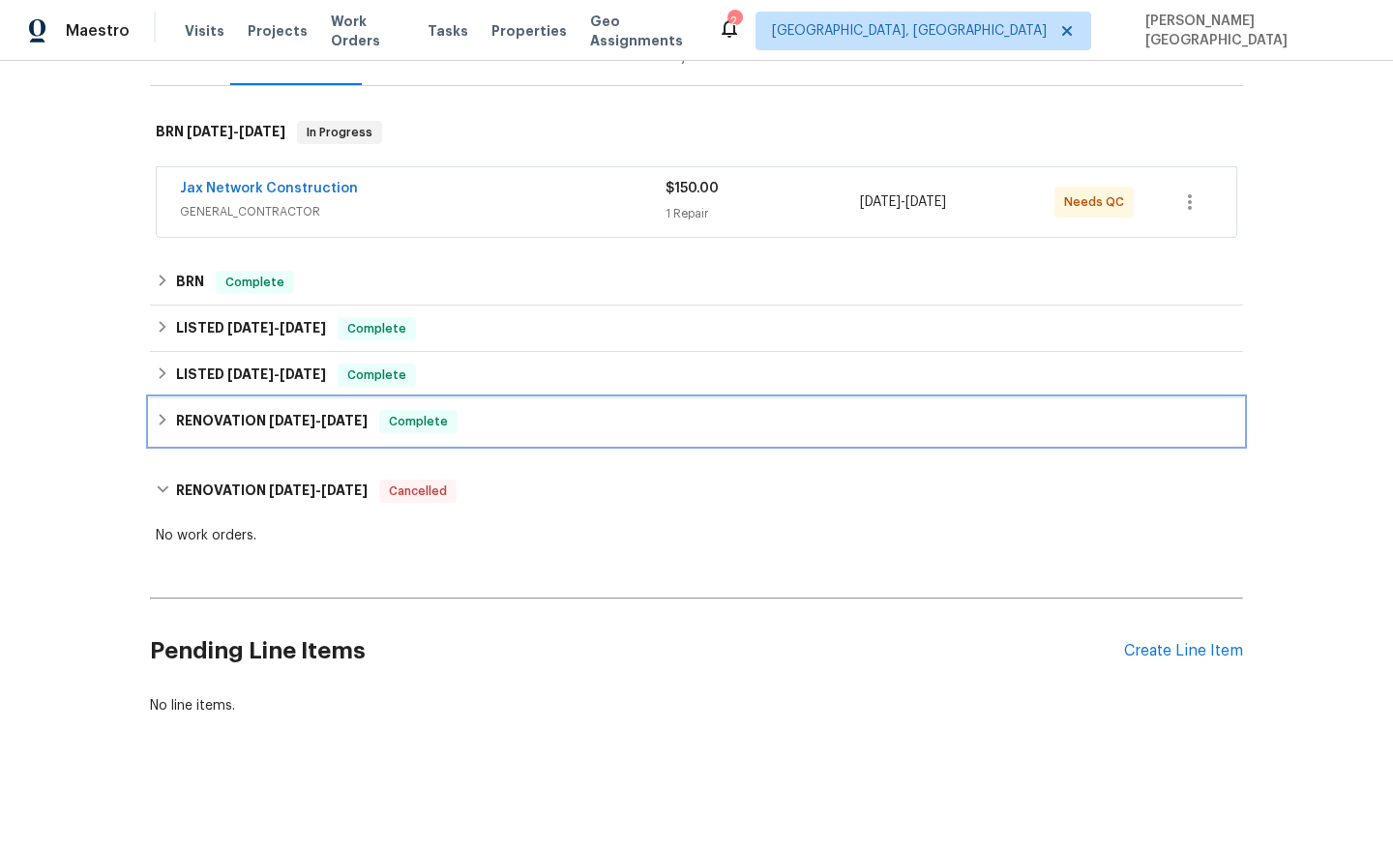
click at [187, 442] on div "RENOVATION 4/7/25 - 4/17/25 Complete" at bounding box center [696, 422] width 1093 height 46
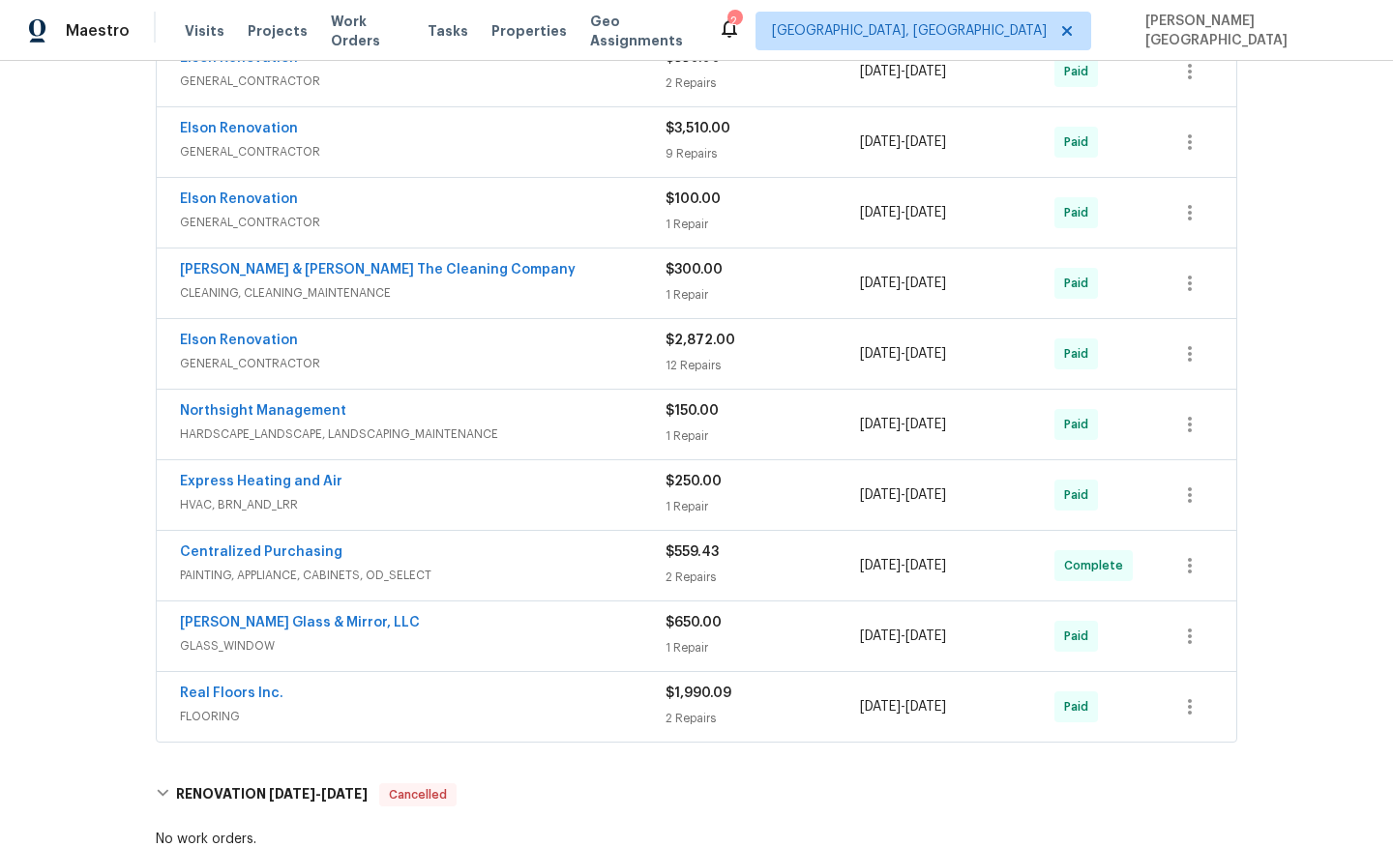
scroll to position [723, 0]
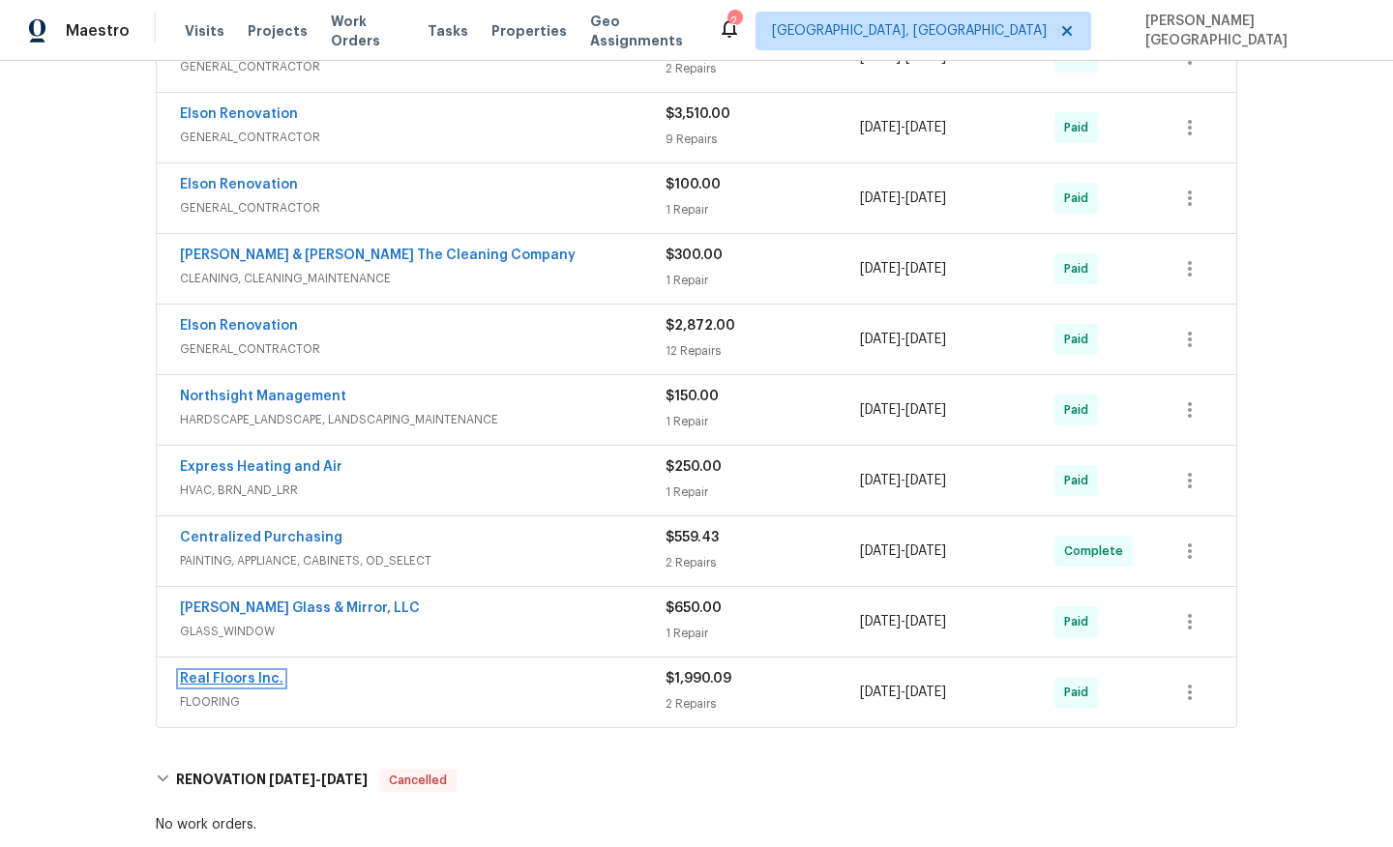
click at [252, 675] on link "Real Floors Inc." at bounding box center [231, 679] width 103 height 14
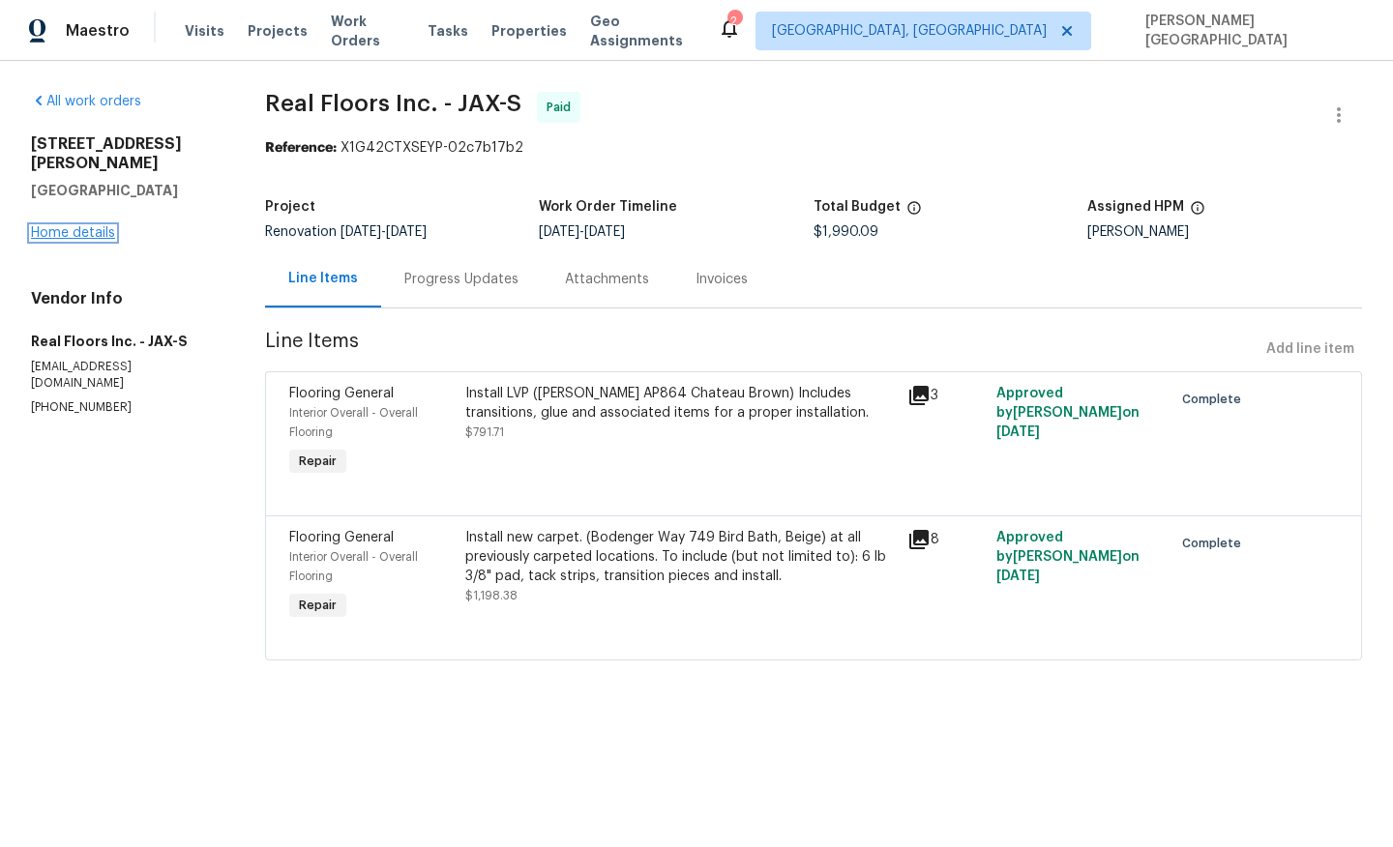
click at [101, 226] on link "Home details" at bounding box center [73, 233] width 84 height 14
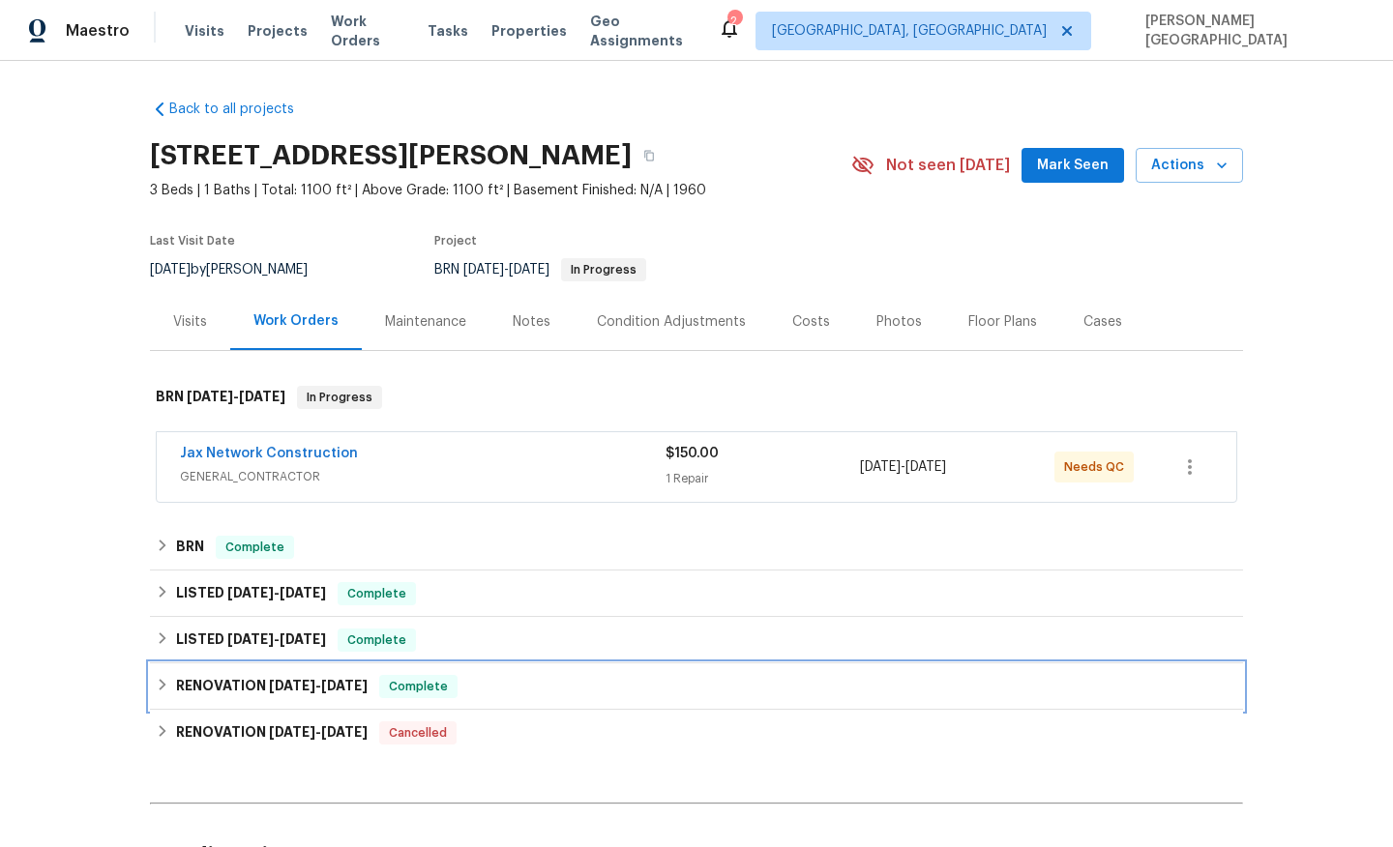
click at [195, 692] on h6 "RENOVATION 4/7/25 - 4/17/25" at bounding box center [272, 686] width 192 height 23
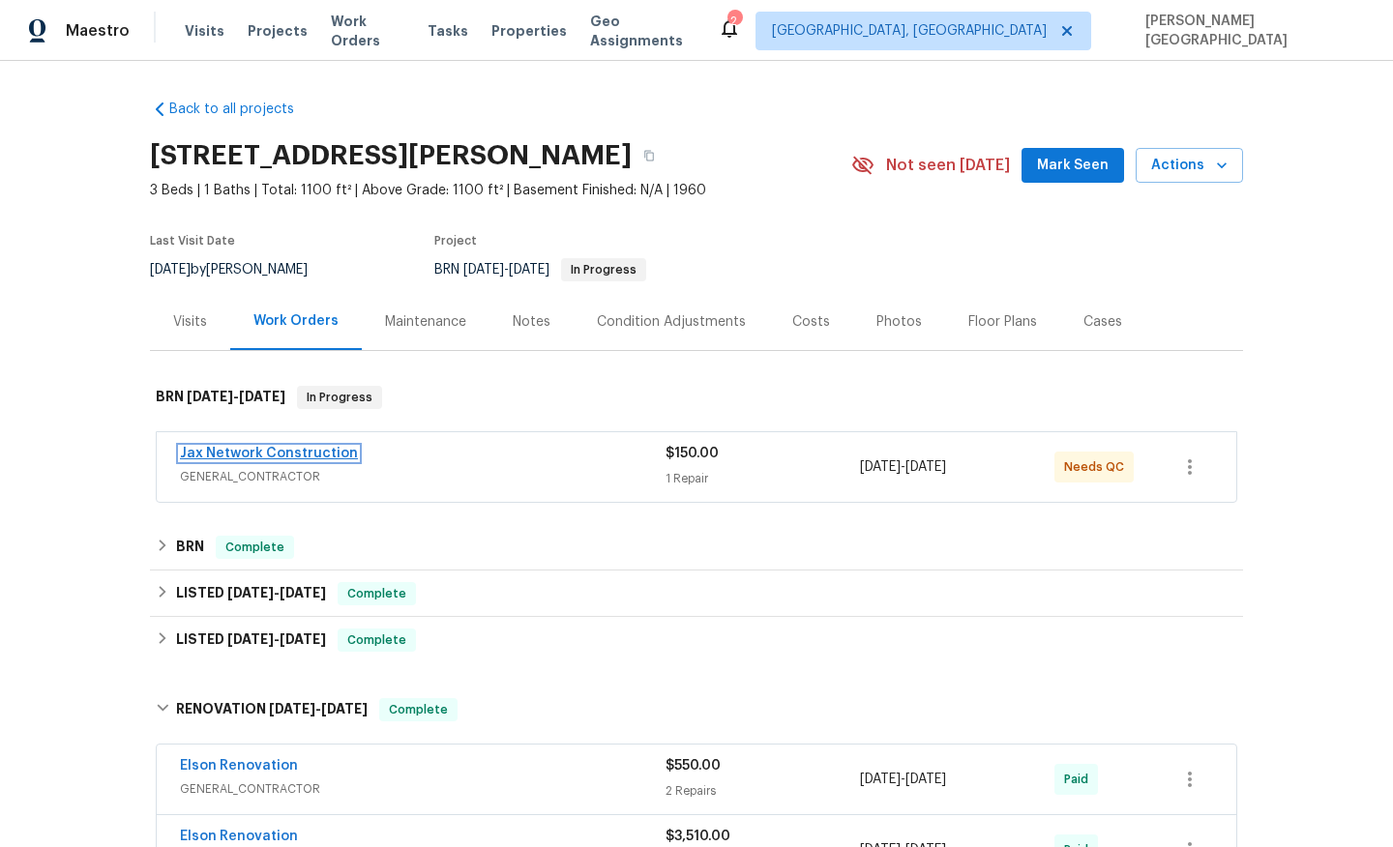
click at [263, 452] on link "Jax Network Construction" at bounding box center [269, 454] width 178 height 14
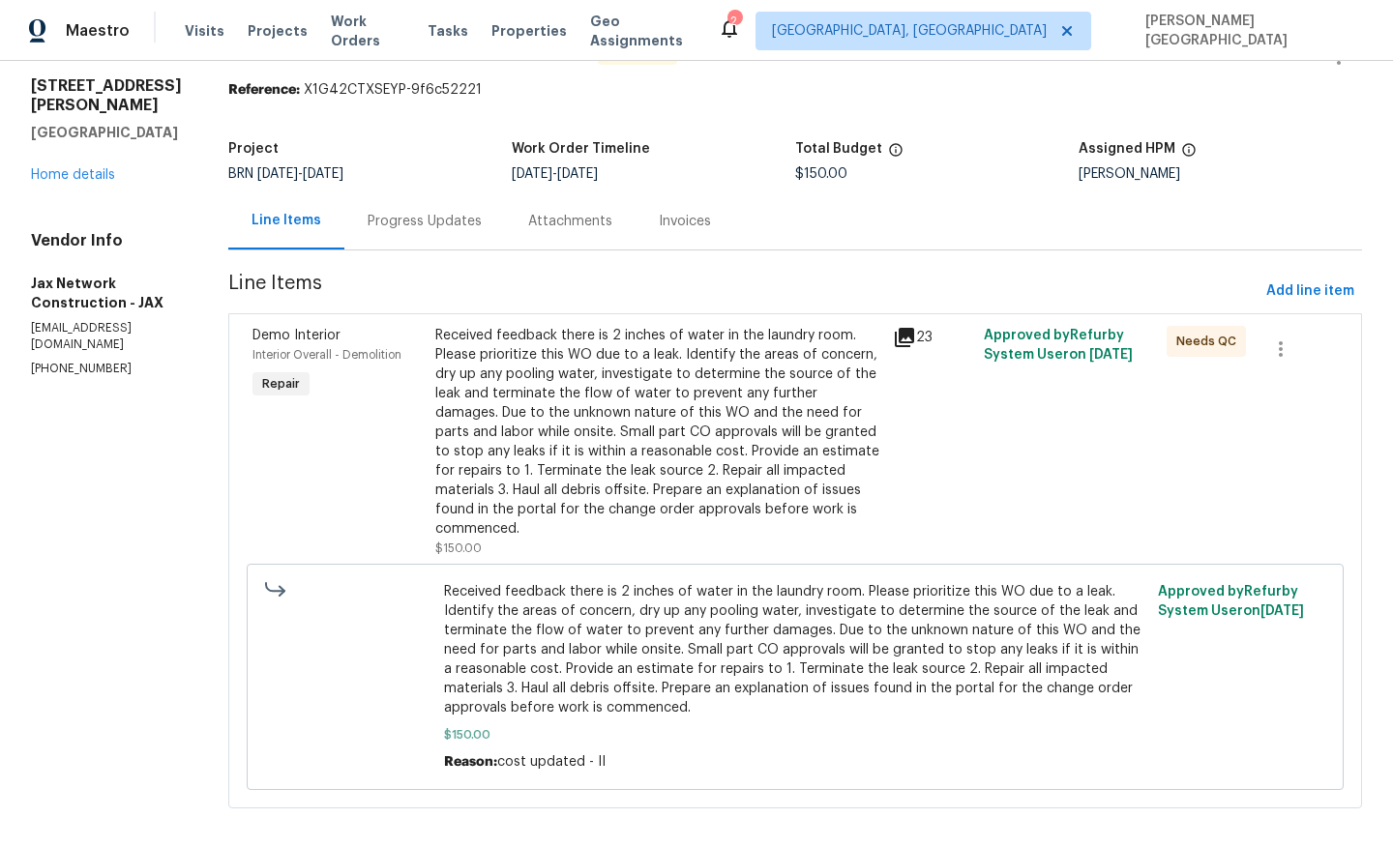
scroll to position [74, 0]
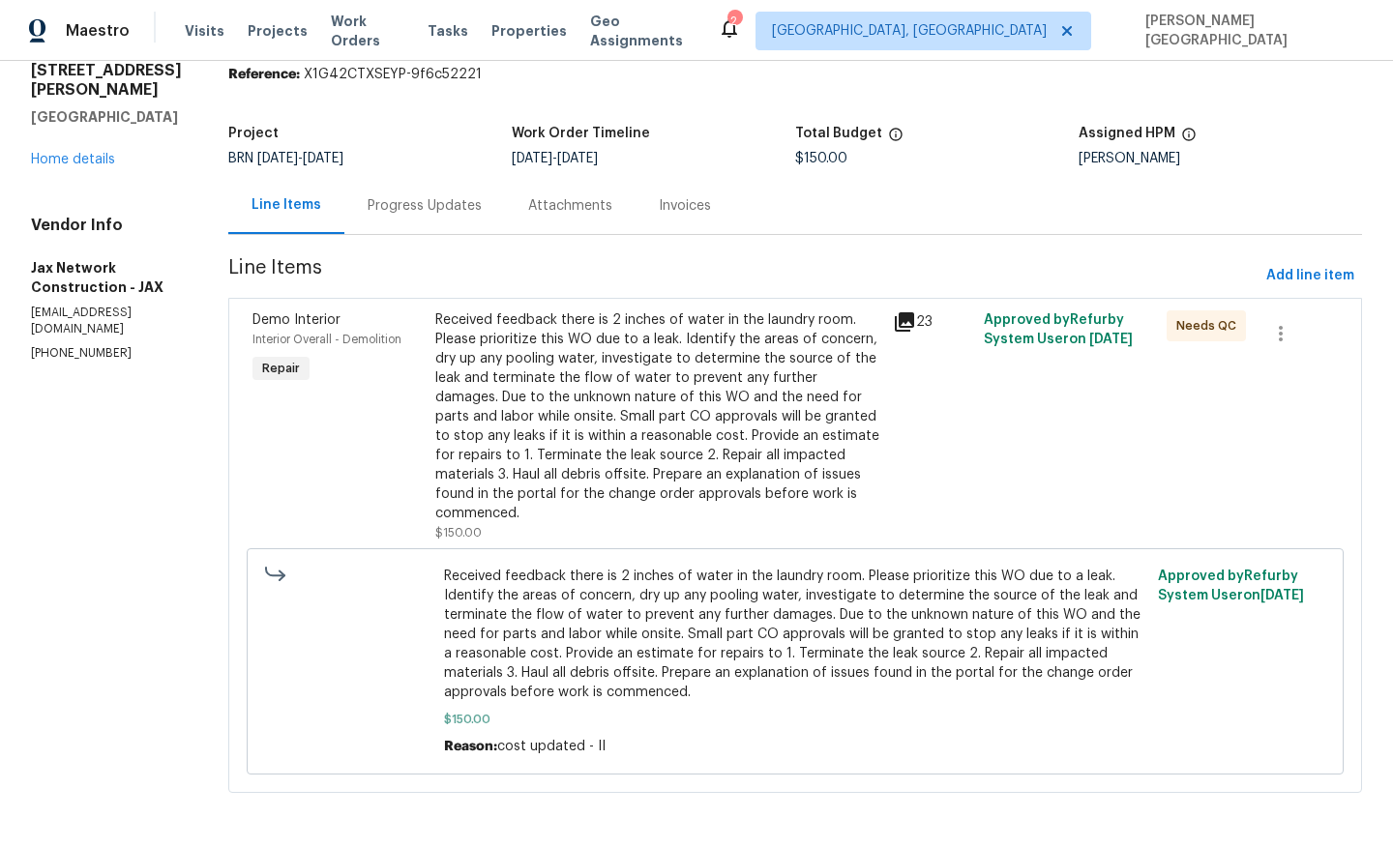
click at [440, 212] on div "Progress Updates" at bounding box center [425, 205] width 114 height 19
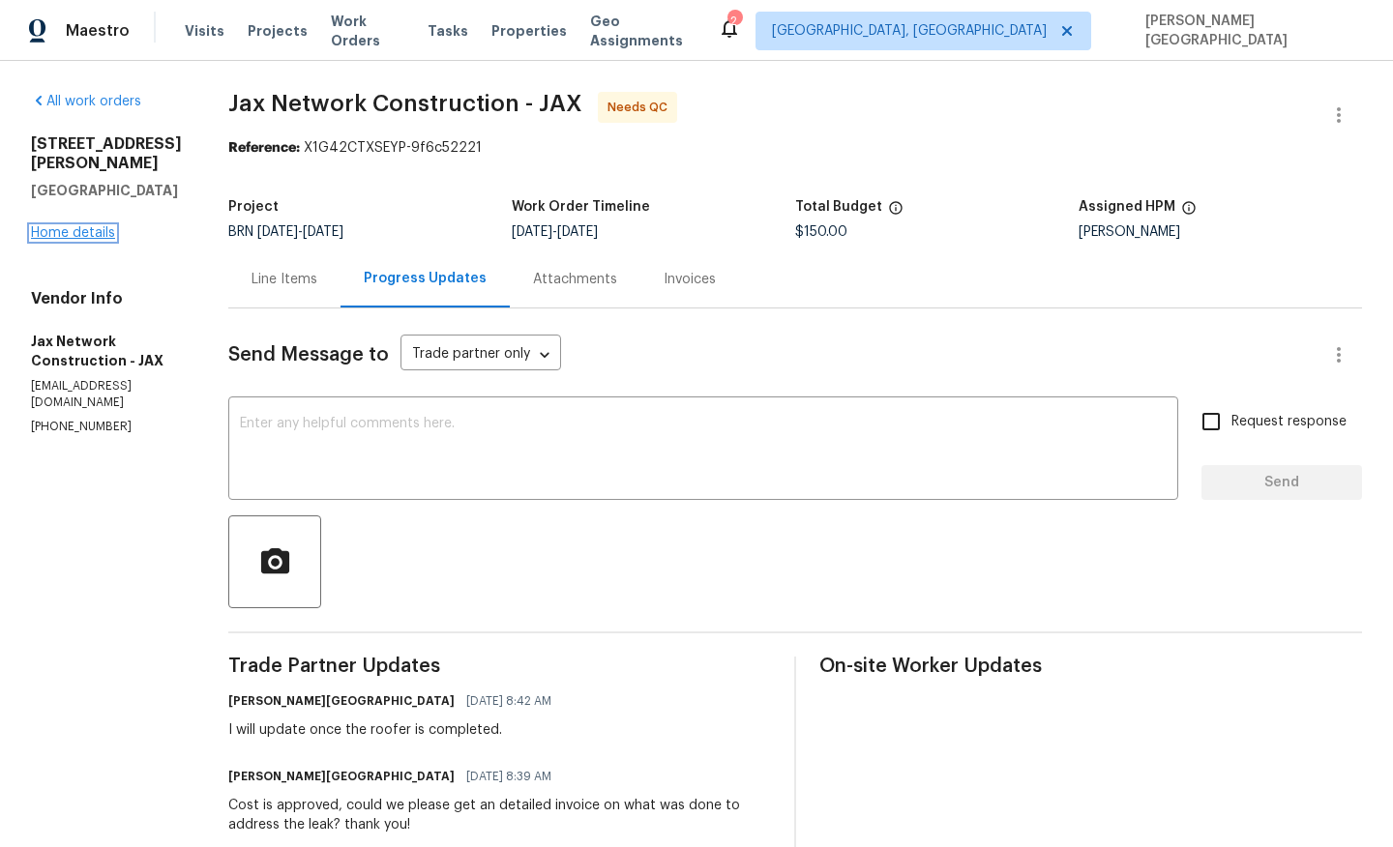
click at [90, 226] on link "Home details" at bounding box center [73, 233] width 84 height 14
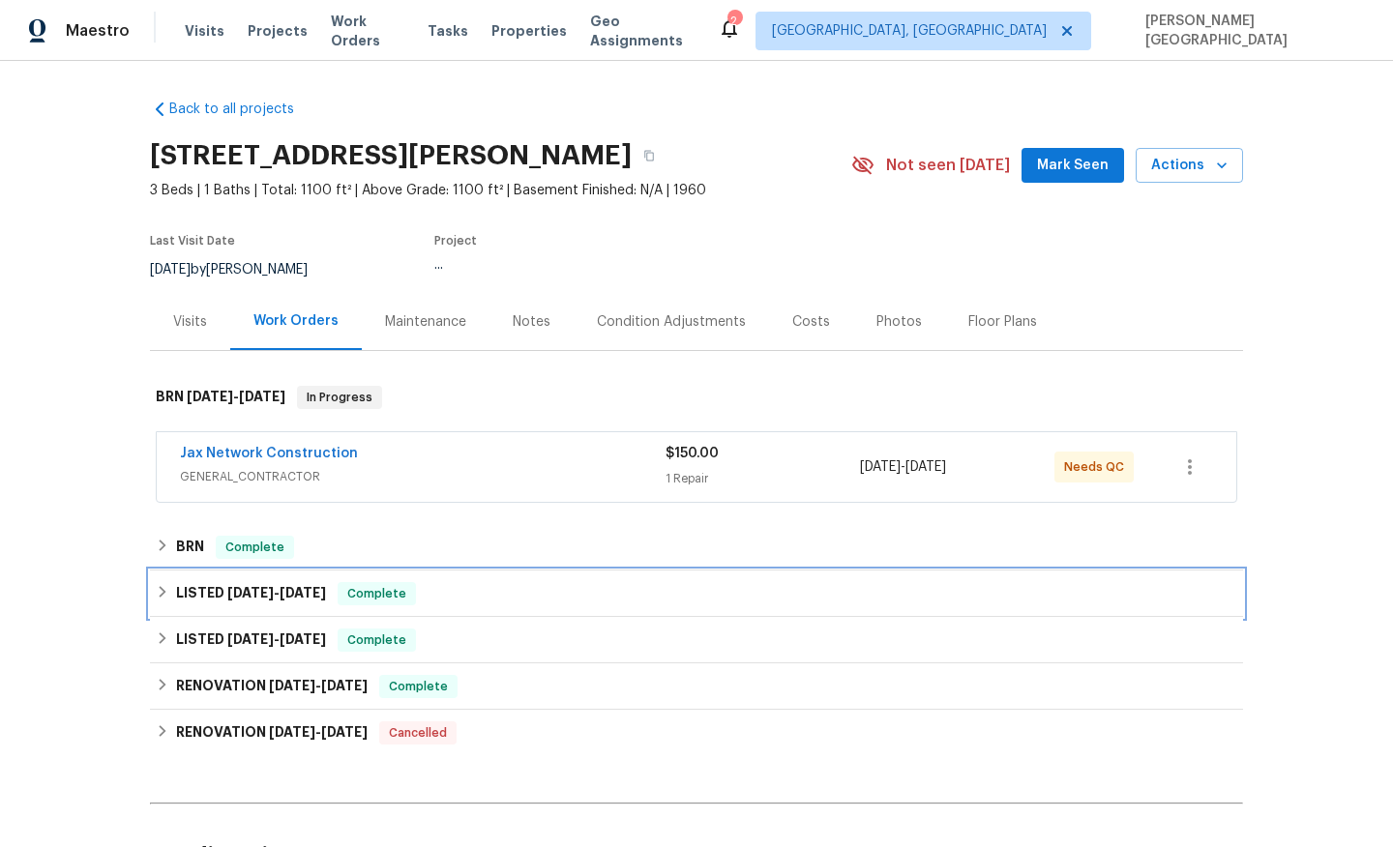
click at [221, 605] on div "LISTED 5/16/25 - 5/30/25 Complete" at bounding box center [696, 594] width 1093 height 46
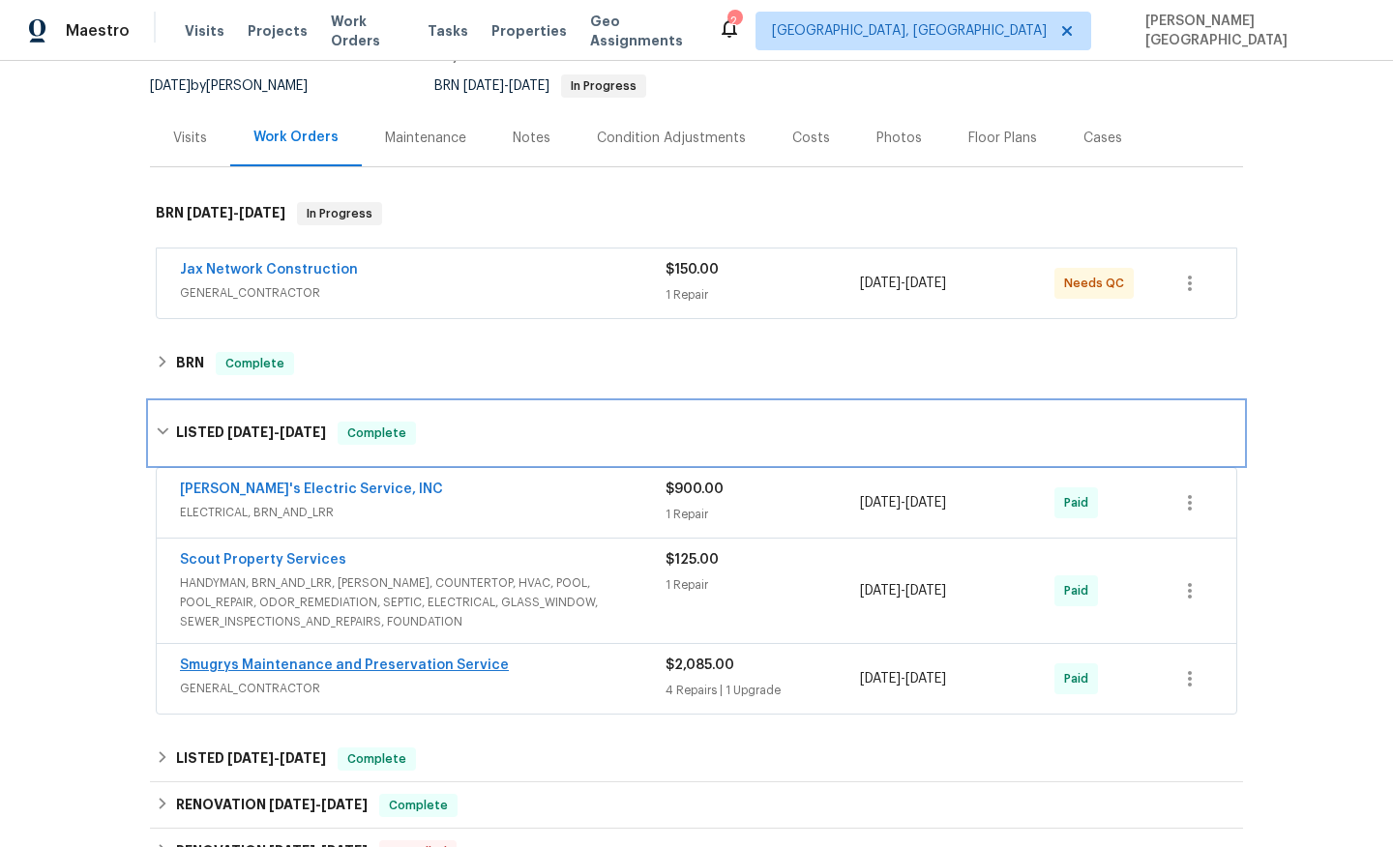
scroll to position [340, 0]
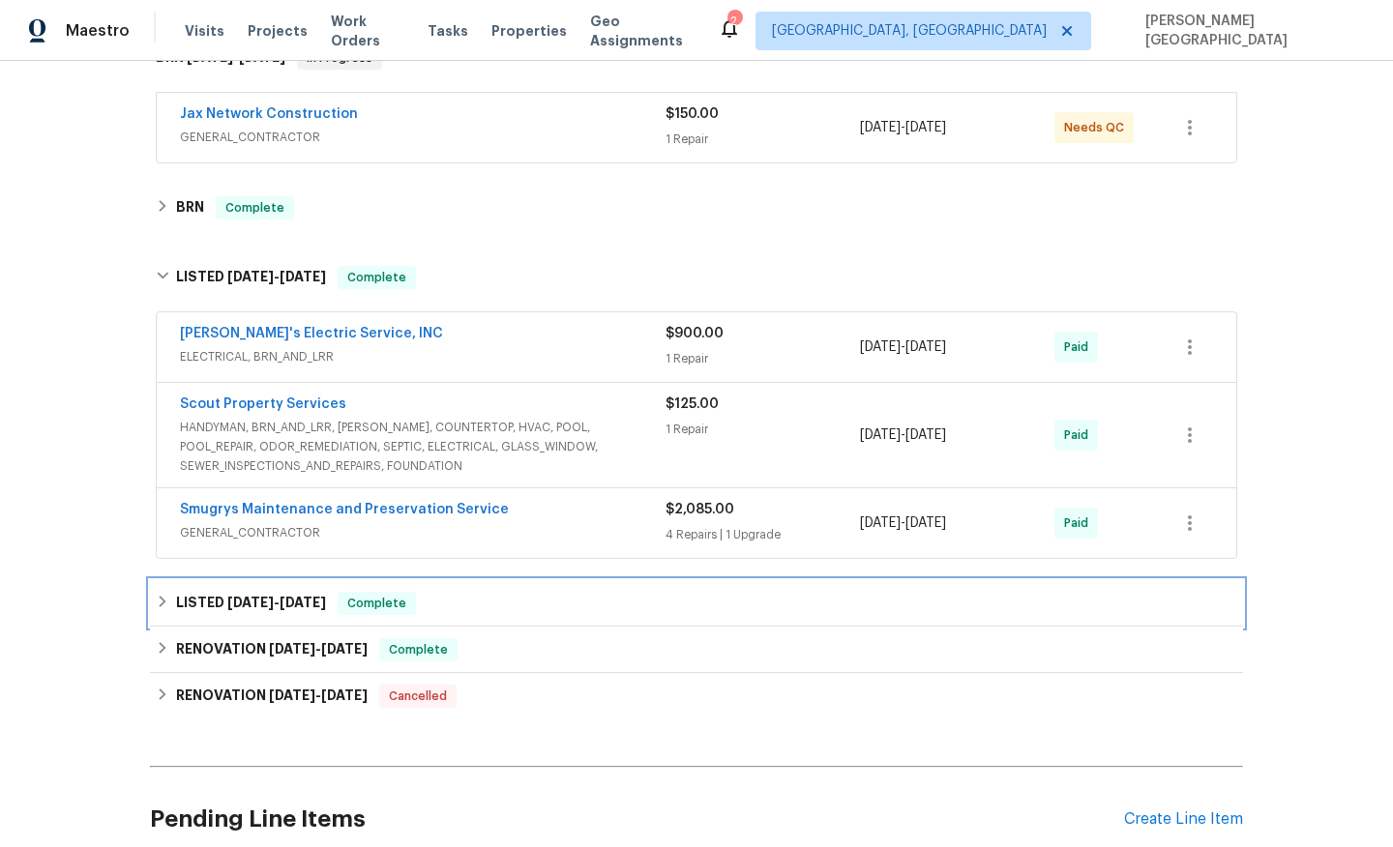
click at [279, 615] on div "LISTED 4/19/25 - 4/28/25 Complete" at bounding box center [696, 603] width 1093 height 46
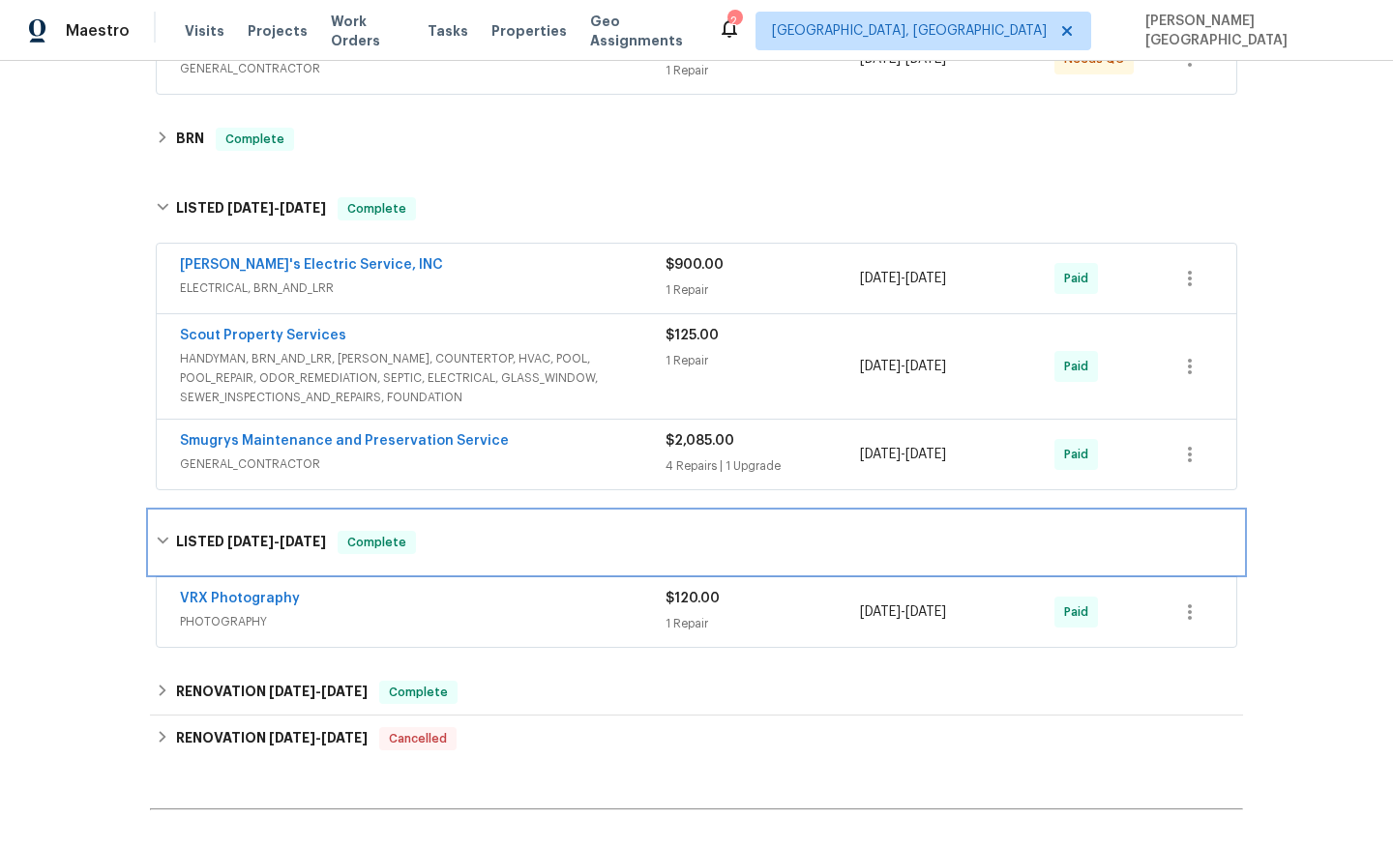
scroll to position [524, 0]
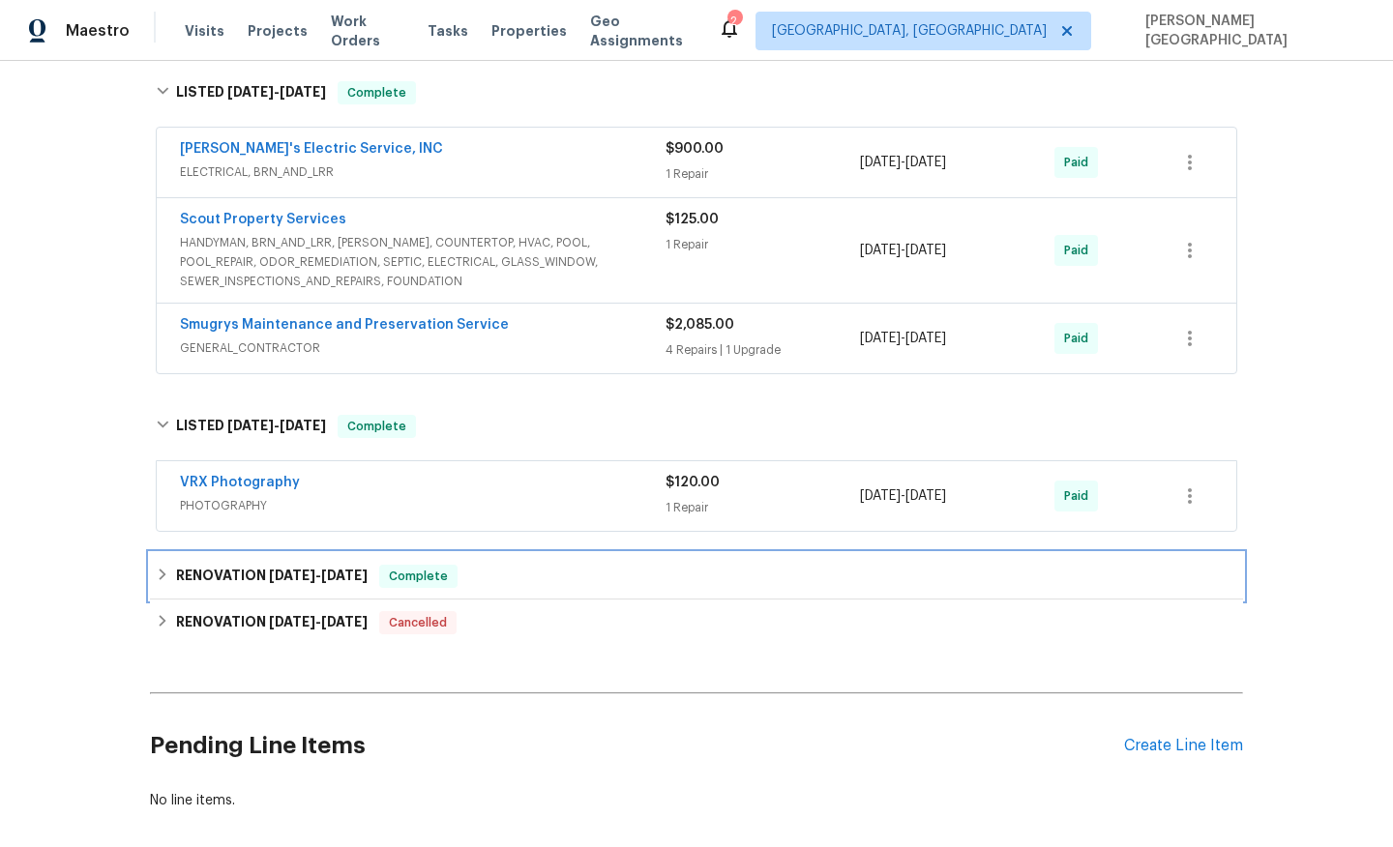
click at [244, 579] on h6 "RENOVATION 4/7/25 - 4/17/25" at bounding box center [272, 576] width 192 height 23
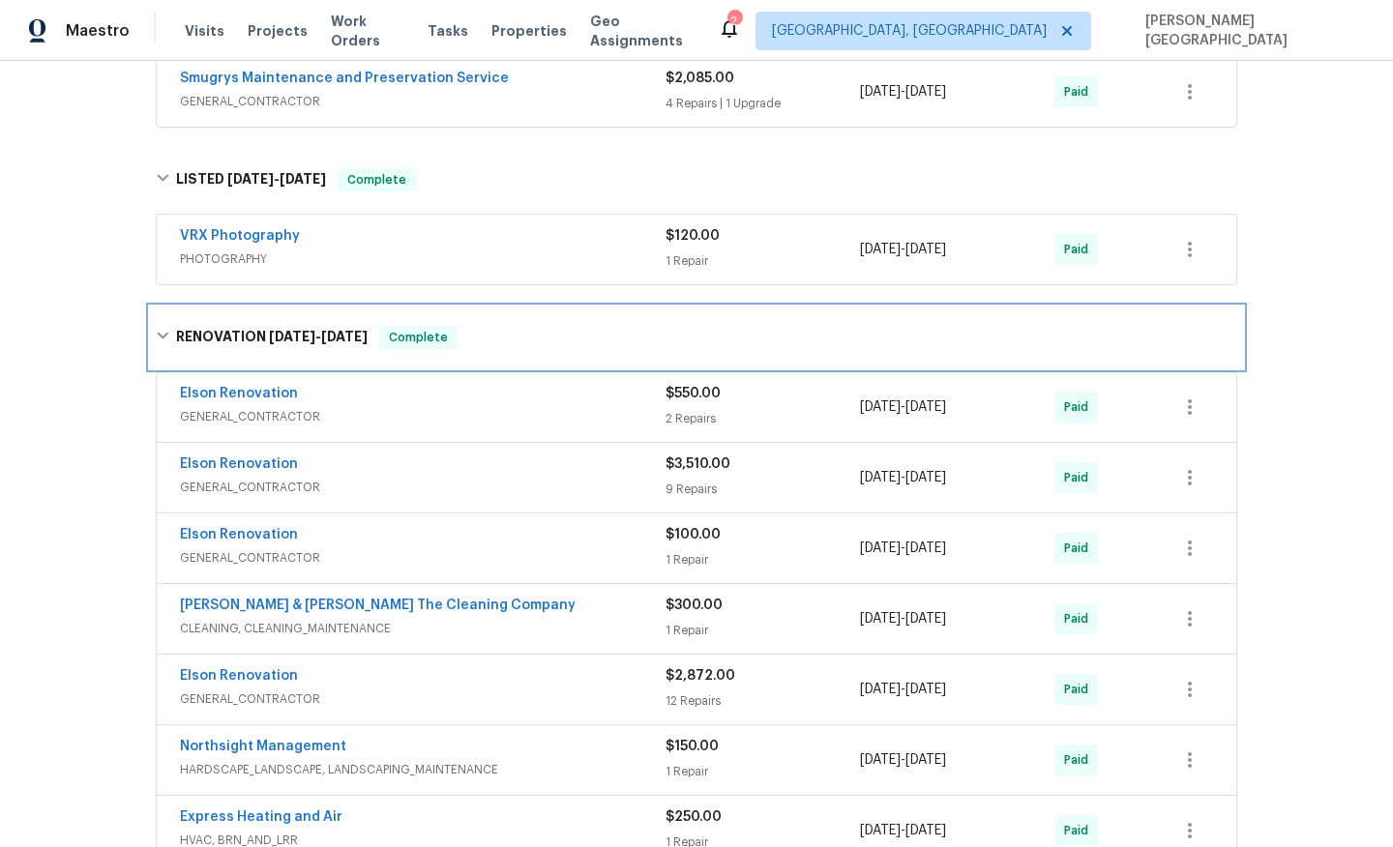
scroll to position [730, 0]
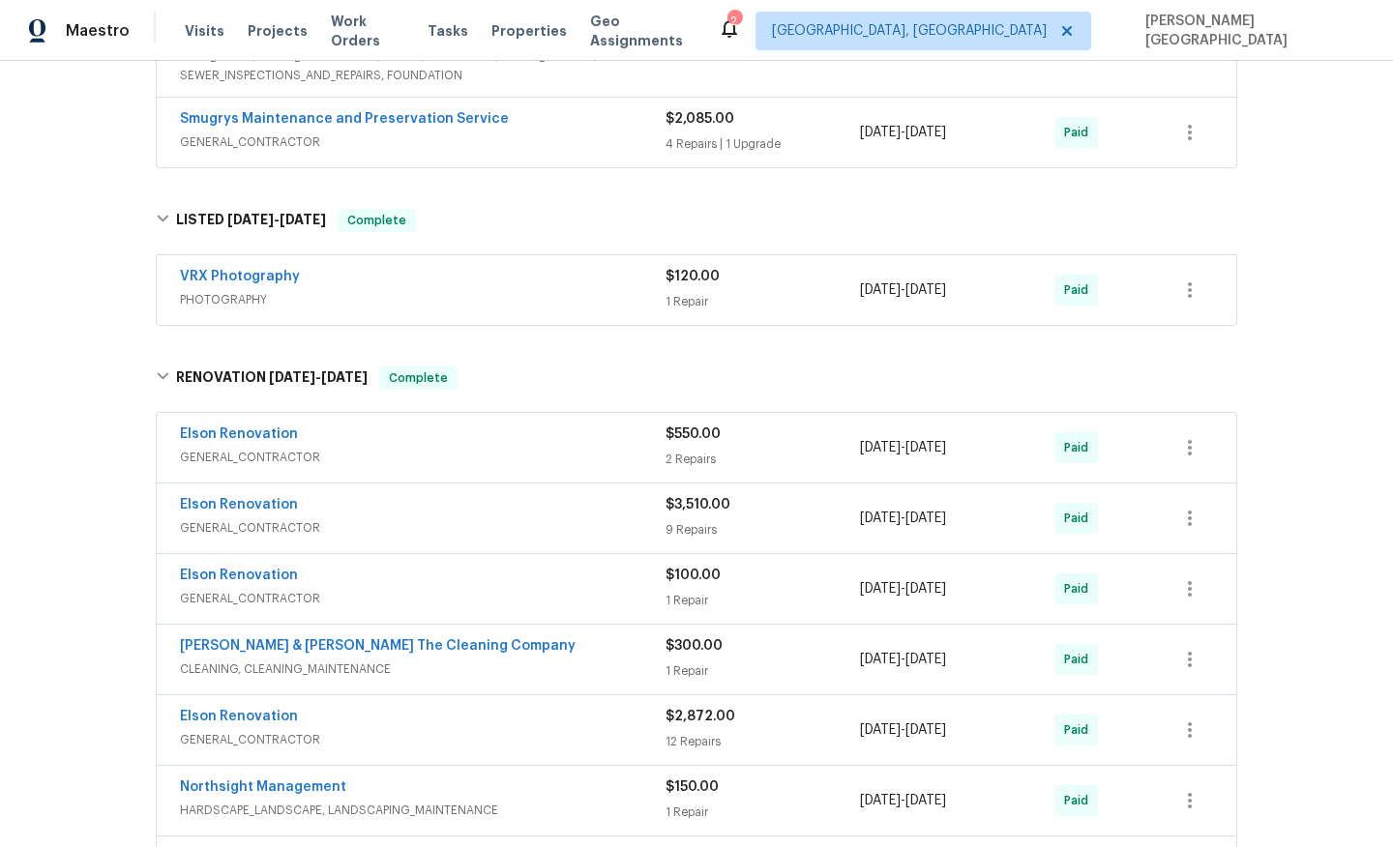
click at [242, 558] on div "Elson Renovation GENERAL_CONTRACTOR $100.00 1 Repair 4/17/2025 - 4/17/2025 Paid" at bounding box center [696, 589] width 1079 height 70
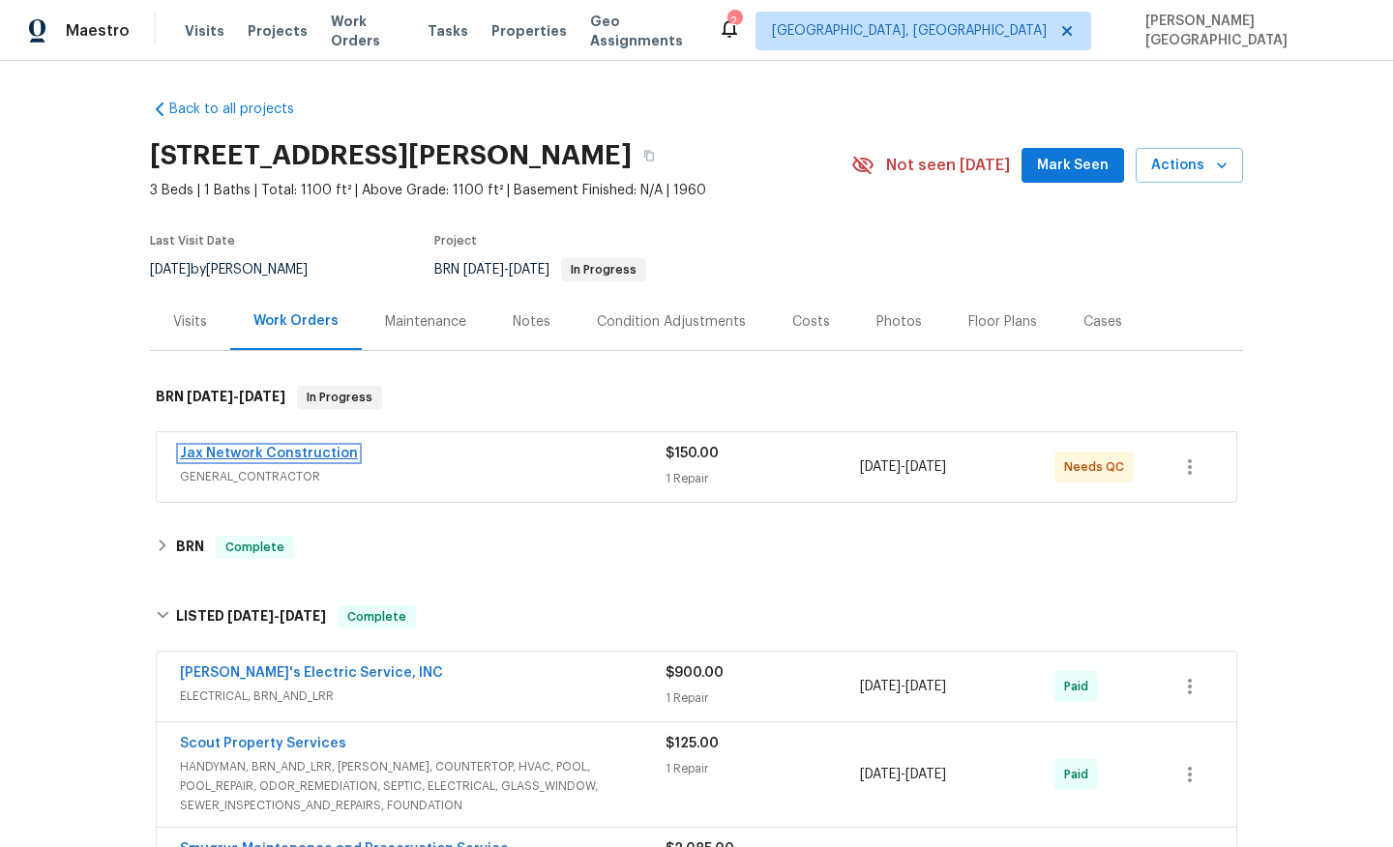
click at [313, 455] on link "Jax Network Construction" at bounding box center [269, 454] width 178 height 14
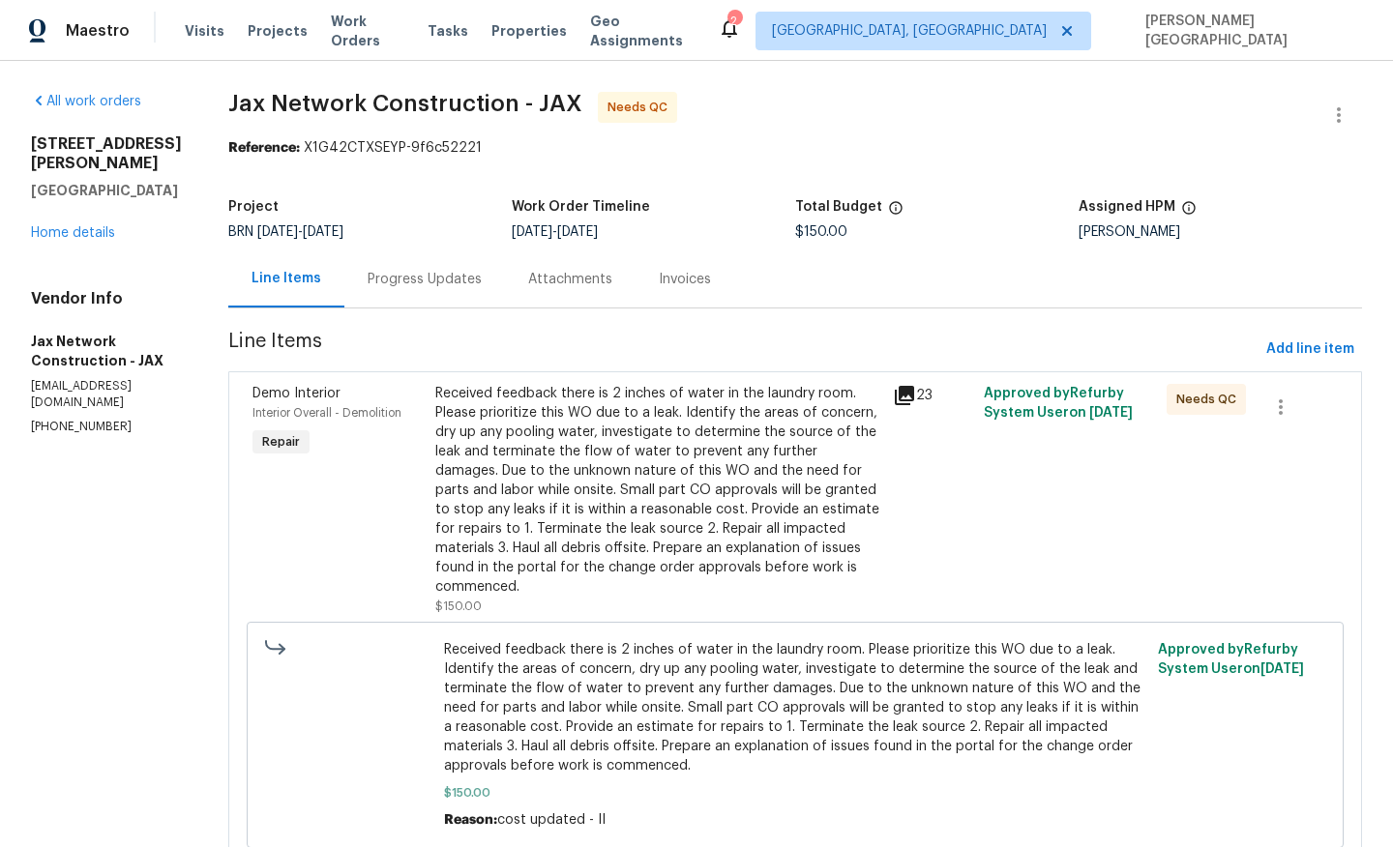
click at [597, 535] on div "Received feedback there is 2 inches of water in the laundry room. Please priori…" at bounding box center [658, 490] width 446 height 213
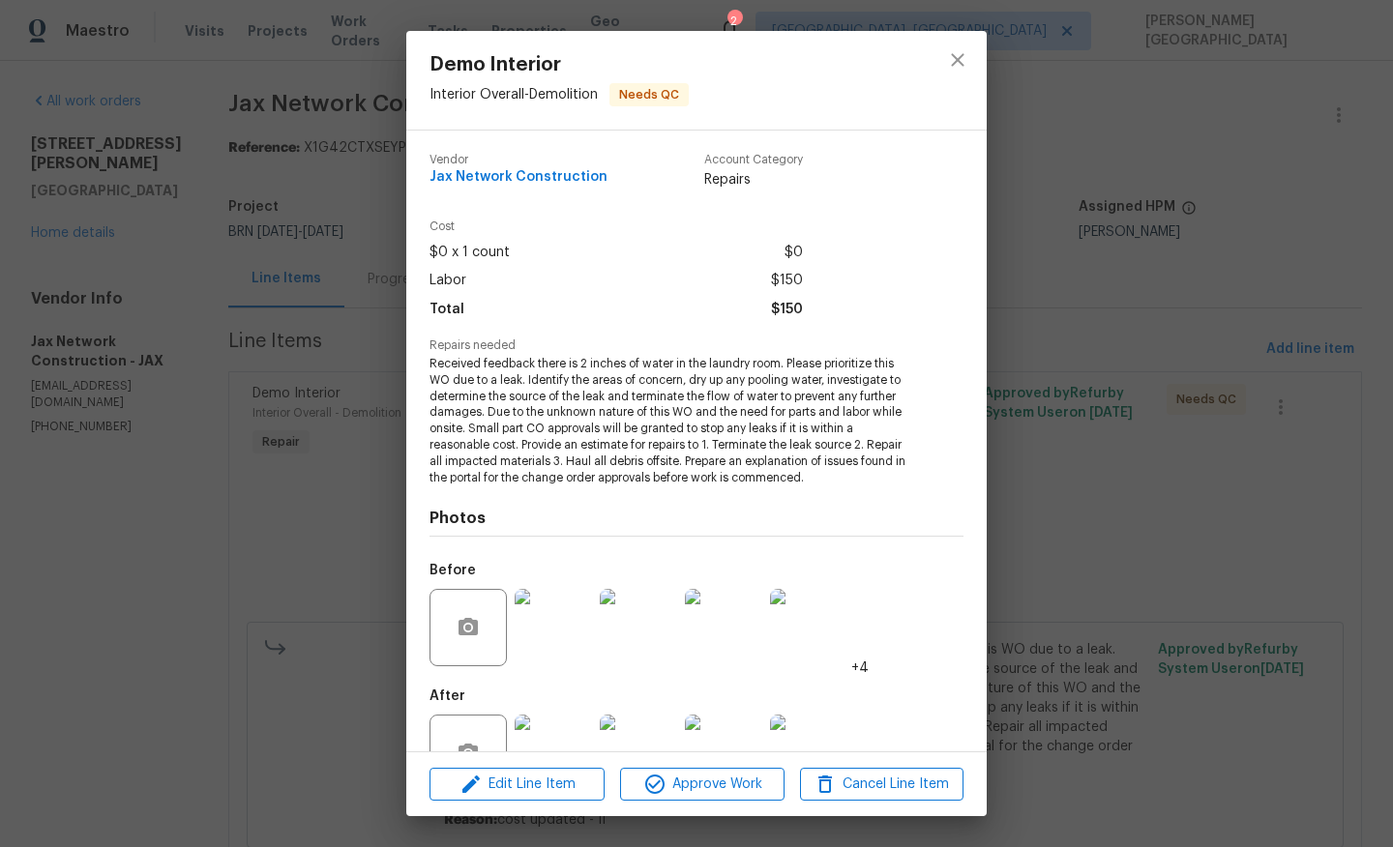
scroll to position [61, 0]
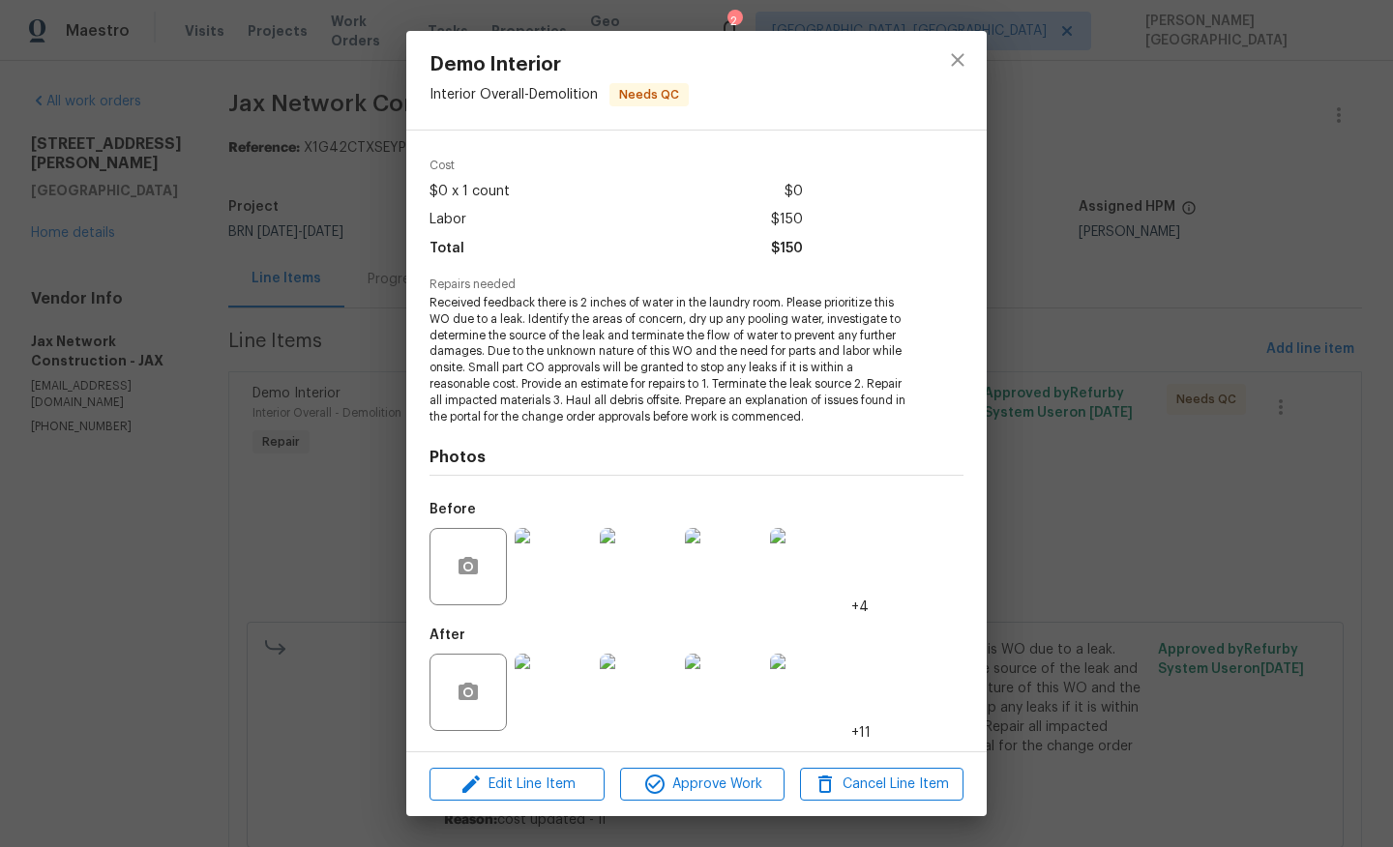
click at [578, 700] on img at bounding box center [553, 692] width 77 height 77
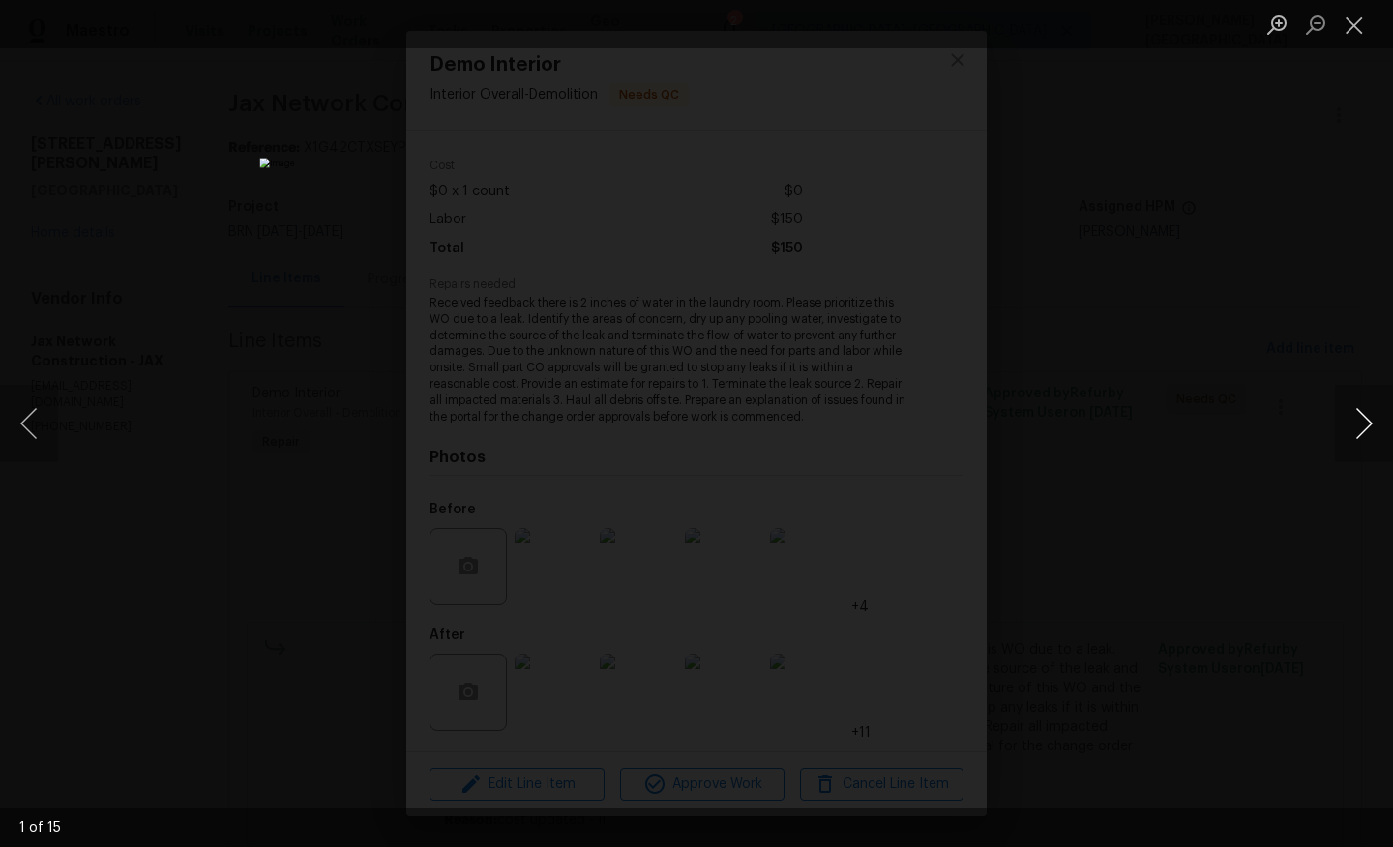
click at [1375, 431] on button "Next image" at bounding box center [1364, 423] width 58 height 77
click at [1337, 186] on div "Lightbox" at bounding box center [696, 423] width 1393 height 847
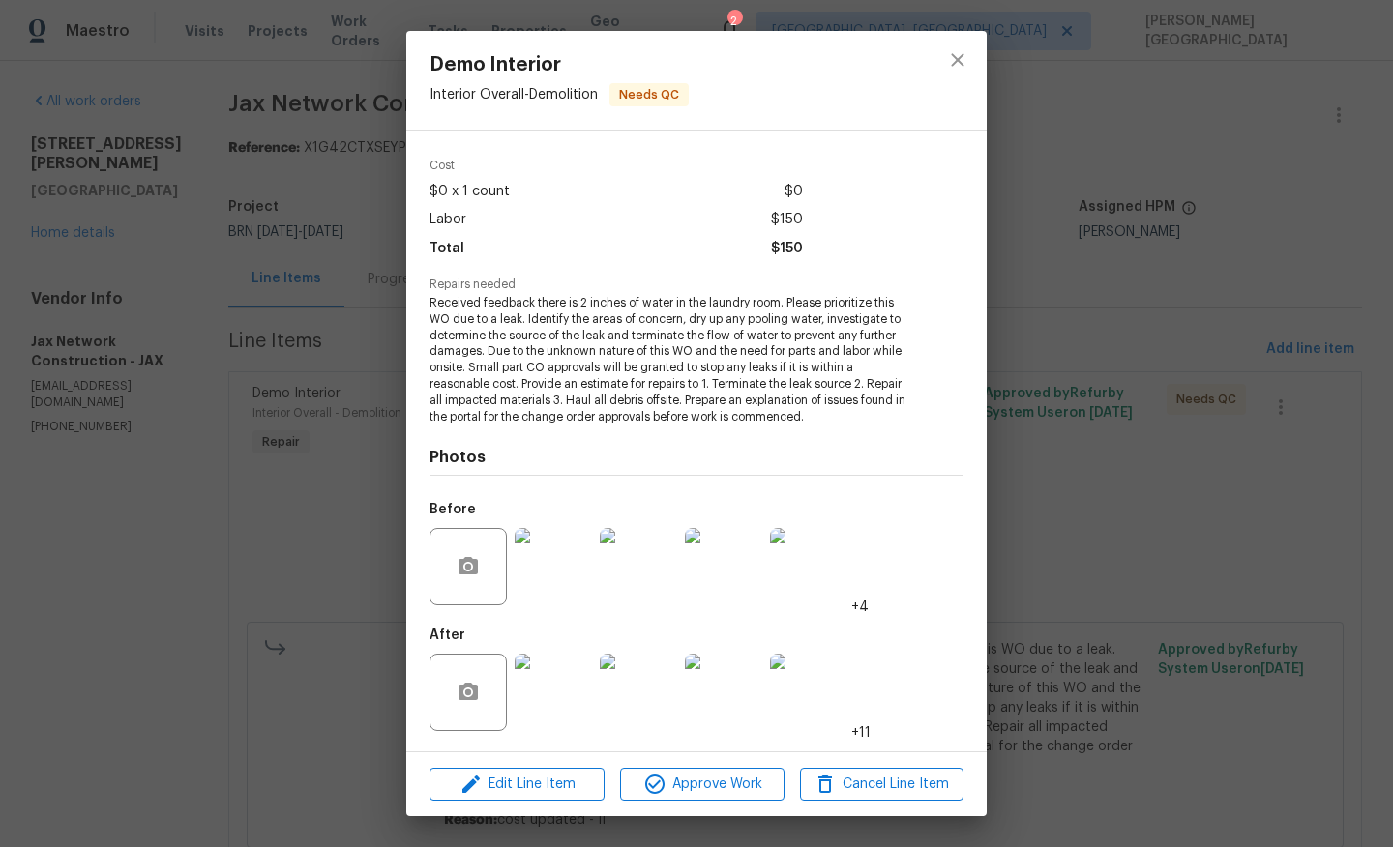
click at [1099, 417] on div "Demo Interior Interior Overall - Demolition Needs QC Vendor Jax Network Constru…" at bounding box center [696, 423] width 1393 height 847
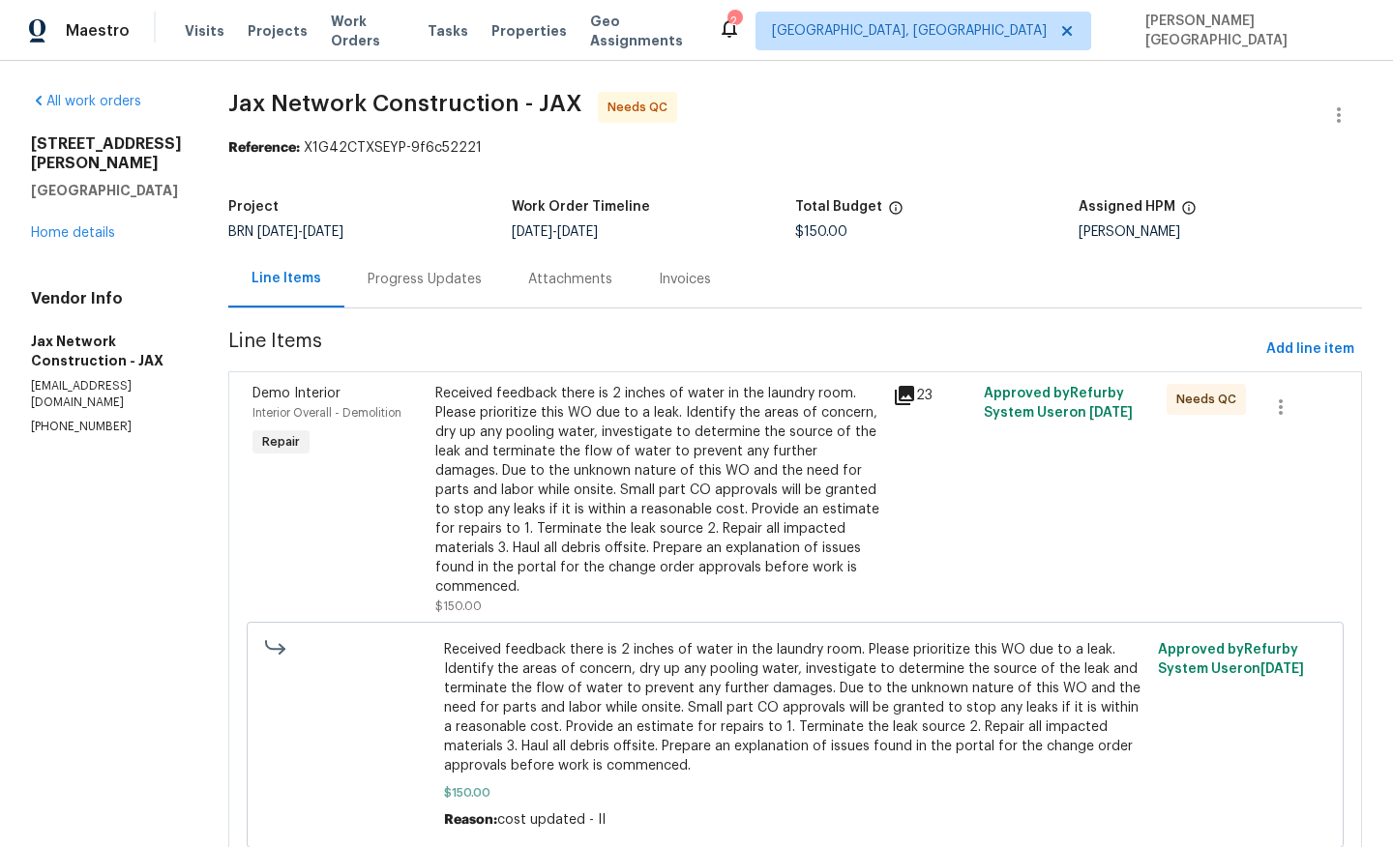
click at [406, 294] on div "Progress Updates" at bounding box center [424, 279] width 161 height 57
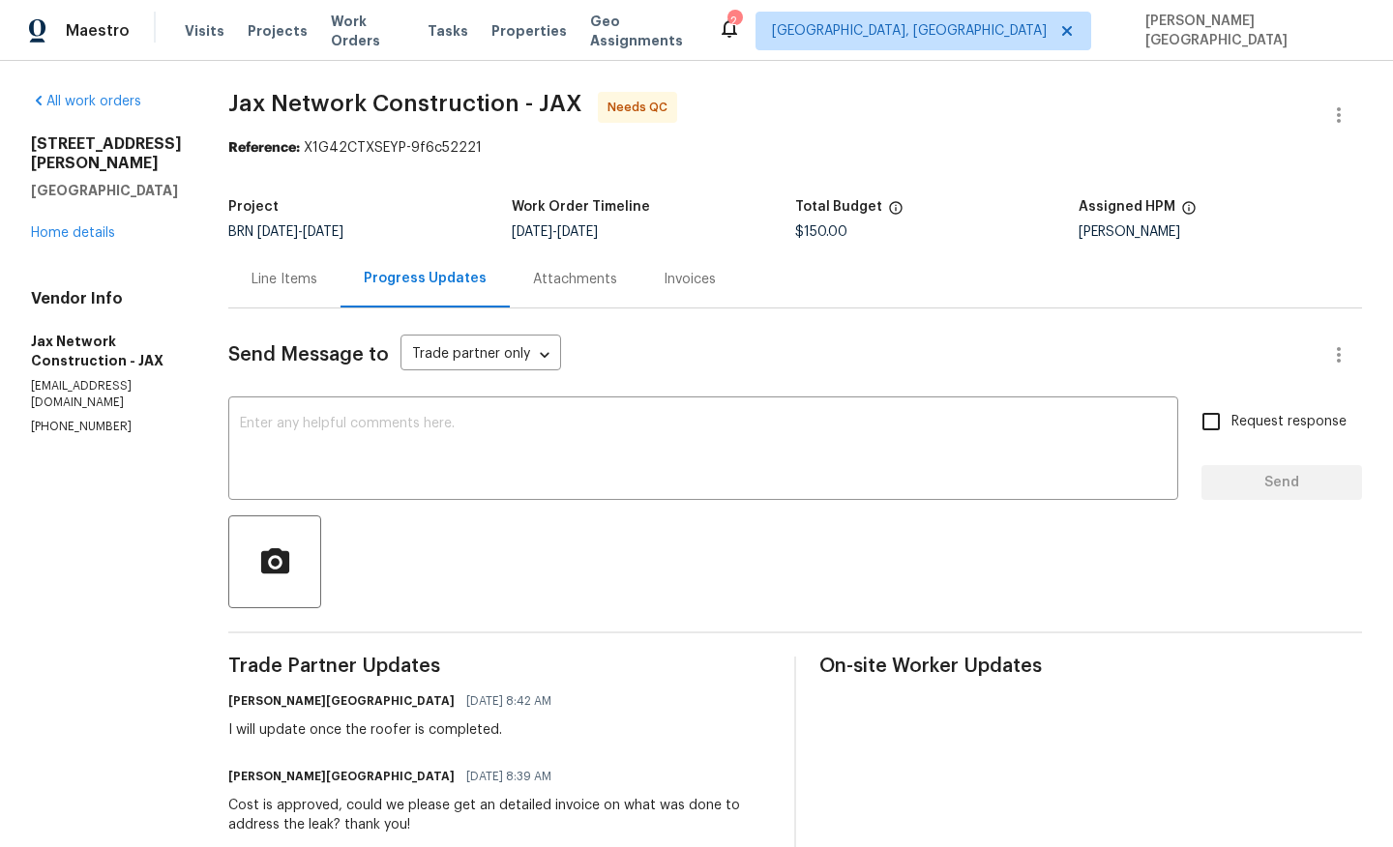
click at [283, 282] on div "Line Items" at bounding box center [284, 279] width 66 height 19
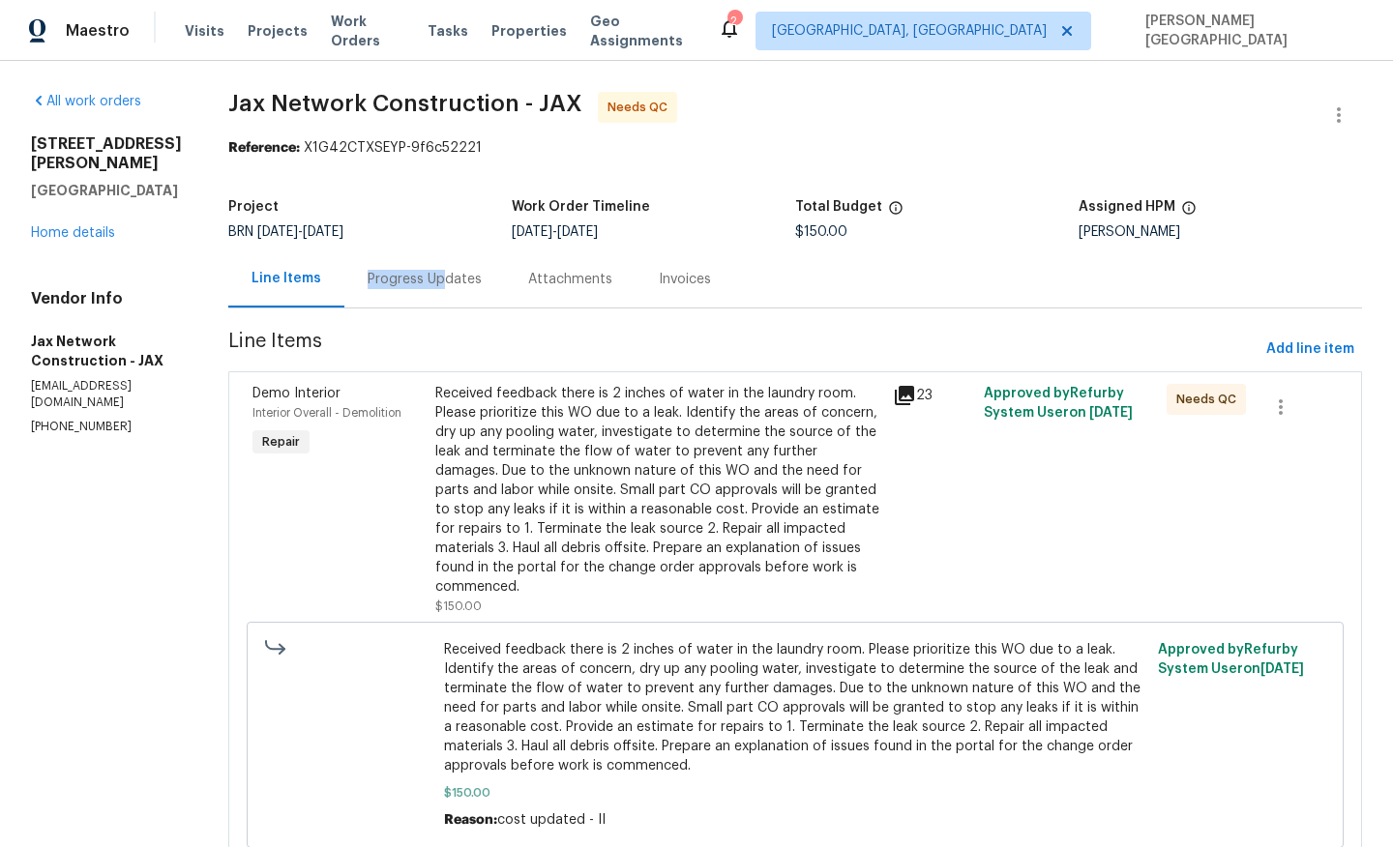
click at [461, 270] on div "Progress Updates" at bounding box center [425, 279] width 114 height 19
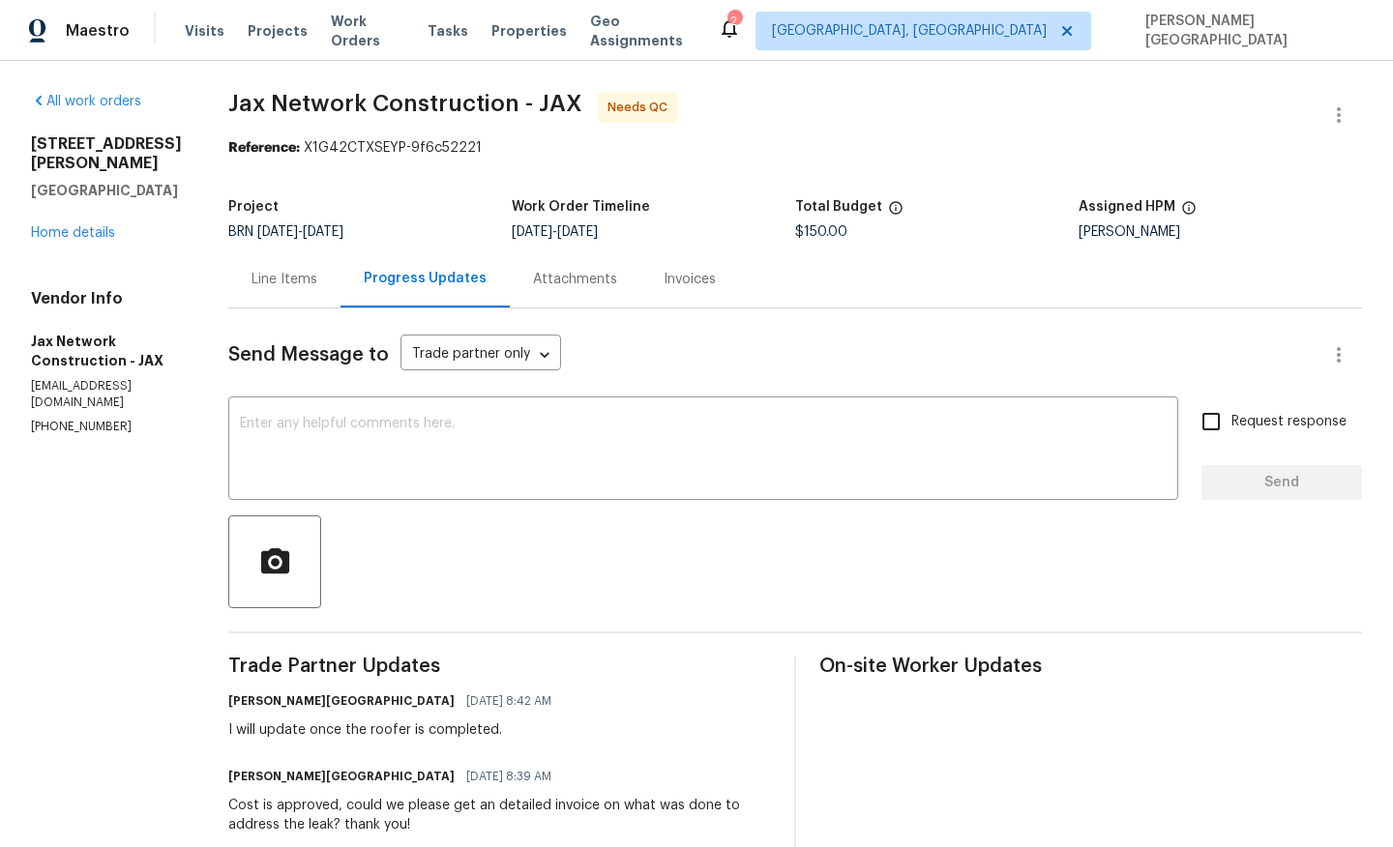
click at [317, 295] on div "Line Items" at bounding box center [284, 279] width 112 height 57
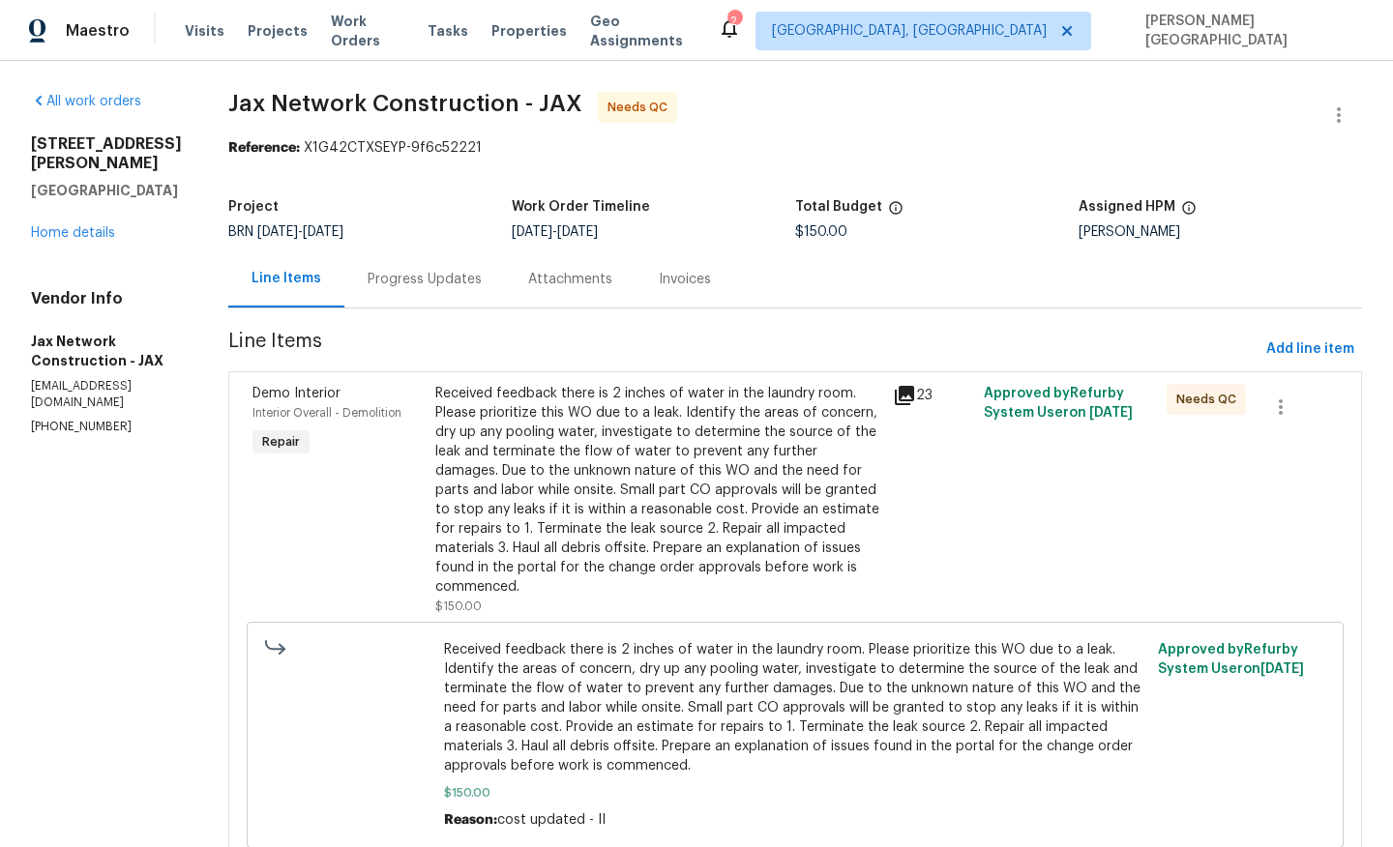
click at [452, 275] on div "Progress Updates" at bounding box center [425, 279] width 114 height 19
